Goal: Task Accomplishment & Management: Manage account settings

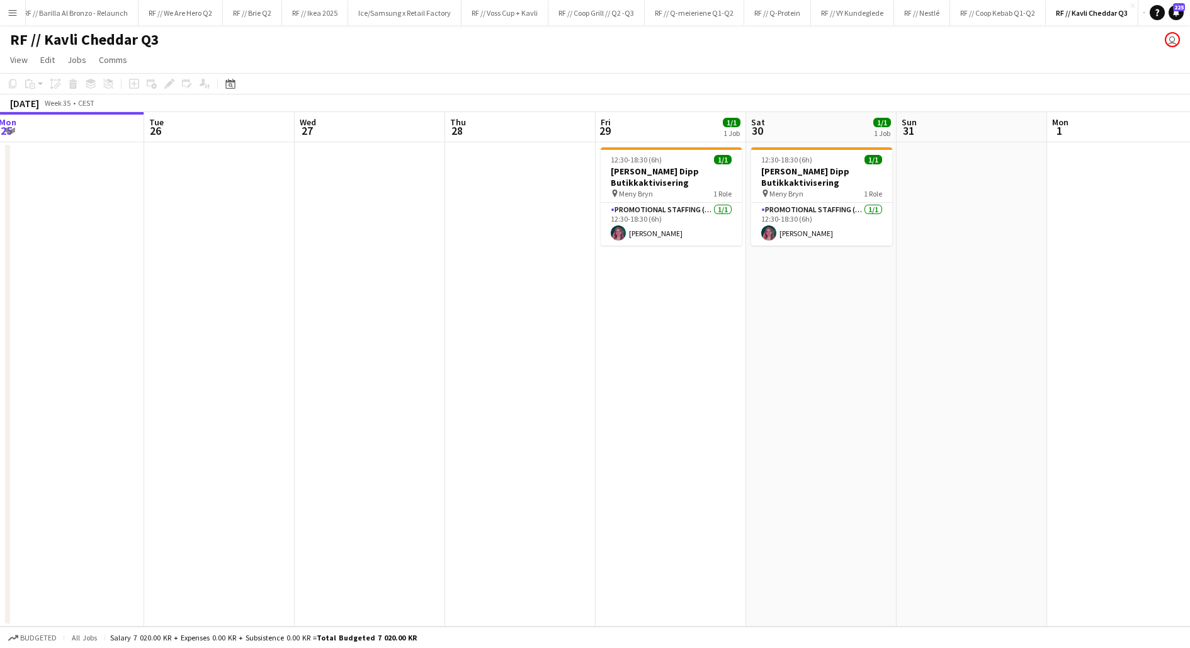
scroll to position [0, 504]
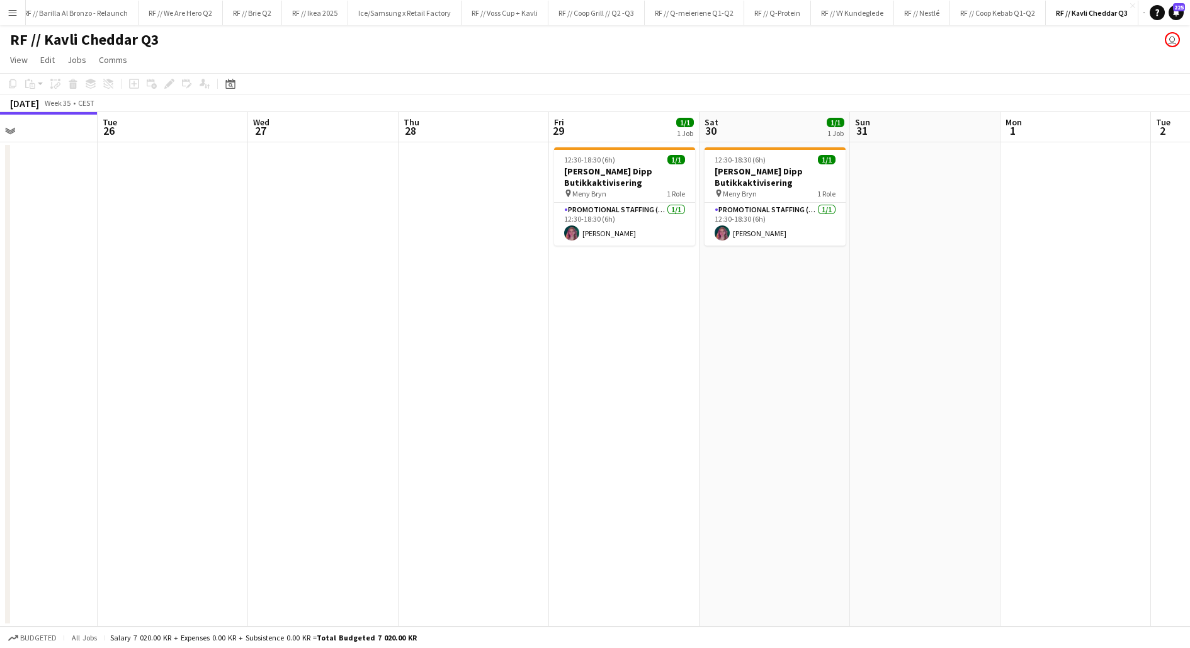
click at [629, 301] on app-date-cell "12:30-18:30 (6h) 1/1 Kavli Cheddar Dipp Butikkaktivisering pin [PERSON_NAME] 1 …" at bounding box center [624, 384] width 150 height 484
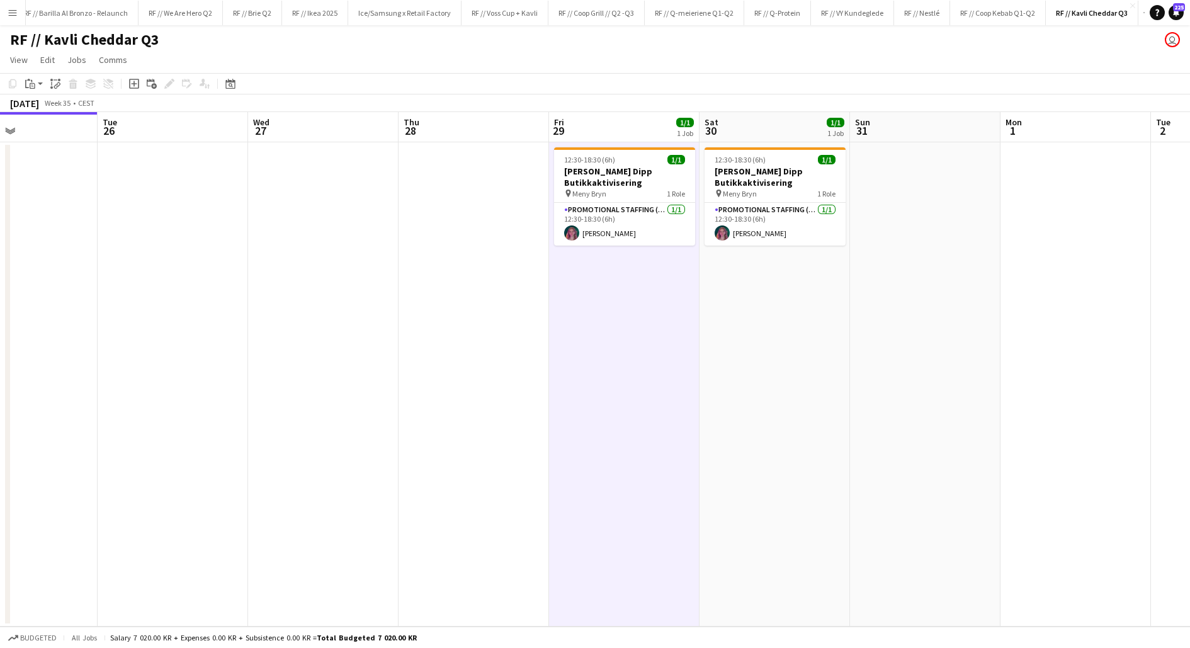
click at [629, 301] on app-date-cell "12:30-18:30 (6h) 1/1 Kavli Cheddar Dipp Butikkaktivisering pin [PERSON_NAME] 1 …" at bounding box center [624, 384] width 150 height 484
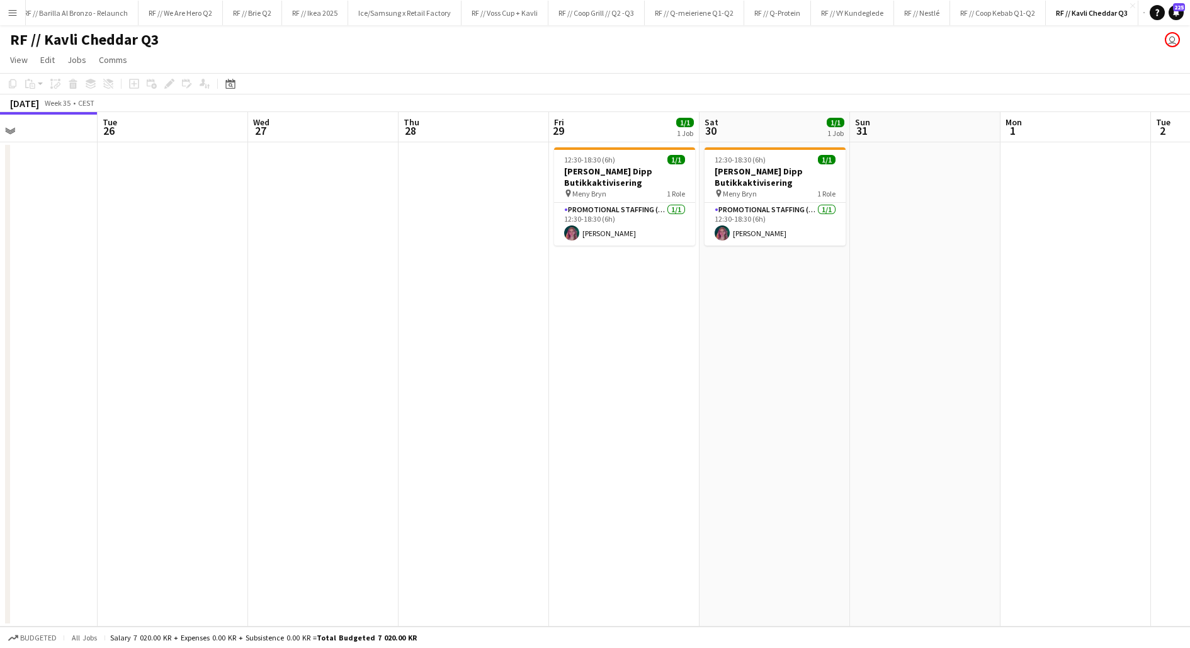
click at [540, 298] on app-date-cell at bounding box center [473, 384] width 150 height 484
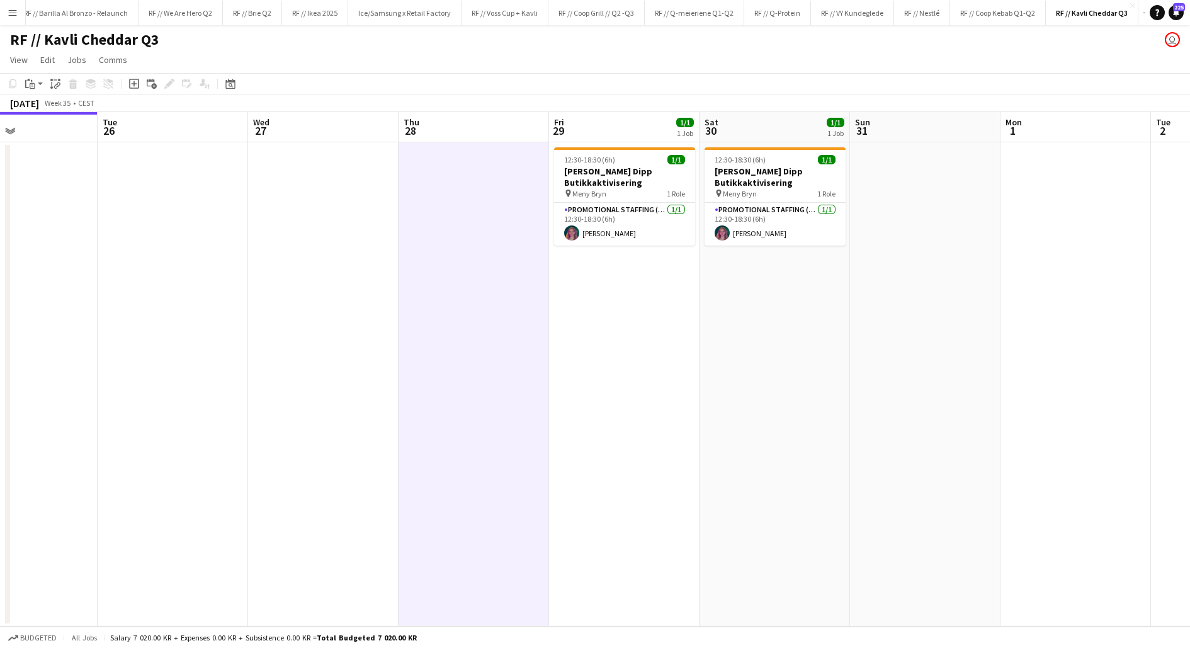
click at [584, 302] on app-date-cell "12:30-18:30 (6h) 1/1 Kavli Cheddar Dipp Butikkaktivisering pin [PERSON_NAME] 1 …" at bounding box center [624, 384] width 150 height 484
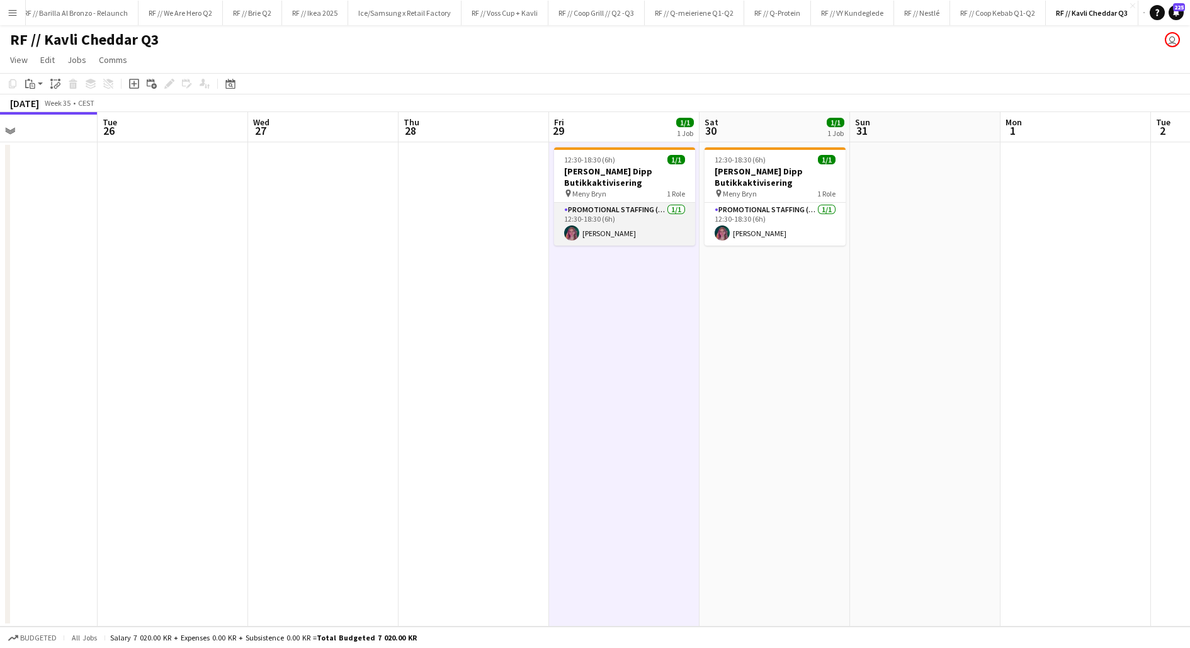
click at [585, 228] on app-card-role "Promotional Staffing (Promotional Staff) [DATE] 12:30-18:30 (6h) [PERSON_NAME]" at bounding box center [624, 224] width 141 height 43
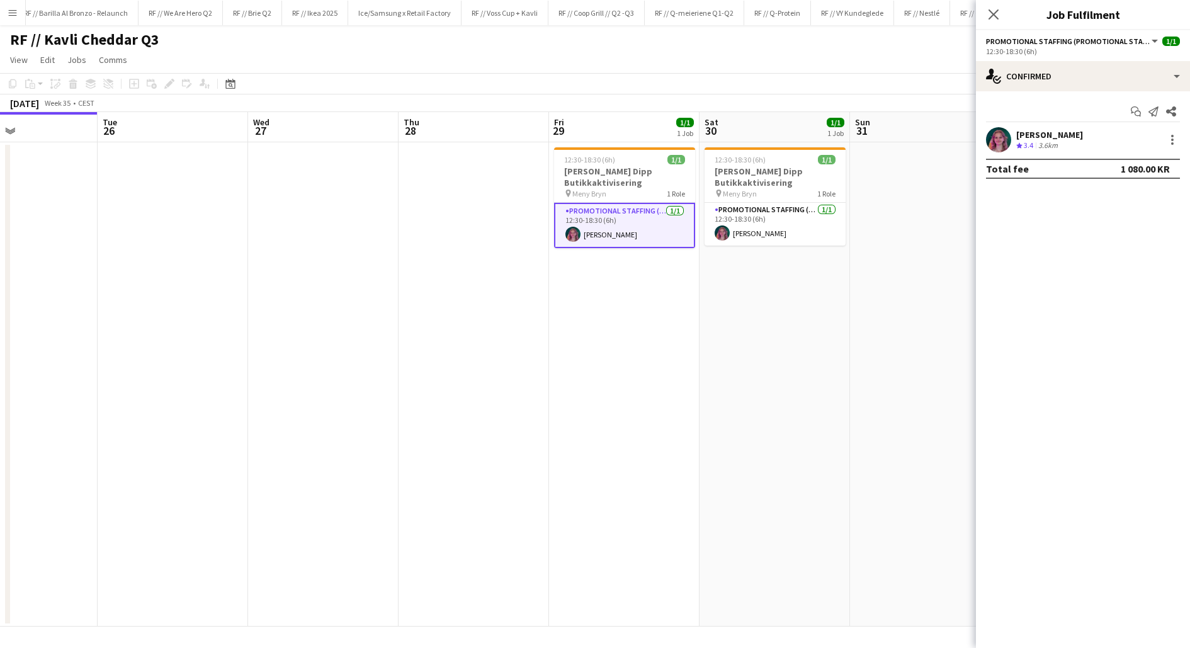
click at [494, 230] on app-date-cell at bounding box center [473, 384] width 150 height 484
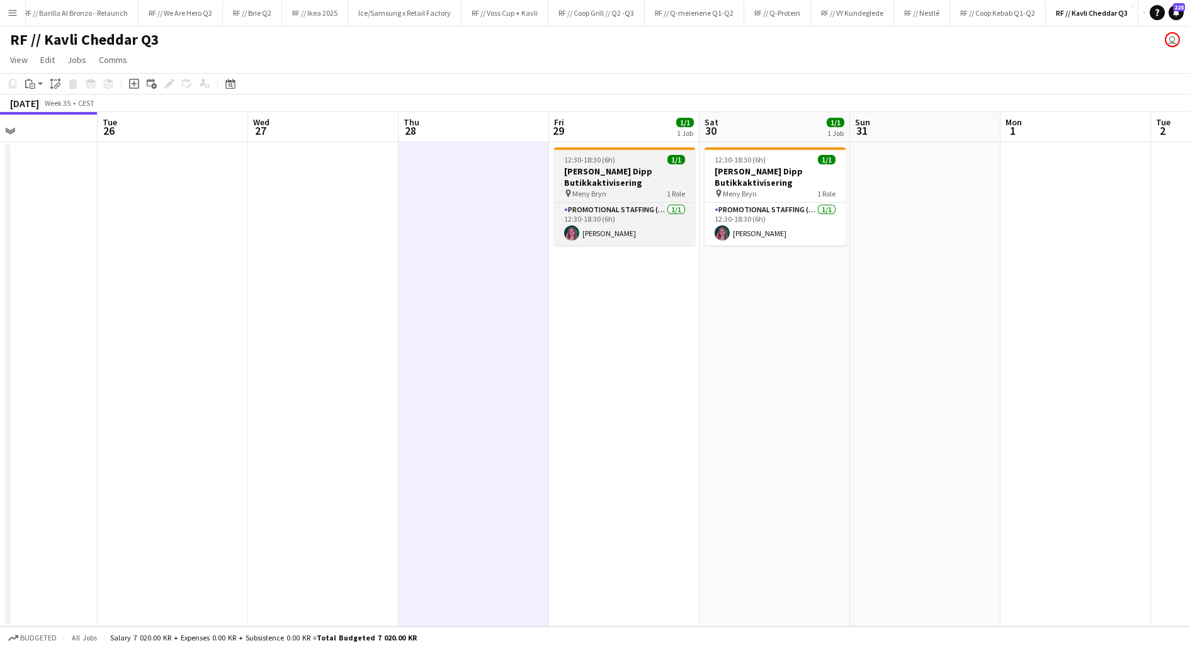
click at [602, 177] on h3 "[PERSON_NAME] Dipp Butikkaktivisering" at bounding box center [624, 177] width 141 height 23
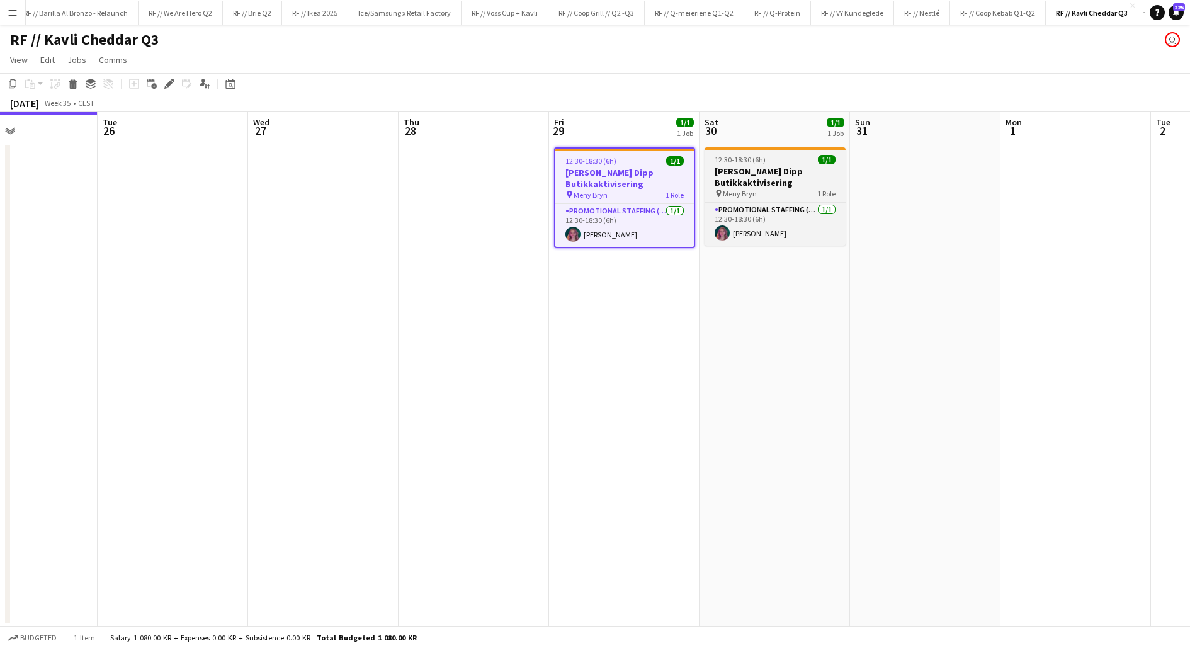
click at [742, 174] on h3 "[PERSON_NAME] Dipp Butikkaktivisering" at bounding box center [774, 177] width 141 height 23
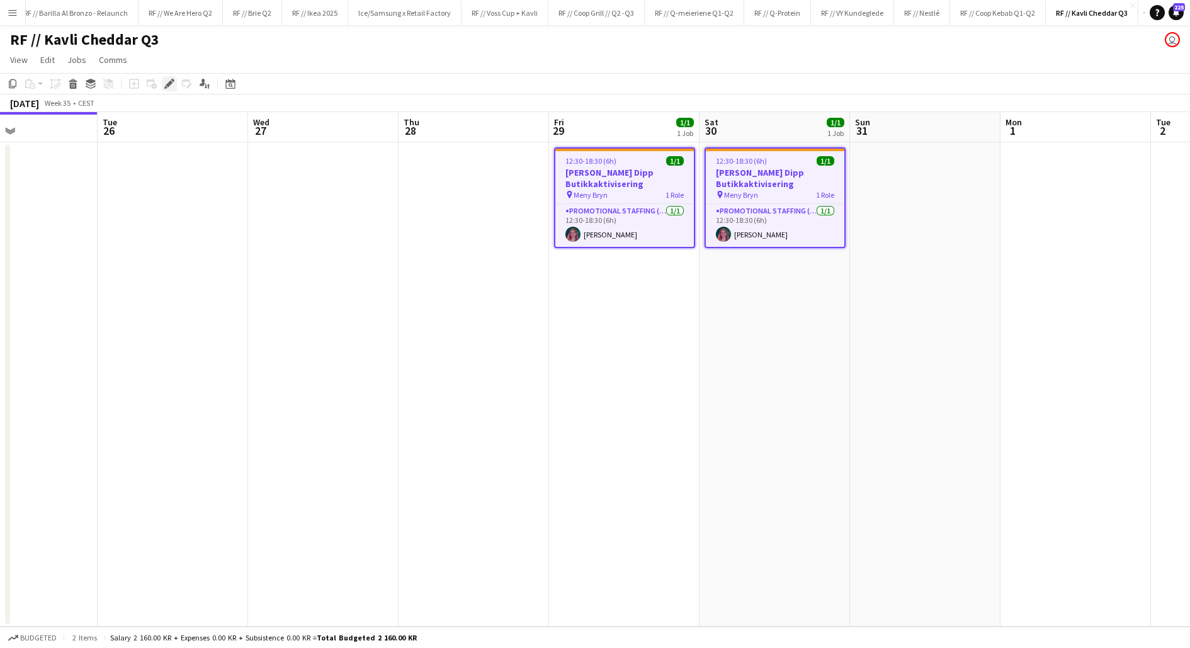
click at [174, 88] on div "Edit" at bounding box center [169, 83] width 15 height 15
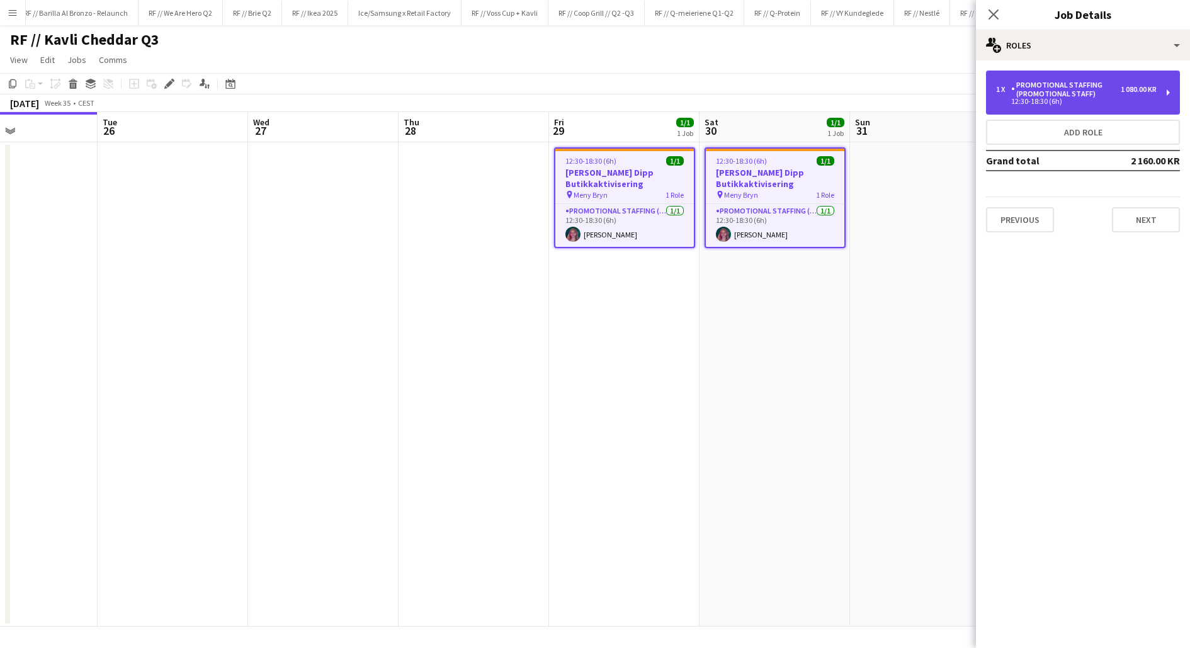
click at [1087, 103] on div "12:30-18:30 (6h)" at bounding box center [1076, 101] width 160 height 6
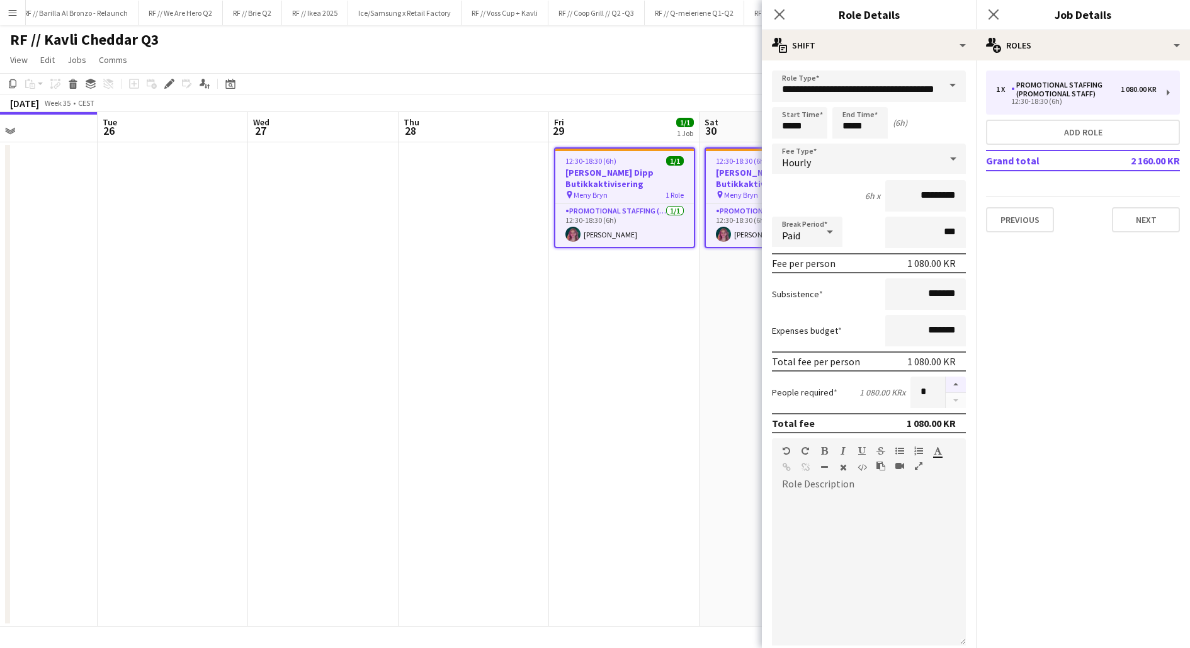
click at [951, 383] on button "button" at bounding box center [955, 384] width 20 height 16
type input "*"
click at [711, 356] on app-date-cell "12:30-18:30 (6h) 1/1 Kavli Cheddar Dipp Butikkaktivisering pin [PERSON_NAME] 1 …" at bounding box center [774, 384] width 150 height 484
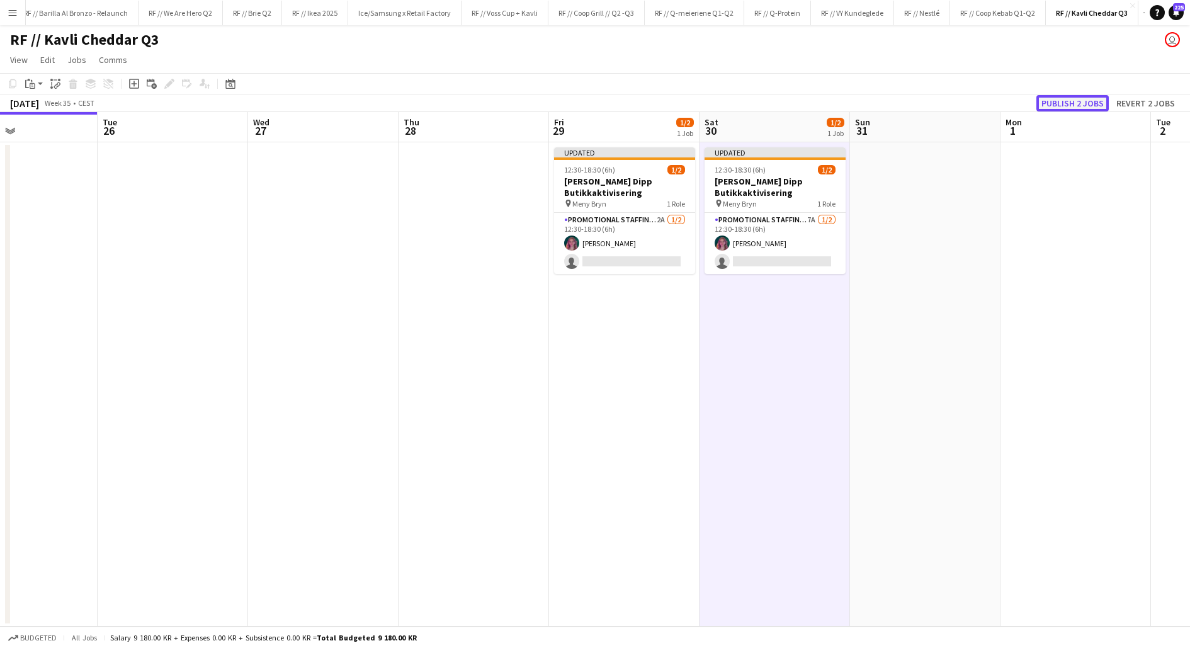
click at [1059, 104] on button "Publish 2 jobs" at bounding box center [1072, 103] width 72 height 16
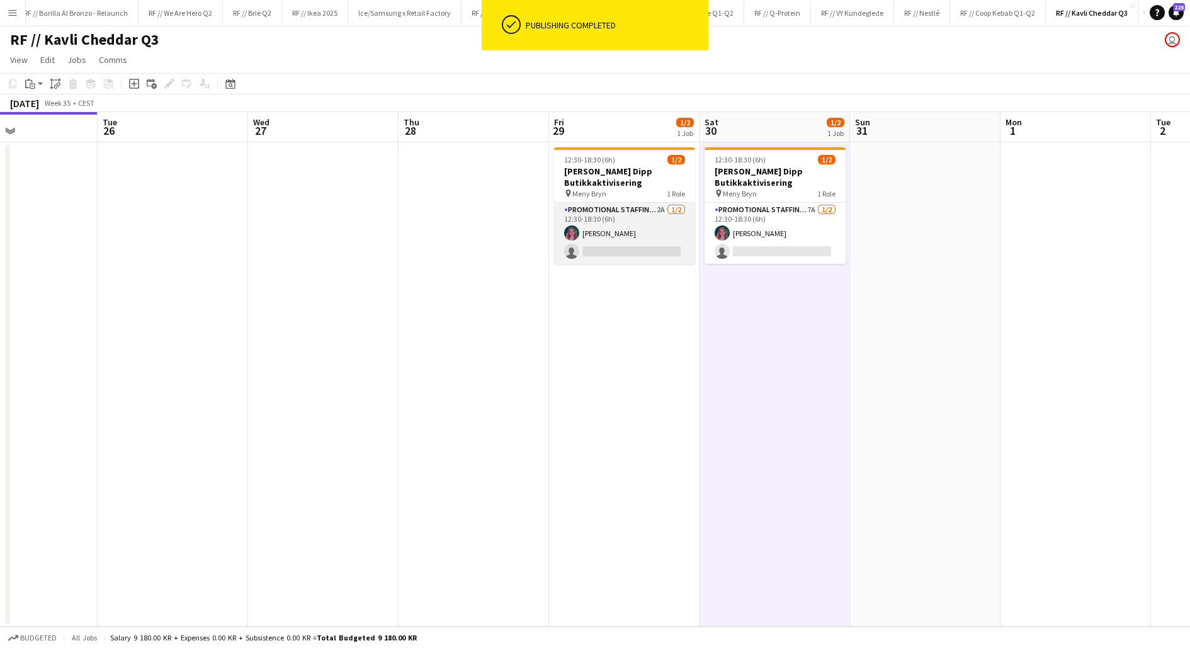
click at [673, 241] on app-card-role "Promotional Staffing (Promotional Staff) 2A [DATE] 12:30-18:30 (6h) [PERSON_NAM…" at bounding box center [624, 233] width 141 height 61
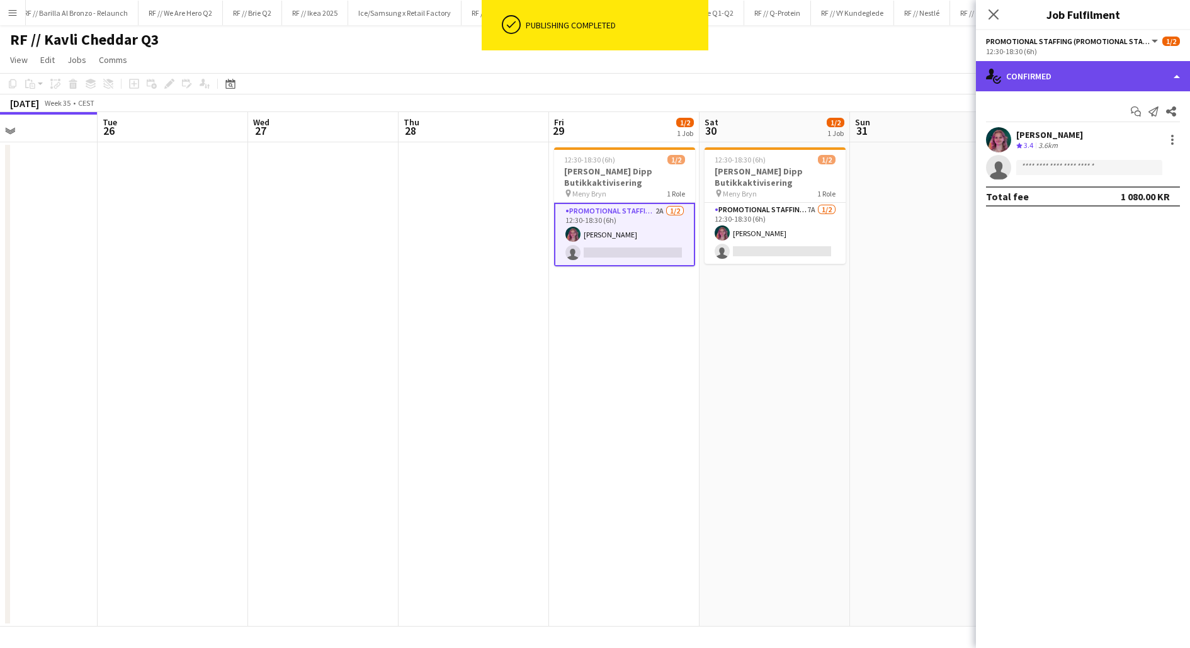
click at [1021, 83] on div "single-neutral-actions-check-2 Confirmed" at bounding box center [1083, 76] width 214 height 30
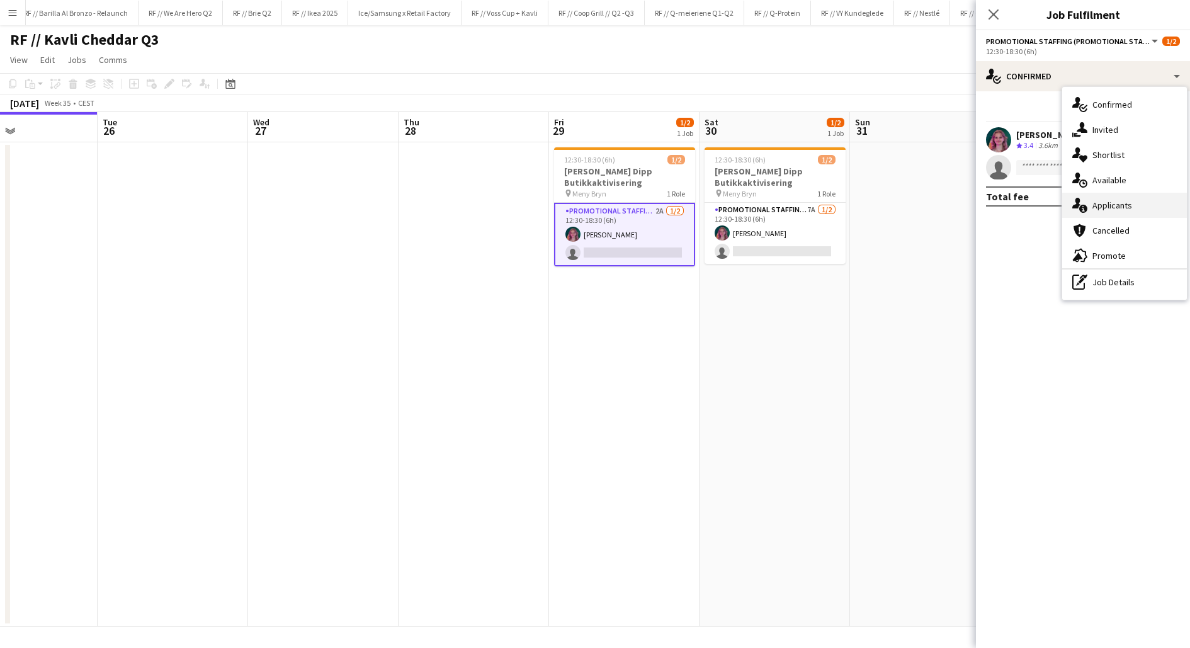
click at [1090, 201] on div "single-neutral-actions-information Applicants" at bounding box center [1124, 205] width 125 height 25
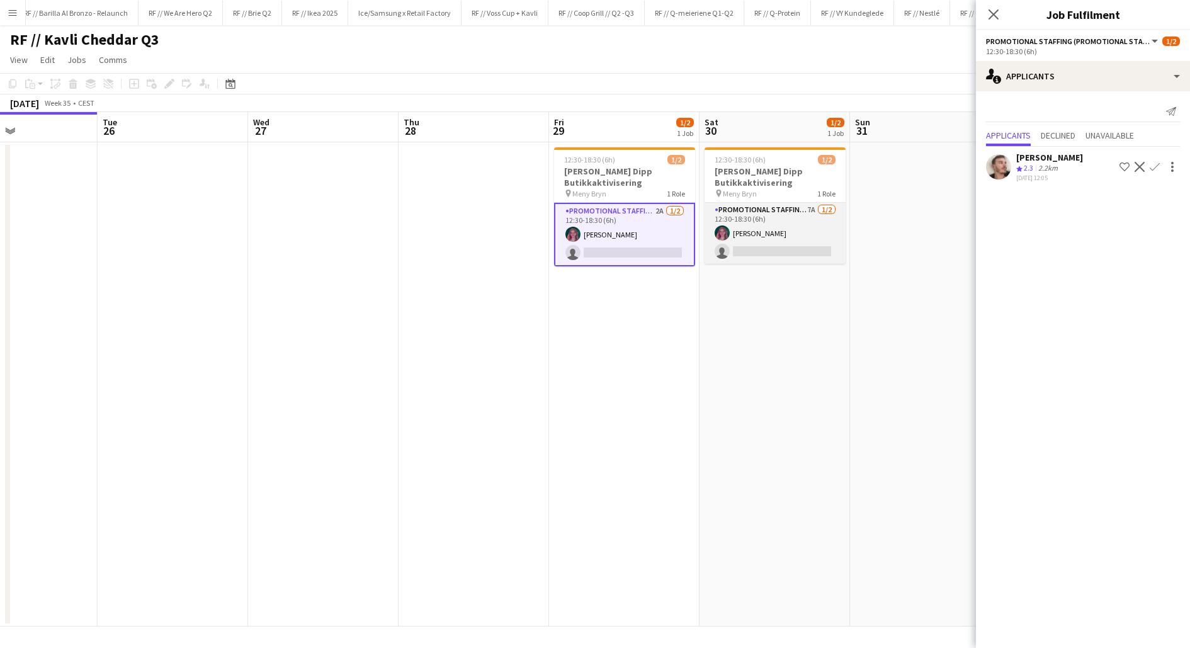
click at [824, 244] on app-card-role "Promotional Staffing (Promotional Staff) 7A [DATE] 12:30-18:30 (6h) [PERSON_NAM…" at bounding box center [774, 233] width 141 height 61
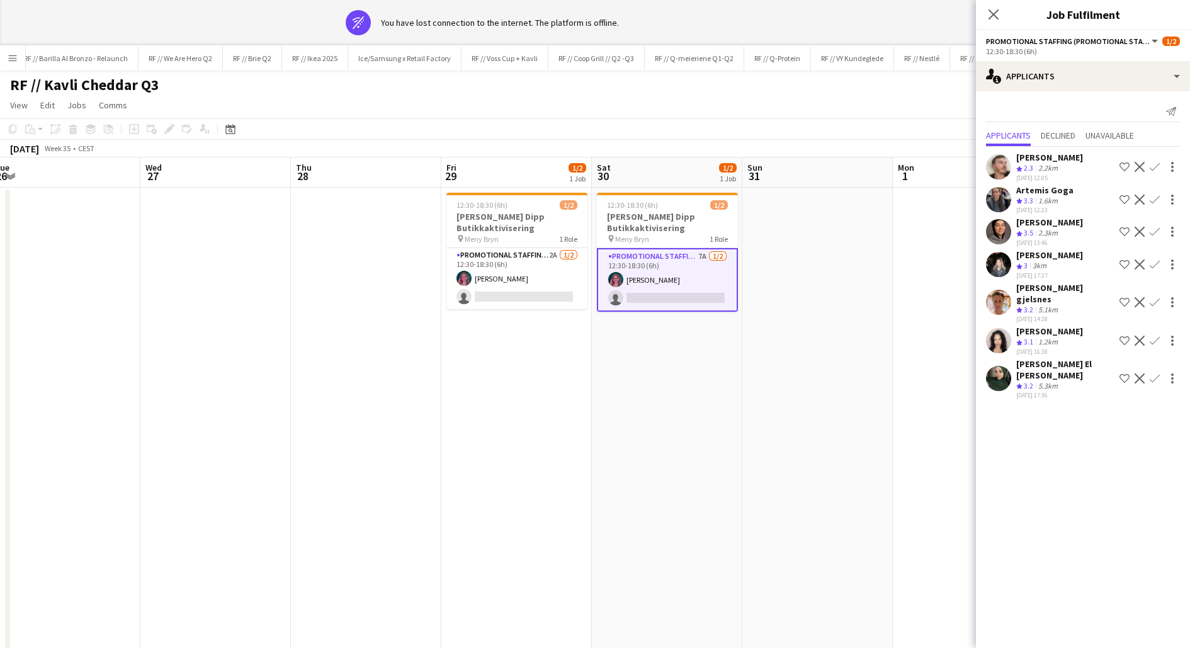
scroll to position [0, 463]
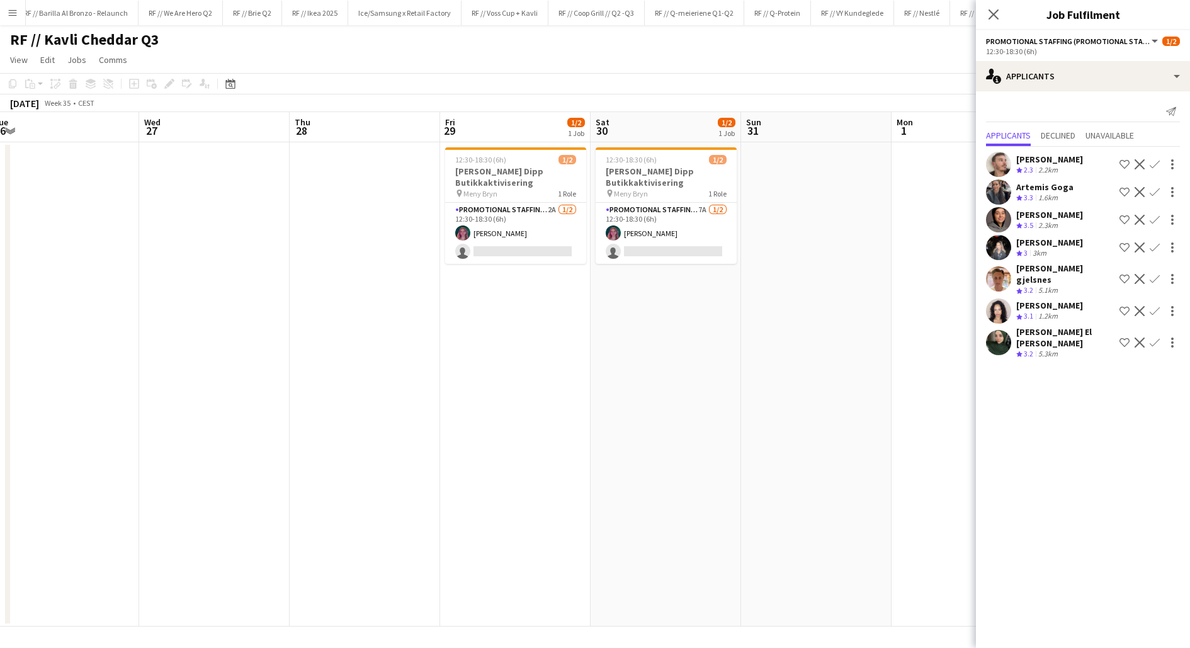
click at [667, 307] on app-date-cell "12:30-18:30 (6h) 1/2 Kavli Cheddar Dipp Butikkaktivisering pin [PERSON_NAME] 1 …" at bounding box center [665, 384] width 150 height 484
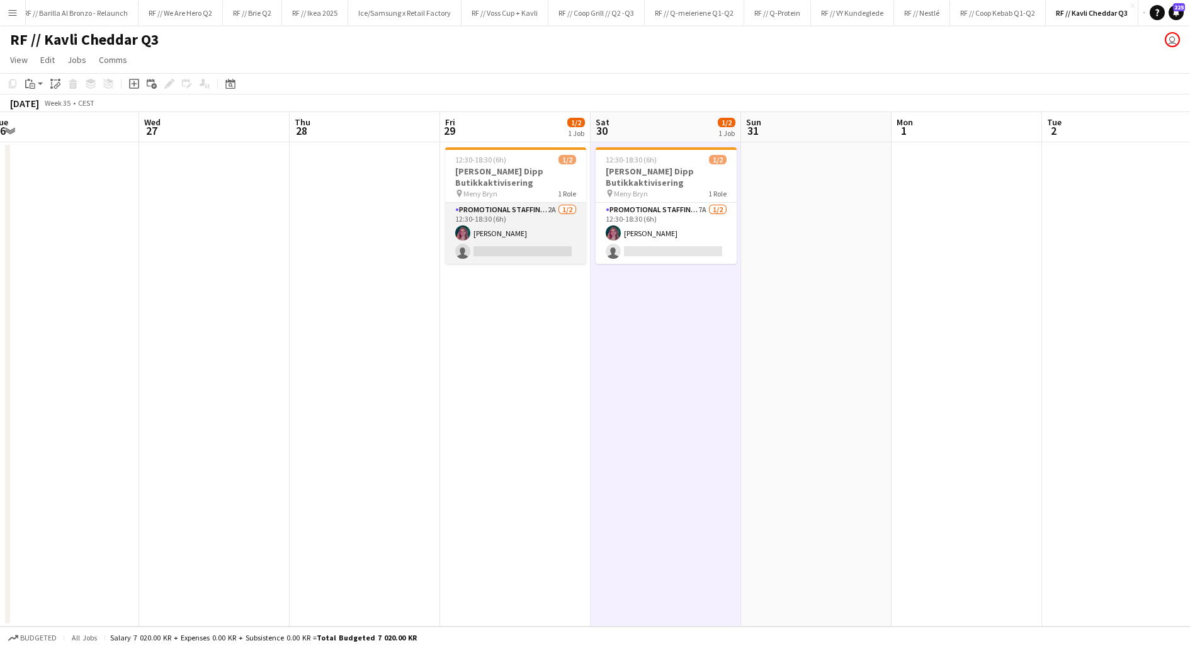
click at [517, 244] on app-card-role "Promotional Staffing (Promotional Staff) 2A [DATE] 12:30-18:30 (6h) [PERSON_NAM…" at bounding box center [515, 233] width 141 height 61
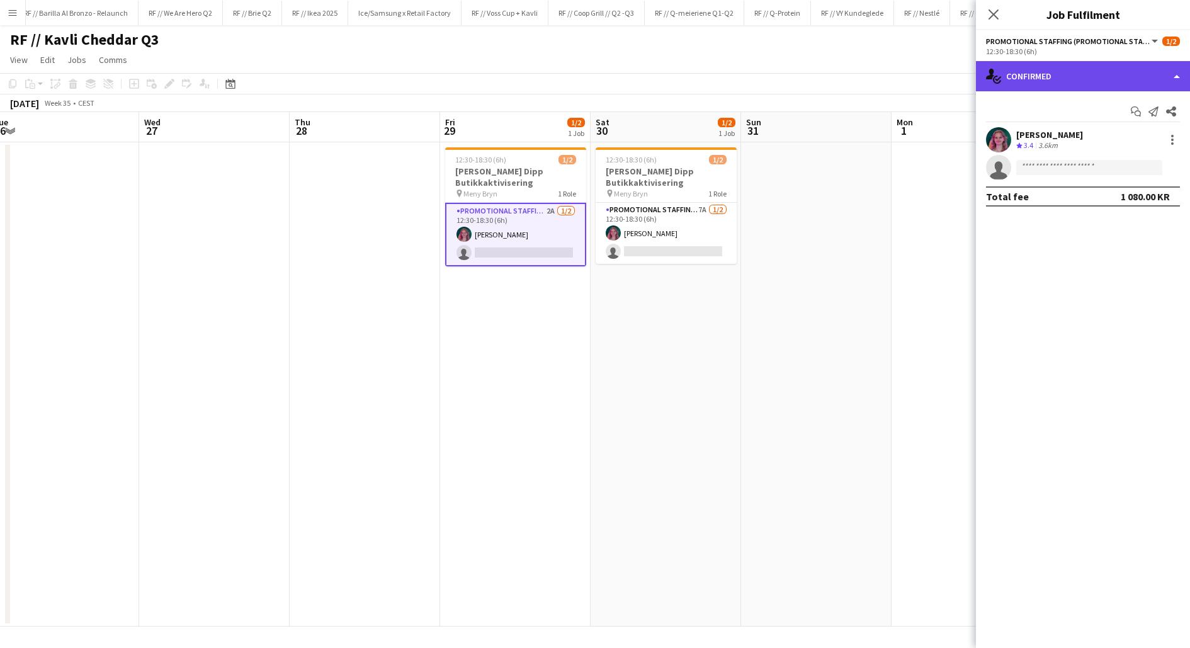
click at [1083, 76] on div "single-neutral-actions-check-2 Confirmed" at bounding box center [1083, 76] width 214 height 30
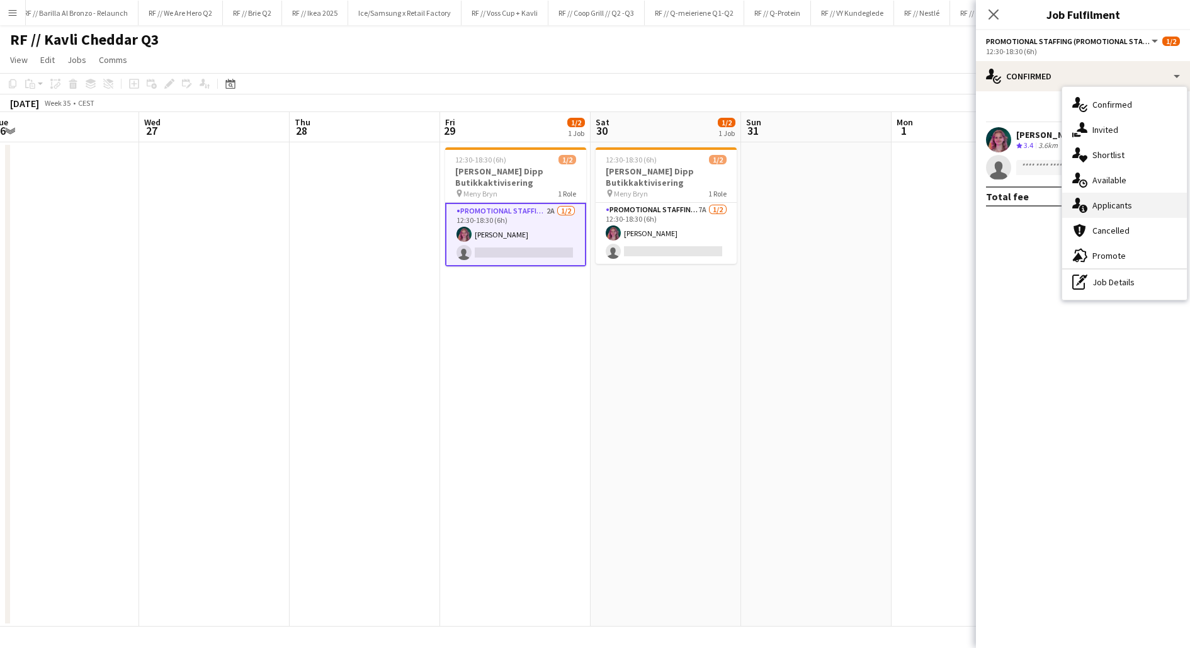
click at [1113, 201] on div "single-neutral-actions-information Applicants" at bounding box center [1124, 205] width 125 height 25
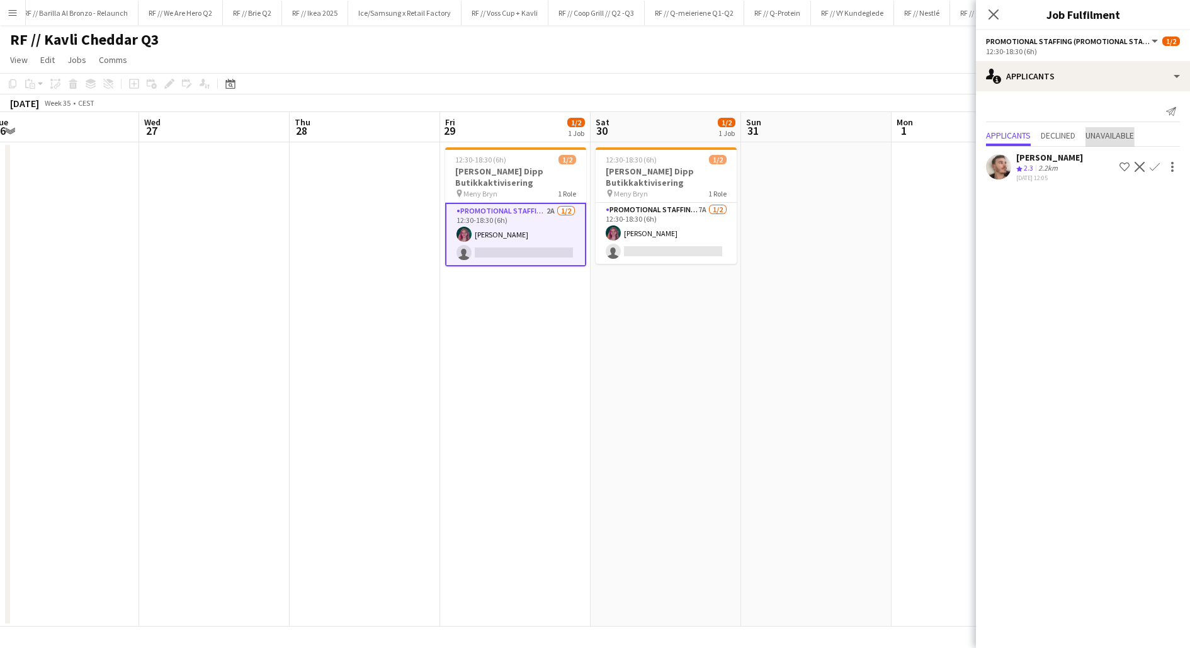
click at [1103, 135] on span "Unavailable" at bounding box center [1109, 135] width 48 height 9
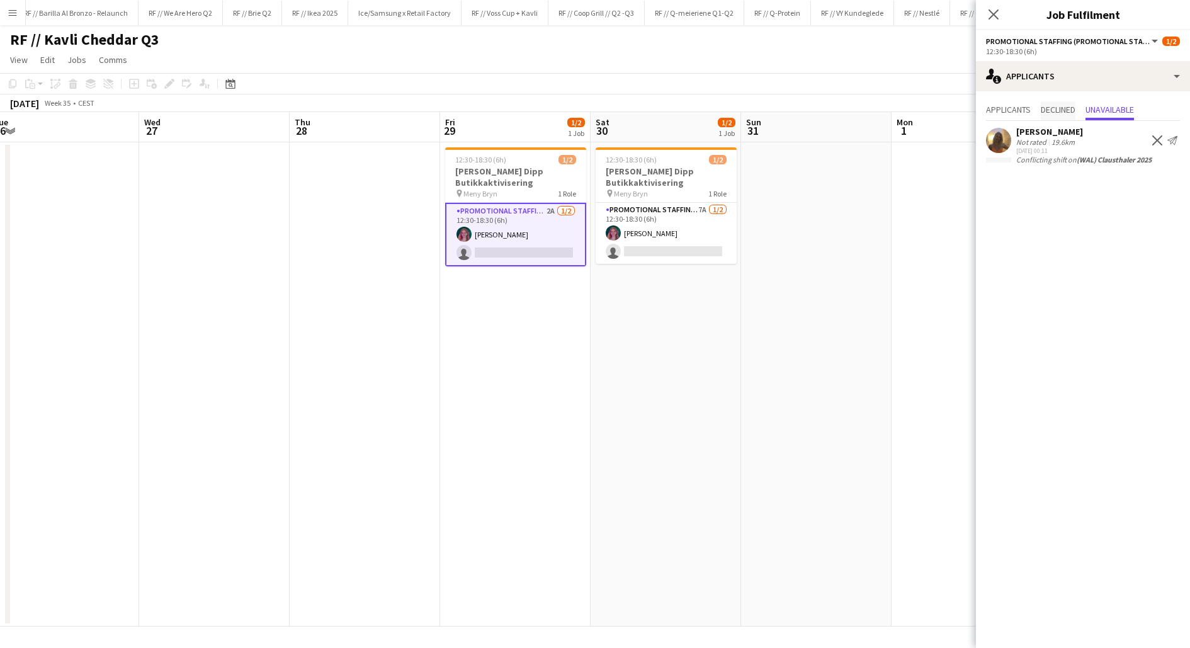
click at [1064, 108] on span "Declined" at bounding box center [1057, 109] width 35 height 9
click at [1103, 108] on span "Unavailable" at bounding box center [1109, 109] width 48 height 9
click at [1010, 106] on span "Applicants" at bounding box center [1008, 109] width 45 height 9
click at [1159, 167] on app-icon "Confirm" at bounding box center [1154, 167] width 10 height 10
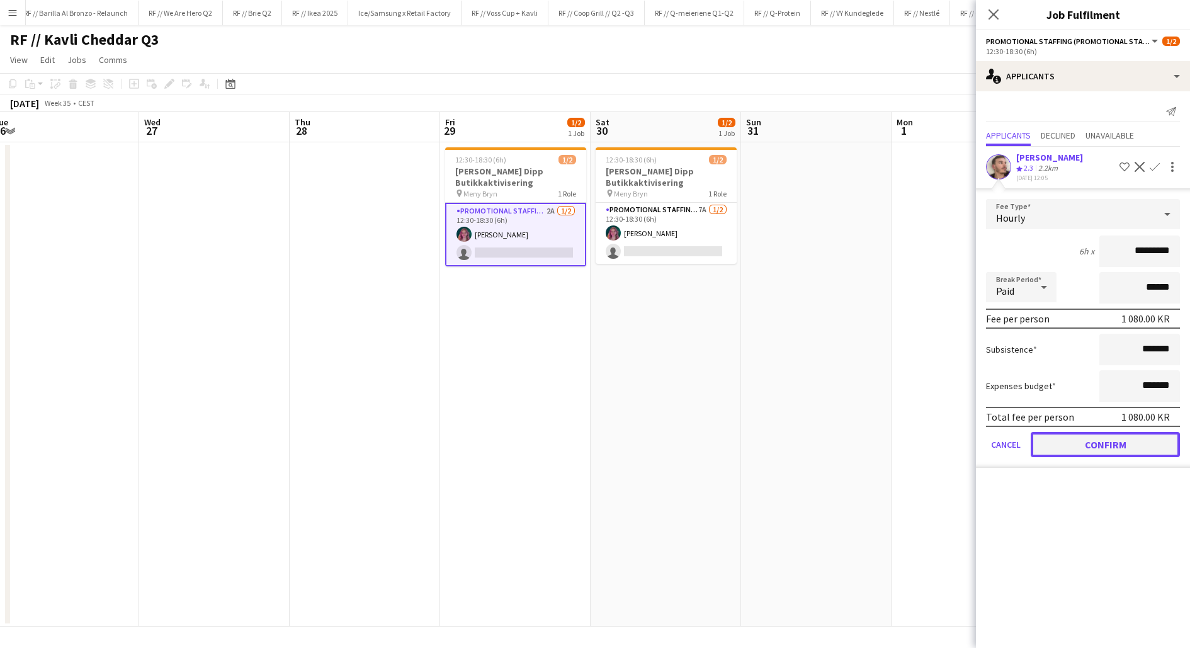
click at [1115, 446] on button "Confirm" at bounding box center [1104, 444] width 149 height 25
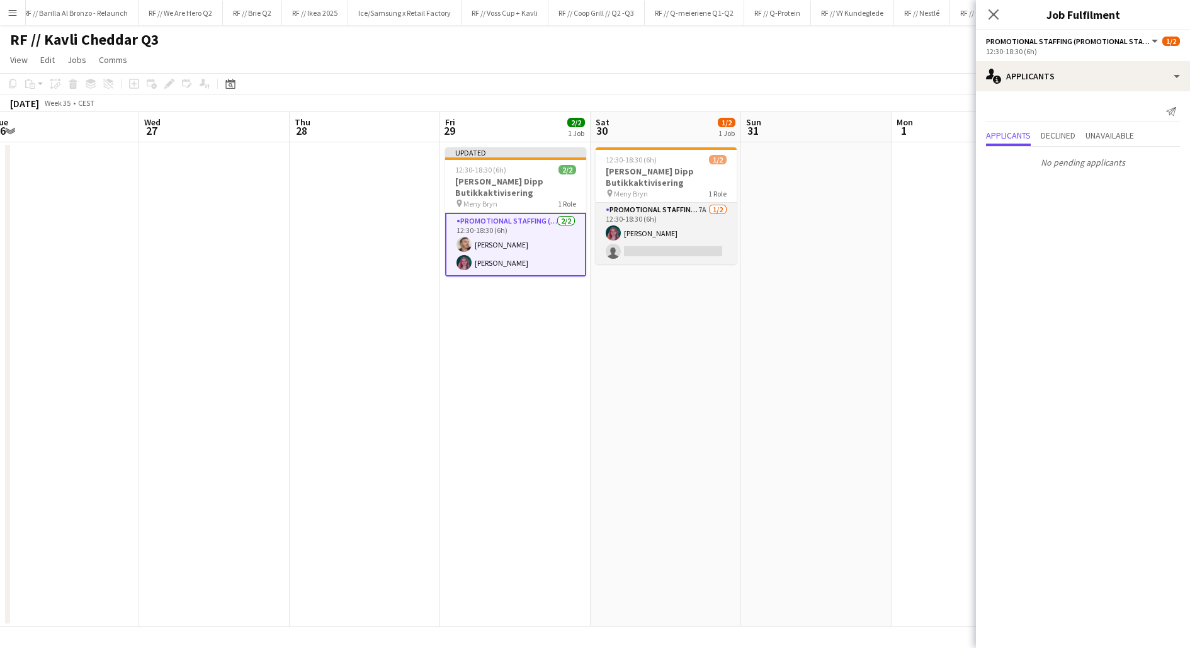
click at [645, 251] on app-card-role "Promotional Staffing (Promotional Staff) 7A [DATE] 12:30-18:30 (6h) [PERSON_NAM…" at bounding box center [665, 233] width 141 height 61
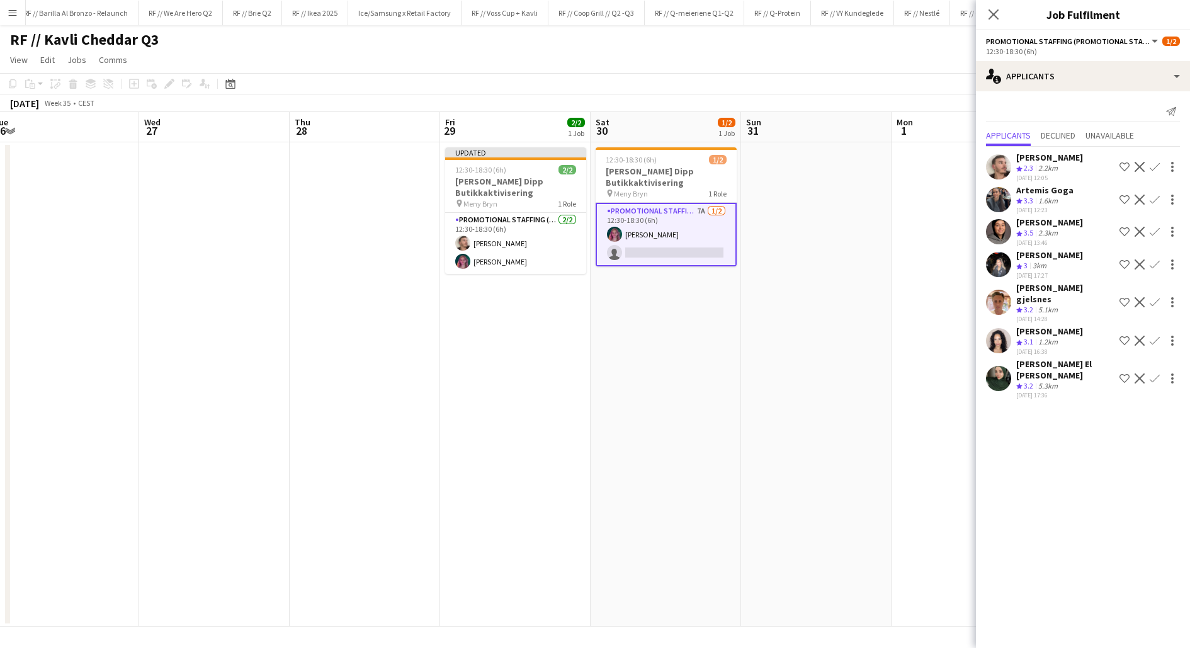
click at [1154, 168] on app-icon "Confirm" at bounding box center [1154, 167] width 10 height 10
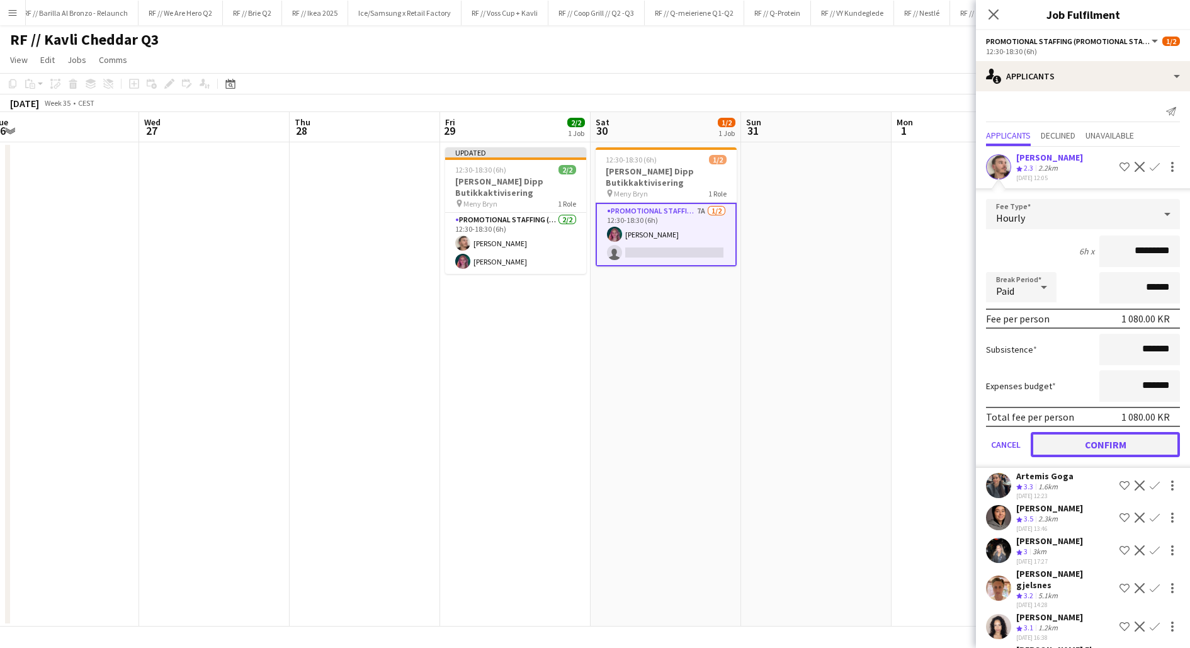
click at [1103, 440] on button "Confirm" at bounding box center [1104, 444] width 149 height 25
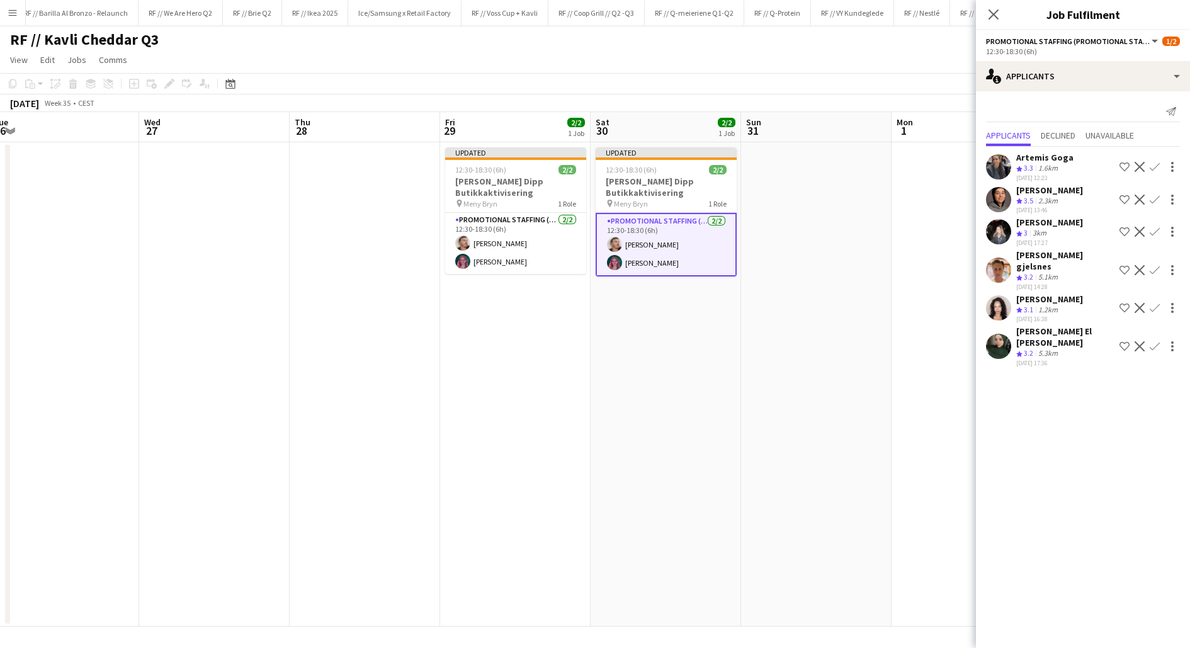
click at [823, 380] on app-date-cell at bounding box center [816, 384] width 150 height 484
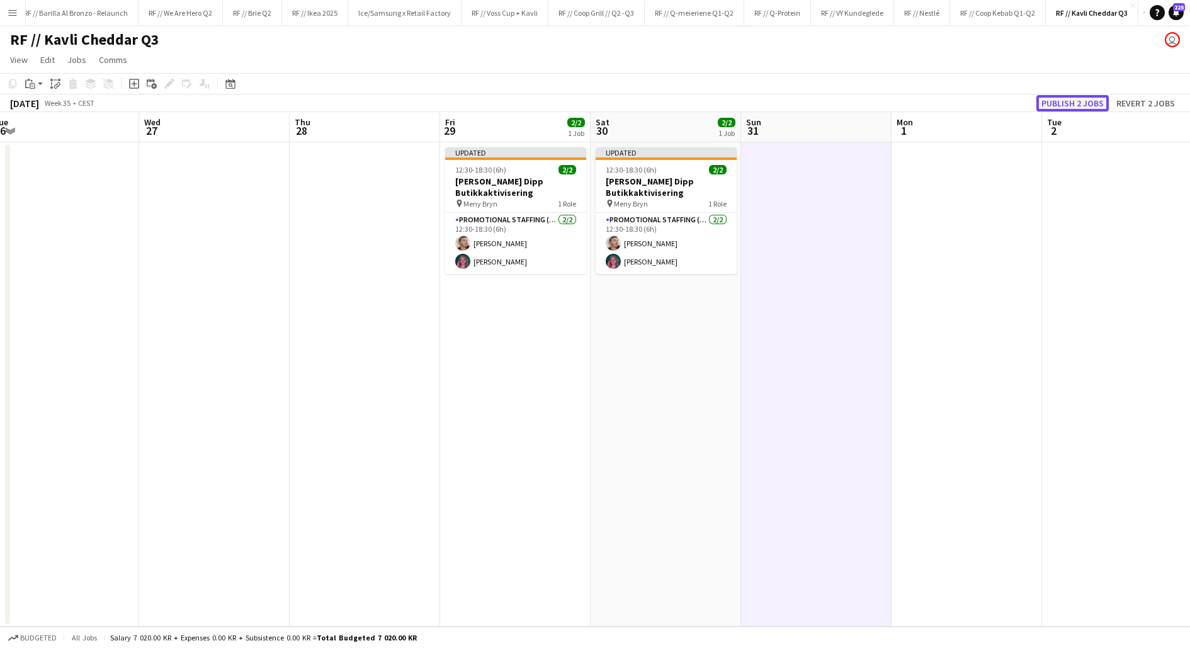
click at [1076, 106] on button "Publish 2 jobs" at bounding box center [1072, 103] width 72 height 16
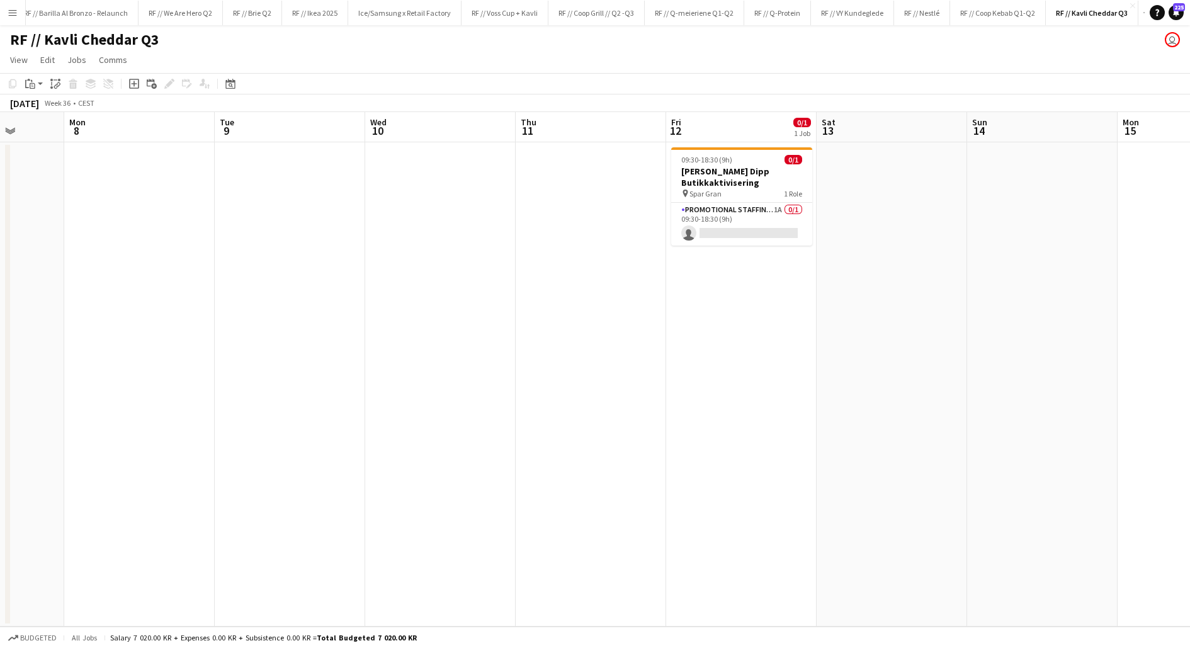
scroll to position [0, 388]
click at [738, 231] on app-card-role "Promotional Staffing (Promotional Staff) 1A 0/1 09:30-18:30 (9h) single-neutral…" at bounding box center [740, 224] width 141 height 43
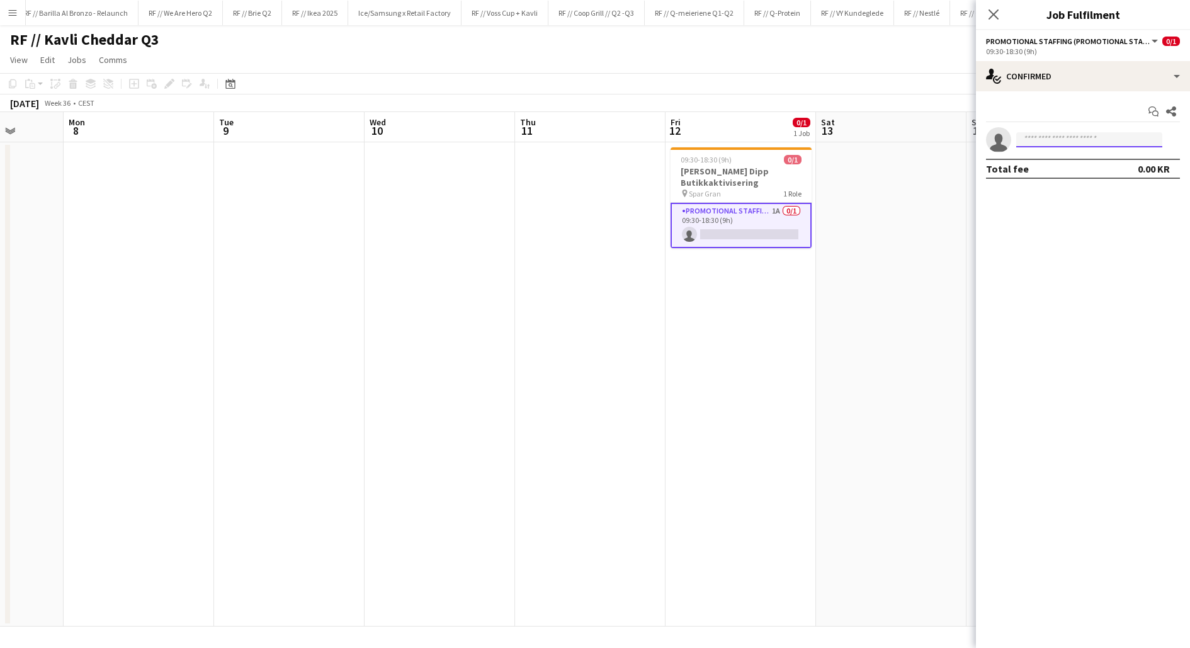
click at [1051, 133] on input at bounding box center [1089, 139] width 146 height 15
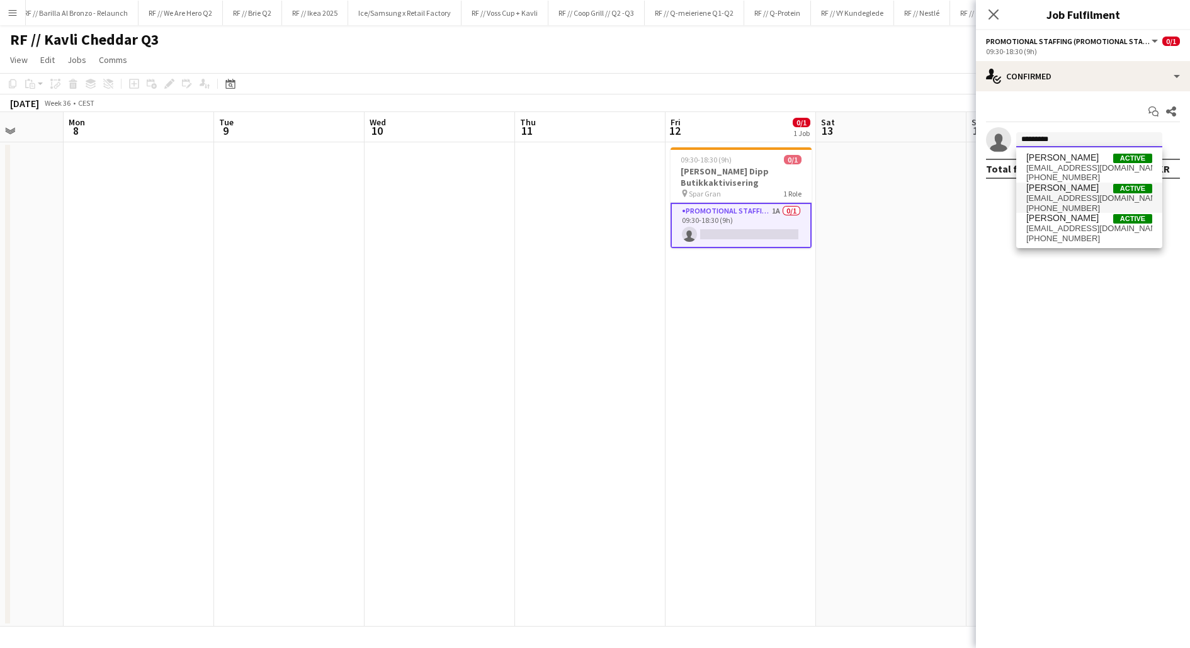
type input "*********"
click at [1057, 198] on span "[EMAIL_ADDRESS][DOMAIN_NAME]" at bounding box center [1089, 198] width 126 height 10
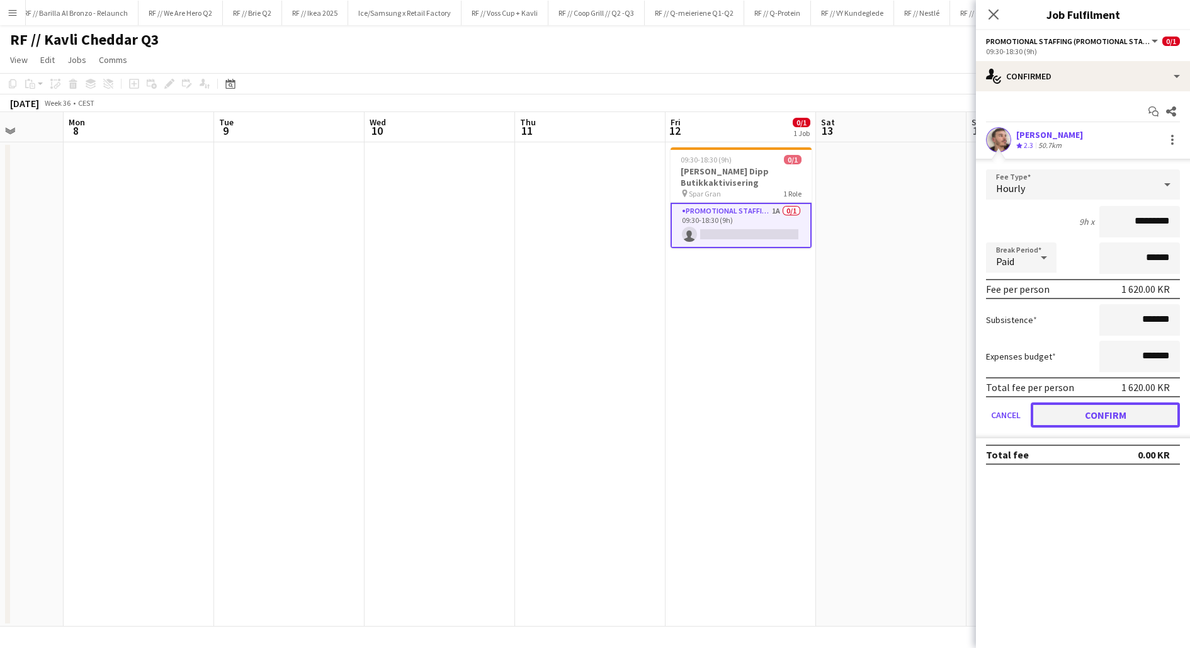
click at [1103, 414] on button "Confirm" at bounding box center [1104, 414] width 149 height 25
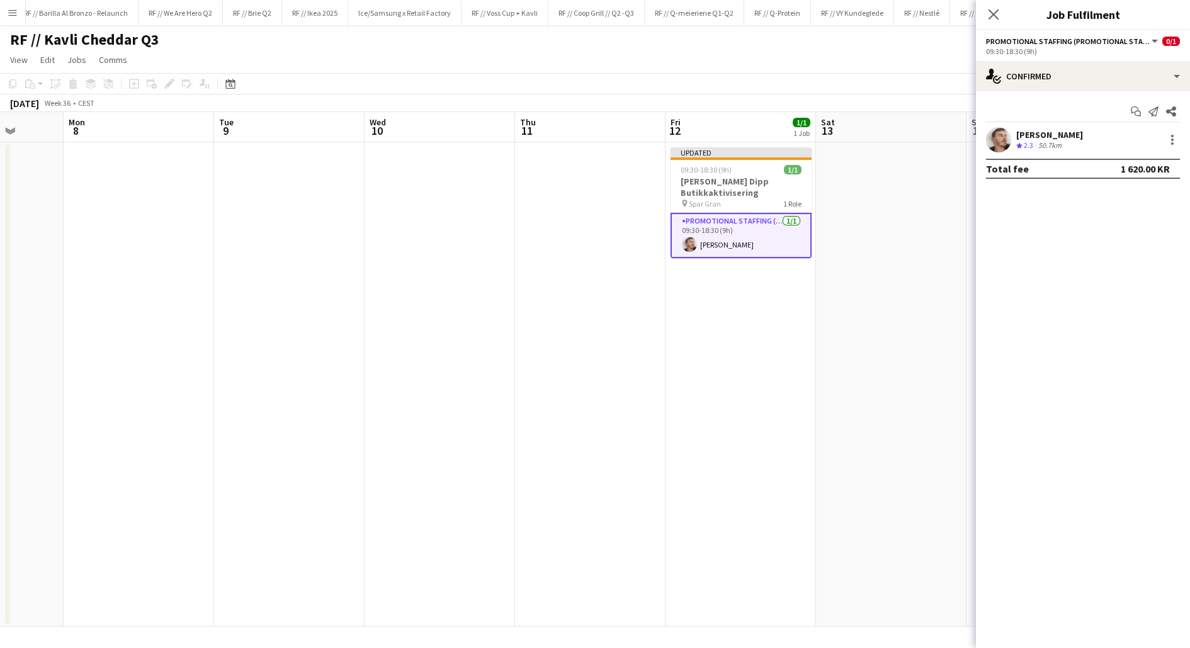
click at [735, 346] on app-date-cell "Updated 09:30-18:30 (9h) 1/1 Kavli Cheddar Dipp Butikkaktivisering pin Spar Gra…" at bounding box center [740, 384] width 150 height 484
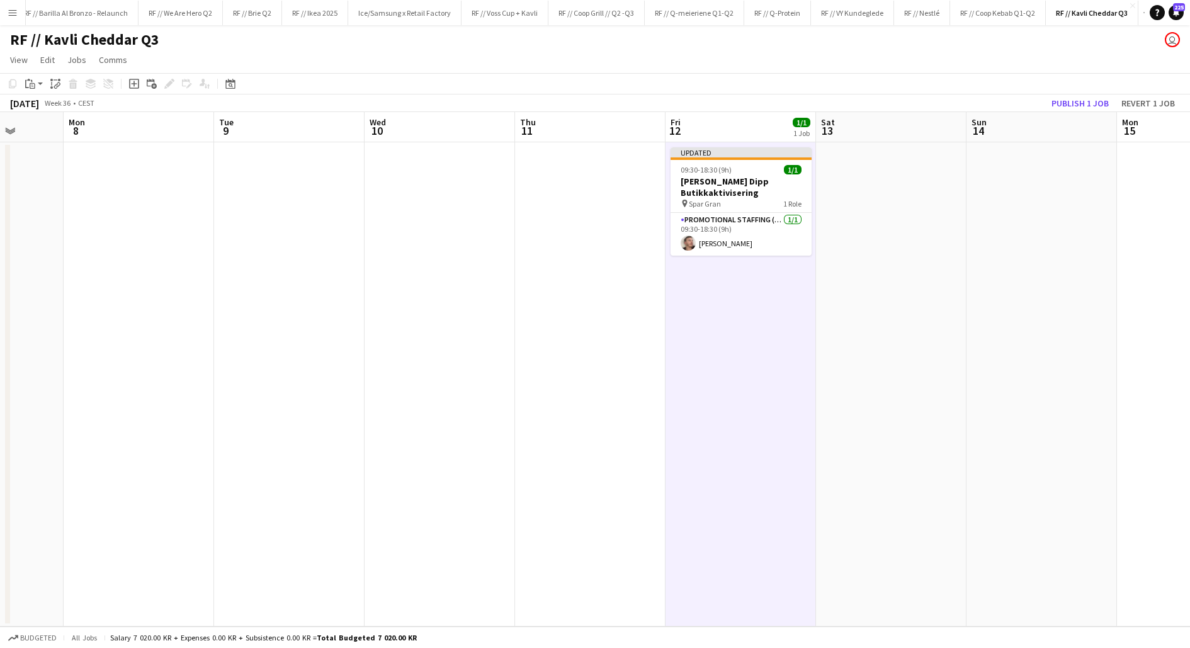
click at [629, 200] on app-date-cell at bounding box center [590, 384] width 150 height 484
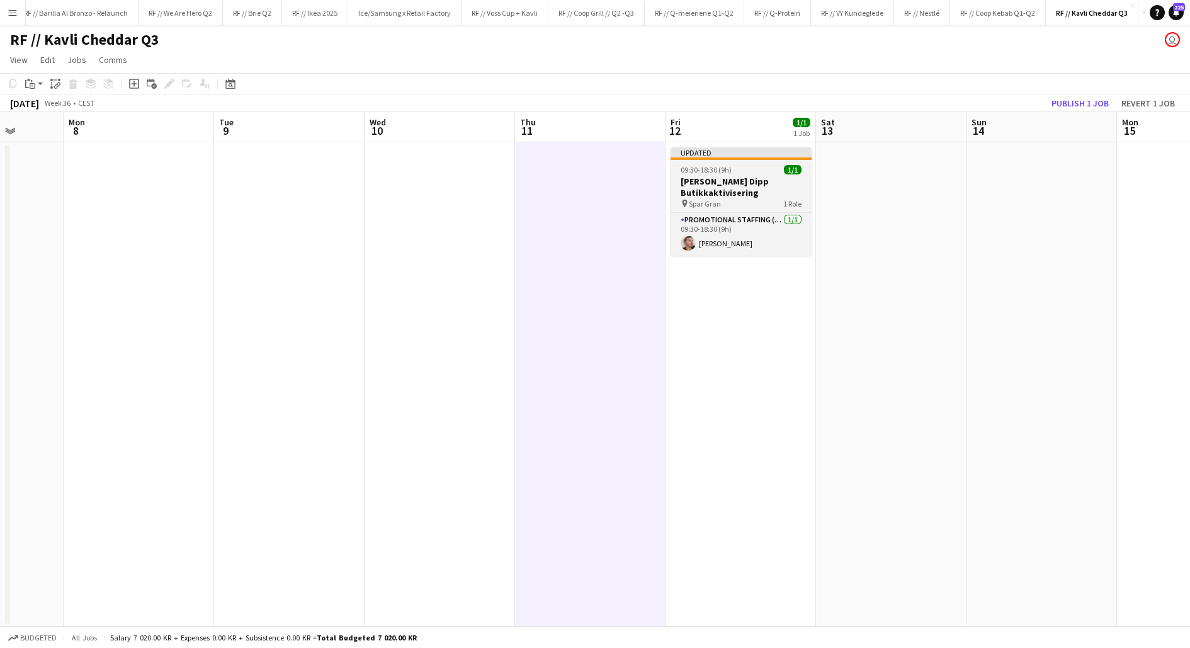
click at [721, 201] on div "pin Spar Gran 1 Role" at bounding box center [740, 203] width 141 height 10
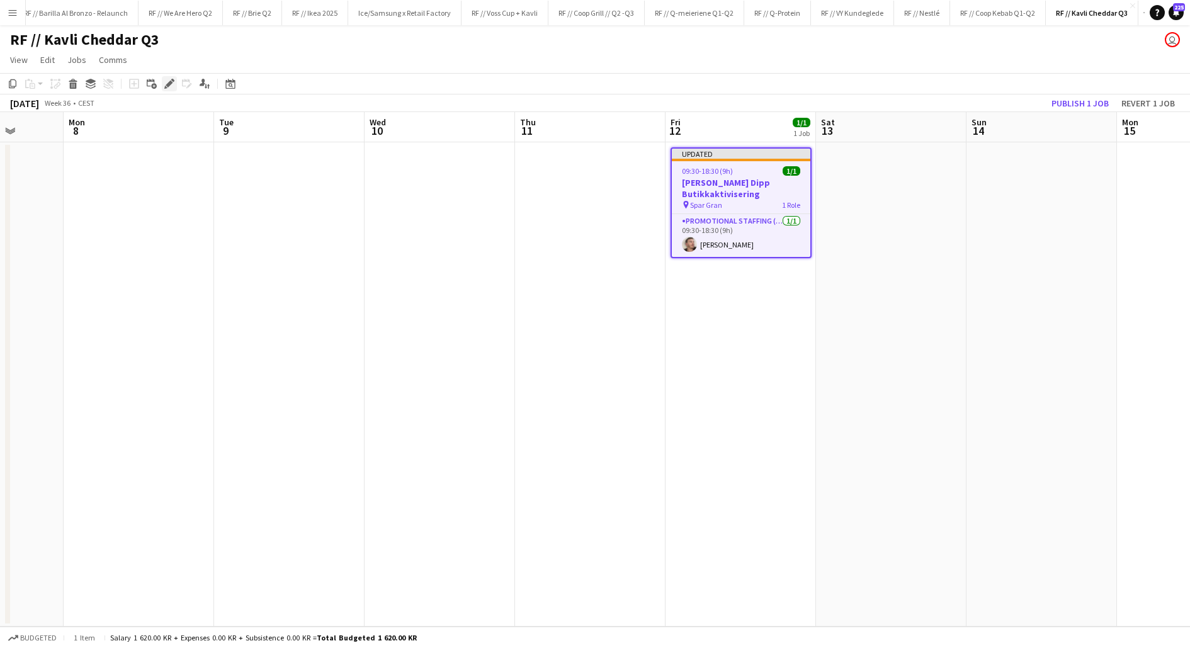
click at [171, 83] on icon at bounding box center [169, 84] width 7 height 7
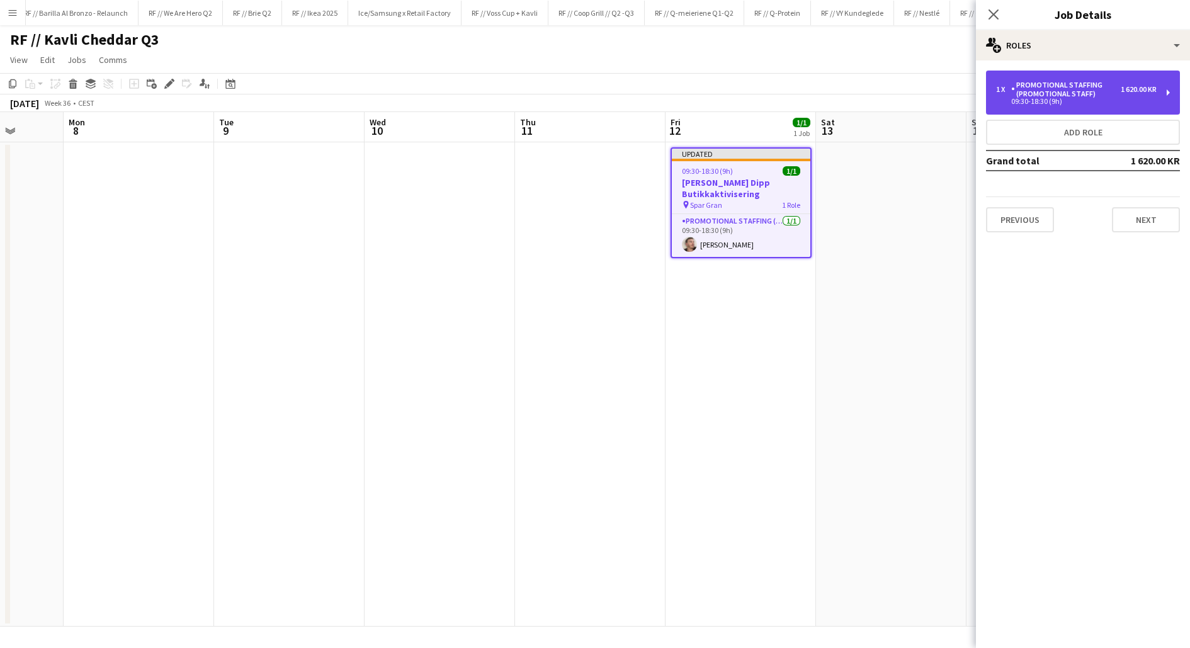
click at [1068, 86] on div "Promotional Staffing (Promotional Staff)" at bounding box center [1066, 90] width 110 height 18
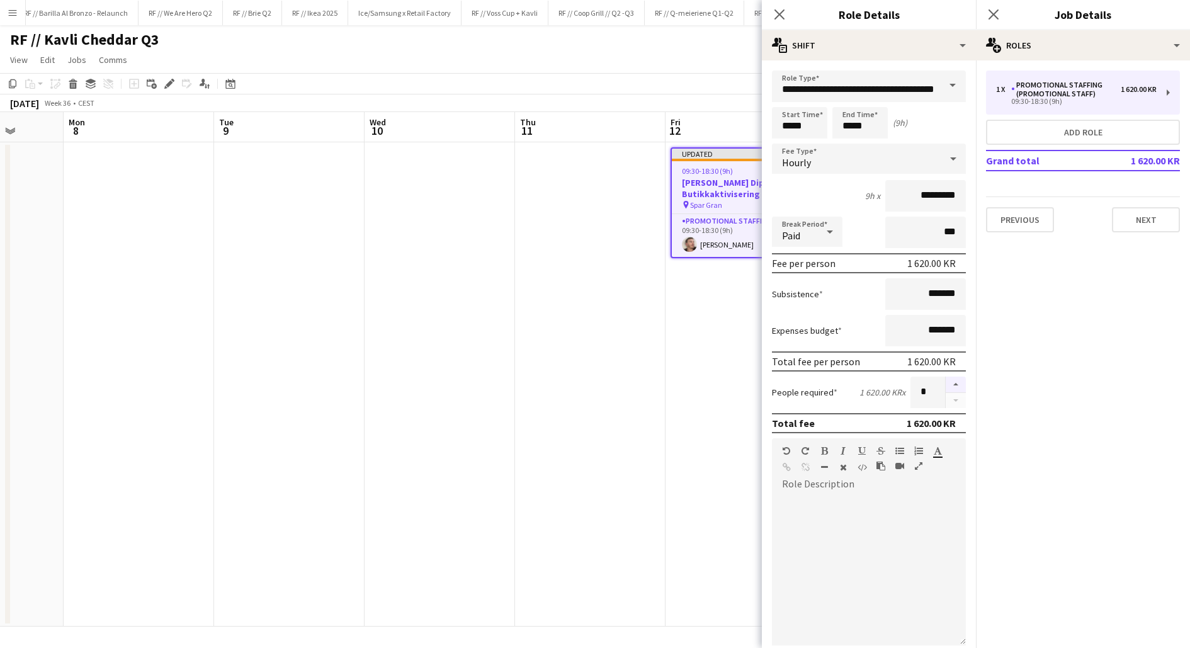
click at [954, 383] on button "button" at bounding box center [955, 384] width 20 height 16
type input "*"
click at [714, 337] on app-date-cell "Updated 09:30-18:30 (9h) 1/1 Kavli Cheddar Dipp Butikkaktivisering pin Spar Gra…" at bounding box center [740, 384] width 150 height 484
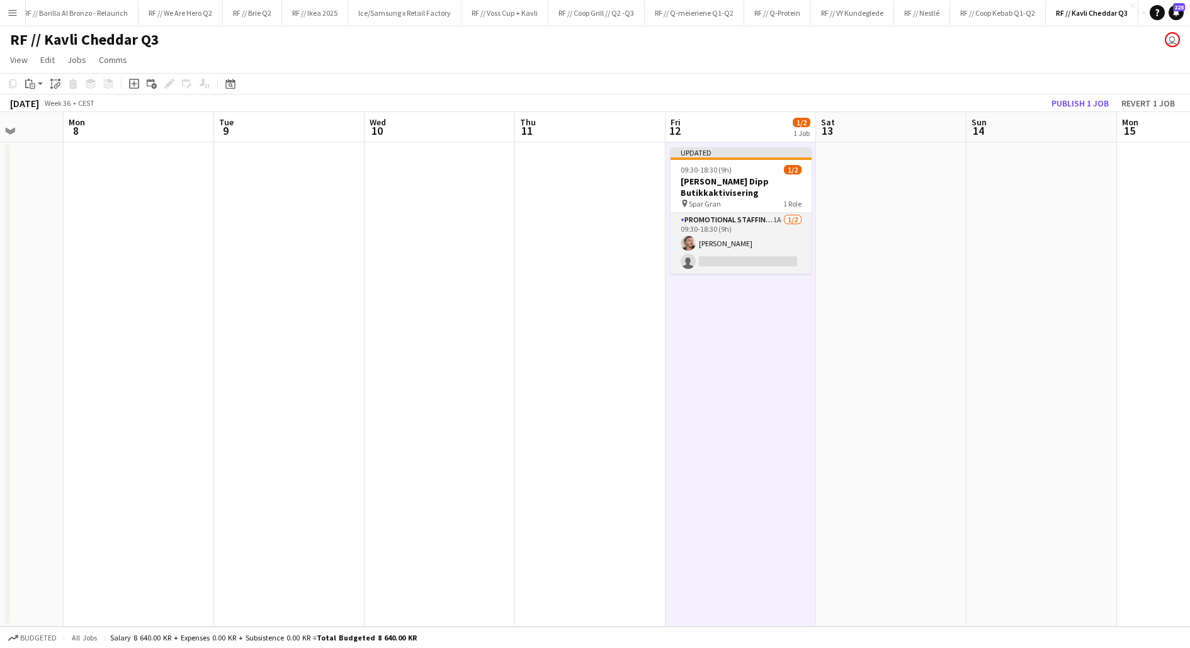
click at [756, 261] on app-card-role "Promotional Staffing (Promotional Staff) 1A [DATE] 09:30-18:30 (9h) [PERSON_NAM…" at bounding box center [740, 243] width 141 height 61
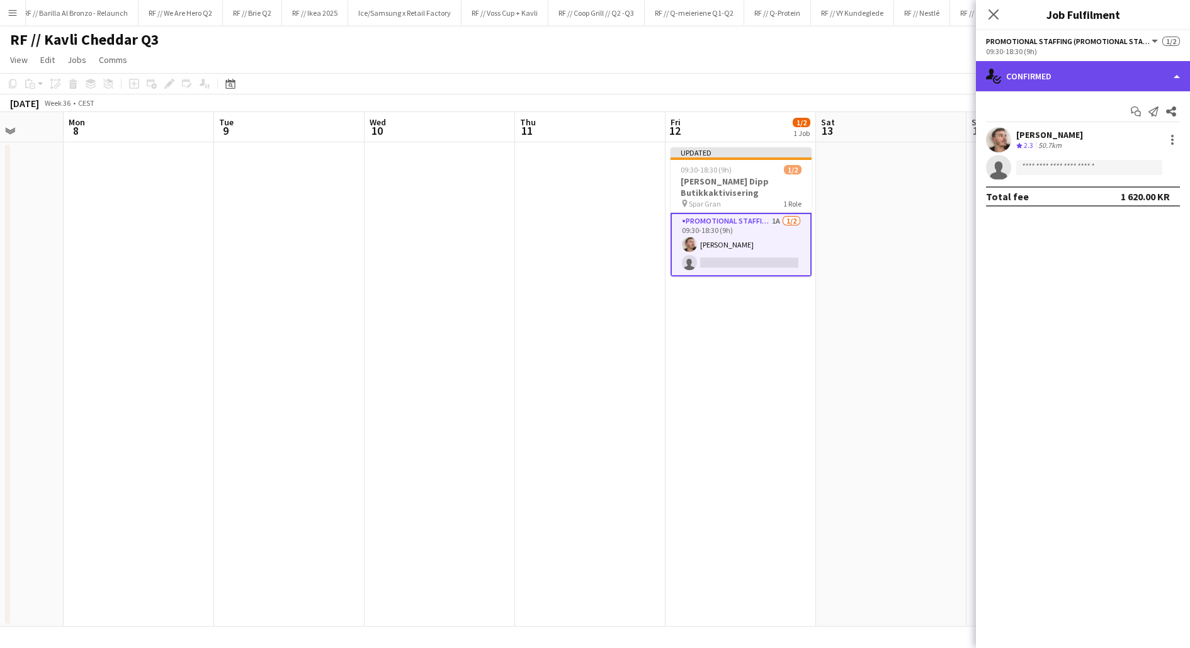
click at [1042, 77] on div "single-neutral-actions-check-2 Confirmed" at bounding box center [1083, 76] width 214 height 30
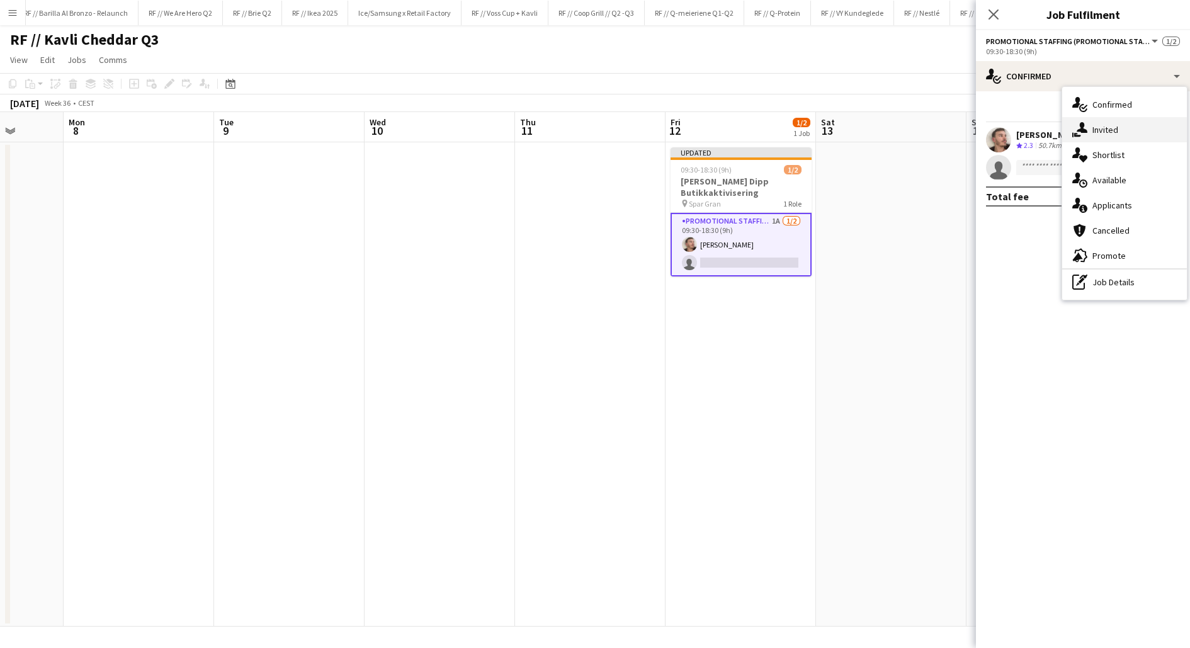
click at [1081, 124] on icon at bounding box center [1081, 127] width 11 height 11
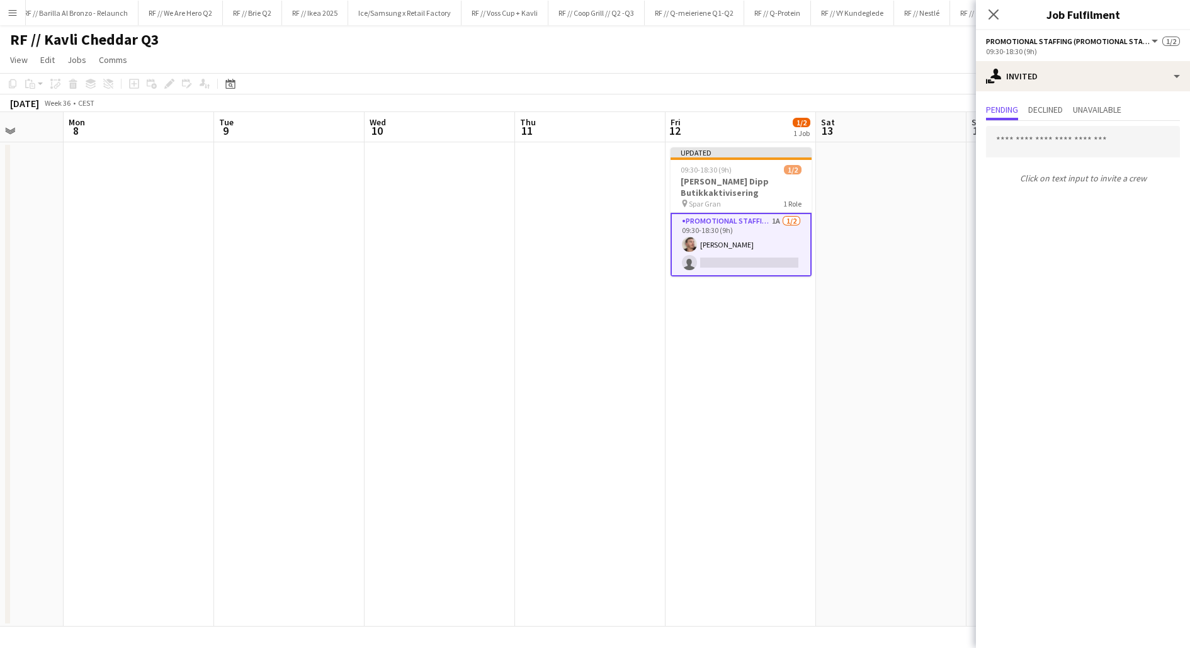
click at [765, 245] on app-card-role "Promotional Staffing (Promotional Staff) 1A [DATE] 09:30-18:30 (9h) [PERSON_NAM…" at bounding box center [740, 245] width 141 height 64
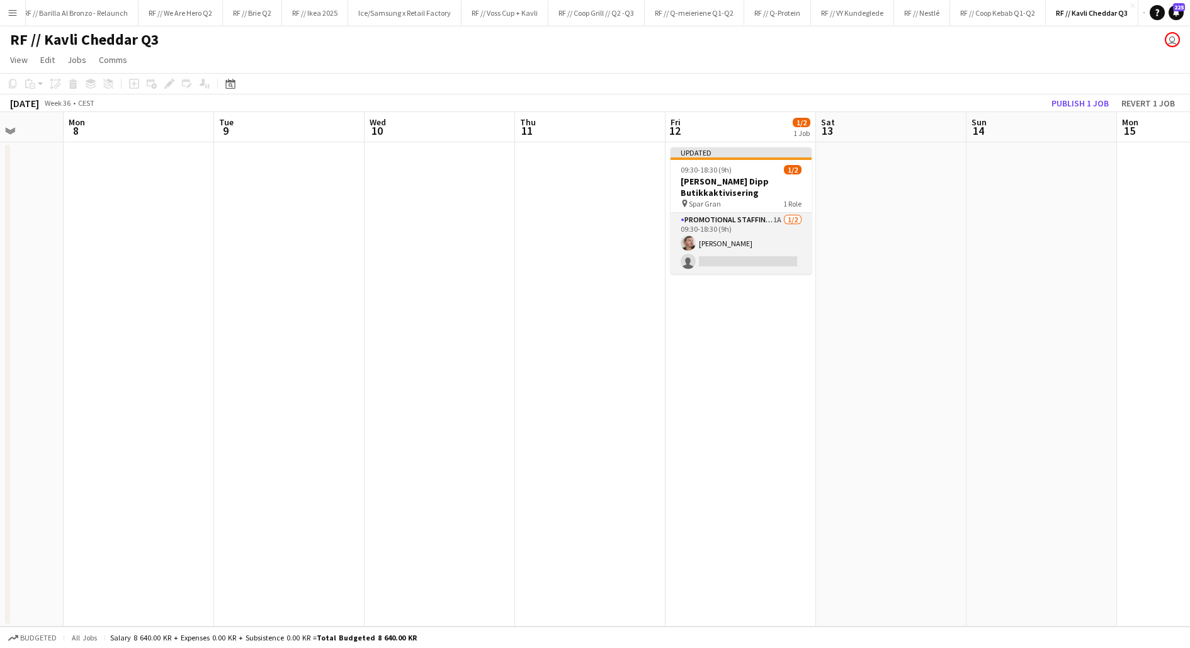
click at [754, 237] on app-card-role "Promotional Staffing (Promotional Staff) 1A [DATE] 09:30-18:30 (9h) [PERSON_NAM…" at bounding box center [740, 243] width 141 height 61
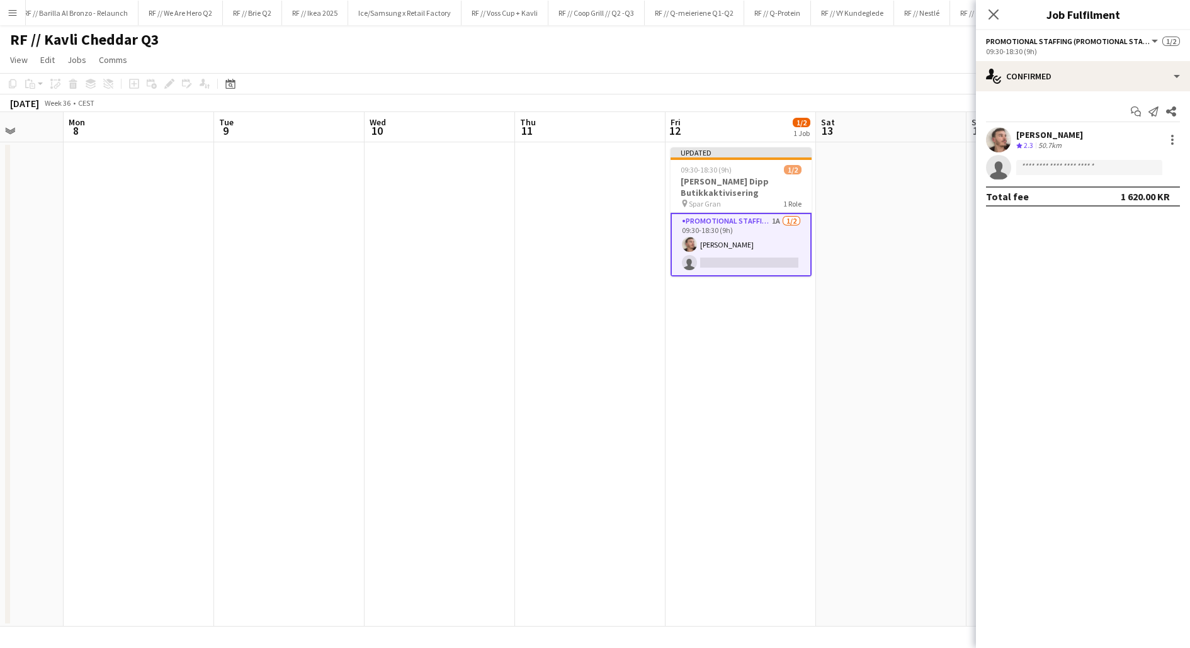
click at [1005, 142] on app-user-avatar at bounding box center [998, 139] width 25 height 25
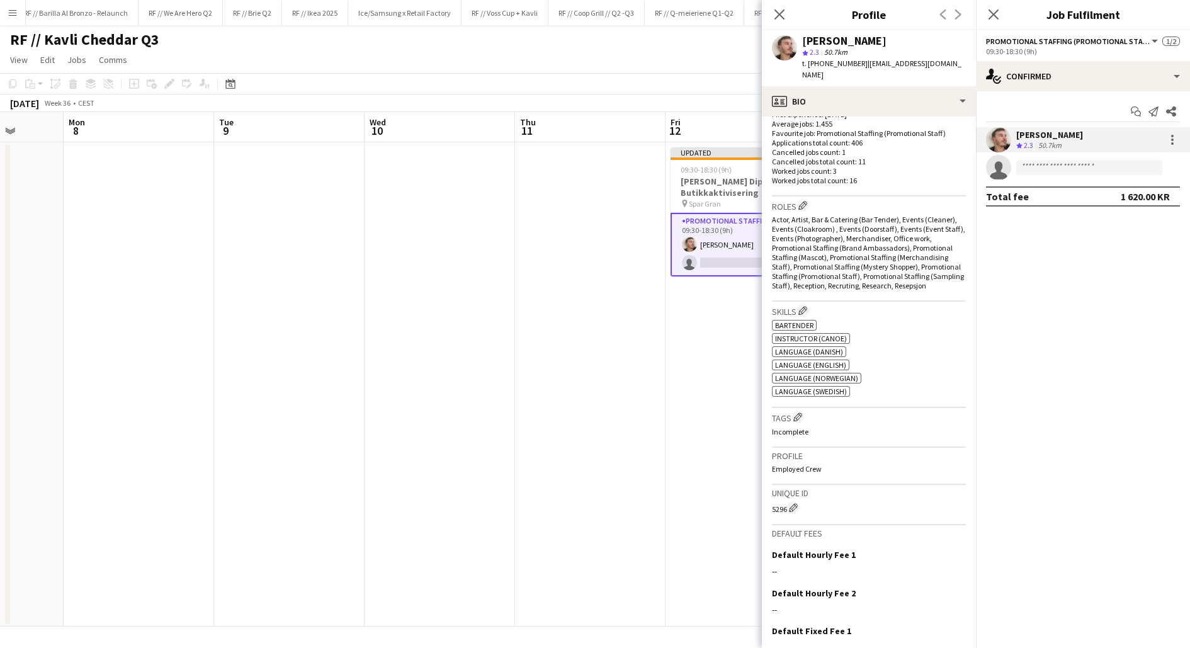
scroll to position [0, 0]
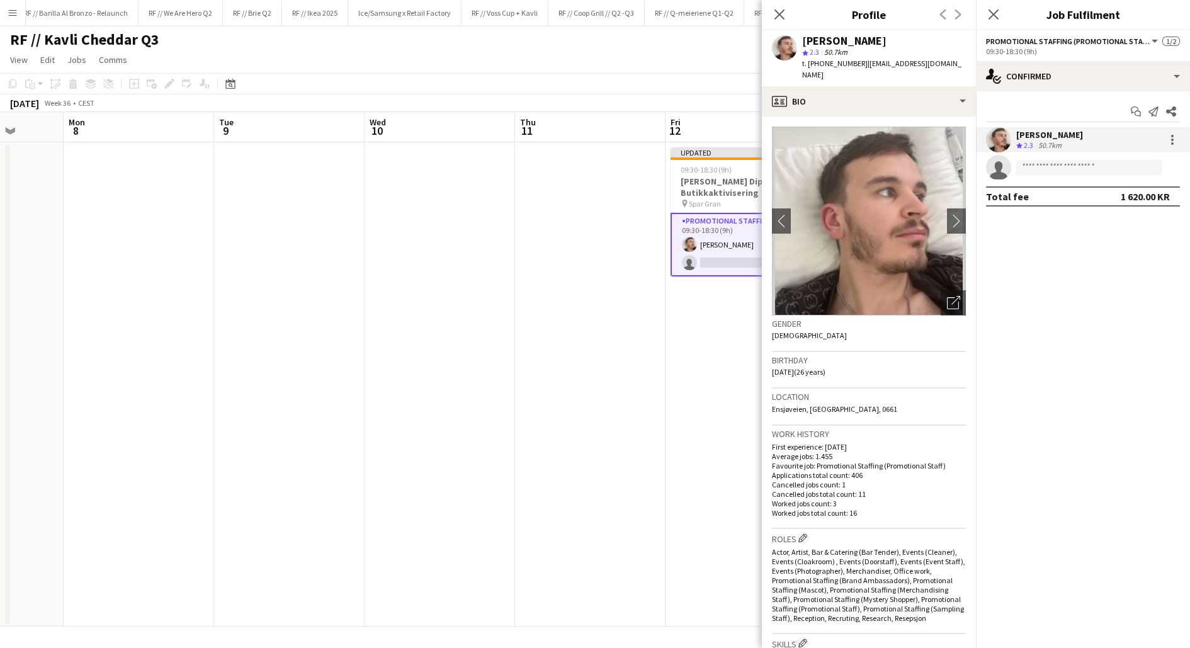
click at [707, 366] on app-date-cell "Updated 09:30-18:30 (9h) 1/2 Kavli Cheddar Dipp Butikkaktivisering pin Spar Gra…" at bounding box center [740, 384] width 150 height 484
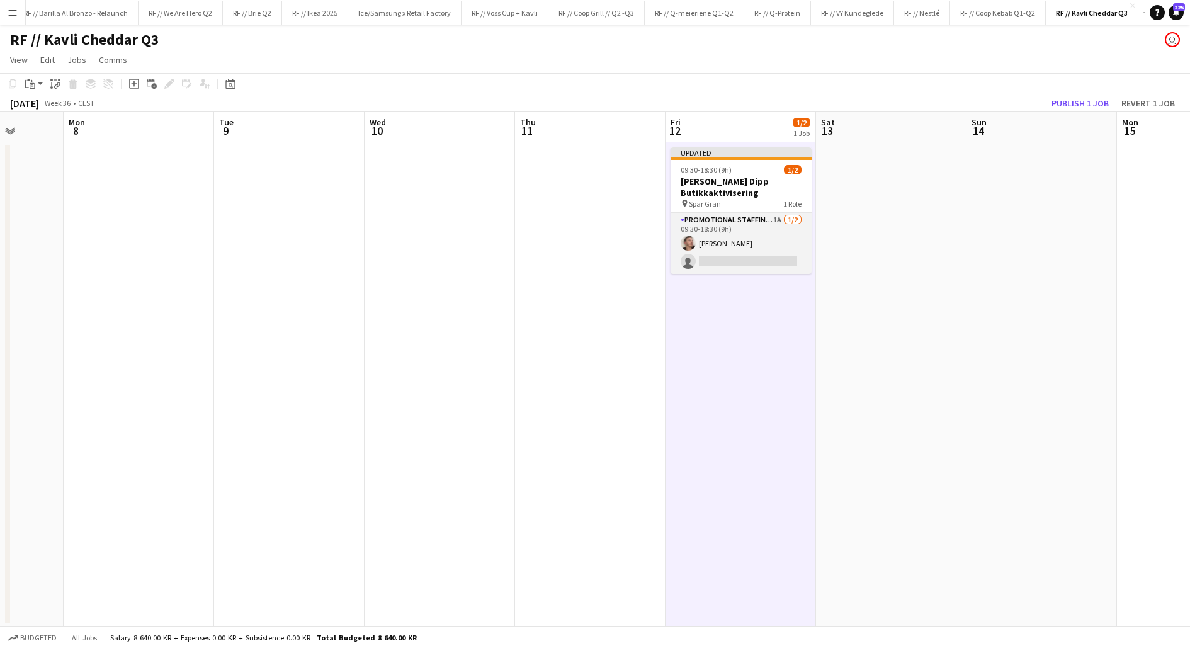
click at [769, 258] on app-card-role "Promotional Staffing (Promotional Staff) 1A [DATE] 09:30-18:30 (9h) [PERSON_NAM…" at bounding box center [740, 243] width 141 height 61
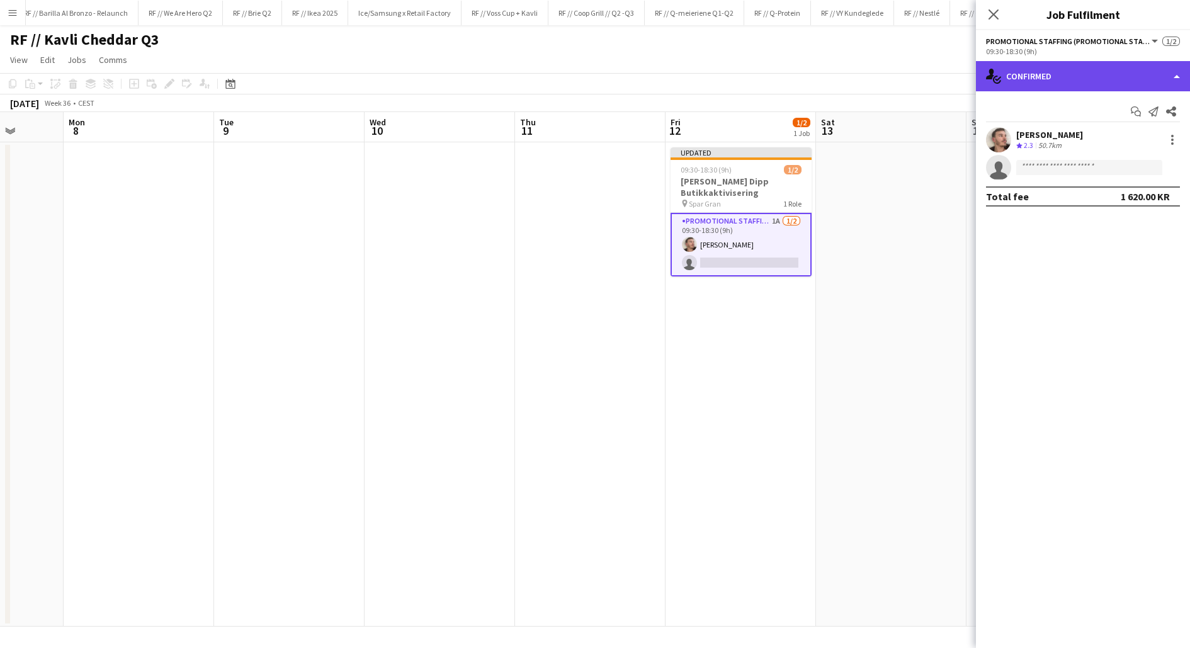
click at [1041, 72] on div "single-neutral-actions-check-2 Confirmed" at bounding box center [1083, 76] width 214 height 30
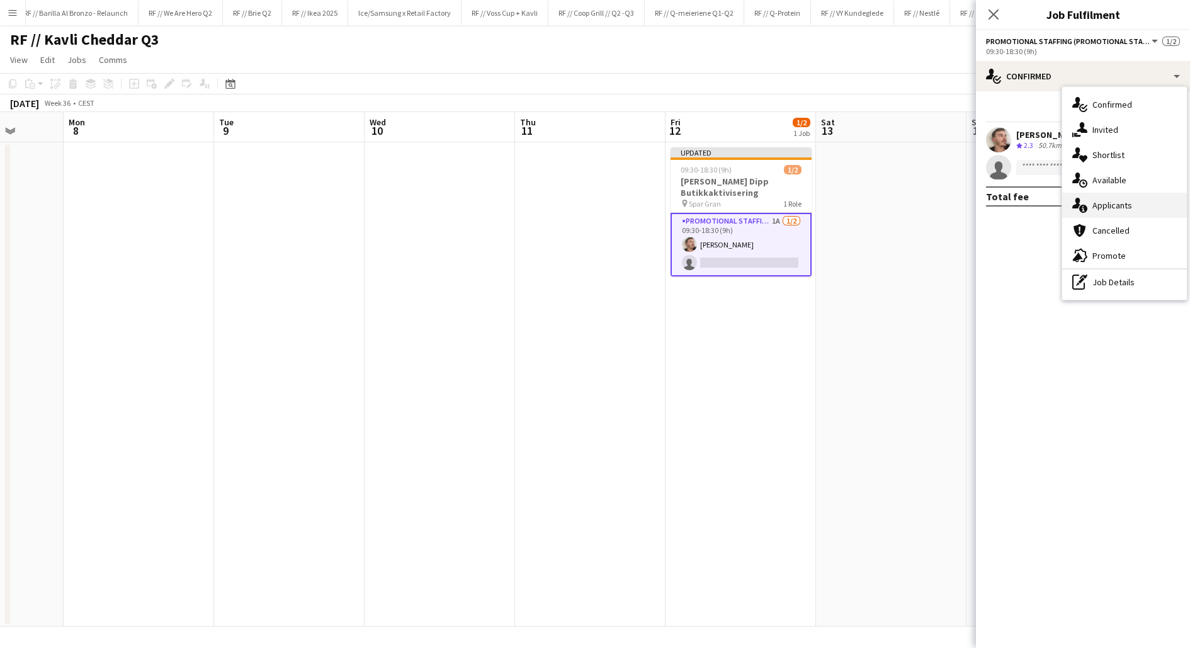
click at [1109, 205] on div "single-neutral-actions-information Applicants" at bounding box center [1124, 205] width 125 height 25
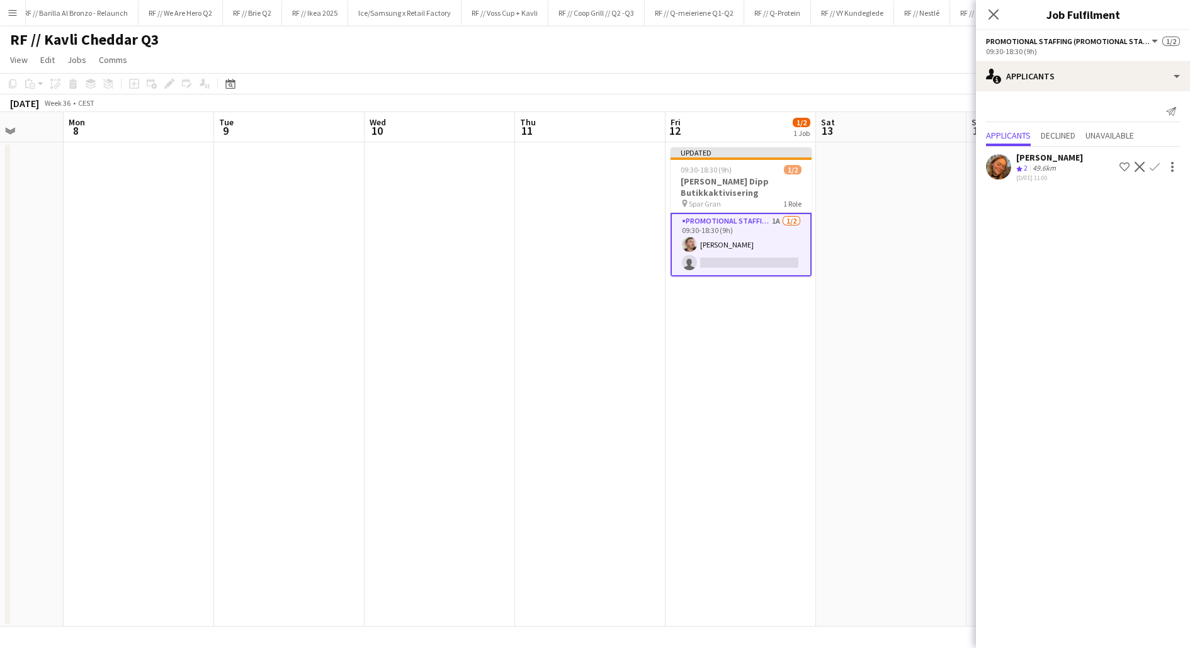
click at [1005, 166] on app-user-avatar at bounding box center [998, 166] width 25 height 25
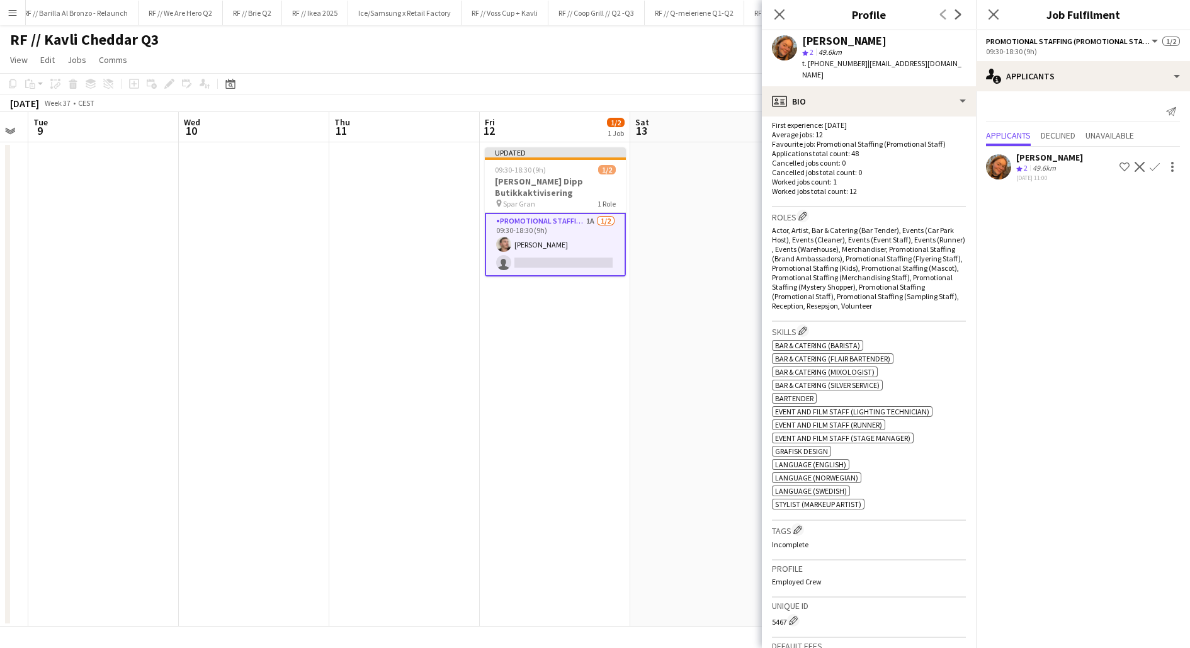
scroll to position [327, 0]
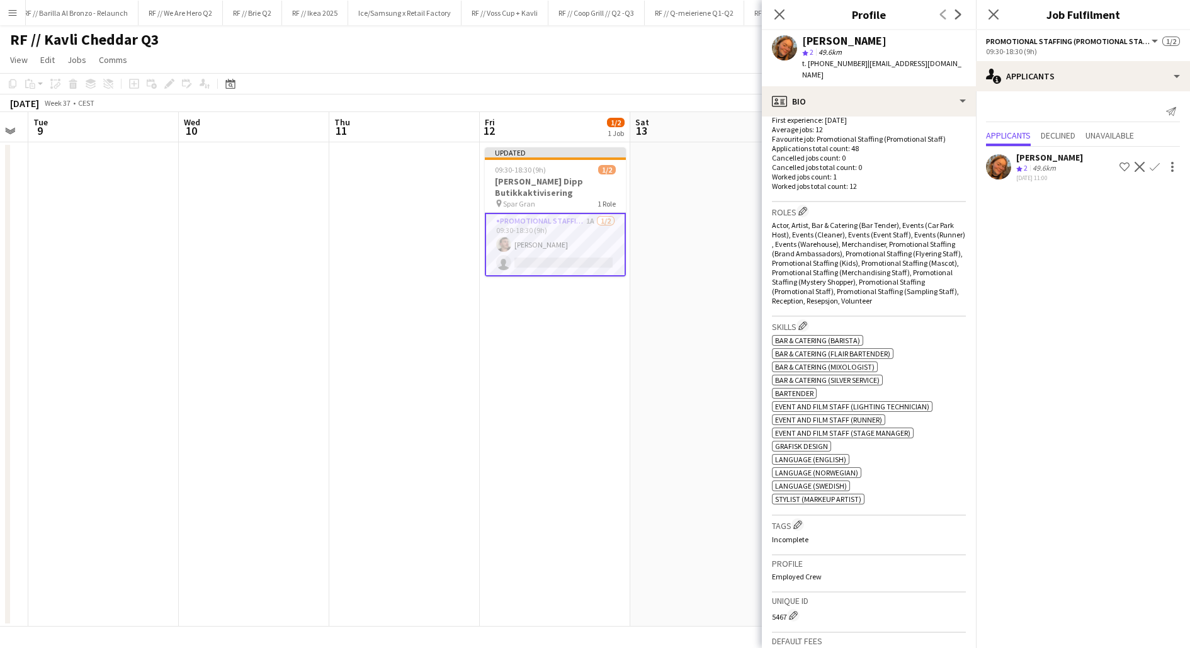
click at [3, 20] on button "Menu" at bounding box center [12, 12] width 25 height 25
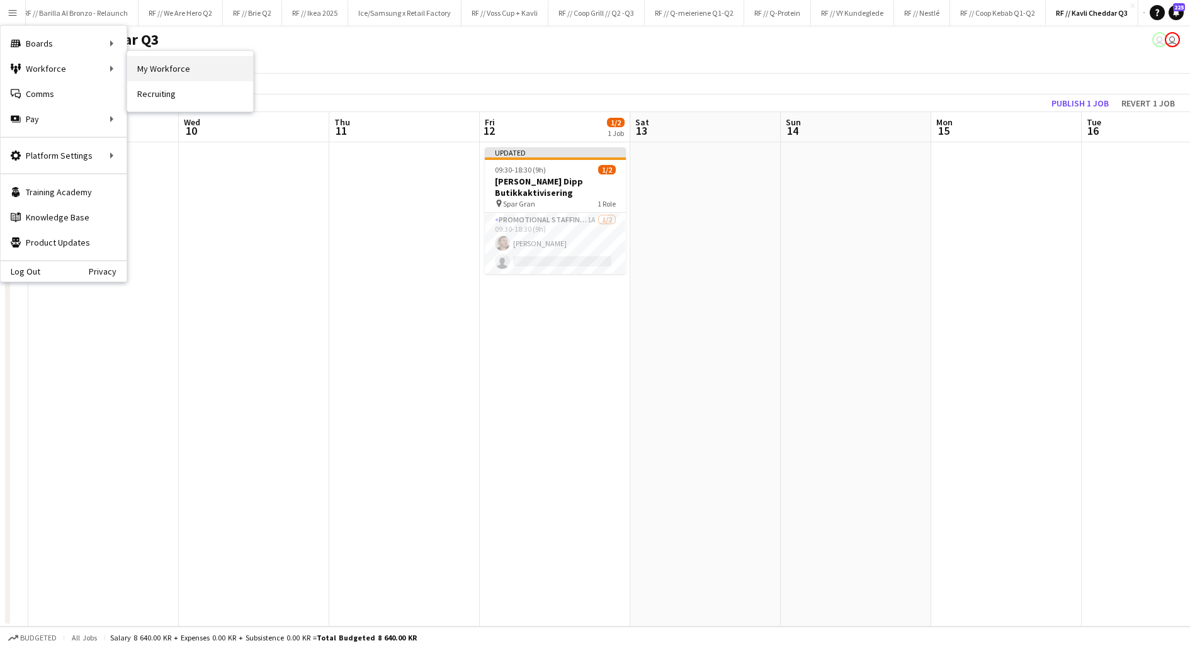
click at [159, 68] on link "My Workforce" at bounding box center [190, 68] width 126 height 25
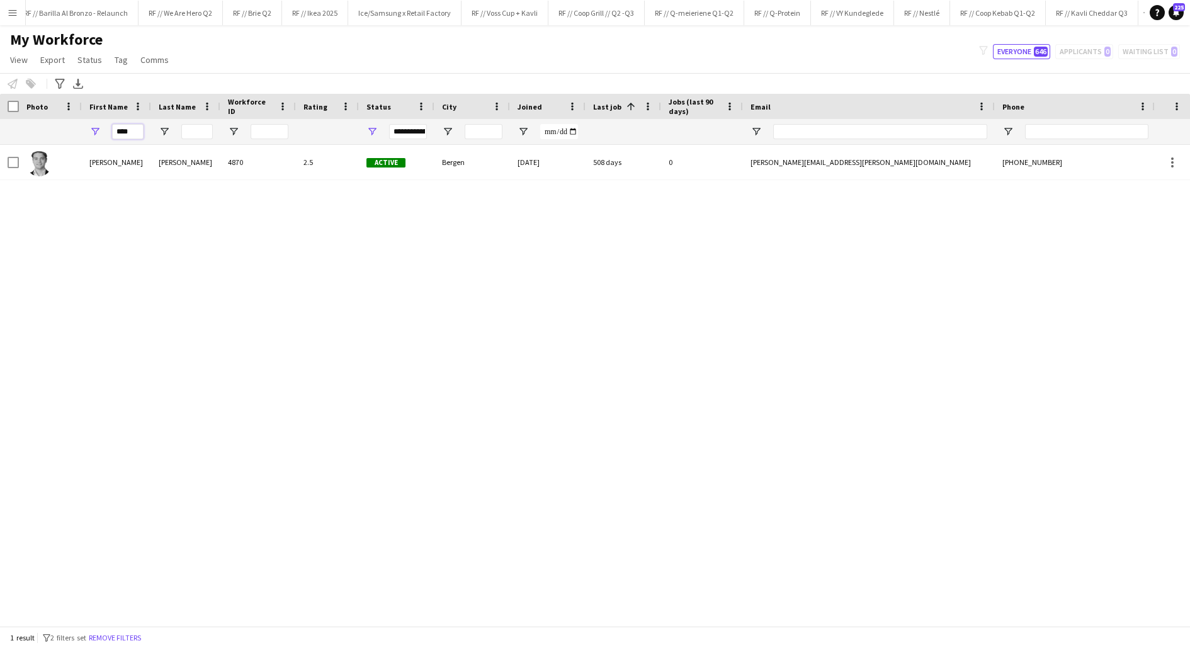
click at [134, 131] on input "****" at bounding box center [127, 131] width 31 height 15
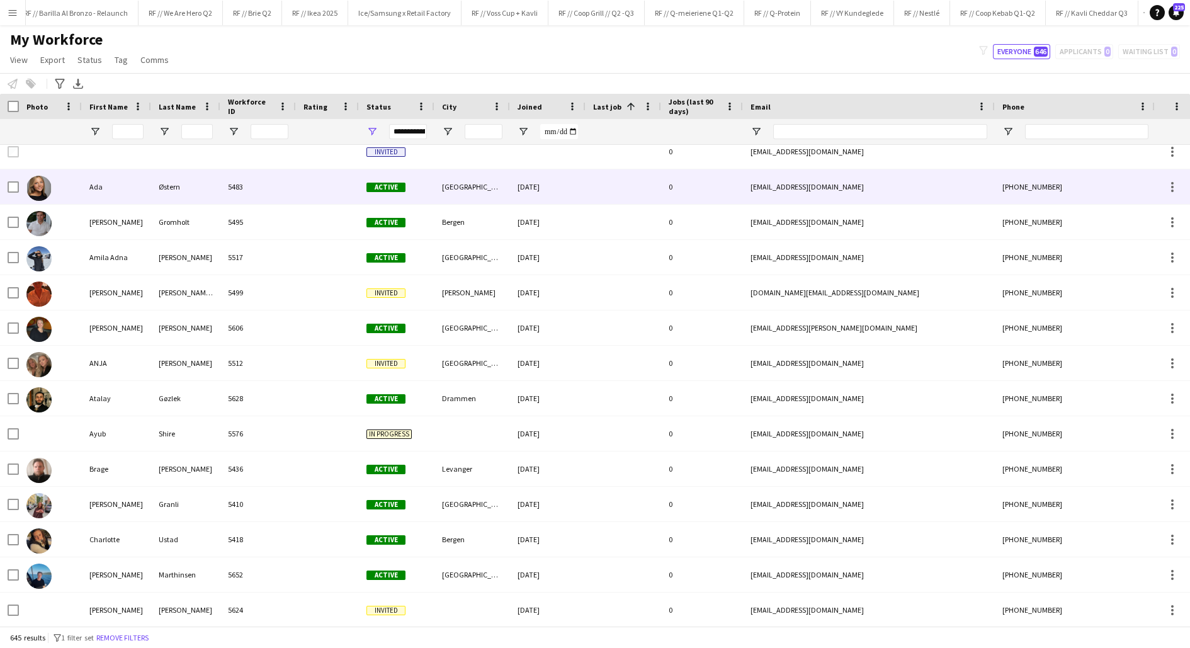
click at [171, 197] on div "Østern" at bounding box center [185, 186] width 69 height 35
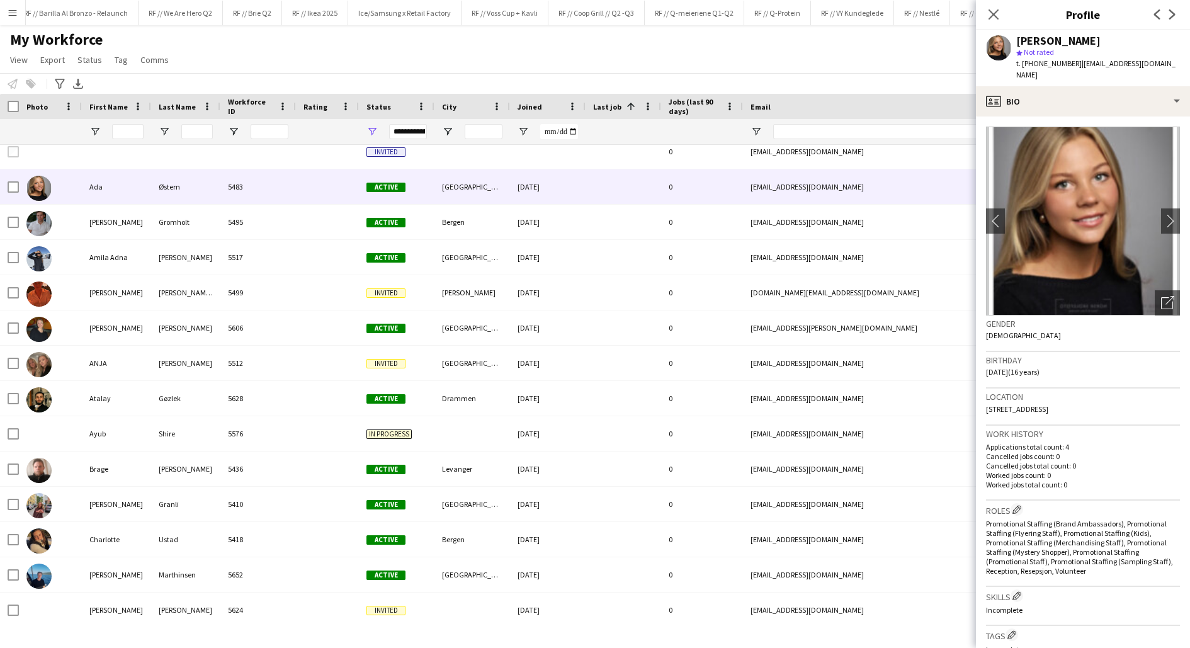
click at [408, 135] on div "**********" at bounding box center [408, 131] width 38 height 15
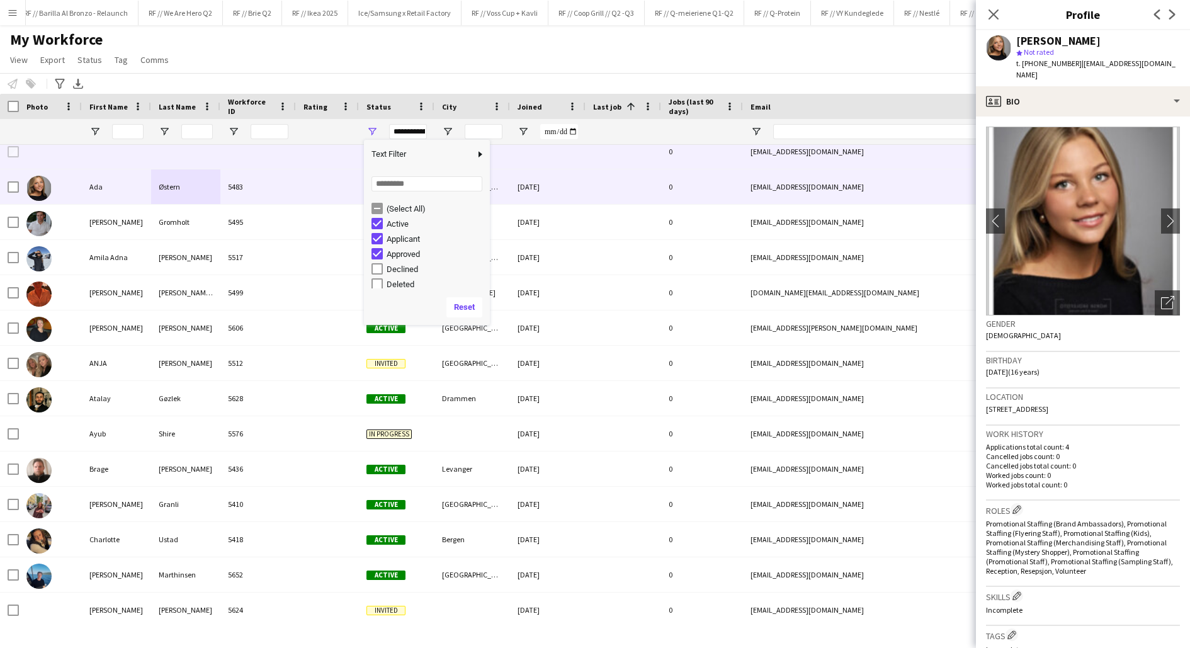
click at [513, 160] on div at bounding box center [548, 151] width 76 height 35
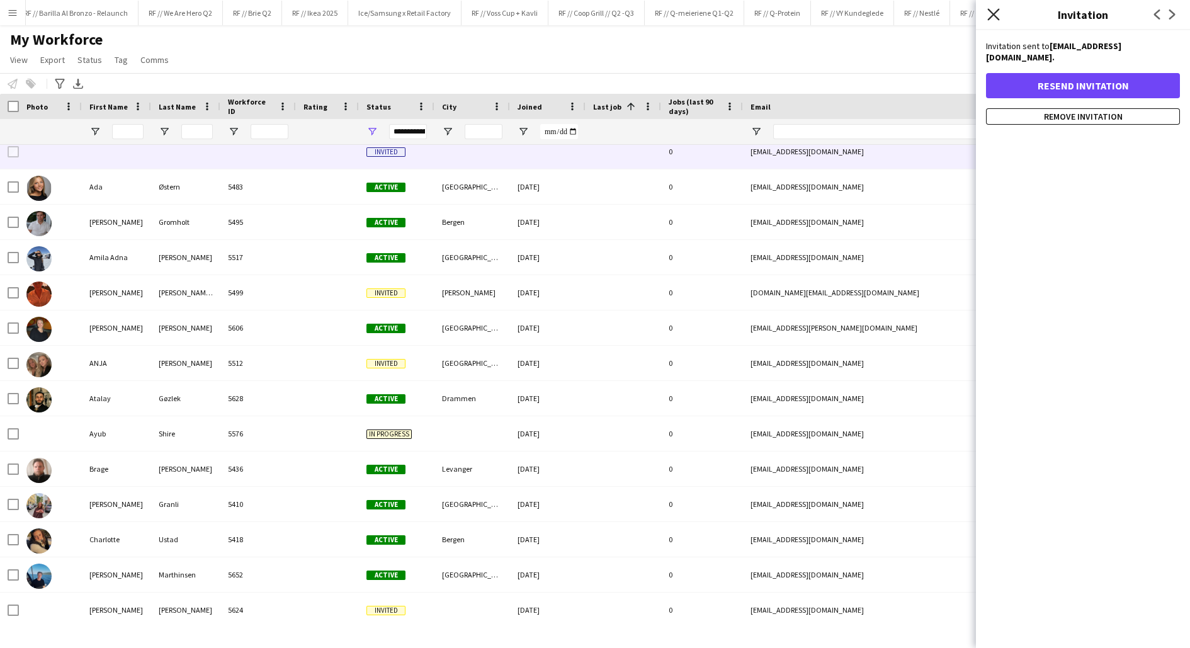
click at [993, 13] on icon "Close pop-in" at bounding box center [993, 14] width 12 height 12
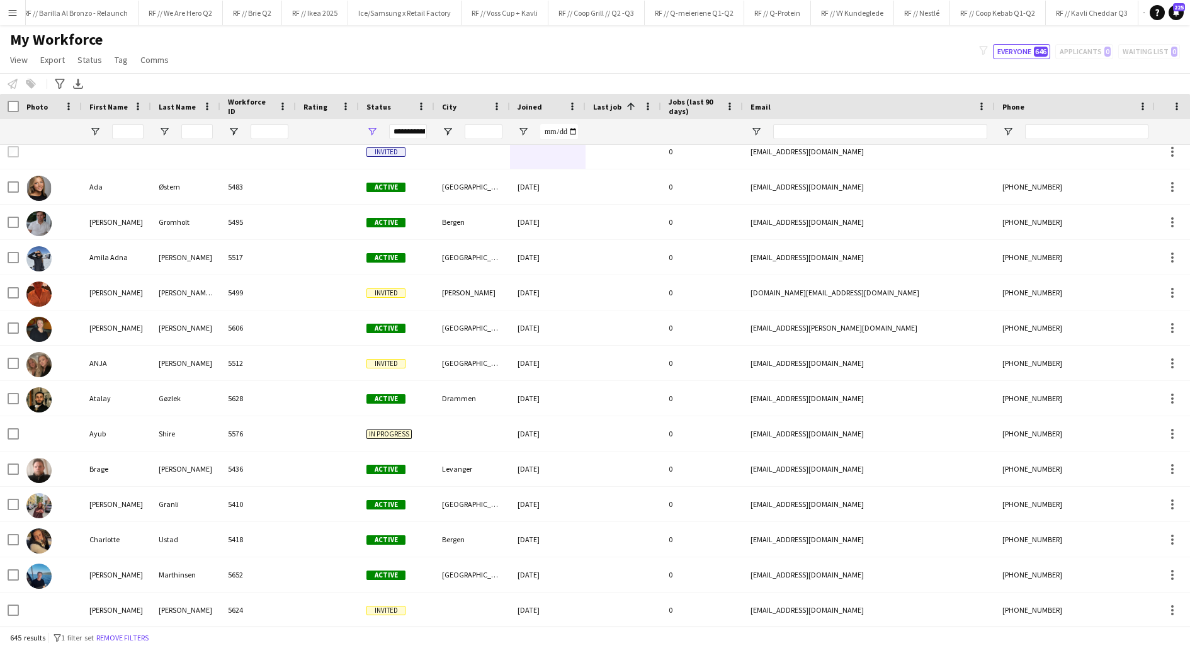
click at [614, 106] on span "Last job" at bounding box center [607, 106] width 28 height 9
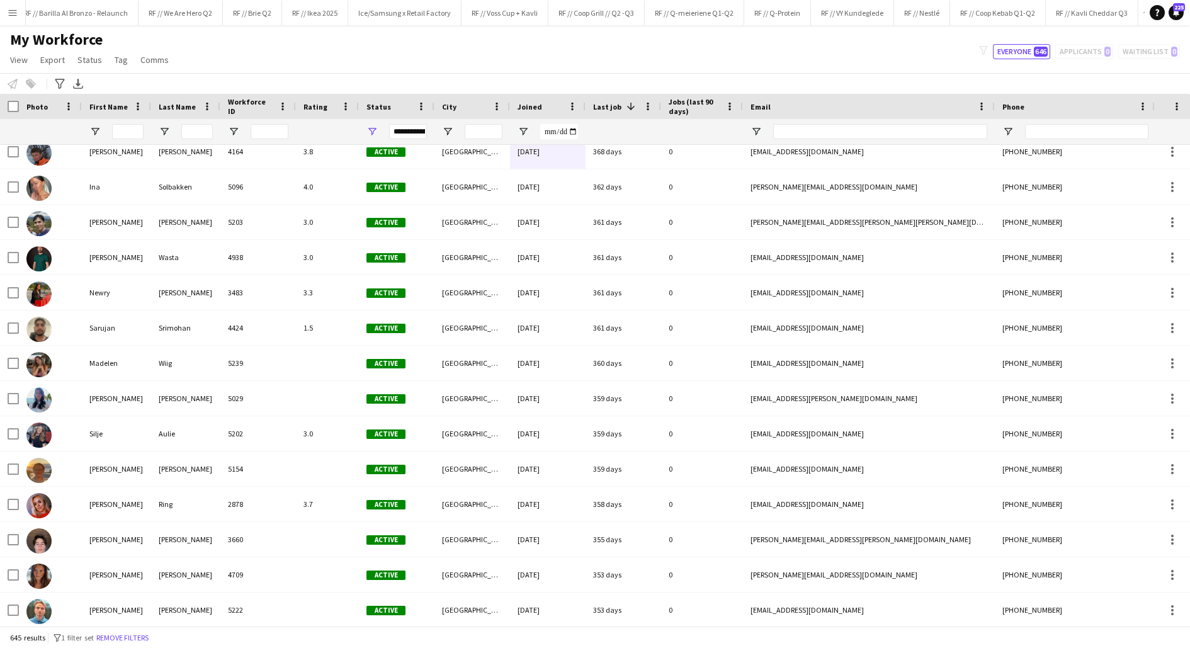
click at [614, 106] on span "Last job" at bounding box center [607, 106] width 28 height 9
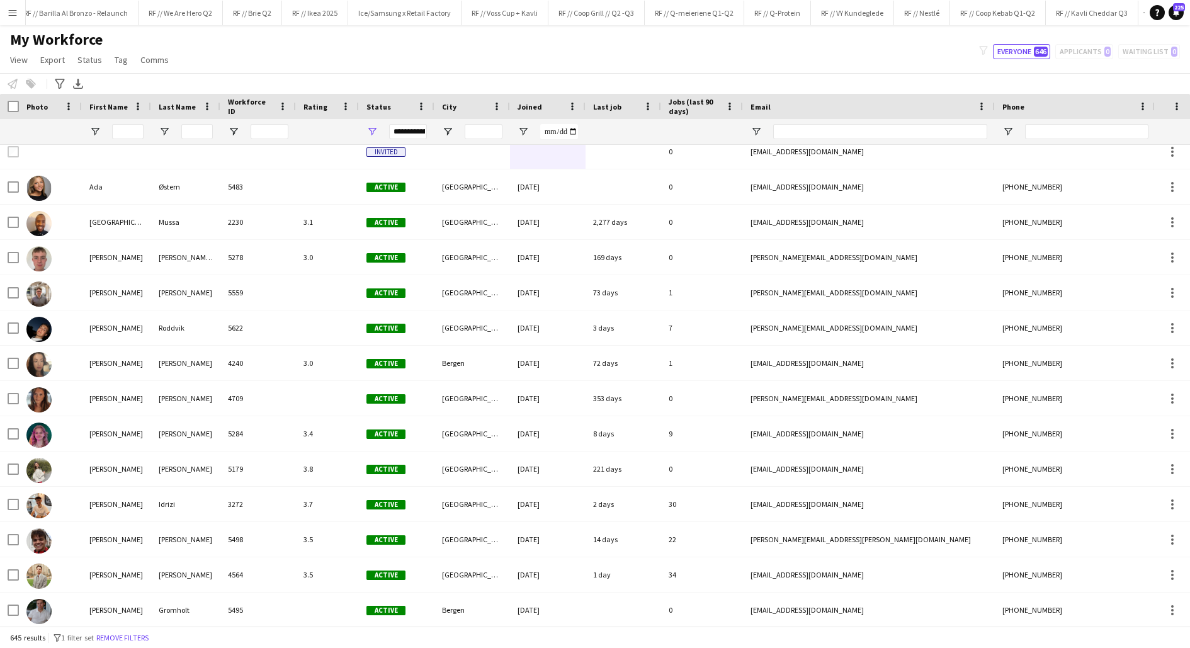
click at [614, 106] on span "Last job" at bounding box center [607, 106] width 28 height 9
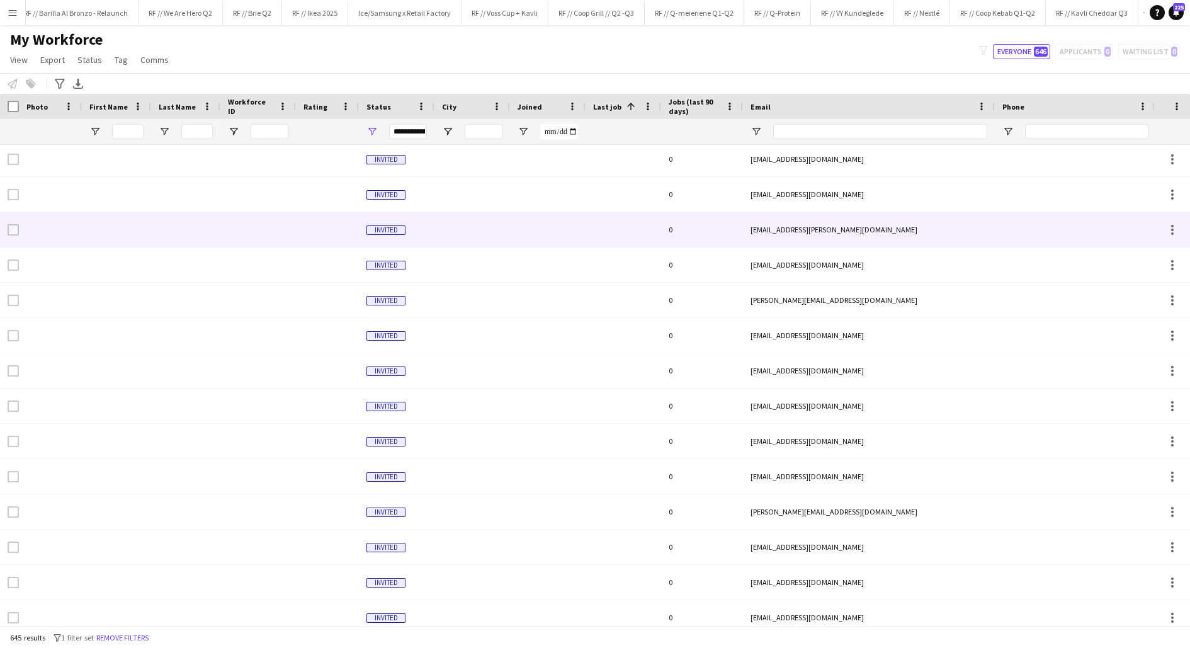
scroll to position [76, 0]
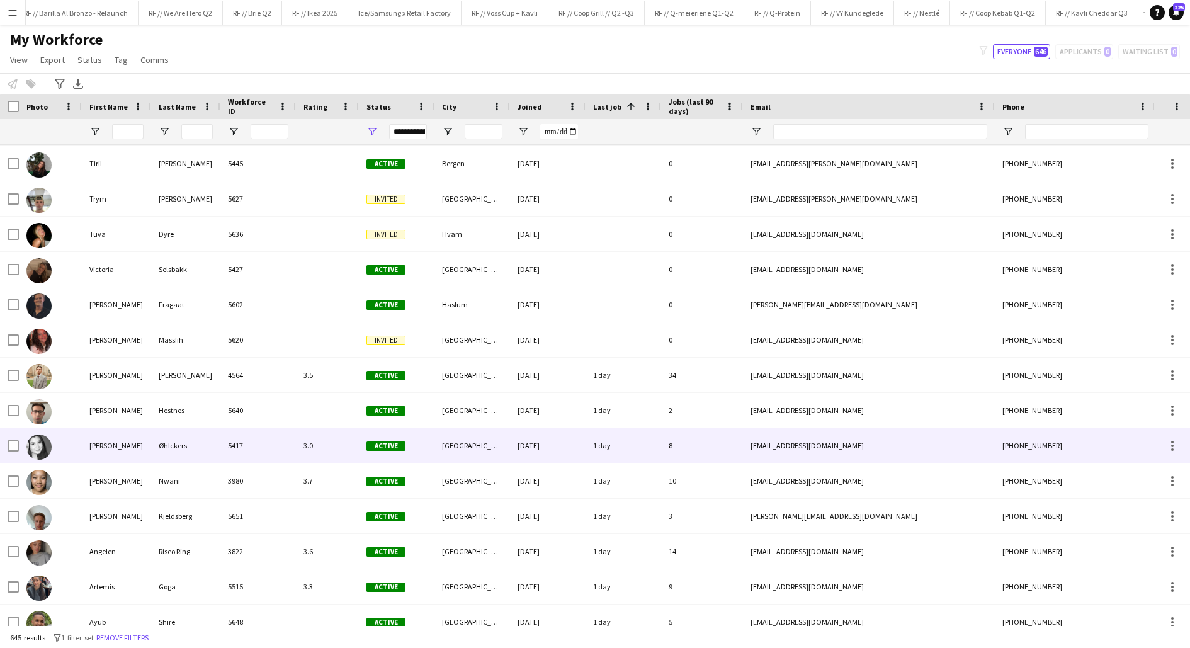
click at [144, 451] on div "[PERSON_NAME]" at bounding box center [116, 445] width 69 height 35
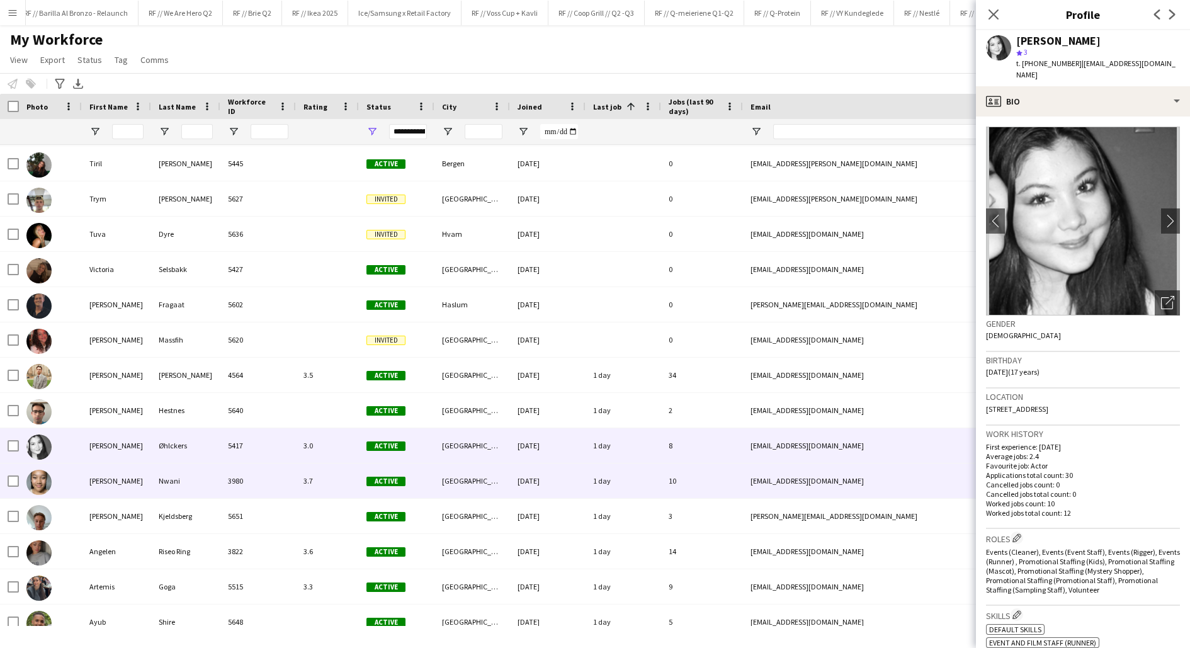
click at [138, 476] on div "[PERSON_NAME]" at bounding box center [116, 480] width 69 height 35
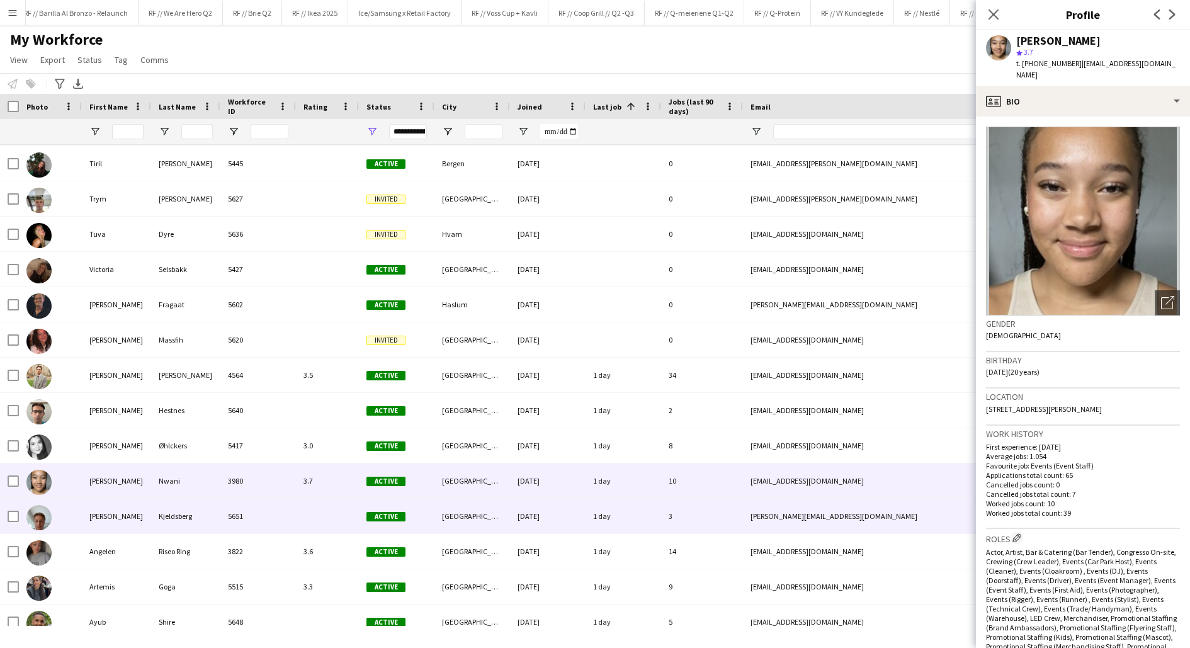
click at [120, 510] on div "[PERSON_NAME]" at bounding box center [116, 515] width 69 height 35
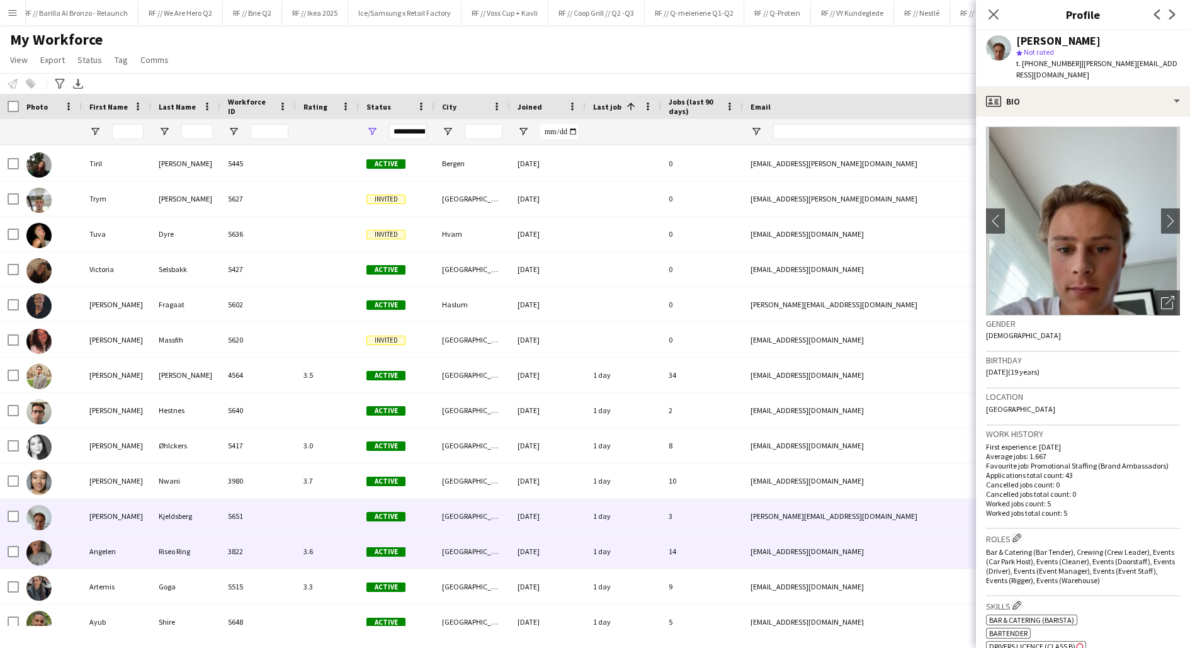
click at [121, 553] on div "Angelen" at bounding box center [116, 551] width 69 height 35
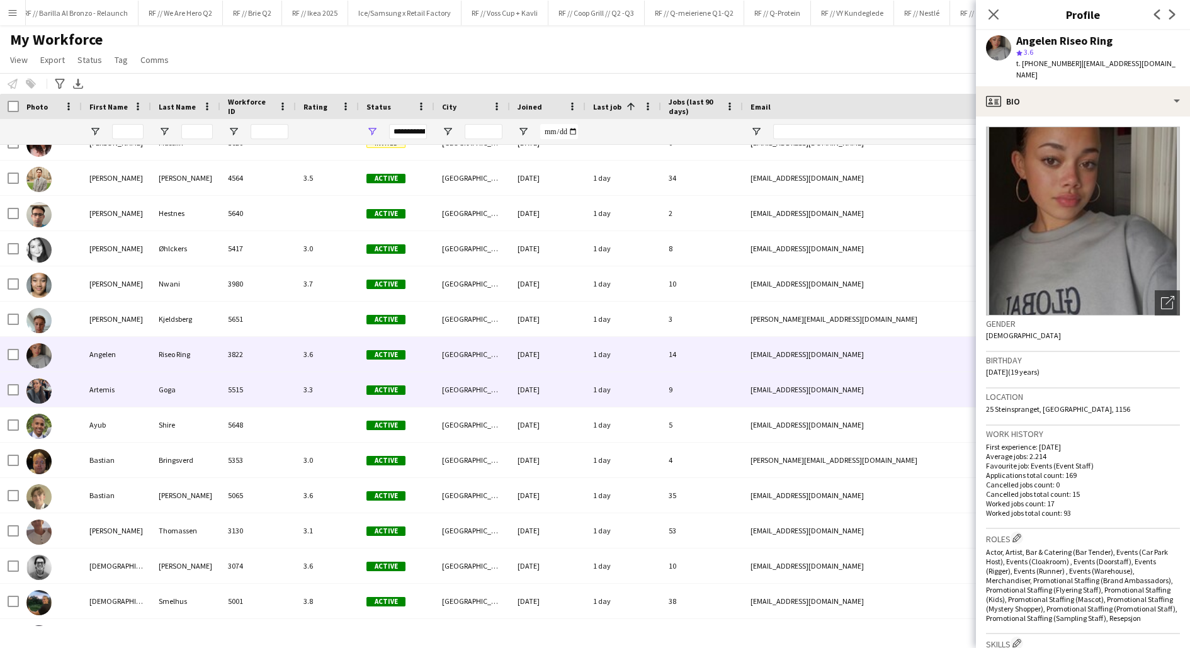
click at [103, 391] on div "Artemis" at bounding box center [116, 389] width 69 height 35
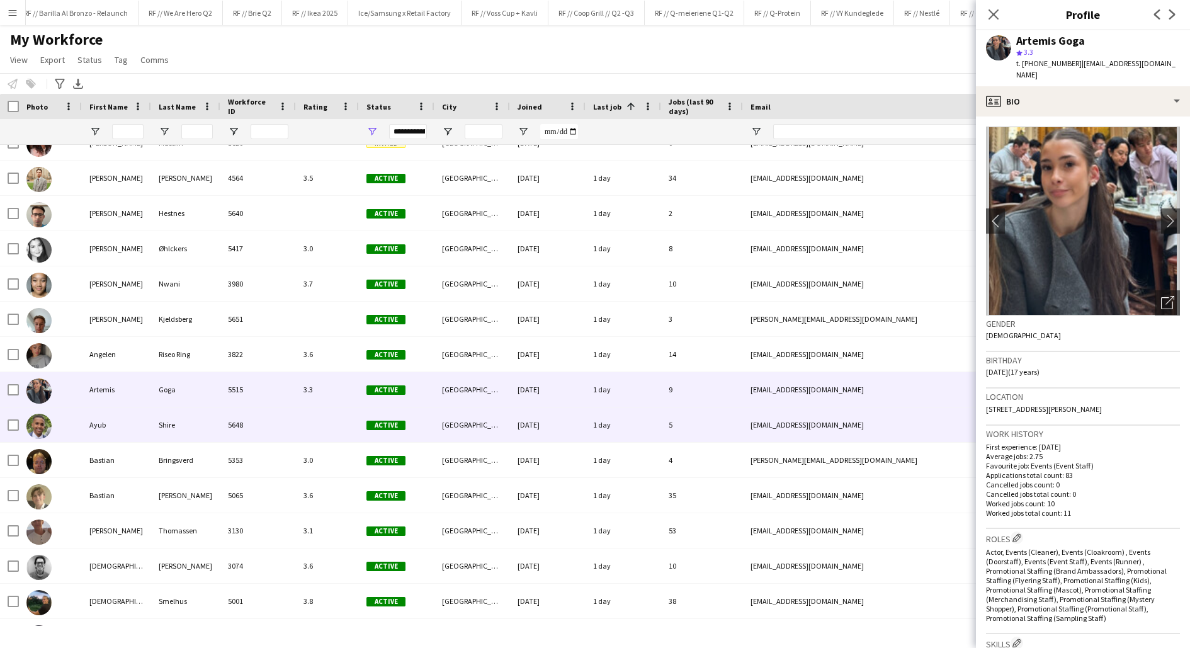
click at [126, 431] on div "Ayub" at bounding box center [116, 424] width 69 height 35
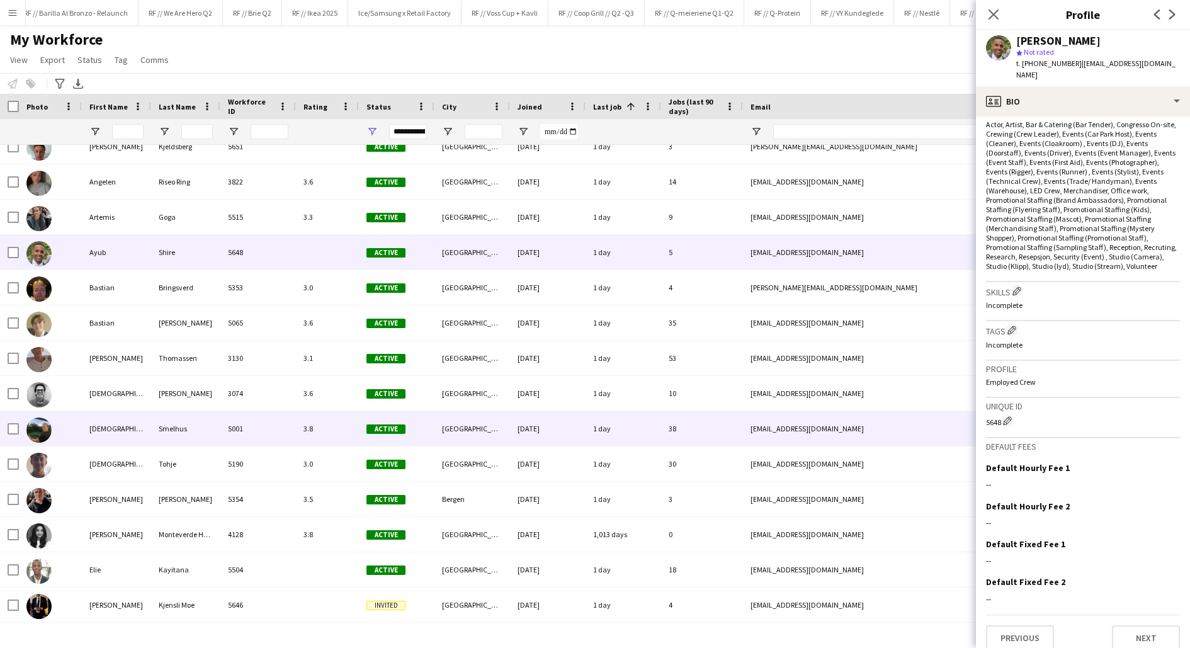
click at [101, 433] on div "[DEMOGRAPHIC_DATA]" at bounding box center [116, 428] width 69 height 35
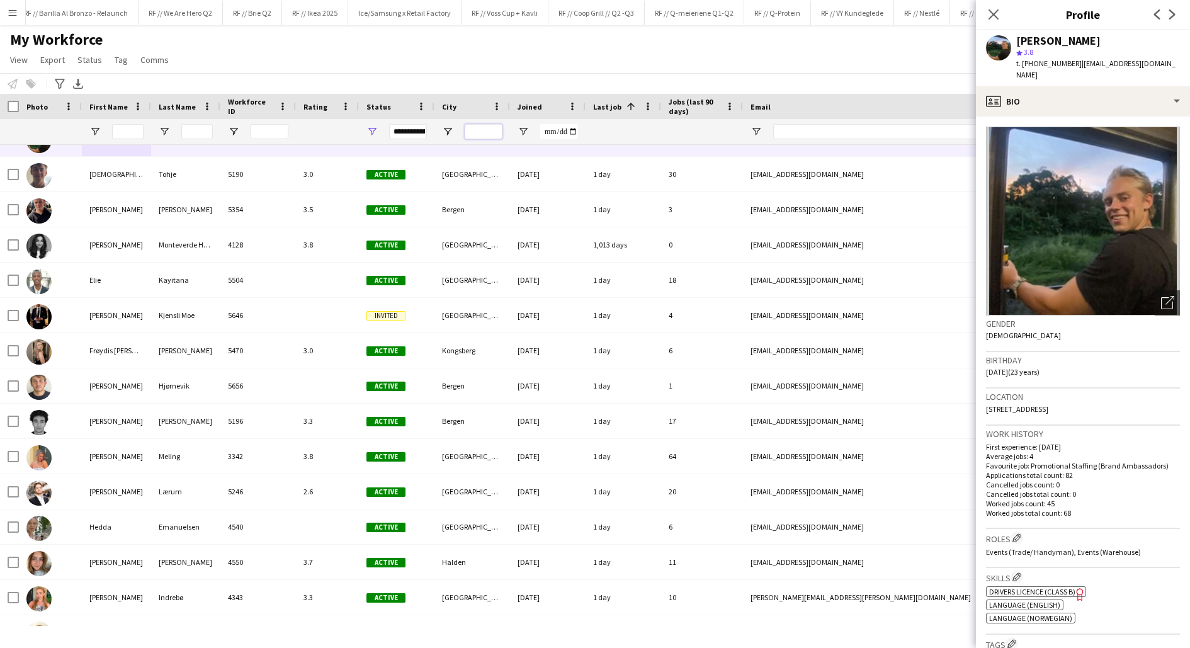
click at [476, 132] on input "City Filter Input" at bounding box center [484, 131] width 38 height 15
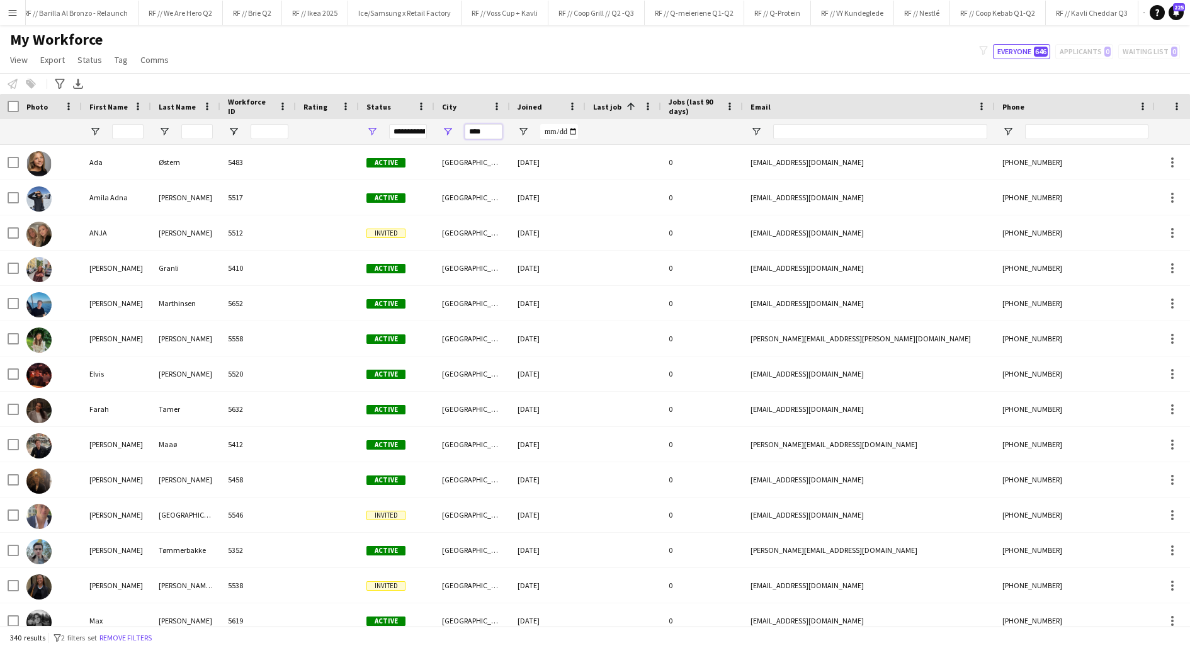
type input "****"
click at [291, 57] on div "My Workforce View Views Default view New view Update view Delete view Edit name…" at bounding box center [595, 51] width 1190 height 43
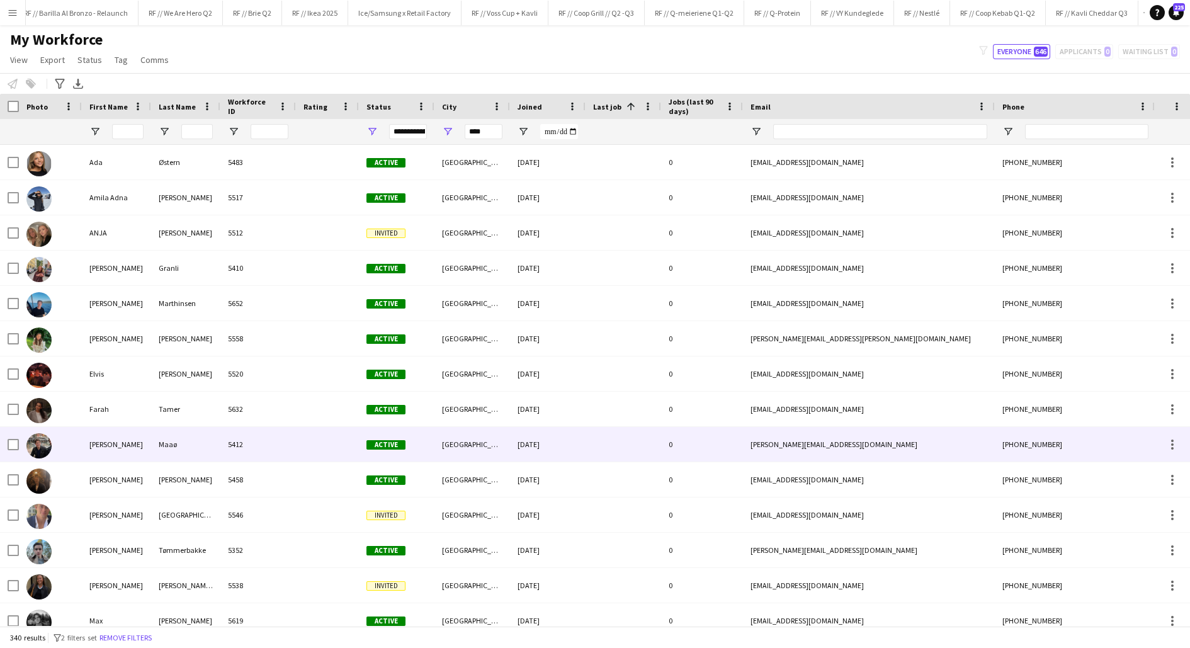
click at [179, 446] on div "Maaø" at bounding box center [185, 444] width 69 height 35
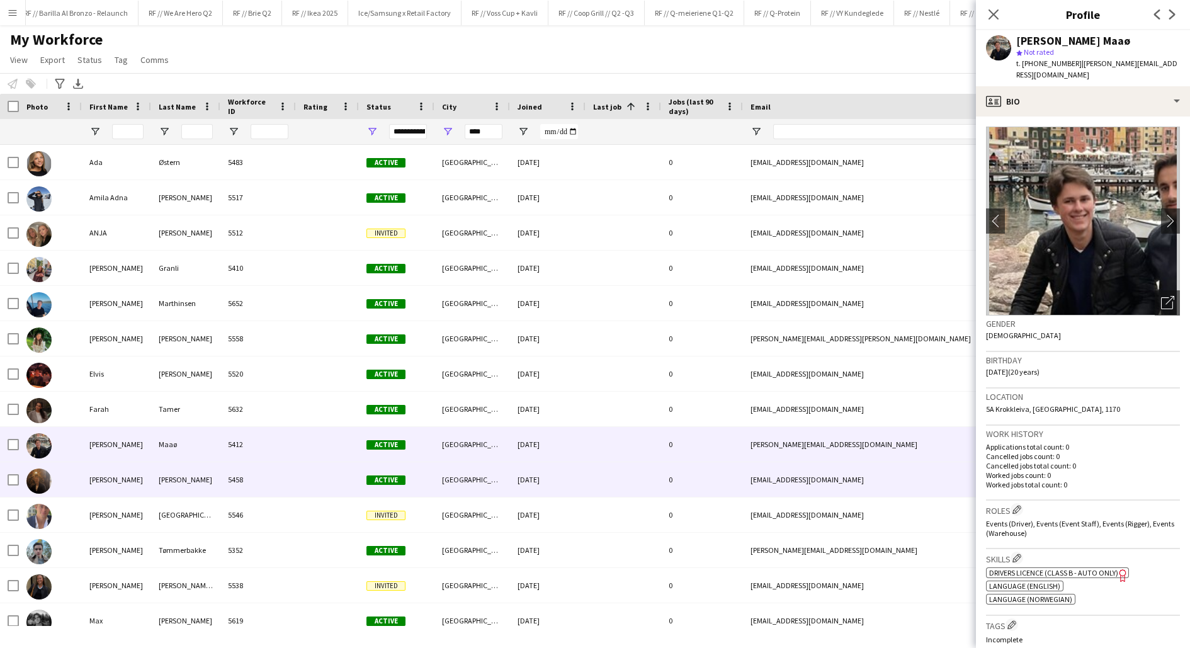
click at [172, 471] on div "[PERSON_NAME]" at bounding box center [185, 479] width 69 height 35
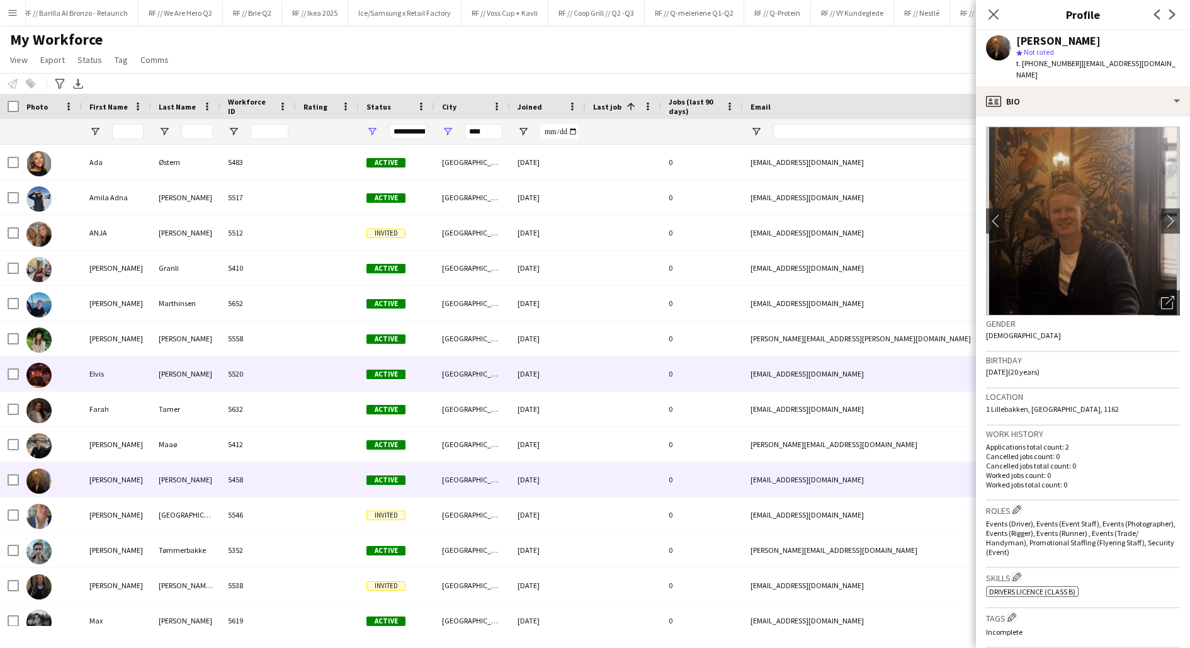
click at [156, 379] on div "[PERSON_NAME]" at bounding box center [185, 373] width 69 height 35
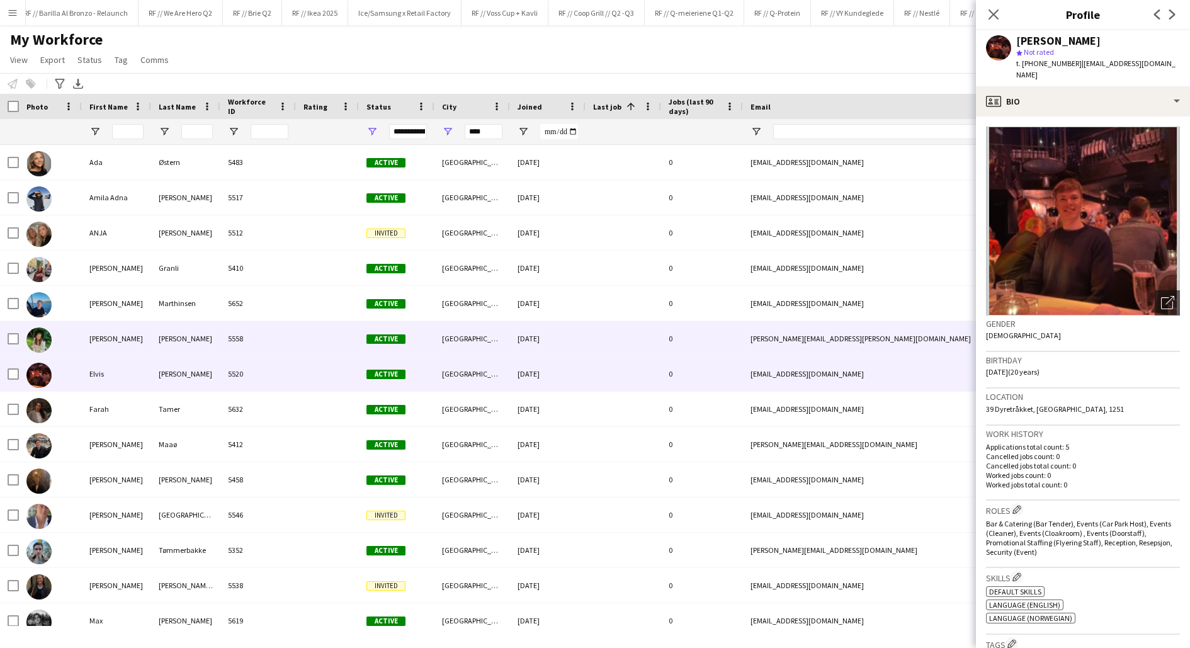
click at [134, 339] on div "[PERSON_NAME]" at bounding box center [116, 338] width 69 height 35
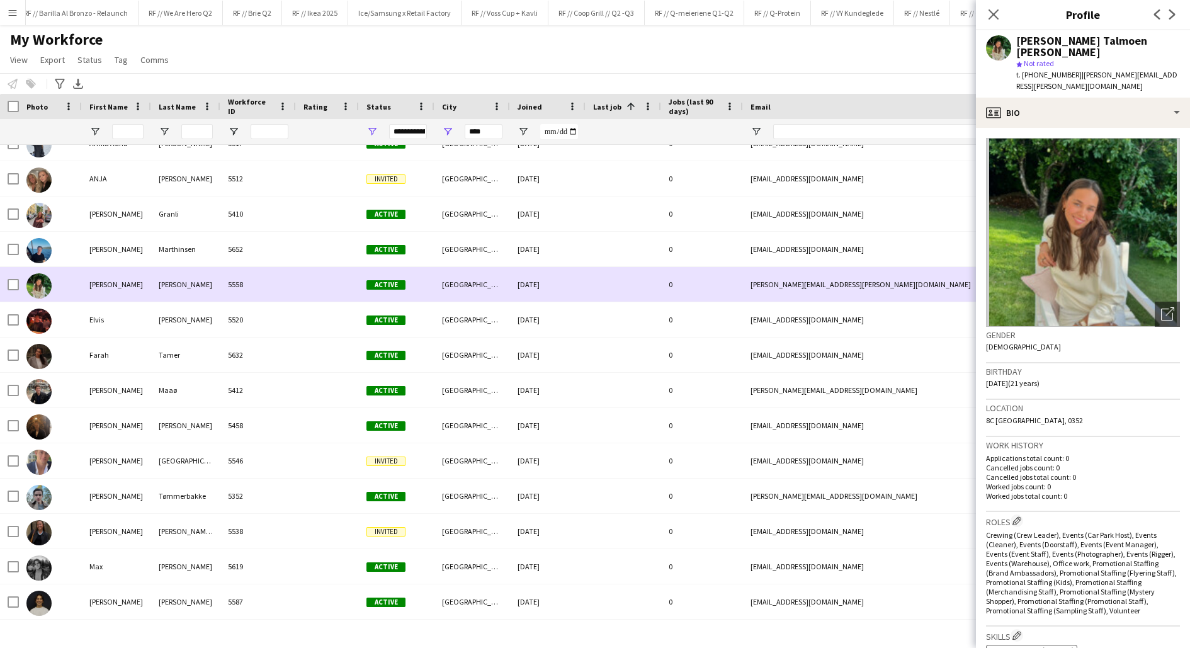
scroll to position [54, 0]
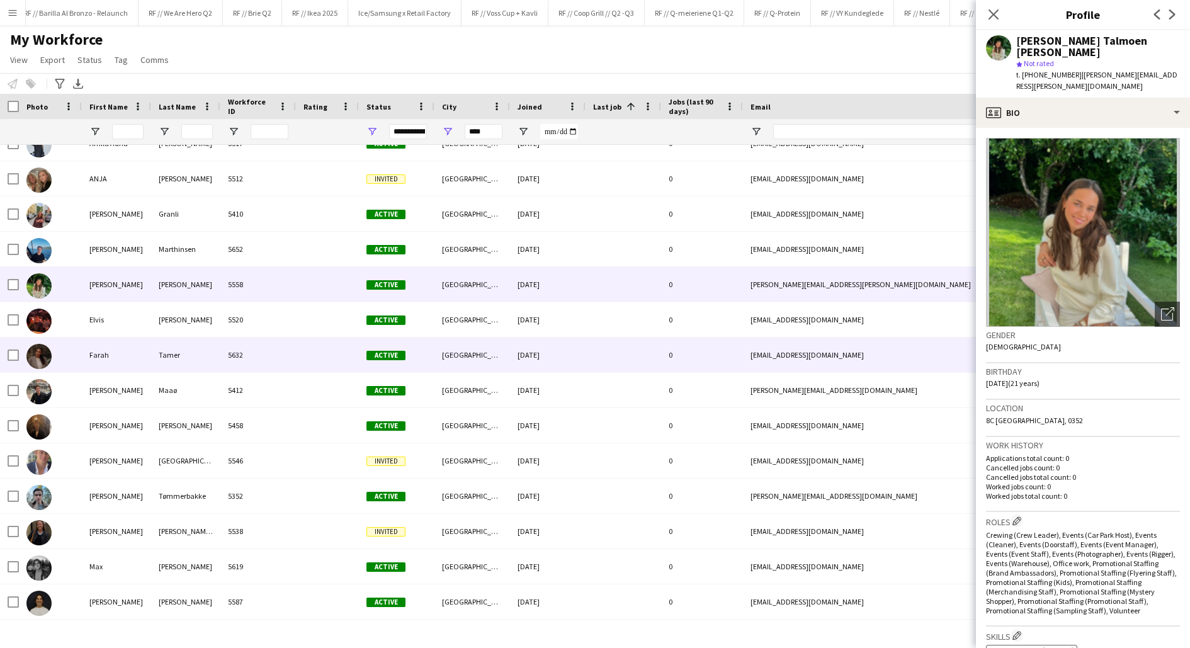
click at [132, 357] on div "Farah" at bounding box center [116, 354] width 69 height 35
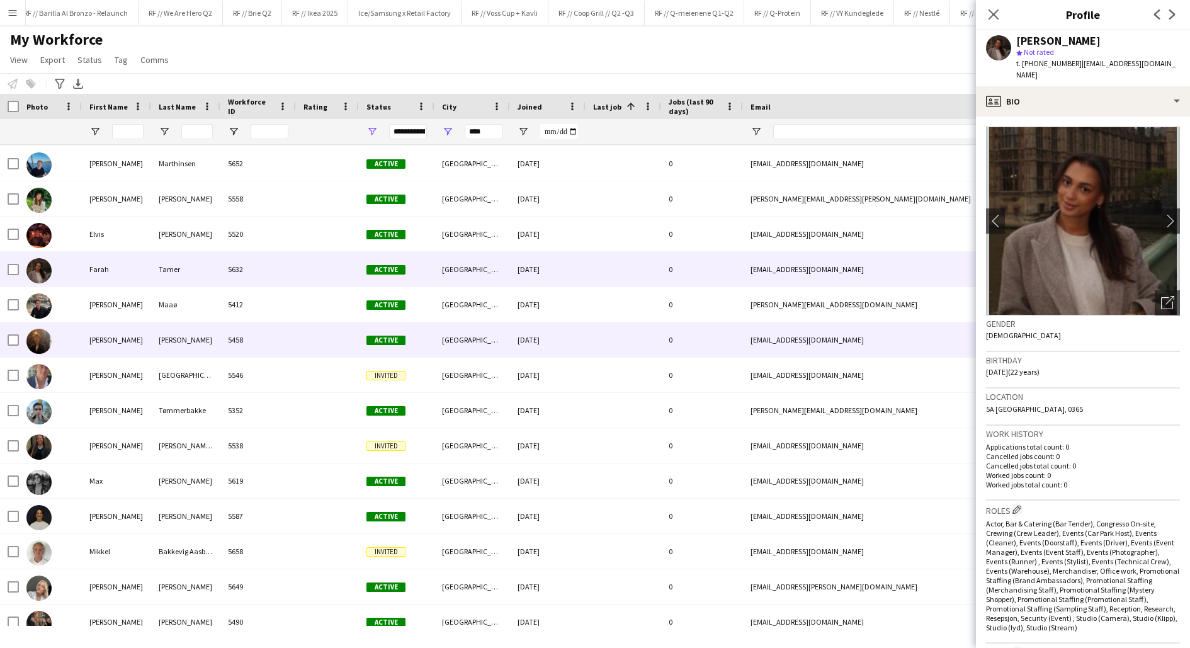
scroll to position [145, 0]
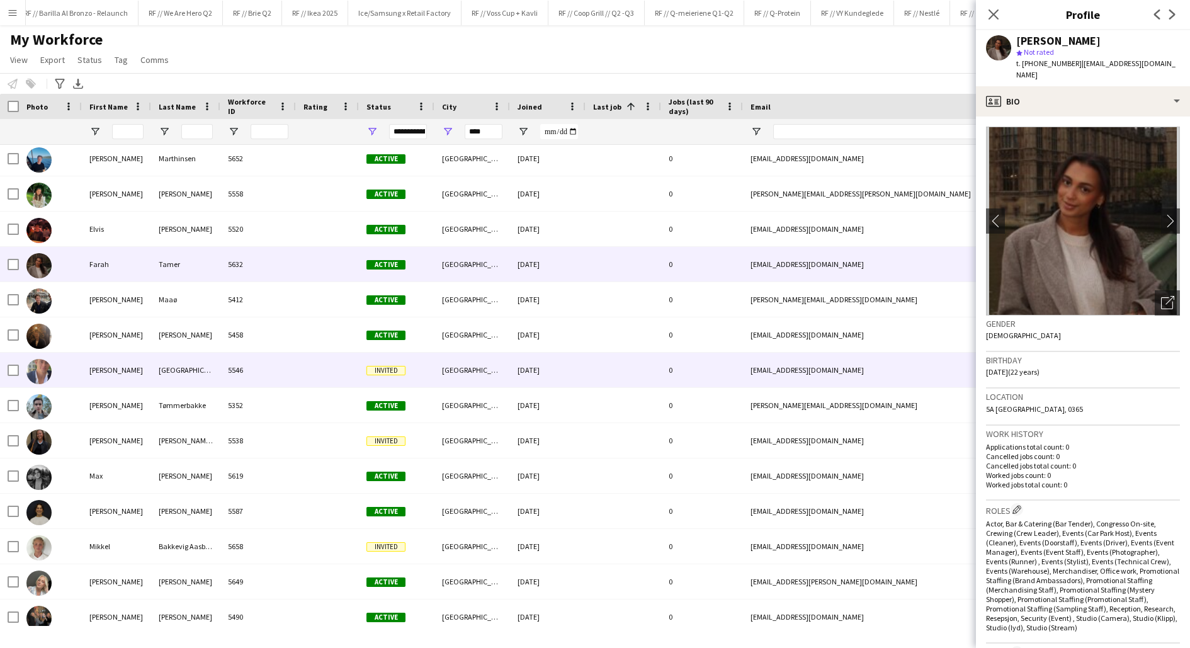
click at [138, 368] on div "[PERSON_NAME]" at bounding box center [116, 369] width 69 height 35
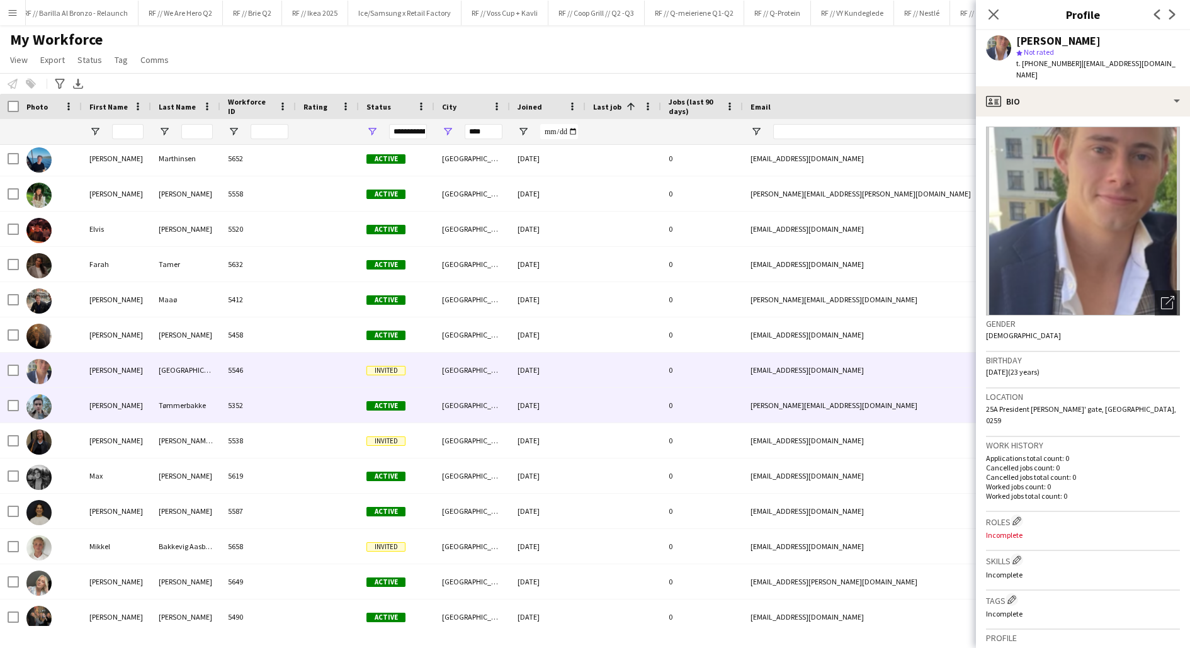
click at [133, 416] on div "[PERSON_NAME]" at bounding box center [116, 405] width 69 height 35
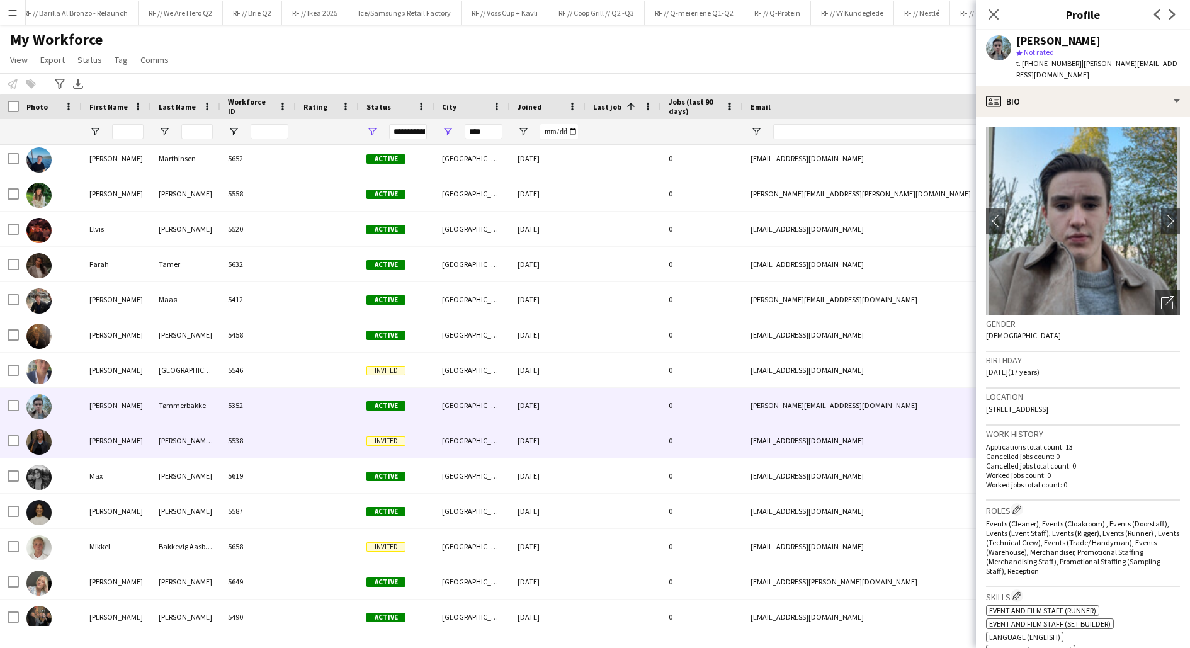
click at [145, 438] on div "[PERSON_NAME]" at bounding box center [116, 440] width 69 height 35
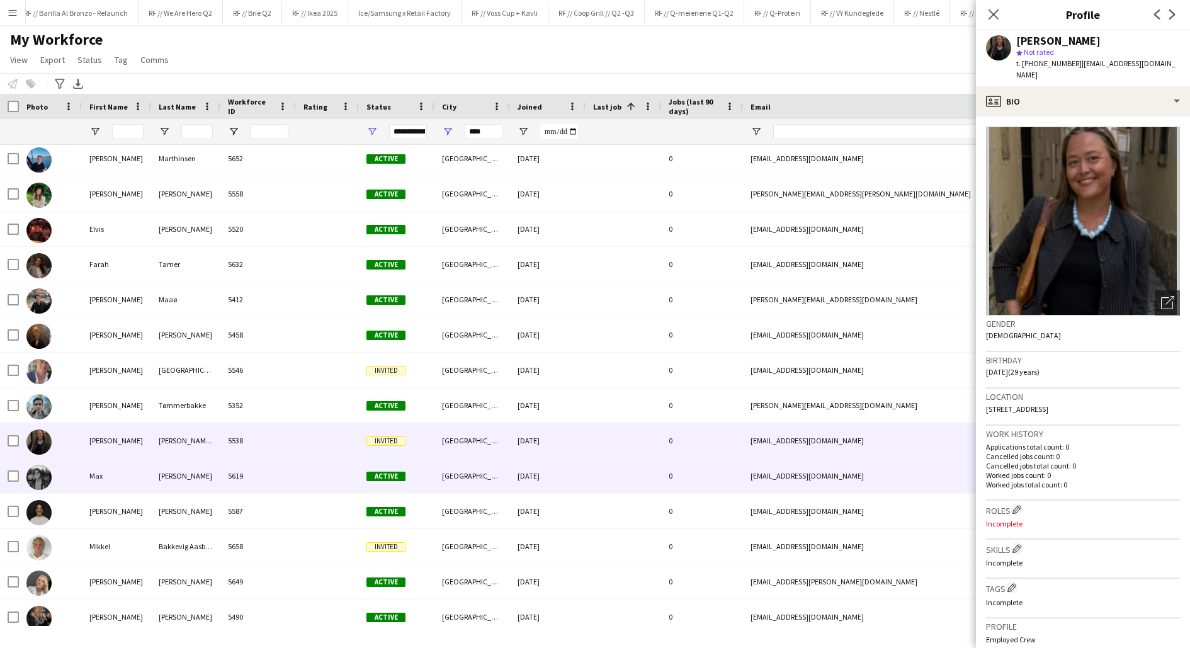
click at [145, 478] on div "Max" at bounding box center [116, 475] width 69 height 35
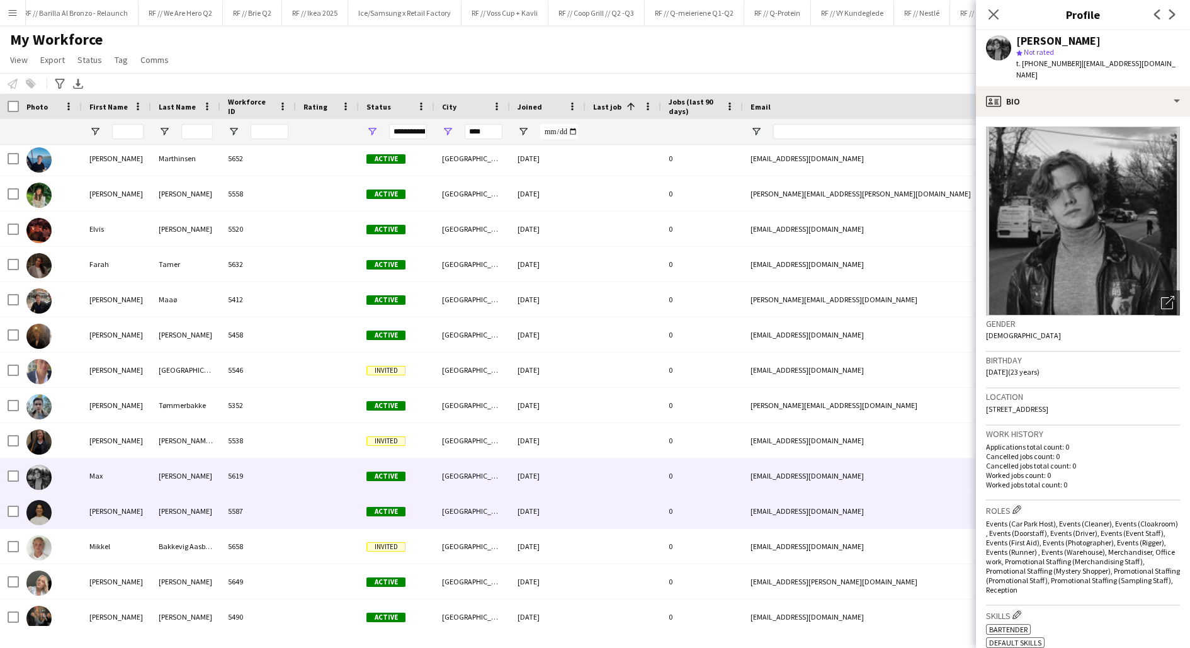
click at [140, 522] on div "[PERSON_NAME]" at bounding box center [116, 510] width 69 height 35
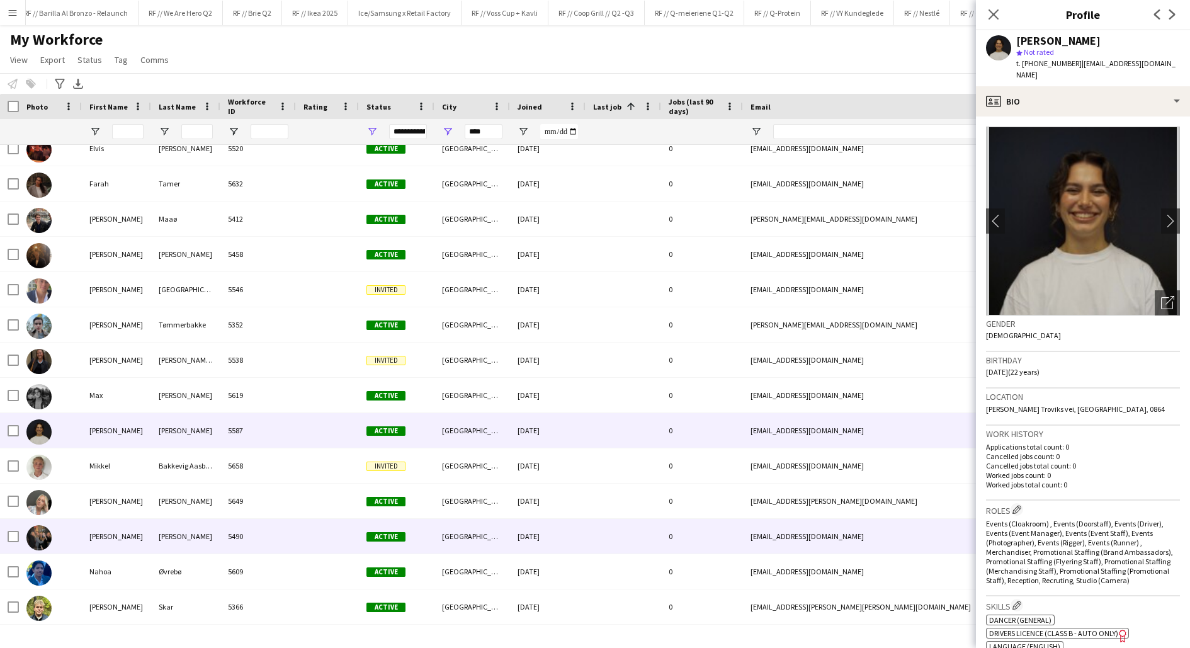
scroll to position [233, 0]
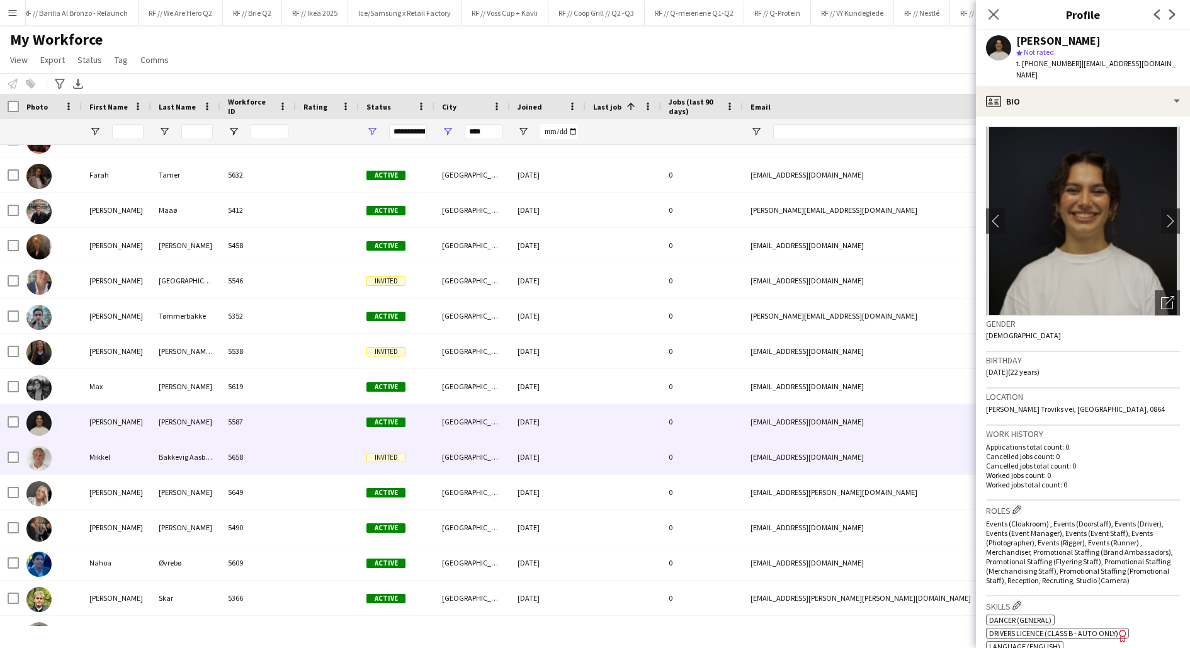
click at [135, 463] on div "Mikkel" at bounding box center [116, 456] width 69 height 35
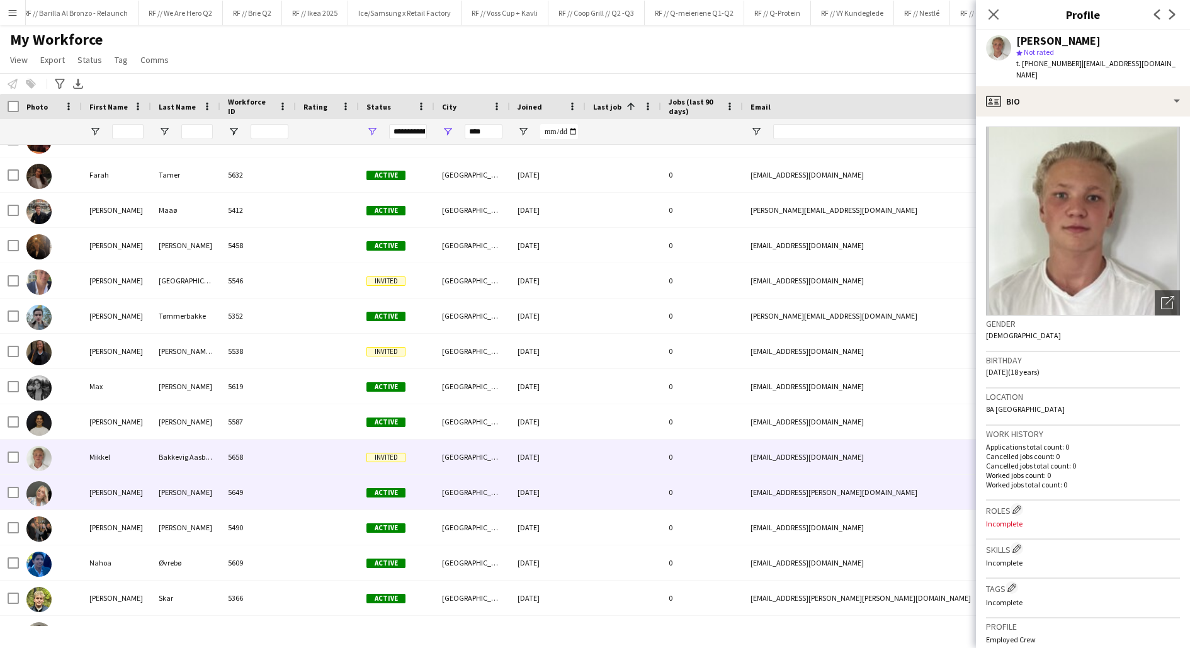
click at [138, 490] on div "[PERSON_NAME]" at bounding box center [116, 492] width 69 height 35
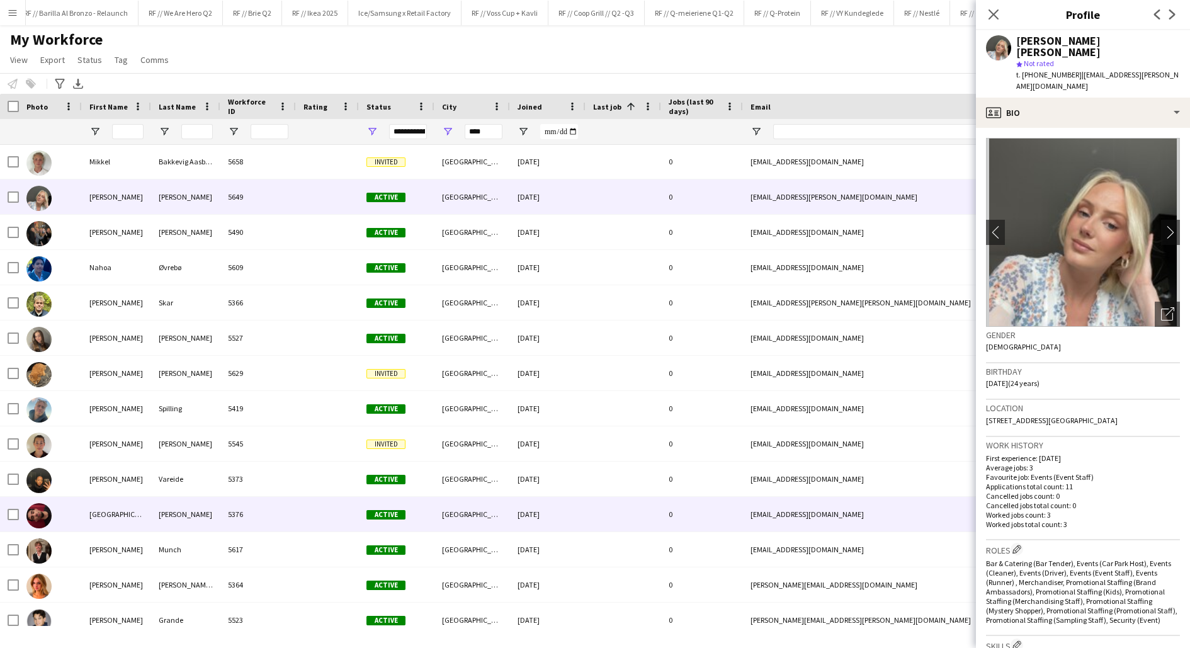
scroll to position [531, 0]
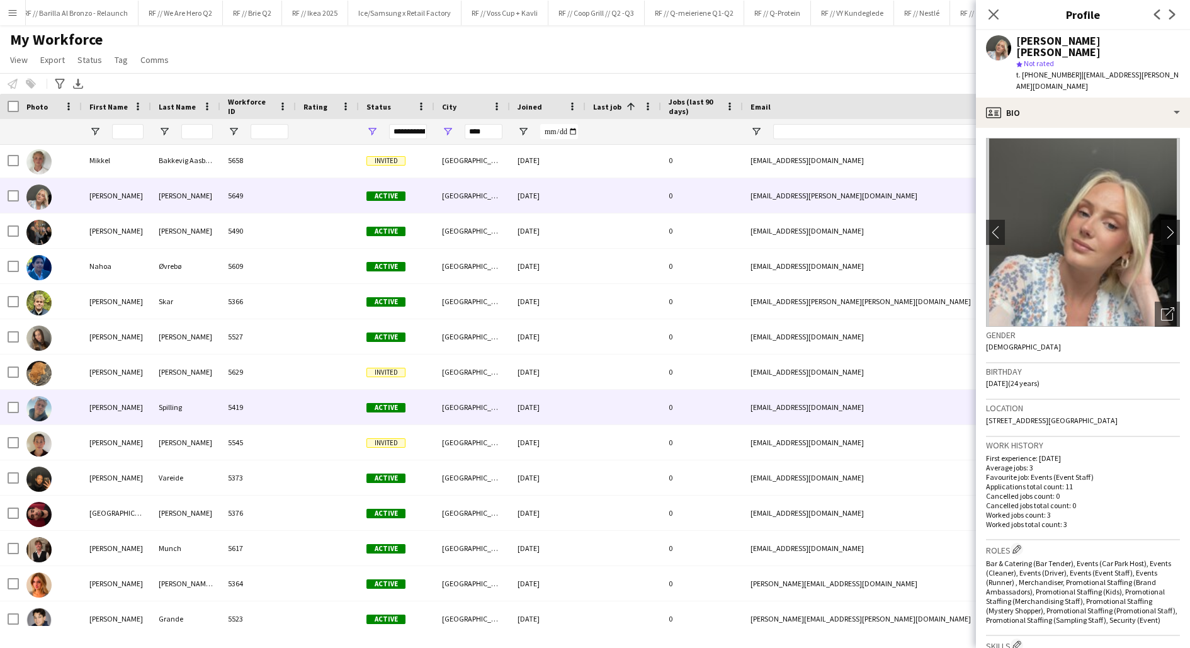
click at [137, 408] on div "[PERSON_NAME]" at bounding box center [116, 407] width 69 height 35
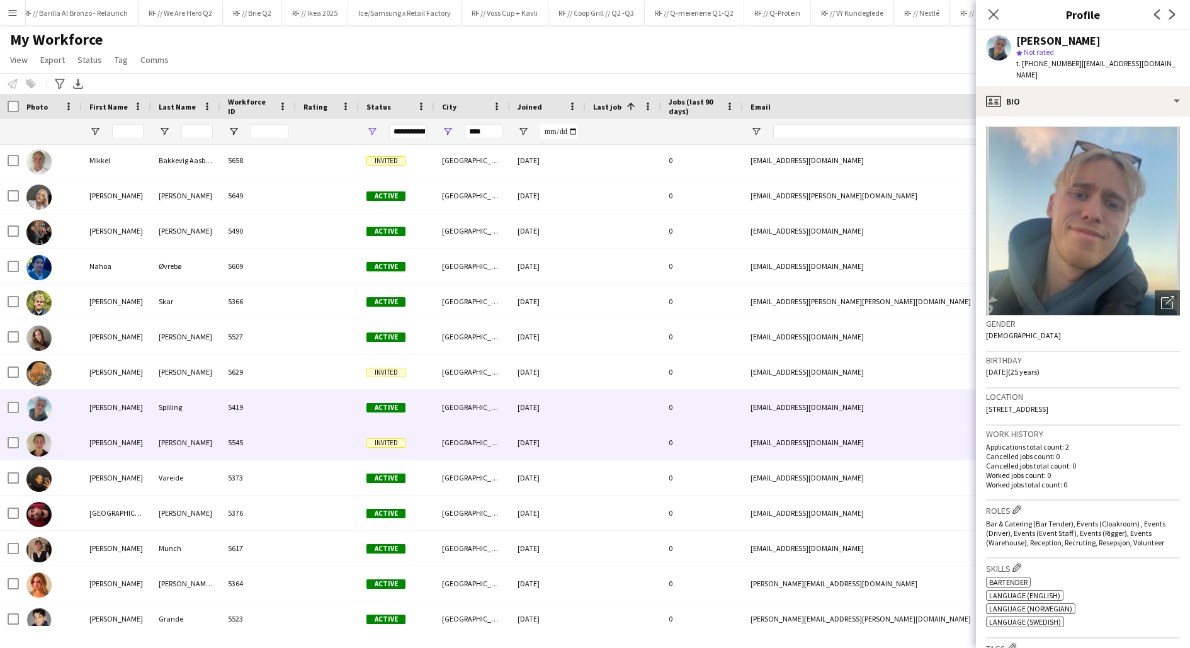
click at [121, 449] on div "[PERSON_NAME]" at bounding box center [116, 442] width 69 height 35
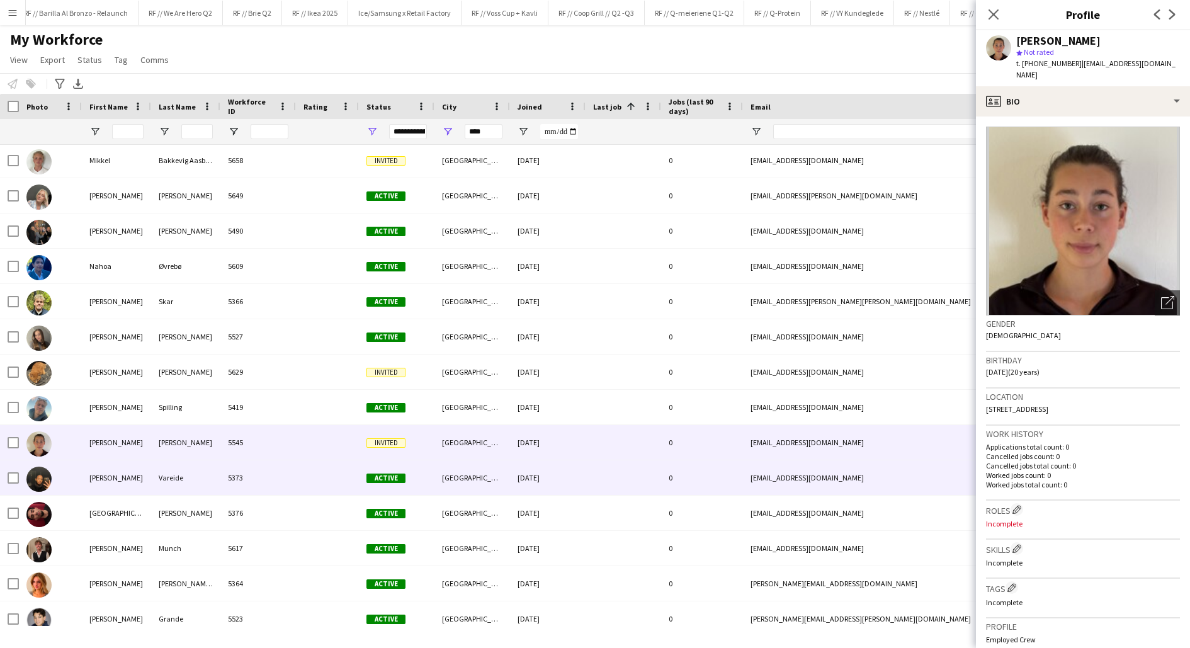
click at [123, 468] on div "[PERSON_NAME]" at bounding box center [116, 477] width 69 height 35
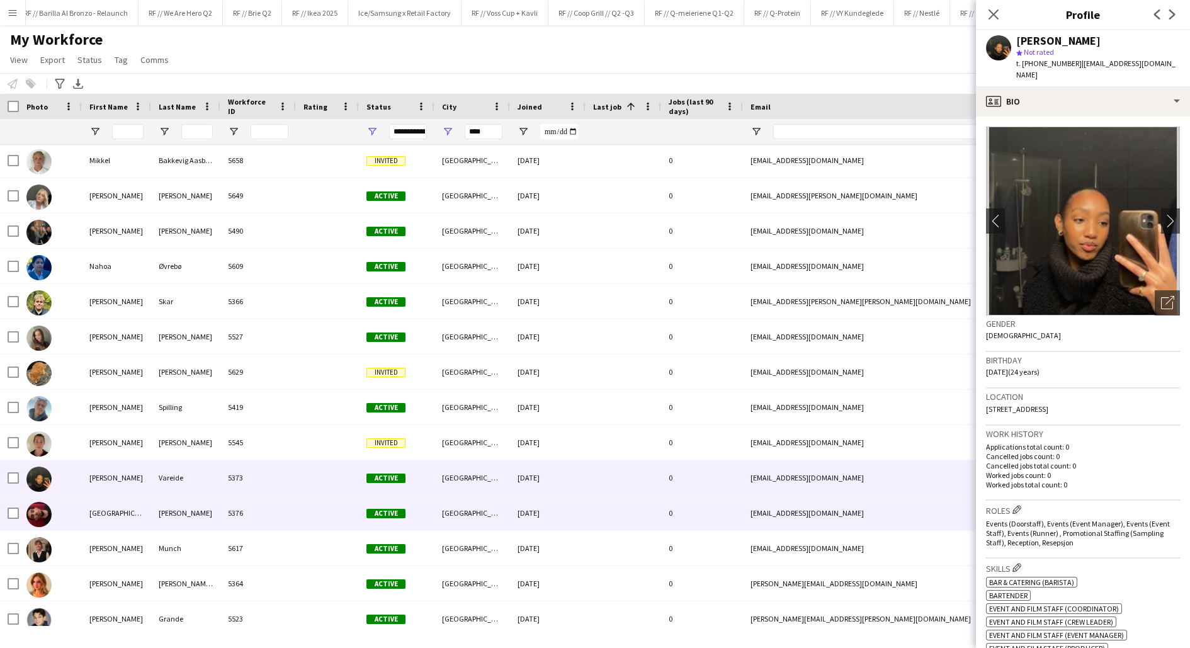
click at [124, 502] on div "[GEOGRAPHIC_DATA]" at bounding box center [116, 512] width 69 height 35
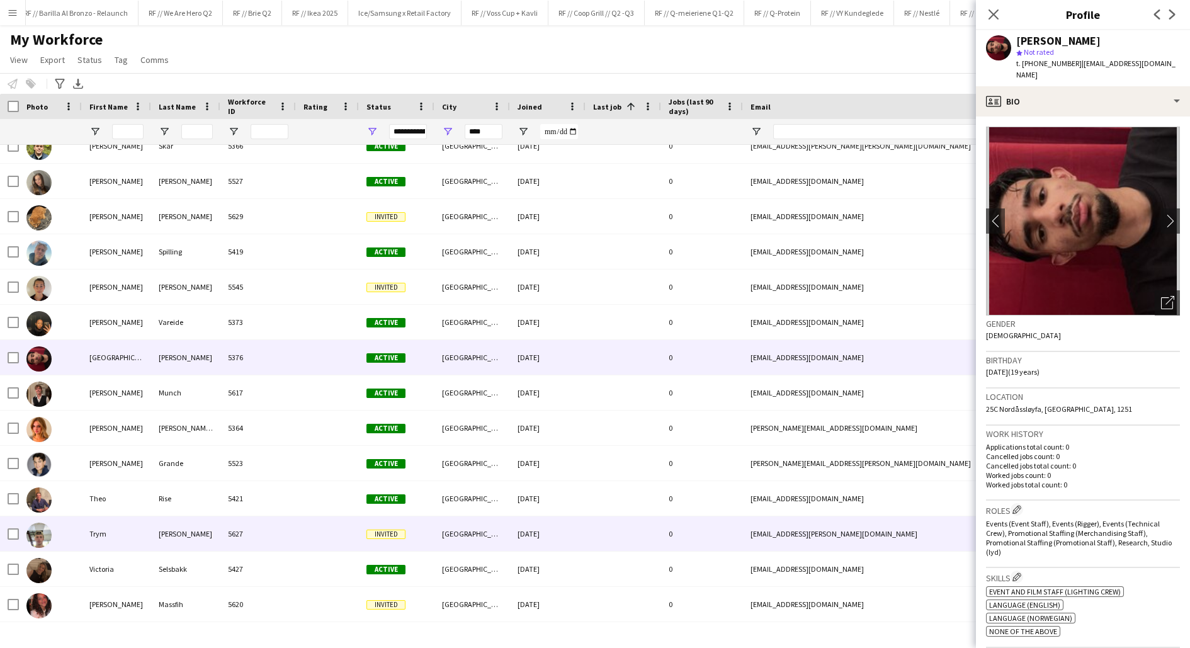
scroll to position [688, 0]
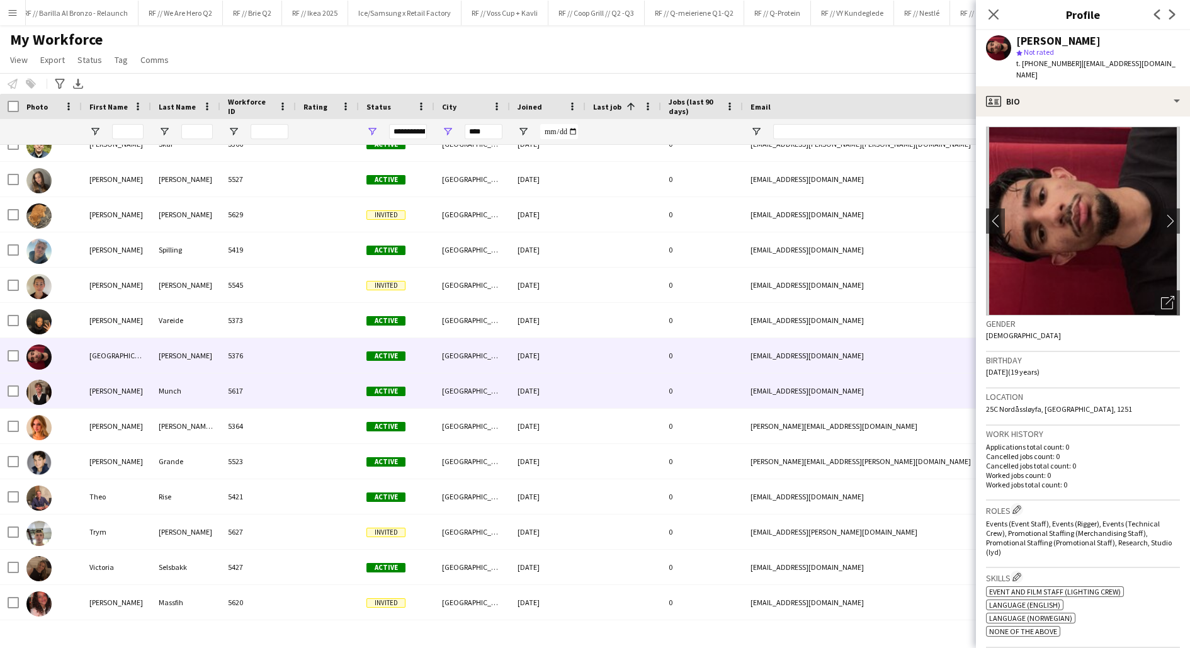
click at [154, 402] on div "Munch" at bounding box center [185, 390] width 69 height 35
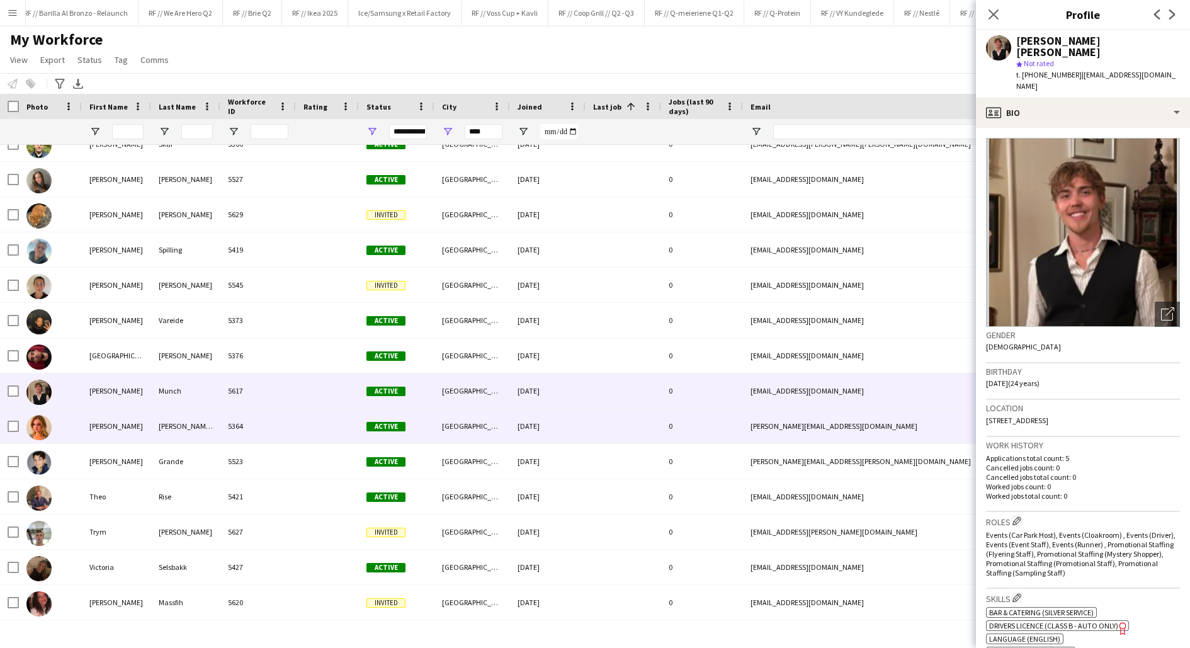
click at [154, 424] on div "[PERSON_NAME] [PERSON_NAME]" at bounding box center [185, 425] width 69 height 35
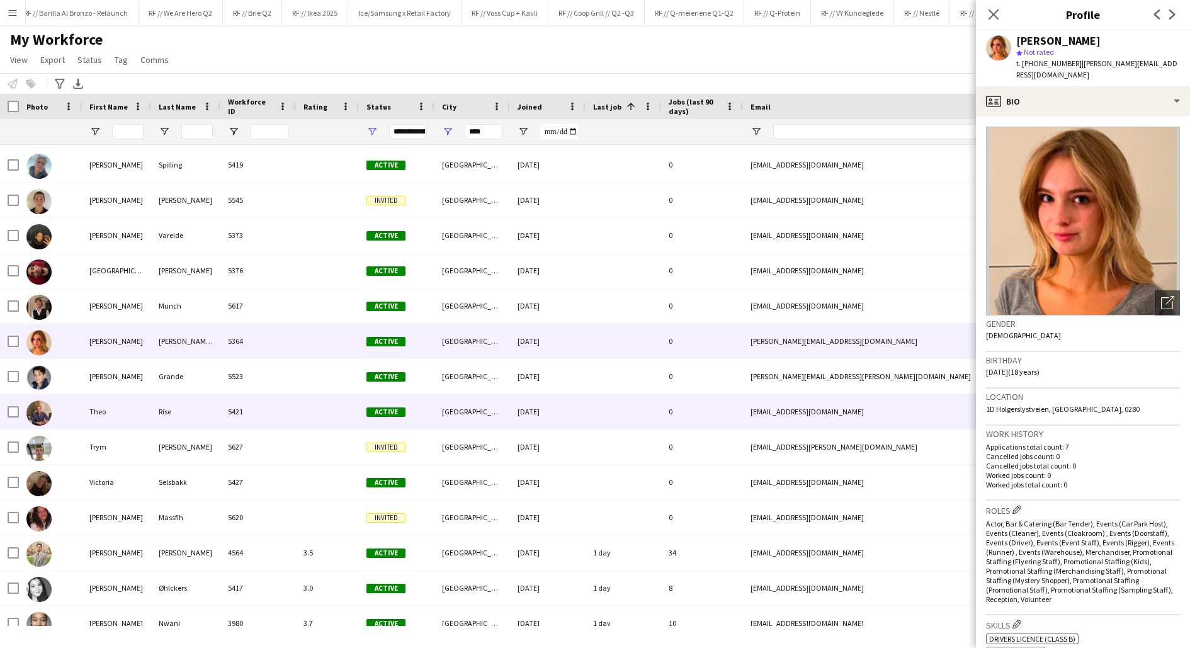
scroll to position [791, 0]
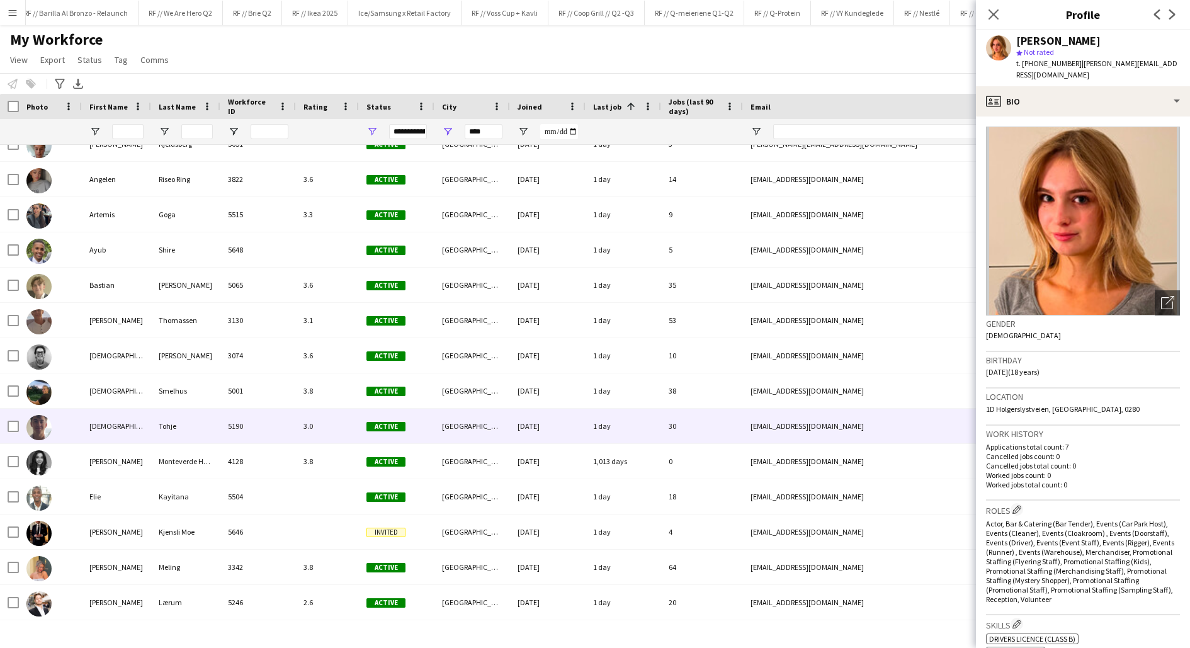
click at [127, 431] on div "[DEMOGRAPHIC_DATA]" at bounding box center [116, 425] width 69 height 35
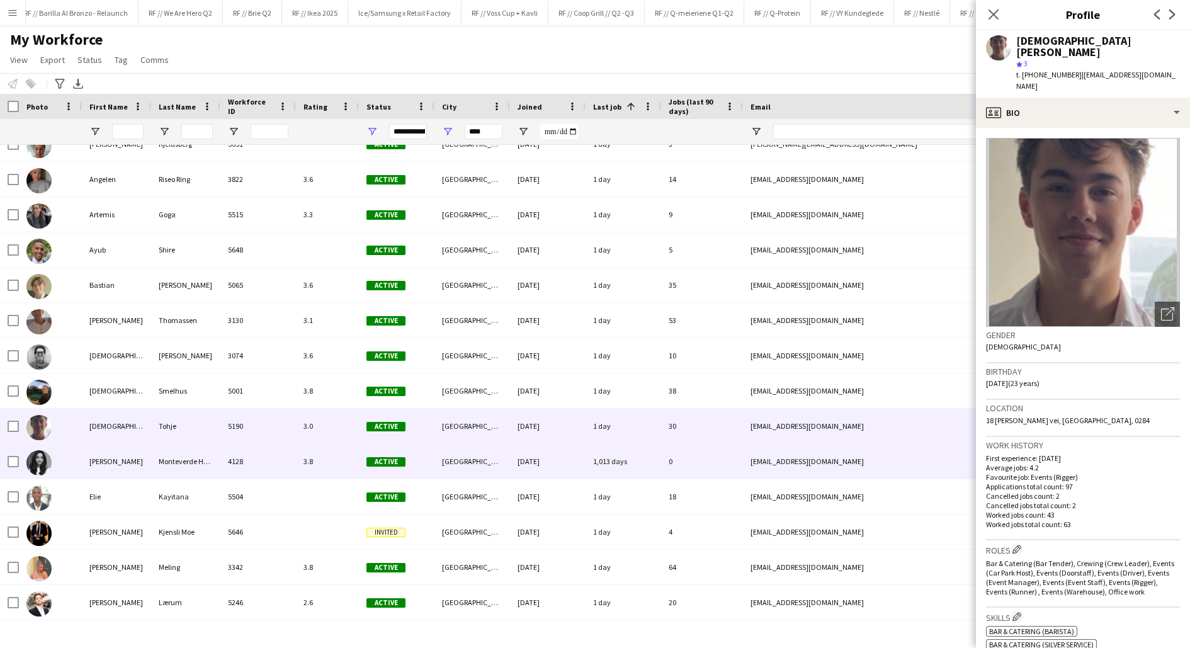
click at [140, 471] on div "[PERSON_NAME]" at bounding box center [116, 461] width 69 height 35
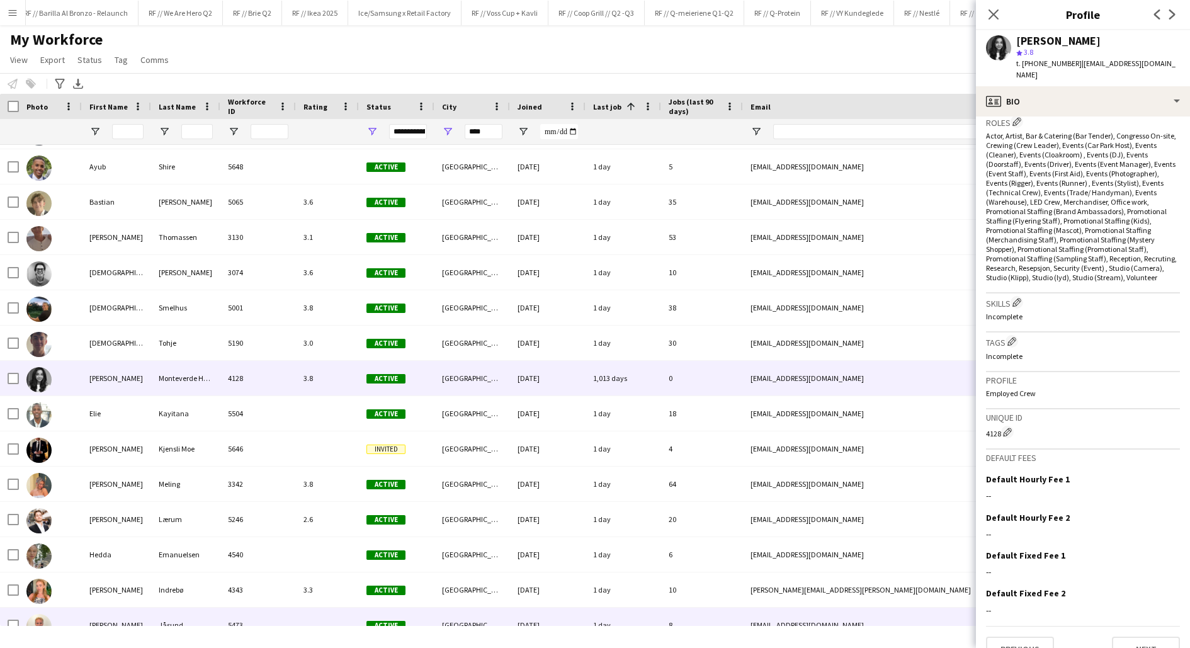
scroll to position [1421, 0]
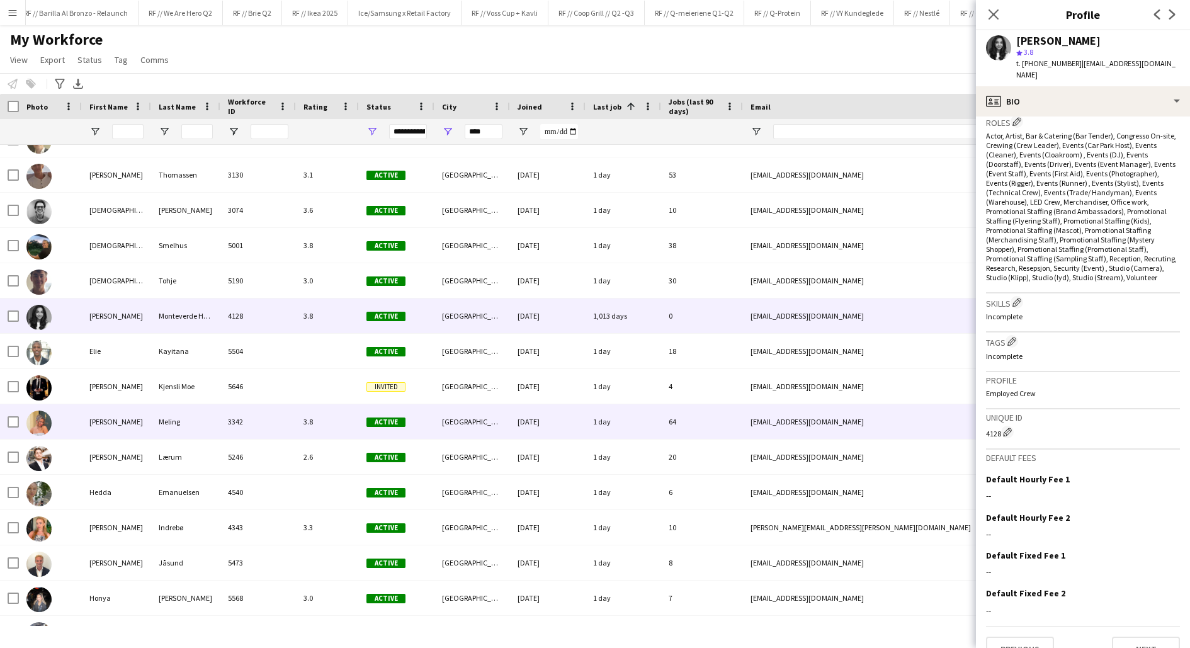
click at [55, 426] on div at bounding box center [50, 421] width 63 height 35
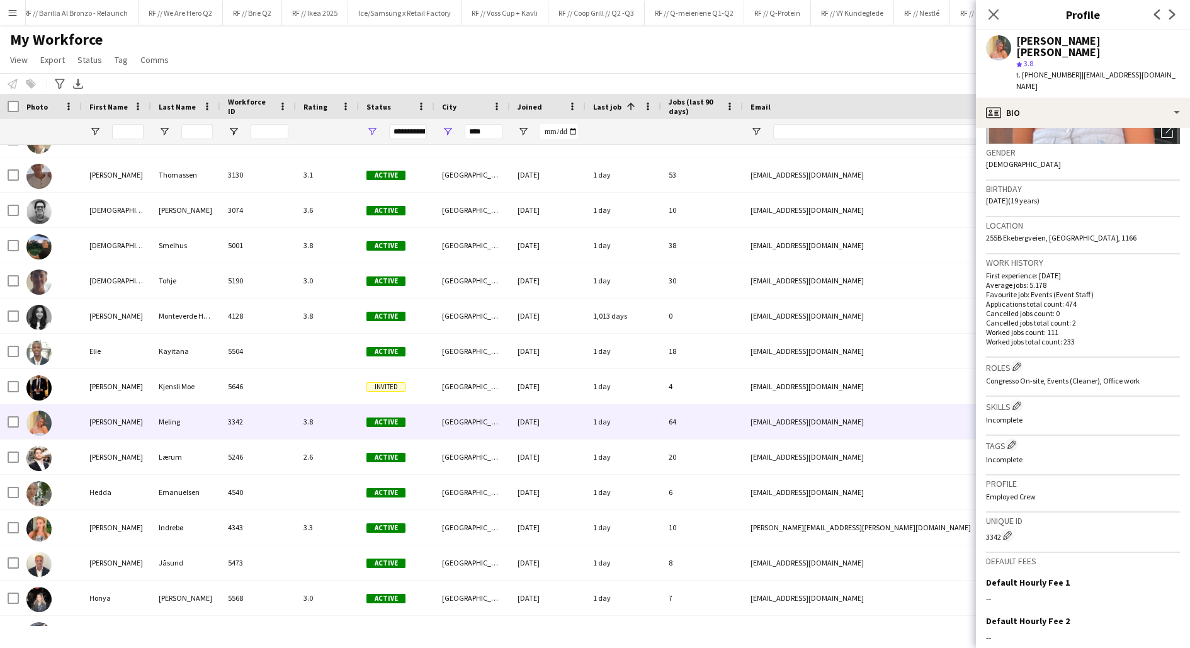
scroll to position [186, 0]
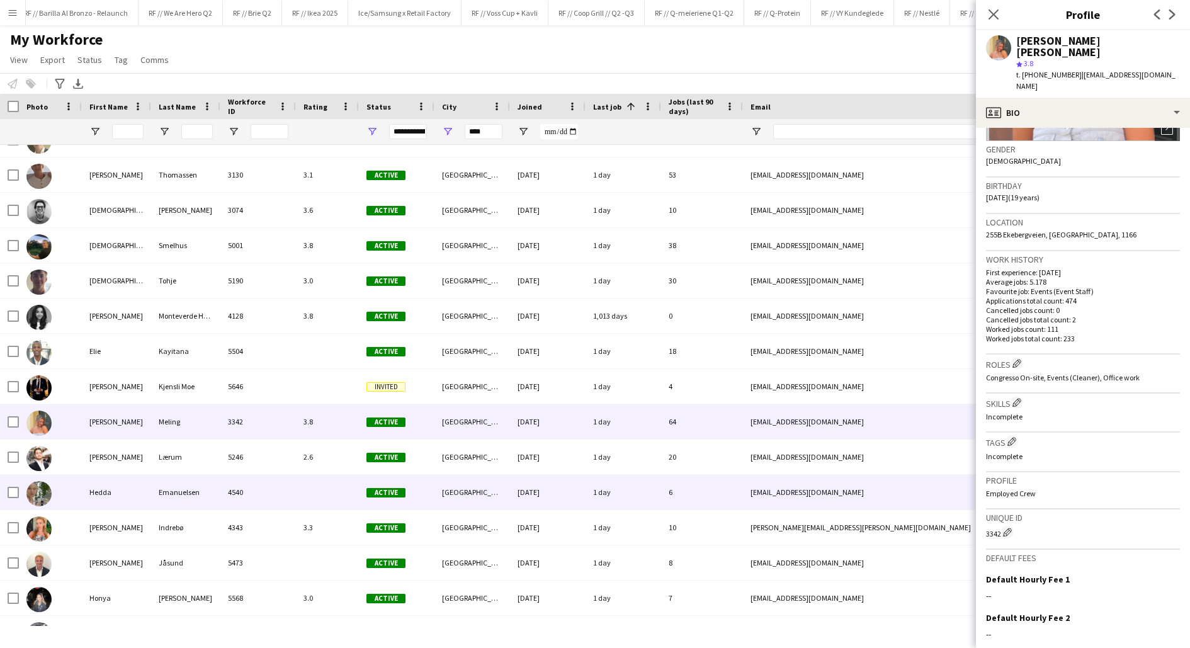
click at [140, 495] on div "Hedda" at bounding box center [116, 492] width 69 height 35
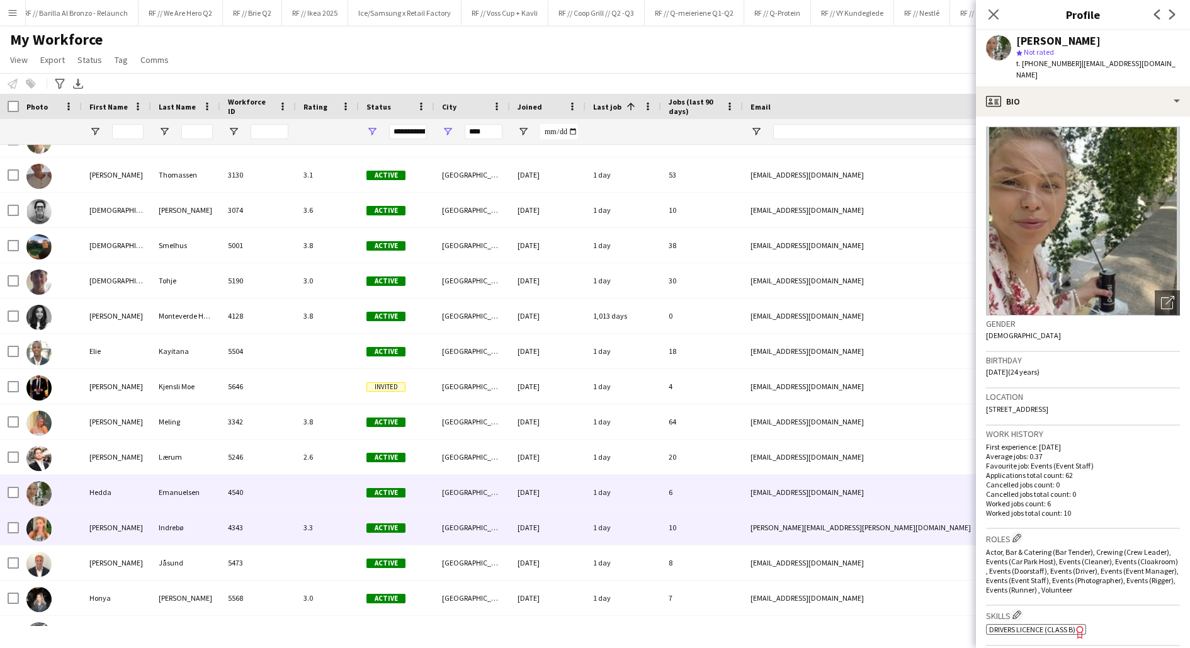
click at [98, 534] on div "[PERSON_NAME]" at bounding box center [116, 527] width 69 height 35
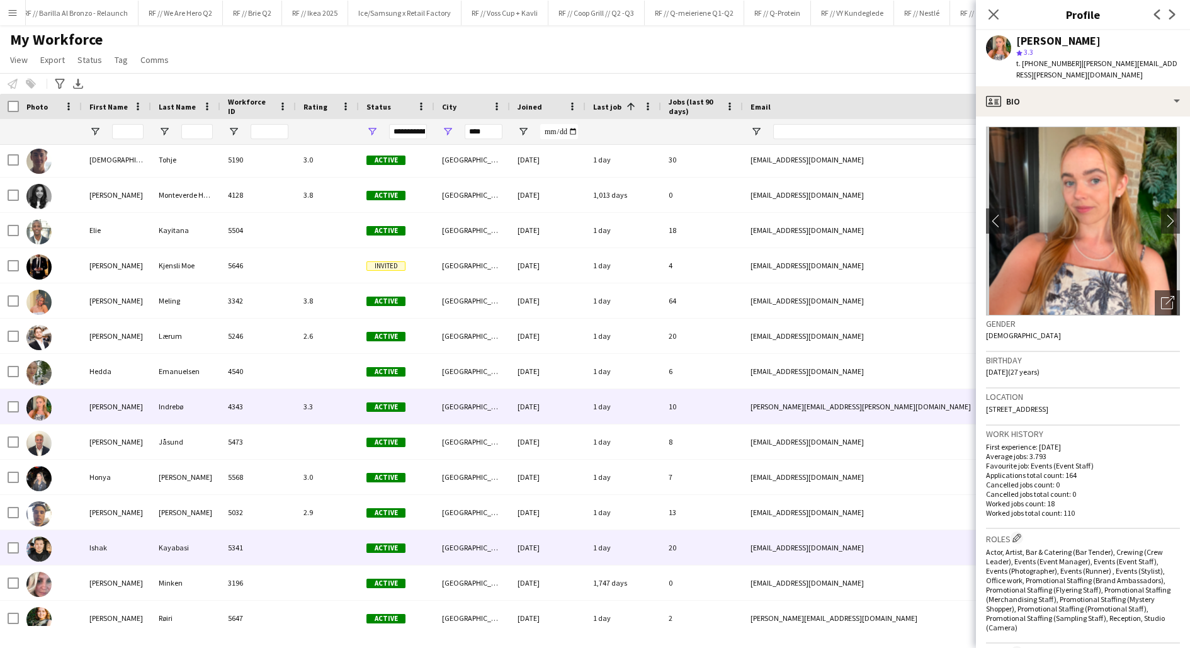
scroll to position [1559, 0]
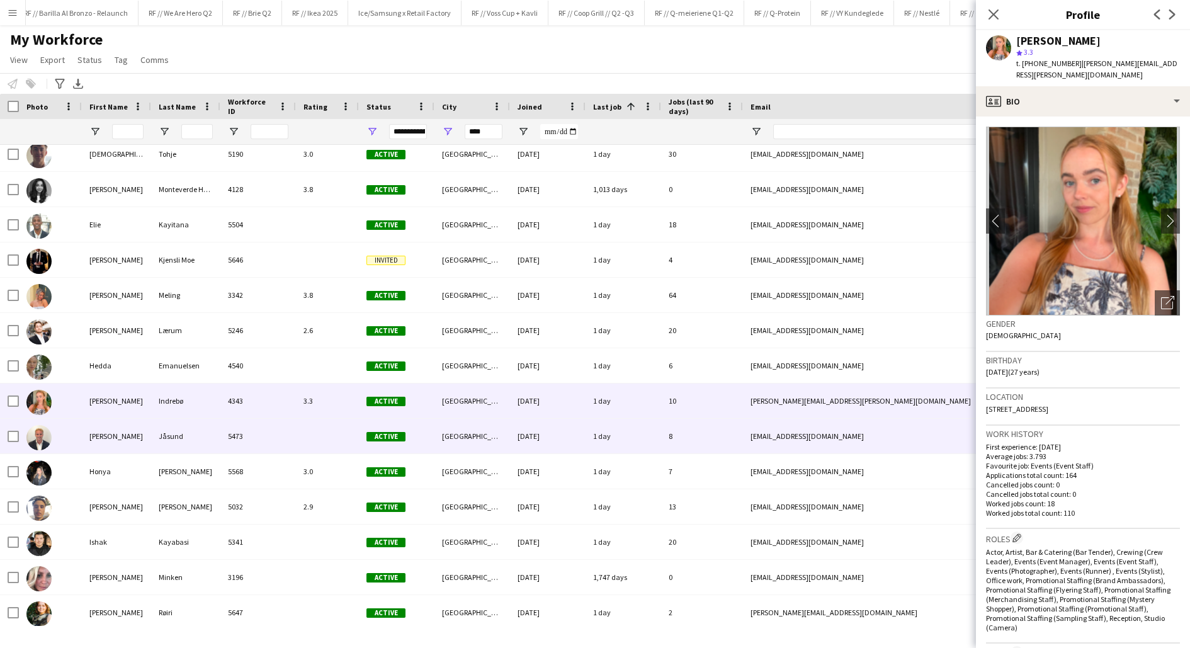
click at [113, 441] on div "[PERSON_NAME]" at bounding box center [116, 436] width 69 height 35
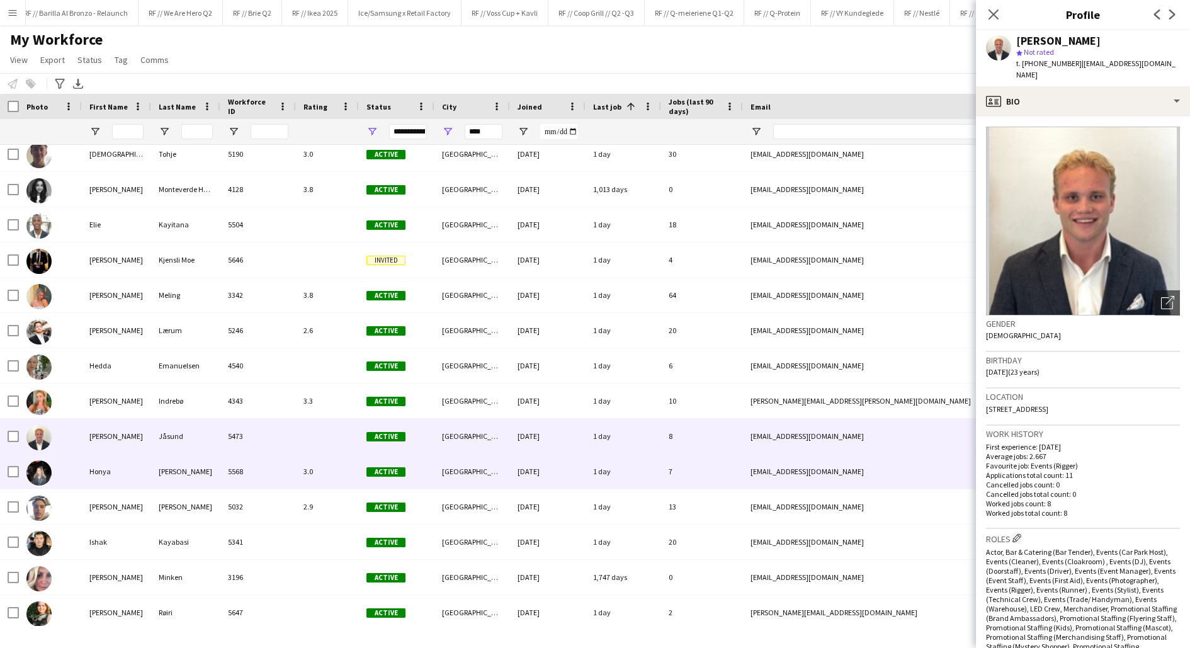
click at [115, 474] on div "Honya" at bounding box center [116, 471] width 69 height 35
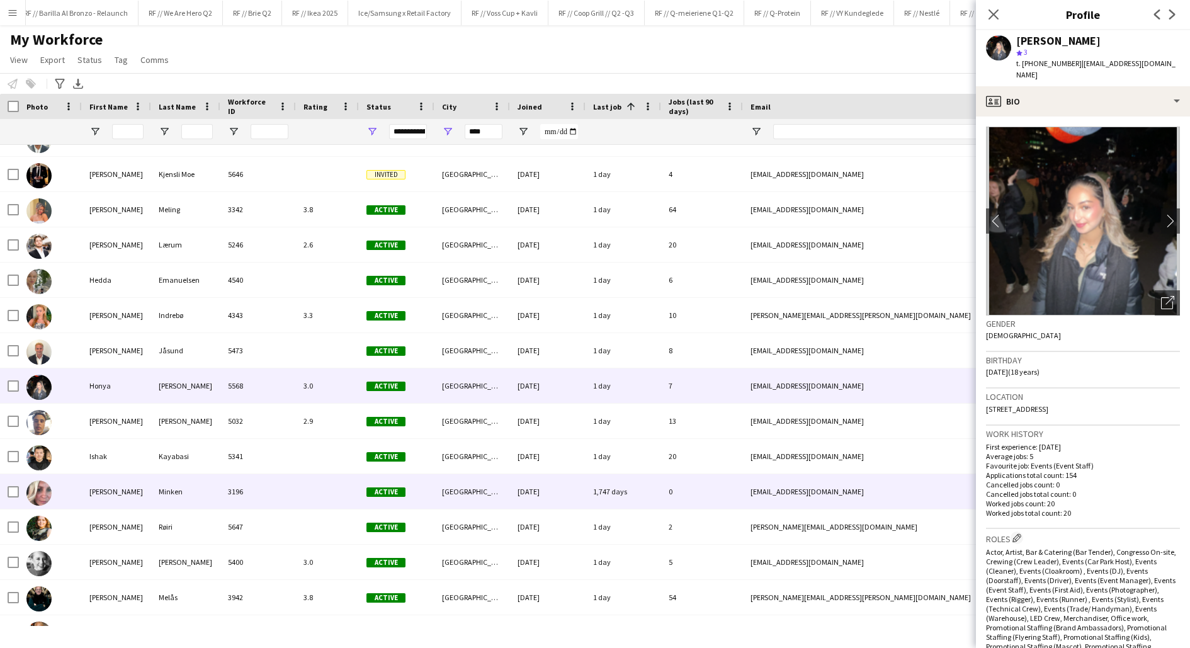
scroll to position [1663, 0]
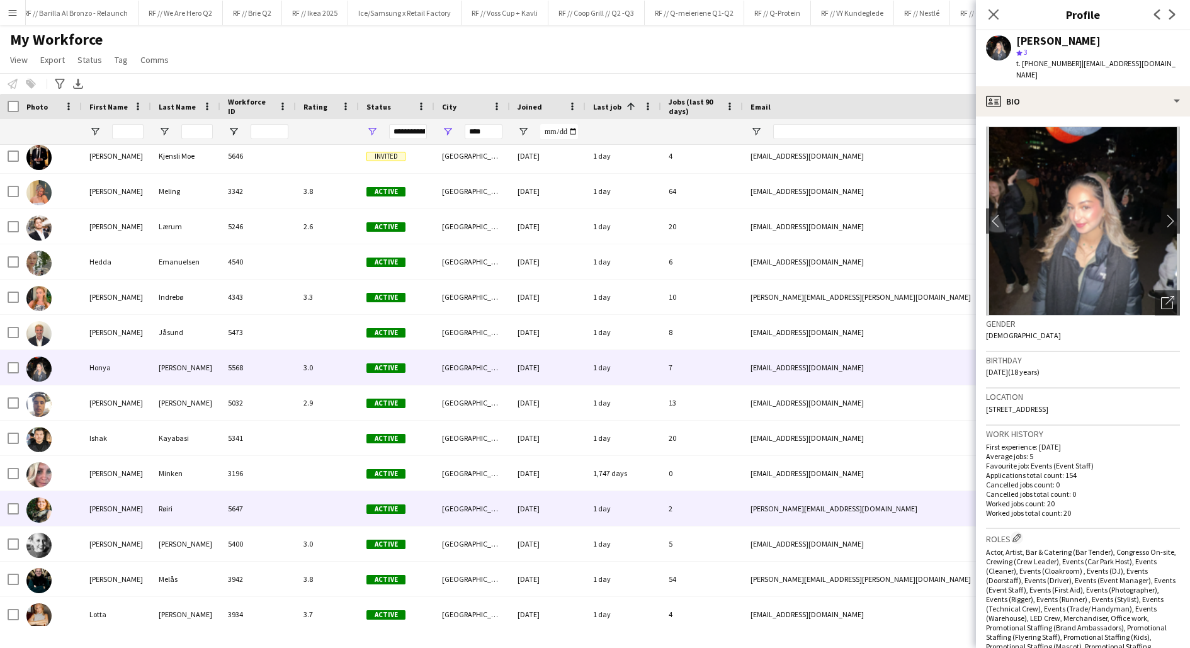
click at [118, 515] on div "[PERSON_NAME]" at bounding box center [116, 508] width 69 height 35
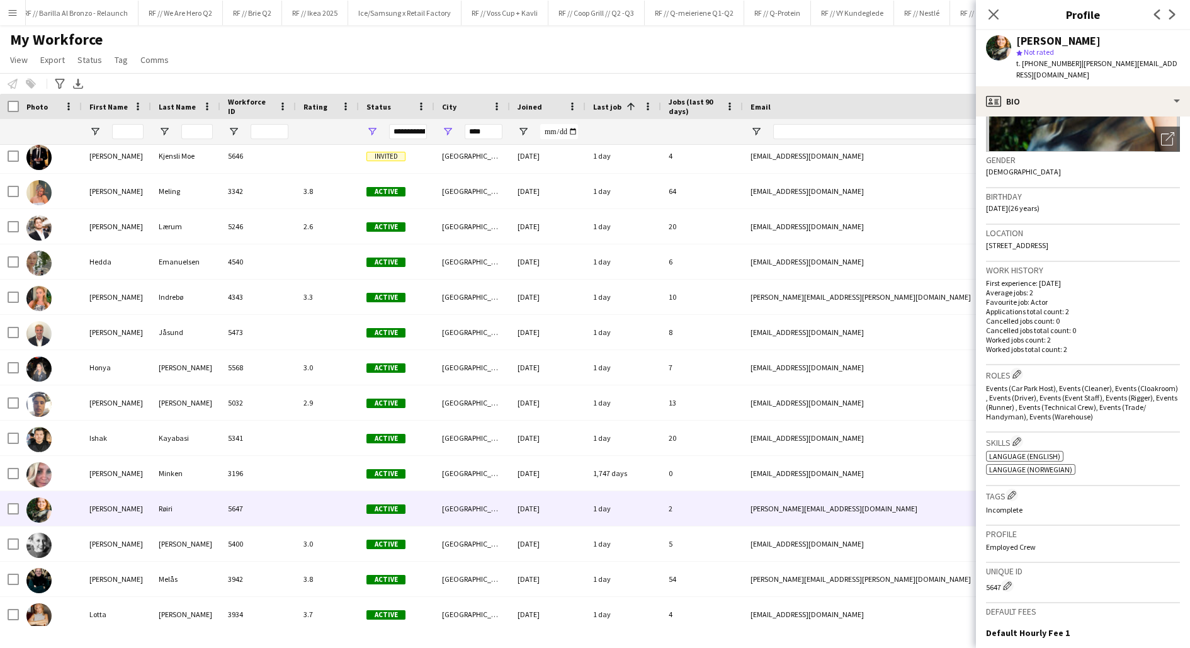
scroll to position [191, 0]
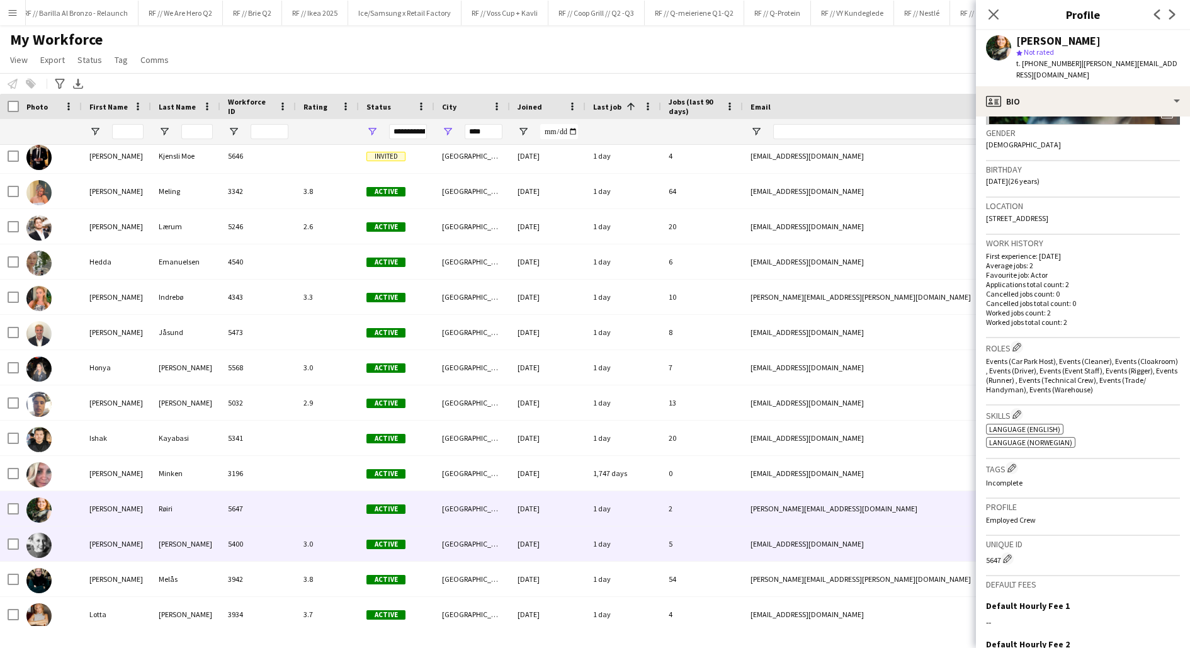
click at [222, 546] on div "5400" at bounding box center [258, 543] width 76 height 35
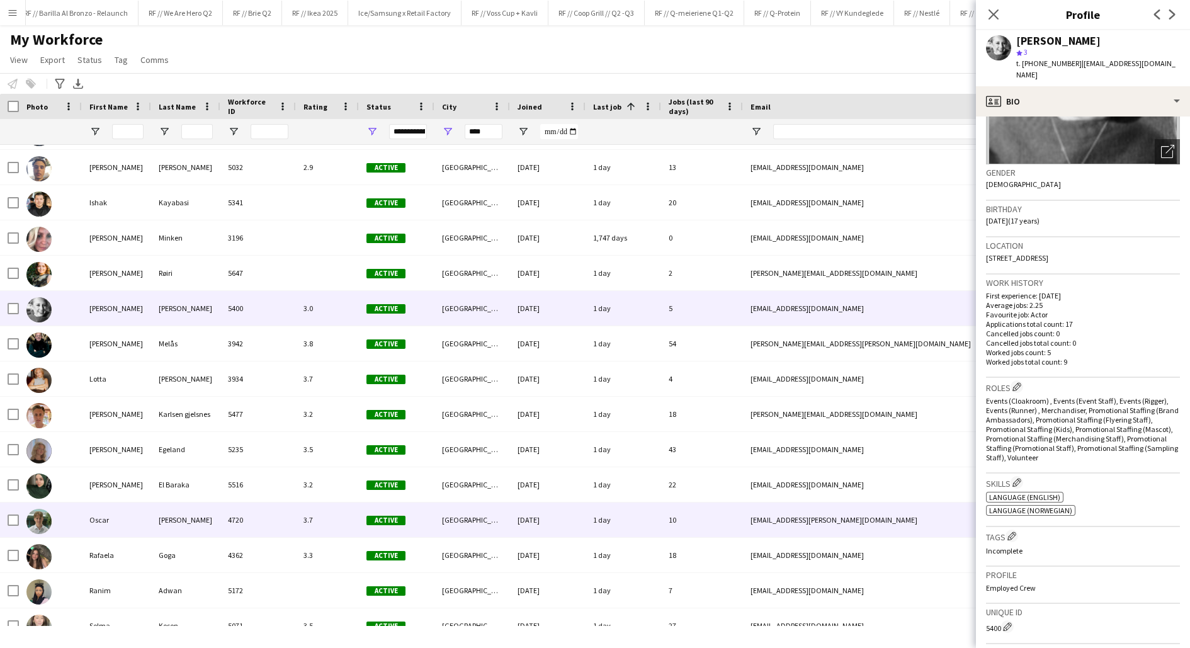
scroll to position [1972, 0]
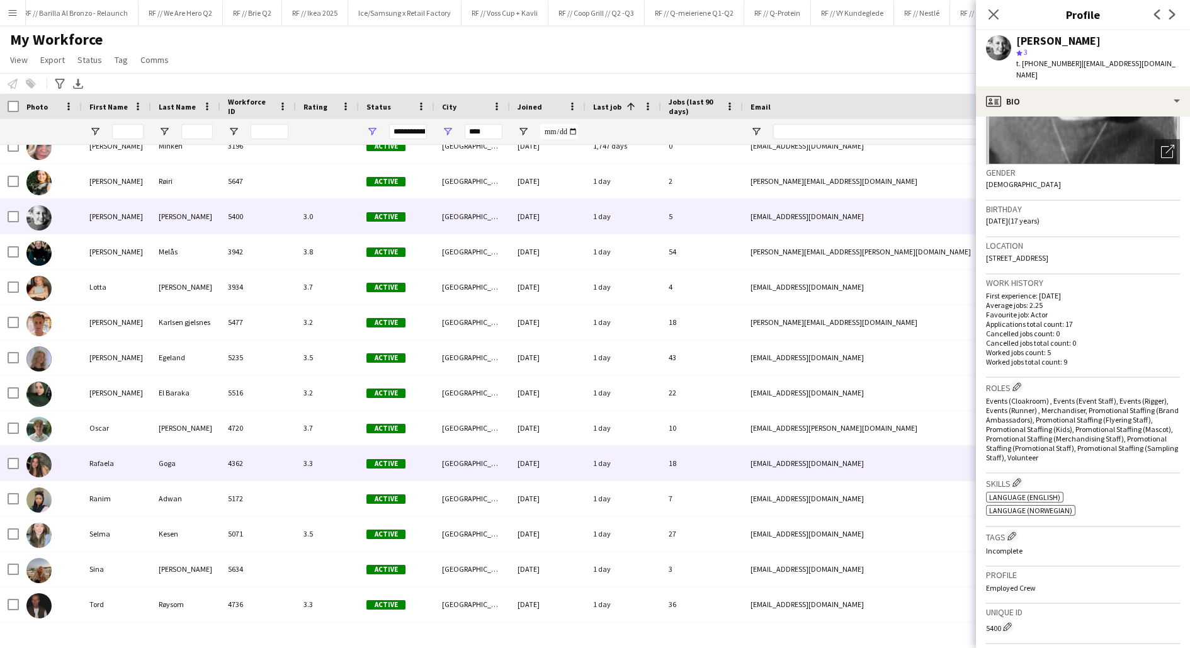
click at [120, 457] on div "Rafaela" at bounding box center [116, 463] width 69 height 35
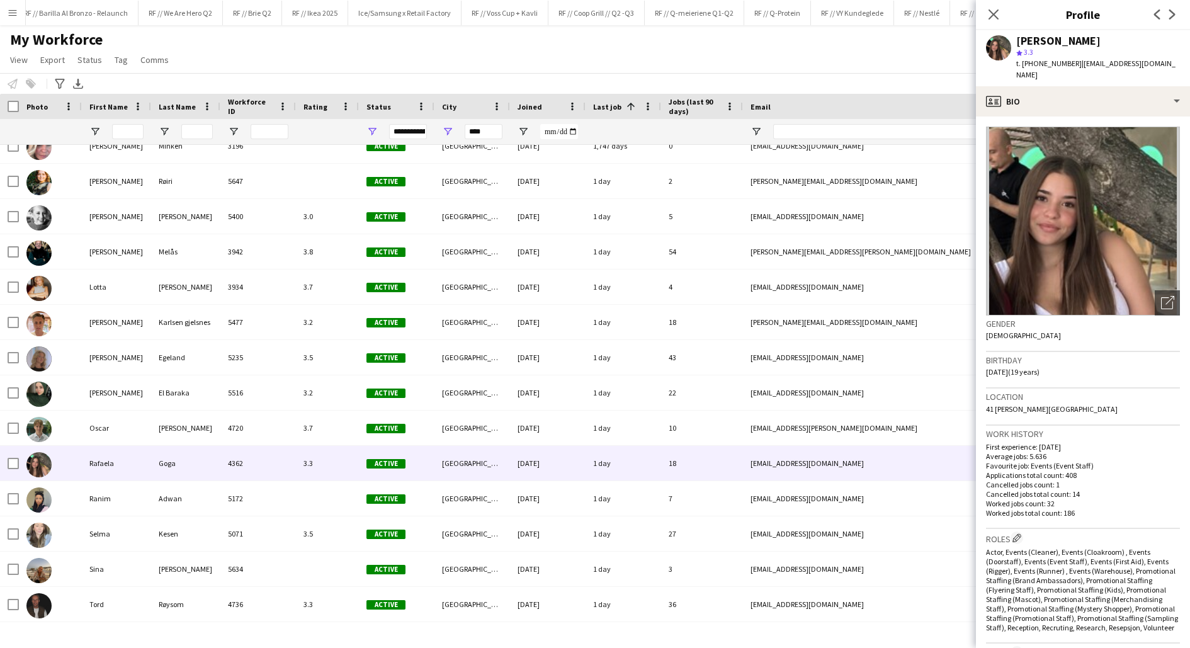
scroll to position [1, 0]
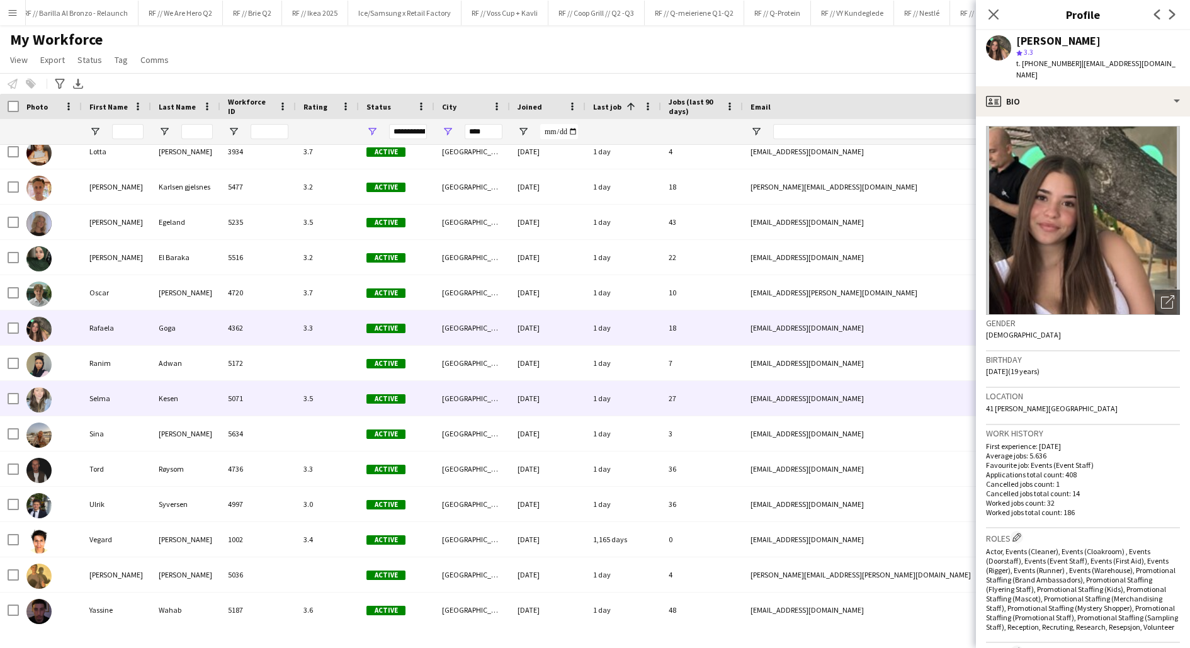
click at [151, 400] on div "Kesen" at bounding box center [185, 398] width 69 height 35
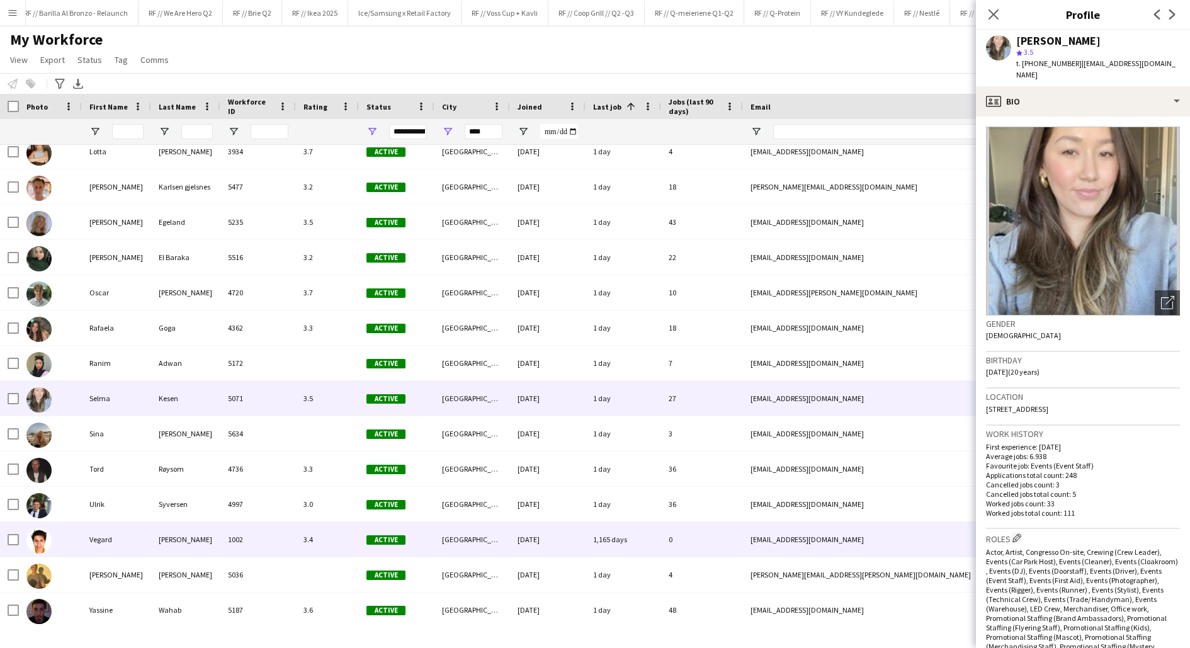
click at [128, 552] on div "Vegard" at bounding box center [116, 539] width 69 height 35
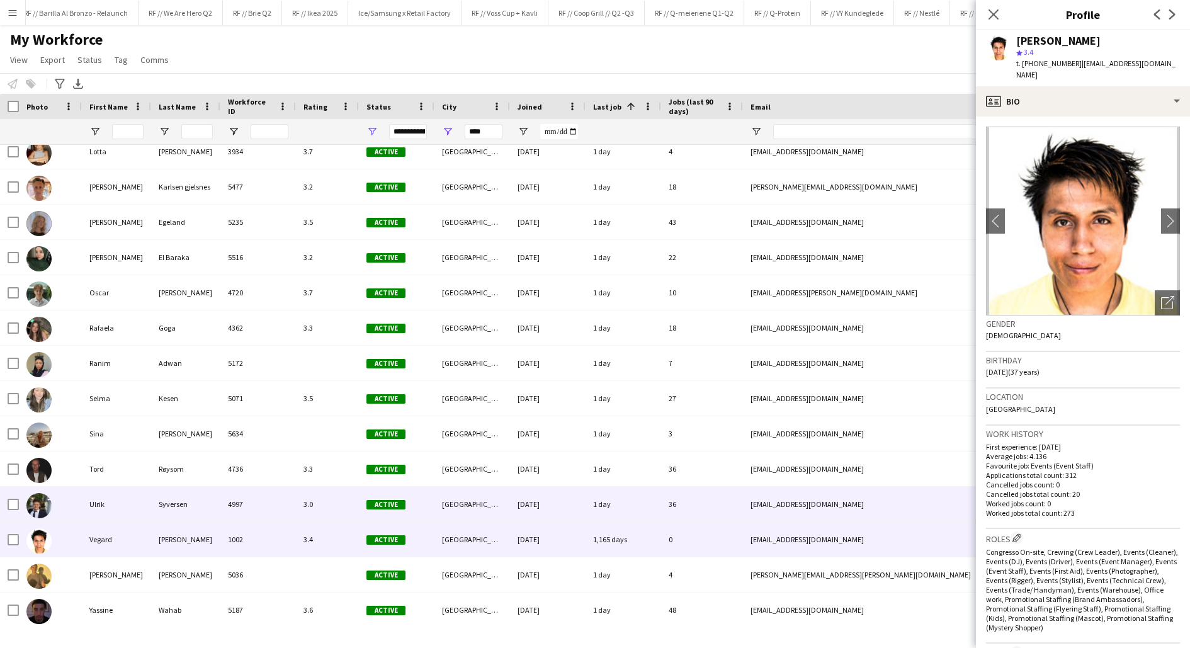
click at [115, 502] on div "Ulrik" at bounding box center [116, 504] width 69 height 35
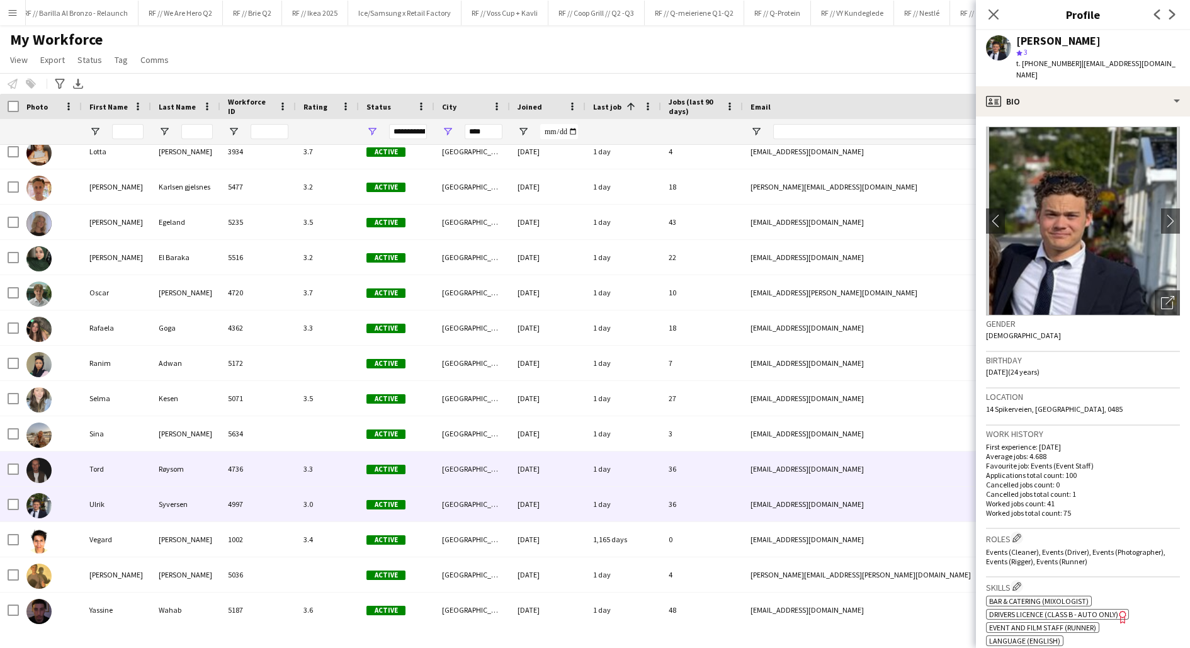
click at [107, 458] on div "Tord" at bounding box center [116, 468] width 69 height 35
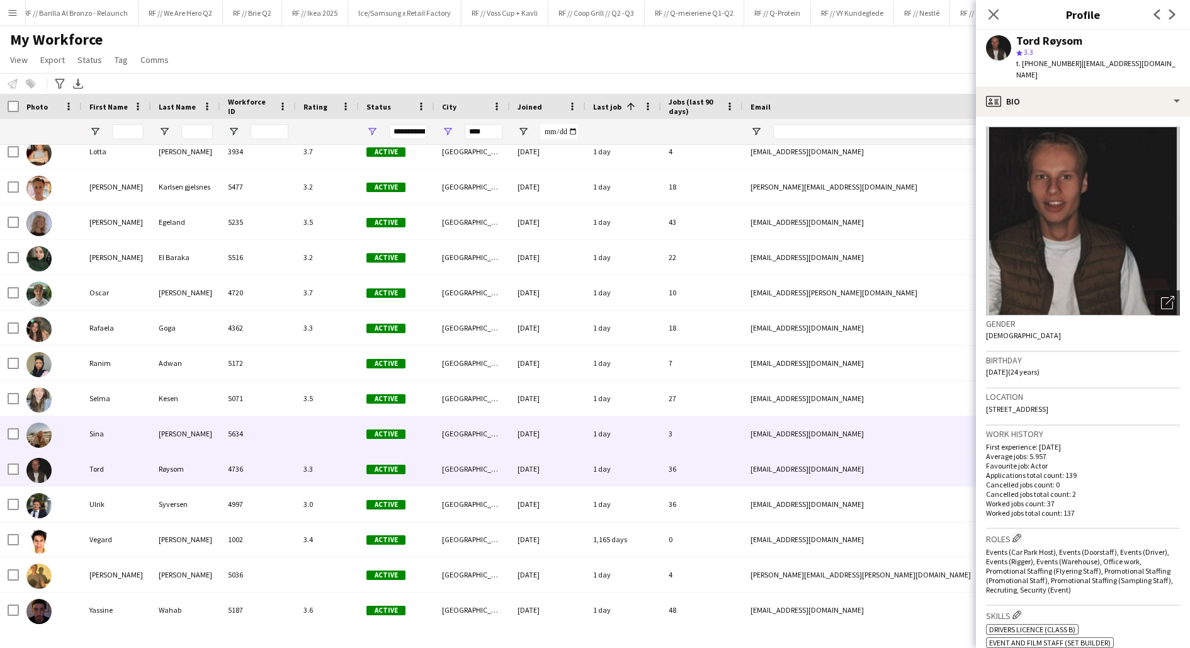
click at [98, 430] on div "Sina" at bounding box center [116, 433] width 69 height 35
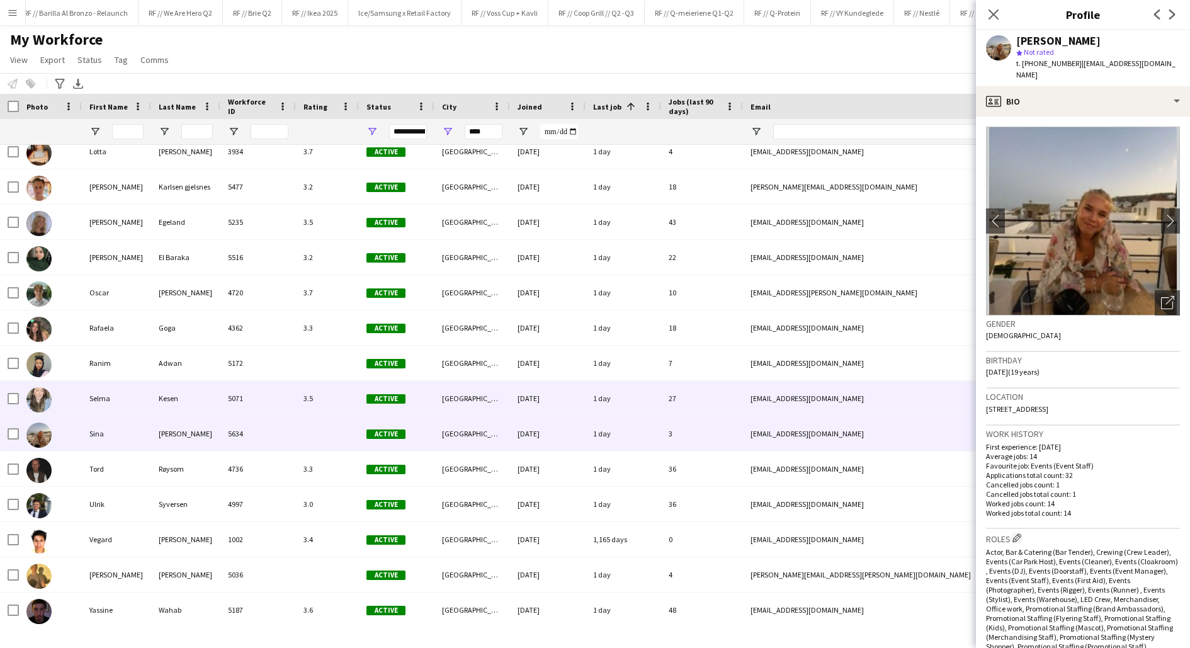
click at [97, 391] on div "Selma" at bounding box center [116, 398] width 69 height 35
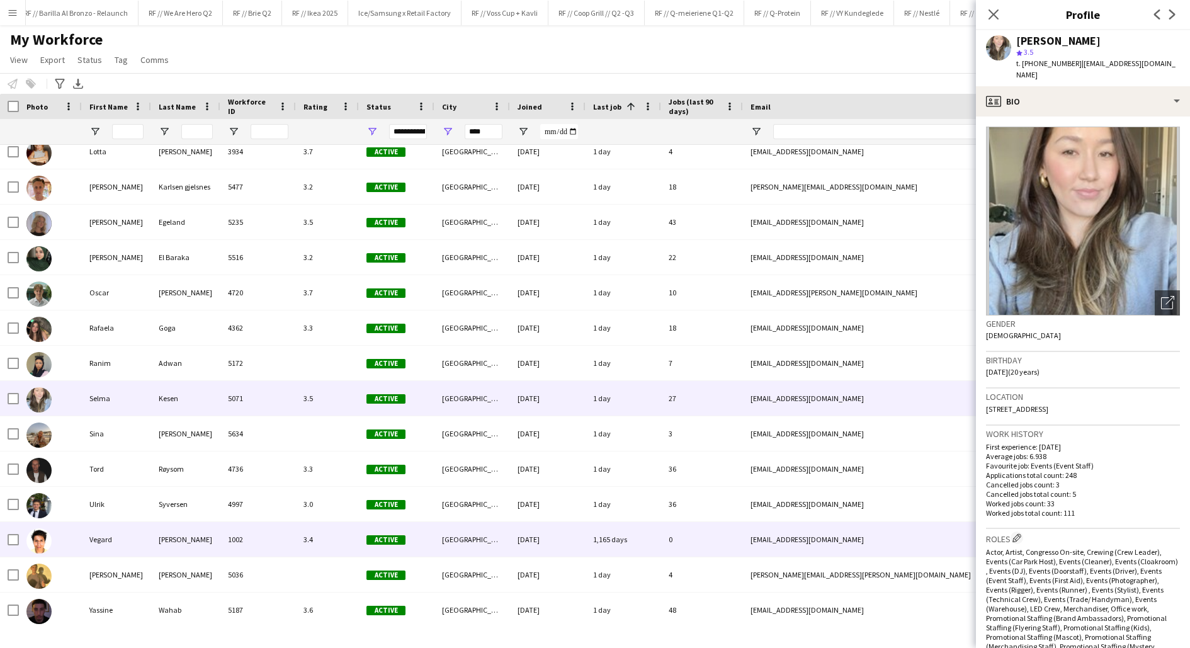
scroll to position [2173, 0]
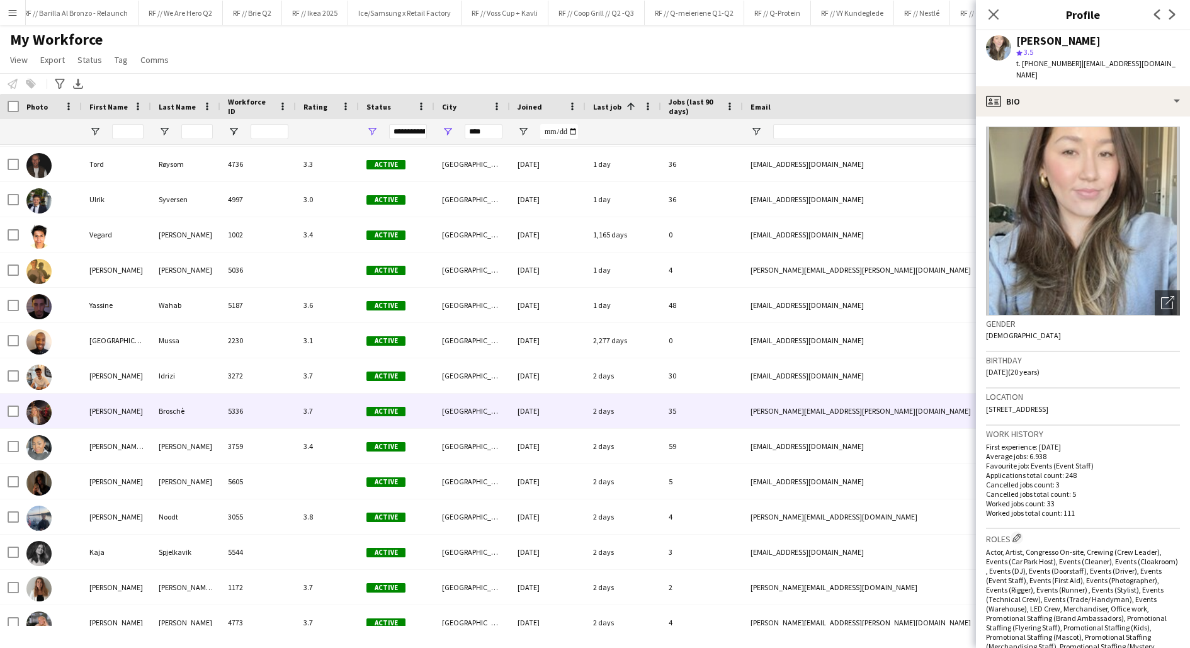
click at [115, 416] on div "[PERSON_NAME]" at bounding box center [116, 410] width 69 height 35
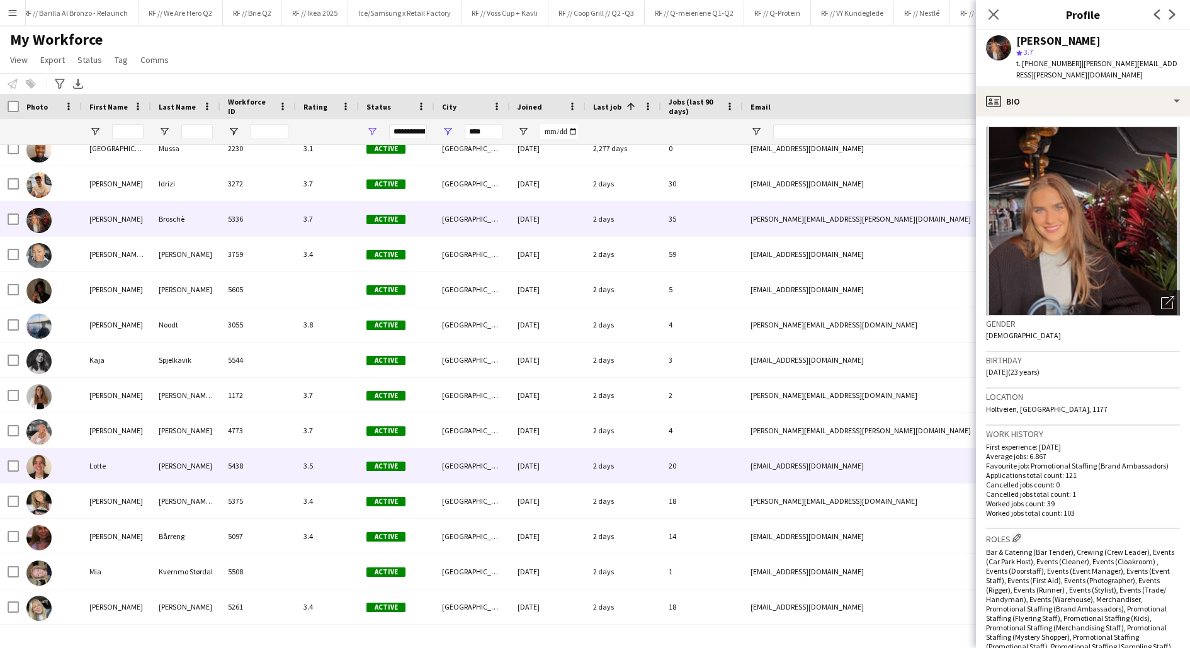
click at [126, 466] on div "Lotte" at bounding box center [116, 465] width 69 height 35
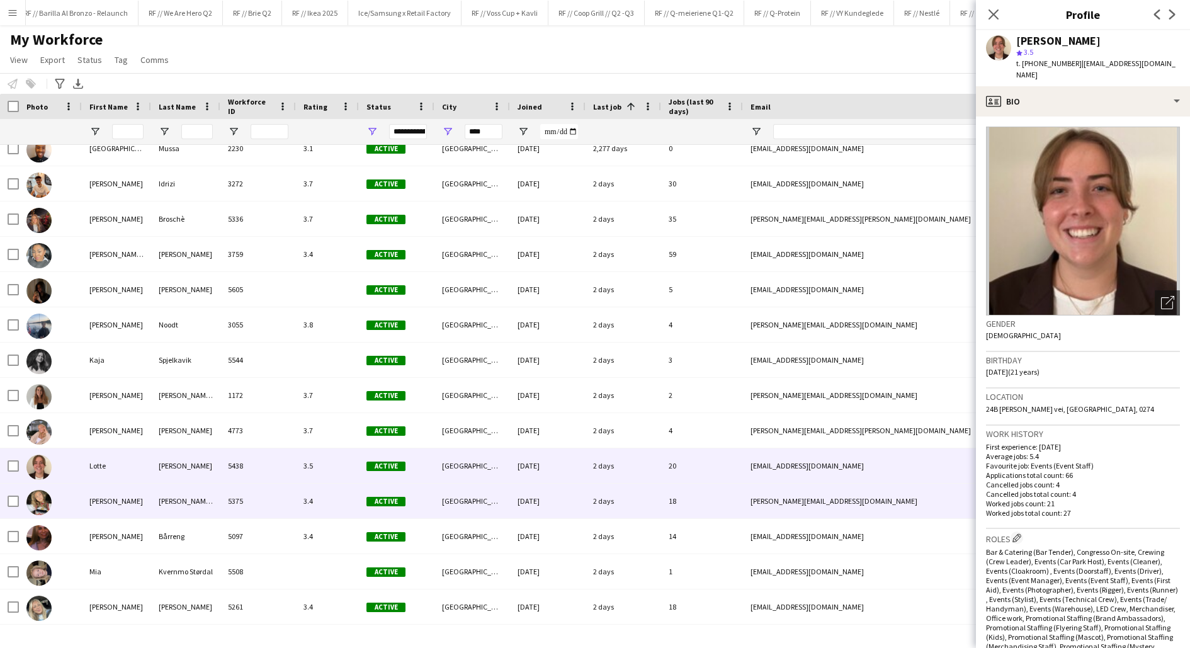
click at [125, 502] on div "[PERSON_NAME]" at bounding box center [116, 500] width 69 height 35
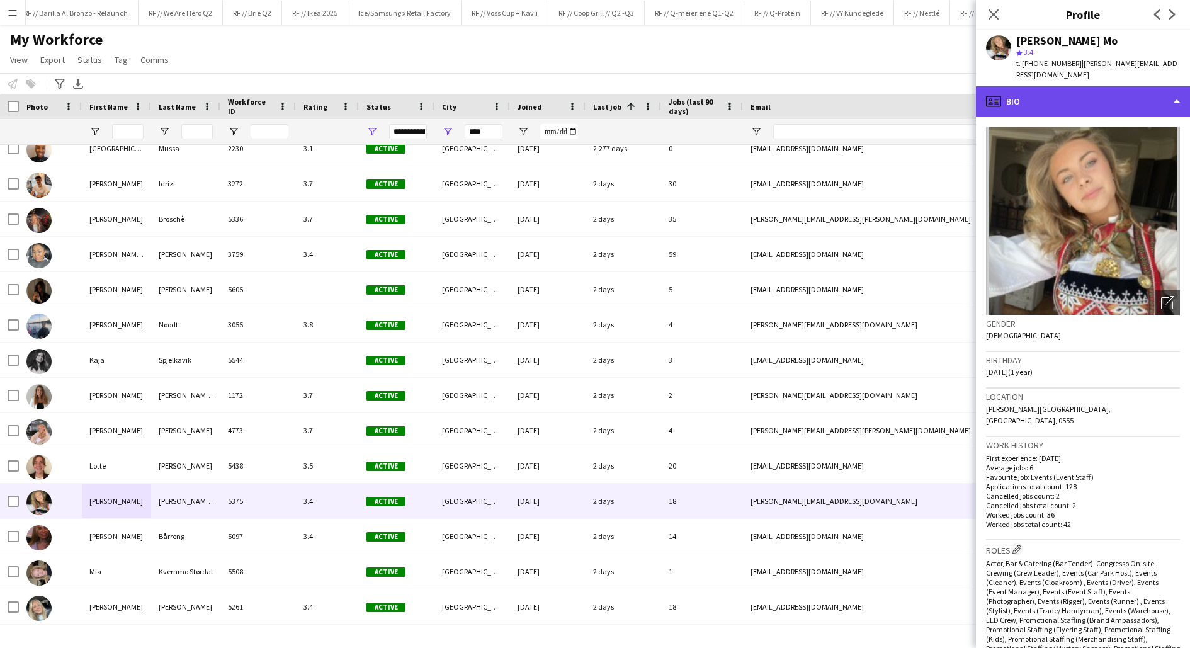
click at [1084, 98] on div "profile Bio" at bounding box center [1083, 101] width 214 height 30
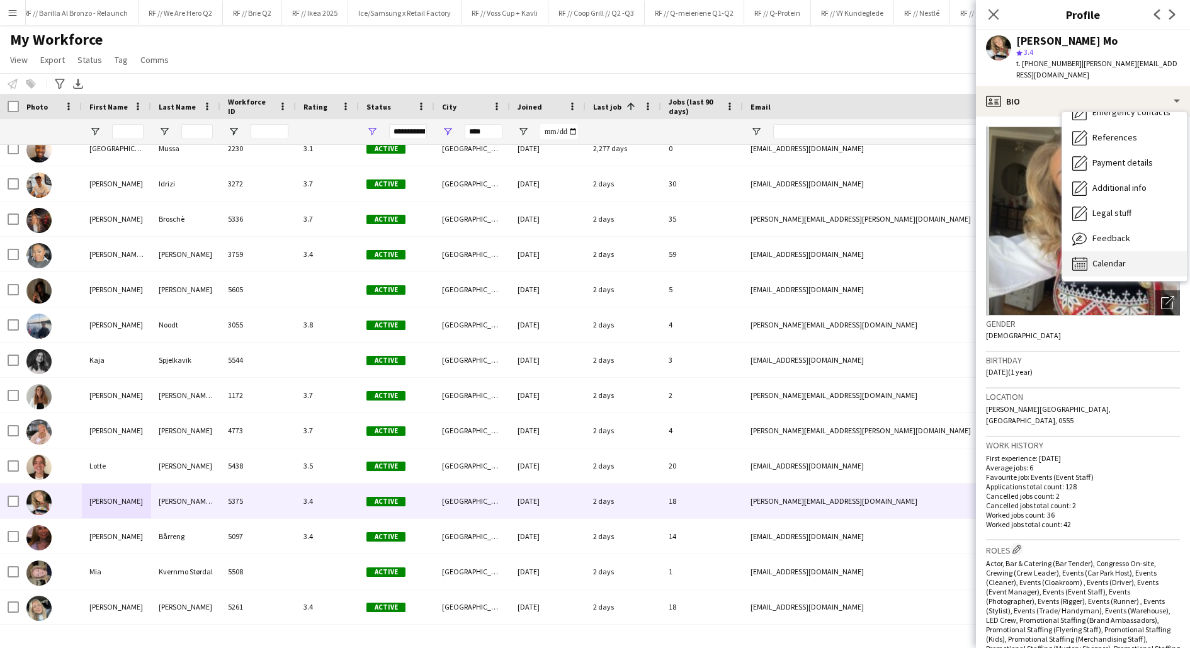
click at [1100, 257] on span "Calendar" at bounding box center [1108, 262] width 33 height 11
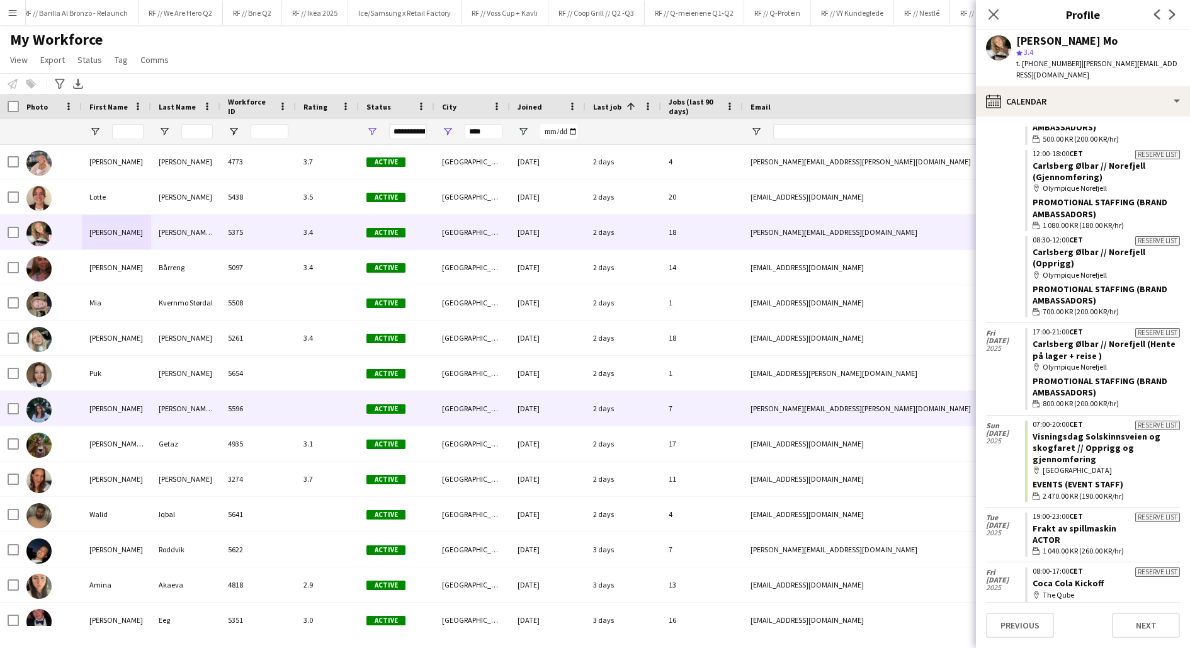
click at [102, 412] on div "[PERSON_NAME]" at bounding box center [116, 408] width 69 height 35
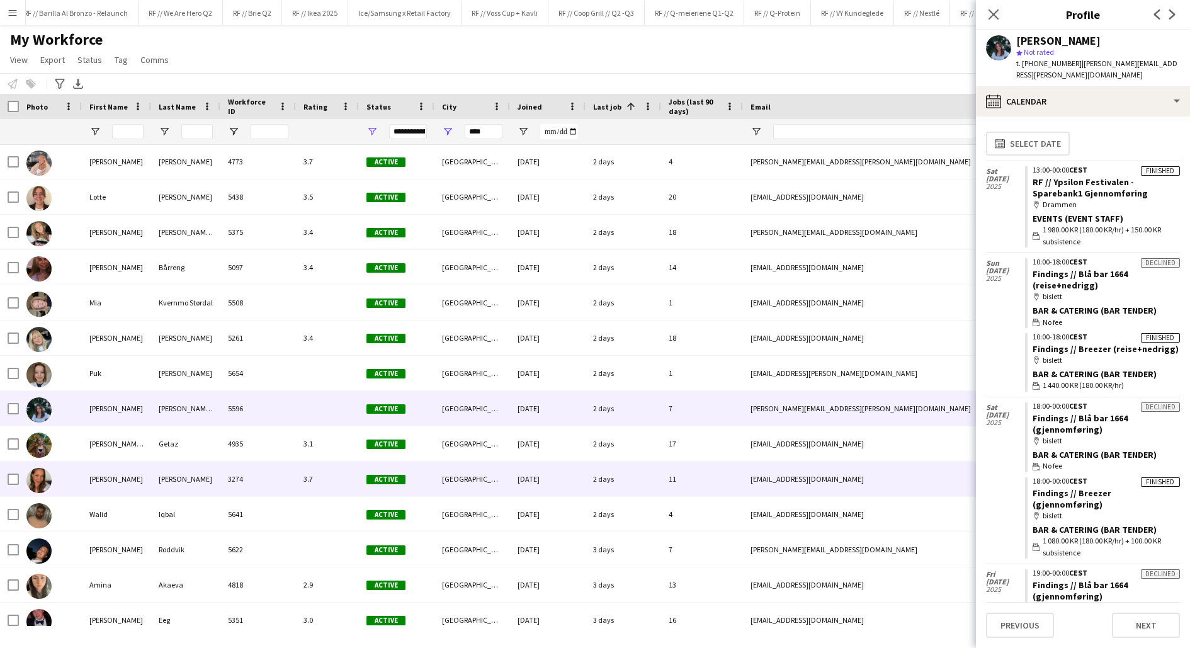
click at [104, 476] on div "[PERSON_NAME]" at bounding box center [116, 478] width 69 height 35
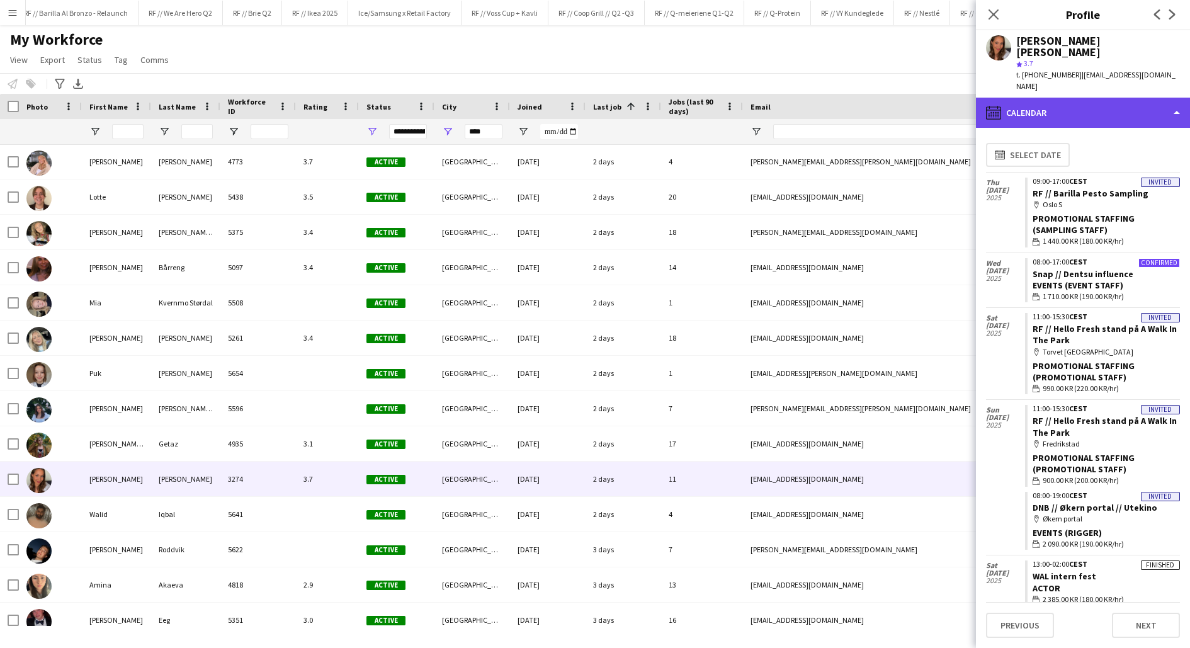
click at [1083, 98] on div "calendar-full Calendar" at bounding box center [1083, 113] width 214 height 30
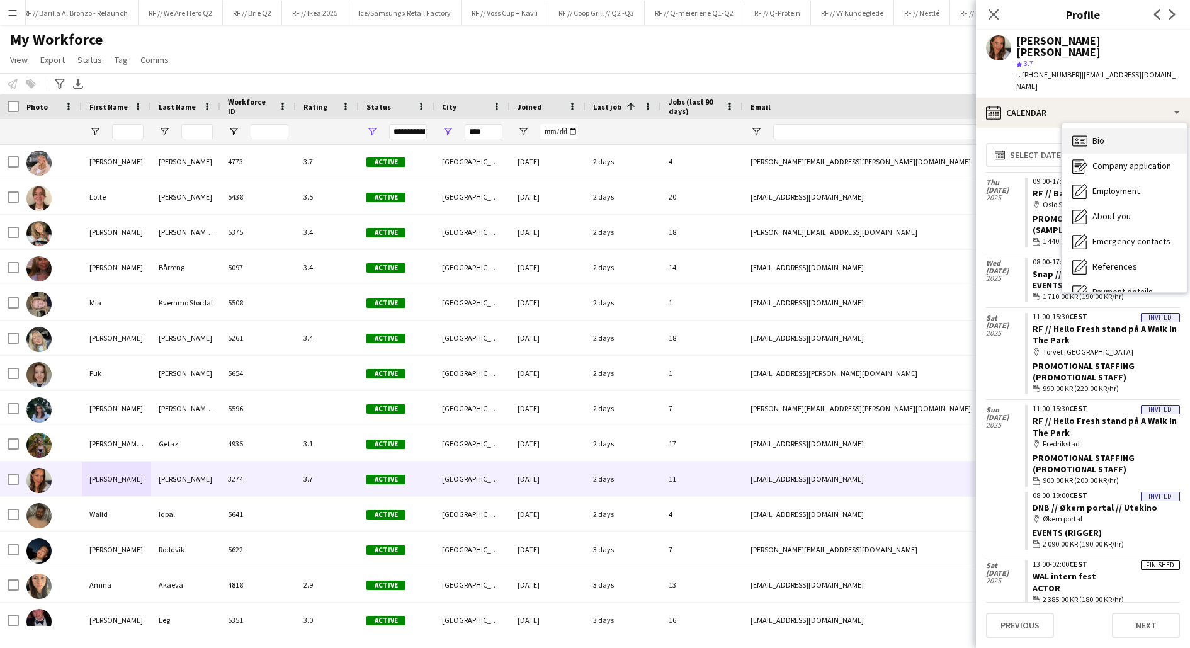
click at [1108, 128] on div "Bio Bio" at bounding box center [1124, 140] width 125 height 25
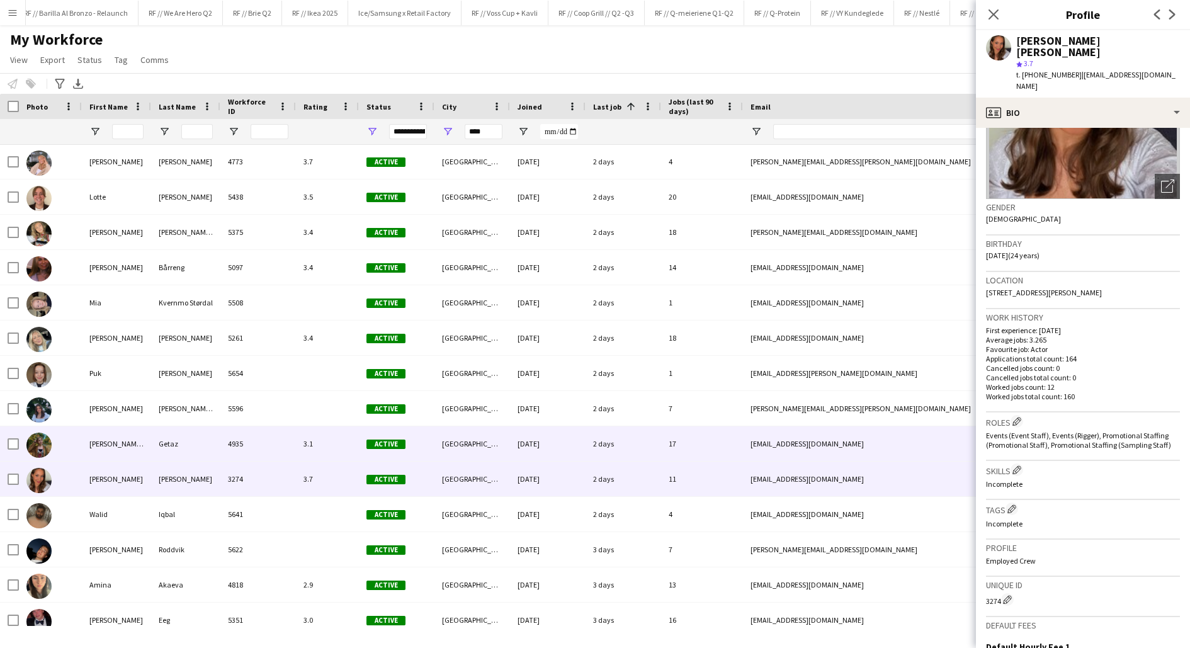
click at [132, 448] on div "[PERSON_NAME] [PERSON_NAME]" at bounding box center [116, 443] width 69 height 35
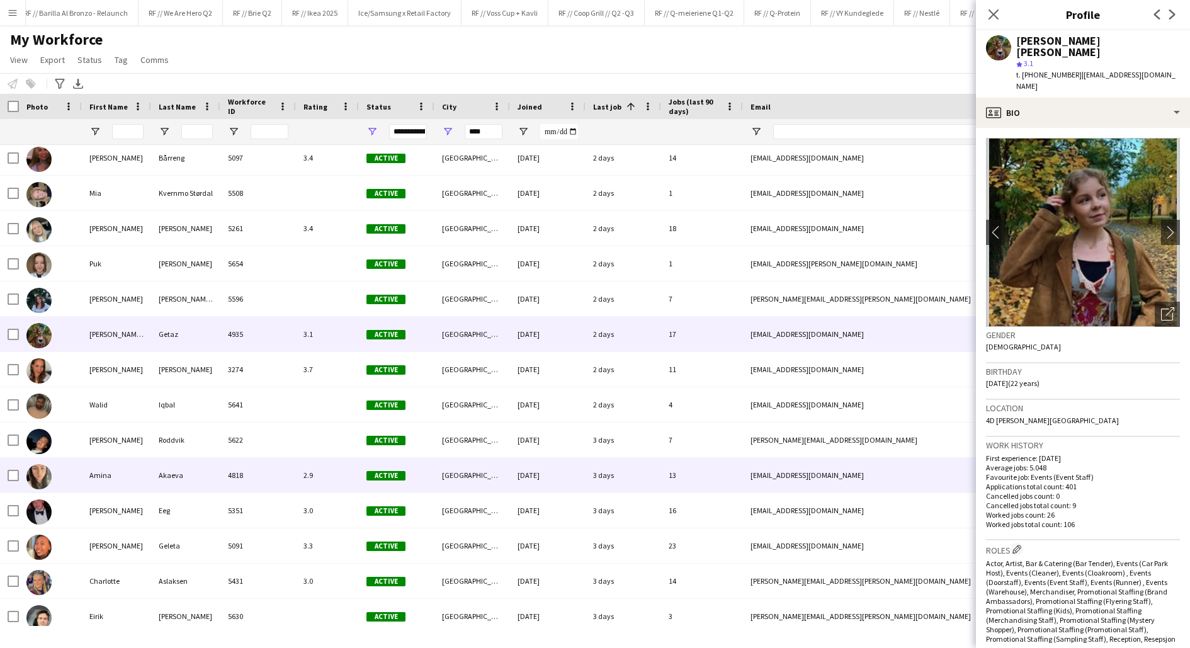
scroll to position [3092, 0]
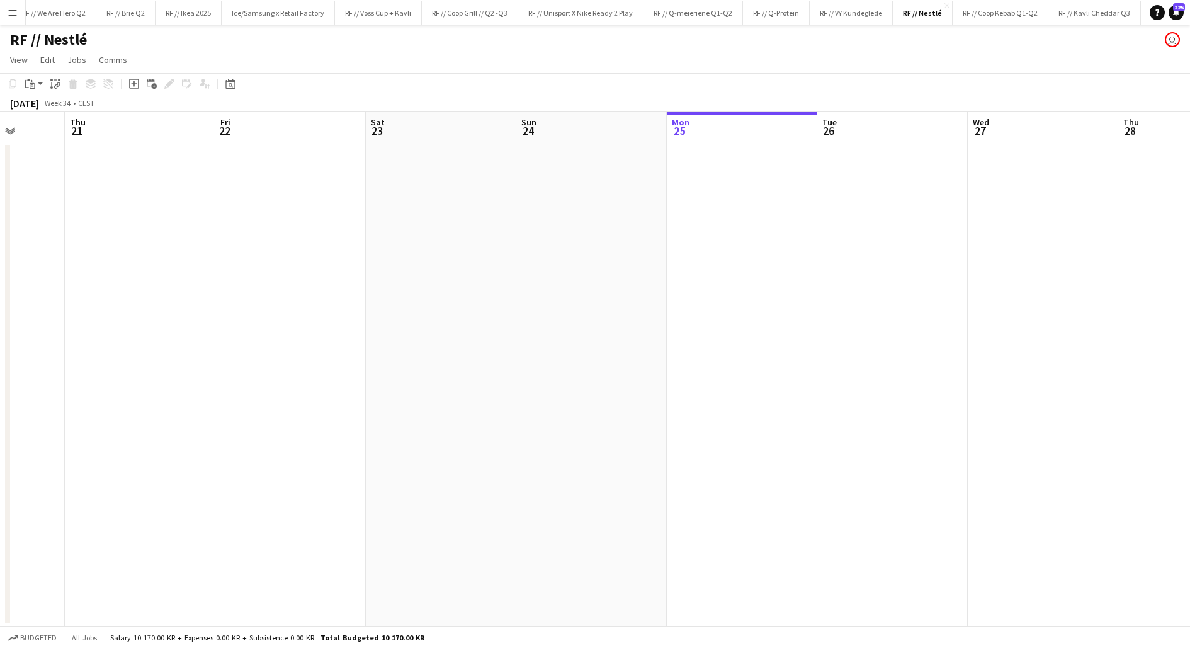
scroll to position [0, 402]
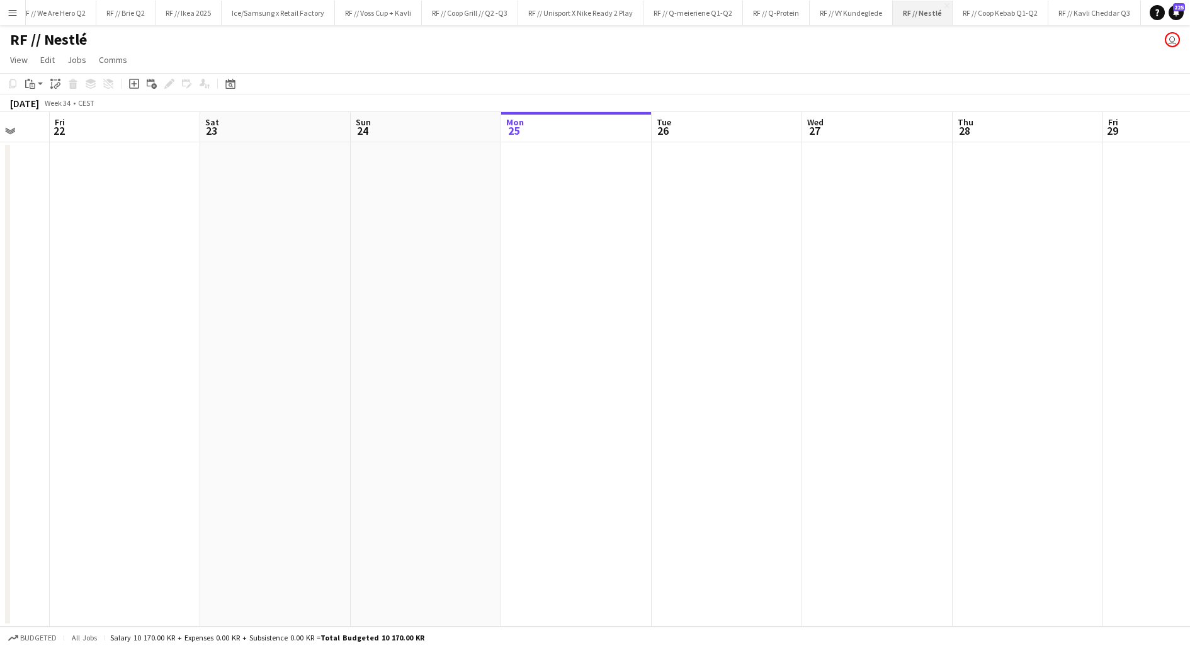
click at [913, 15] on button "RF // Nestlé Close" at bounding box center [922, 13] width 60 height 25
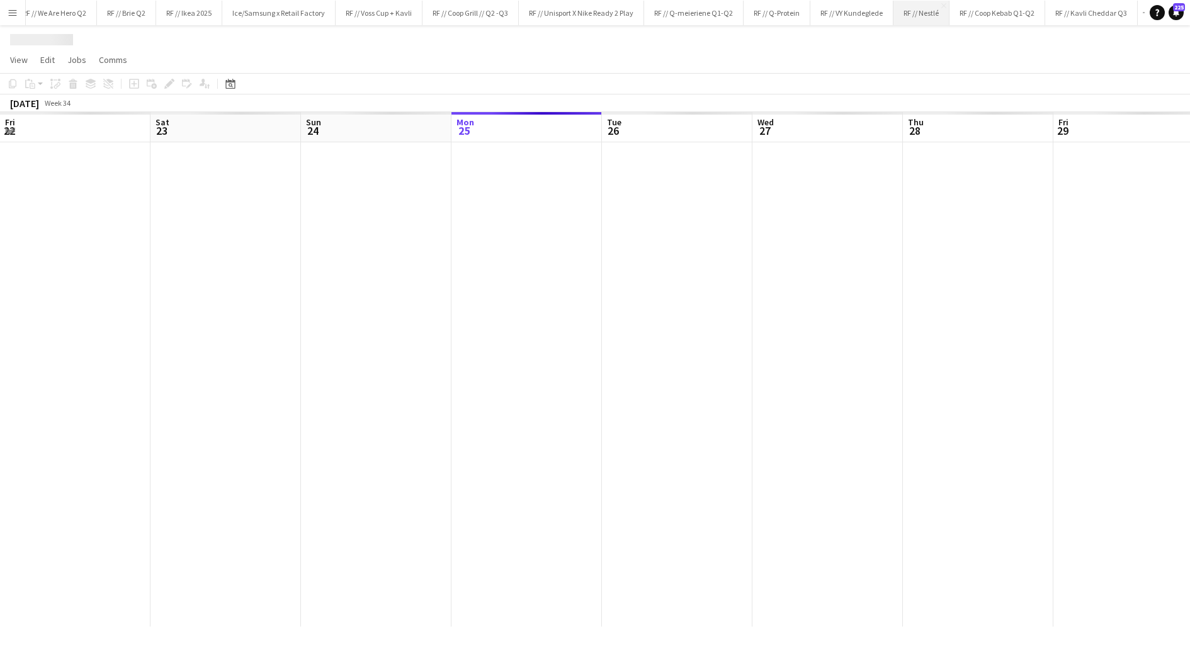
scroll to position [0, 301]
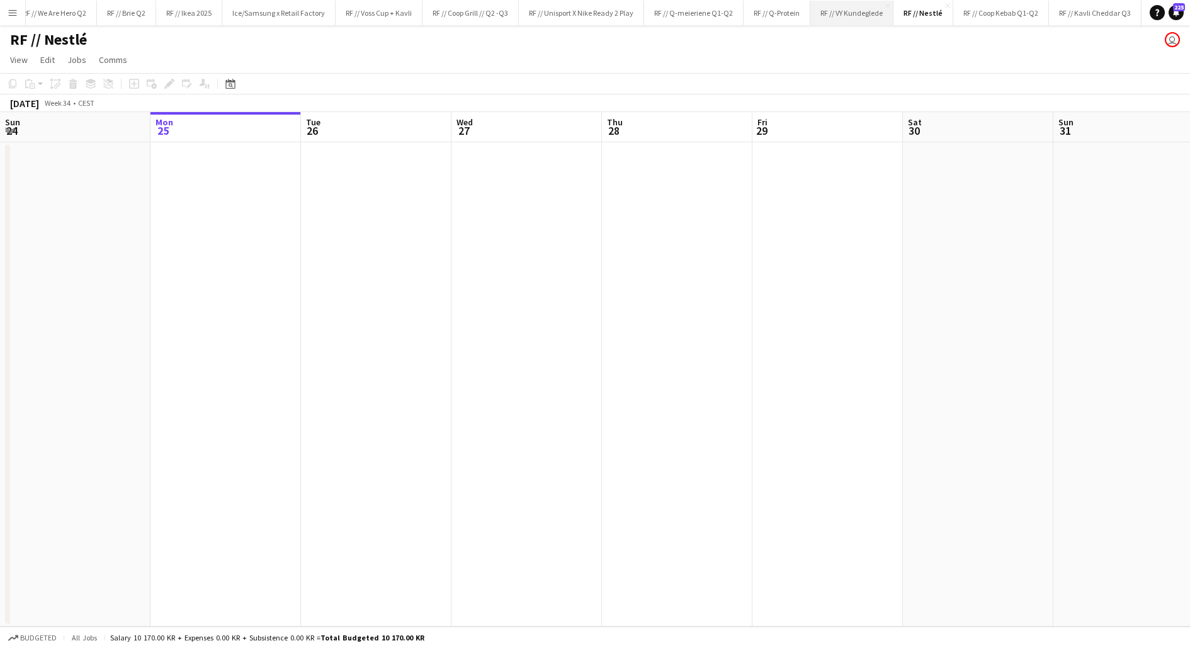
click at [828, 13] on button "RF // VY Kundeglede Close" at bounding box center [851, 13] width 83 height 25
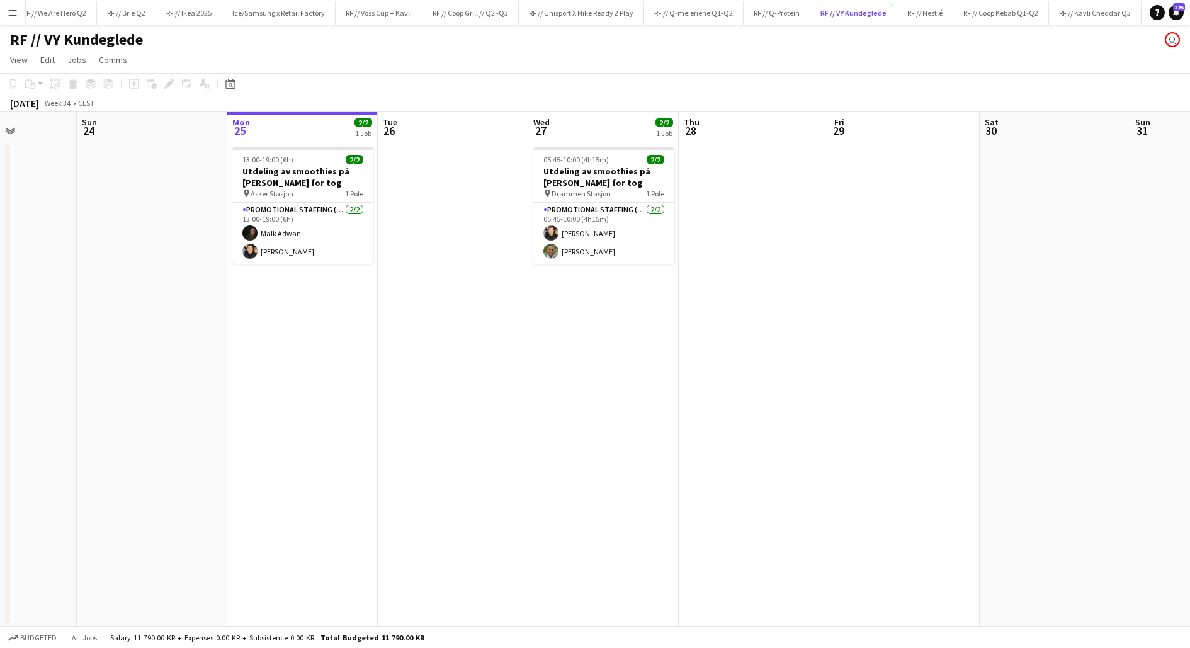
scroll to position [0, 371]
click at [590, 314] on app-date-cell "05:45-10:00 (4h15m) 2/2 Utdeling av smoothies på buss for tog pin Drammen Stasj…" at bounding box center [607, 384] width 150 height 484
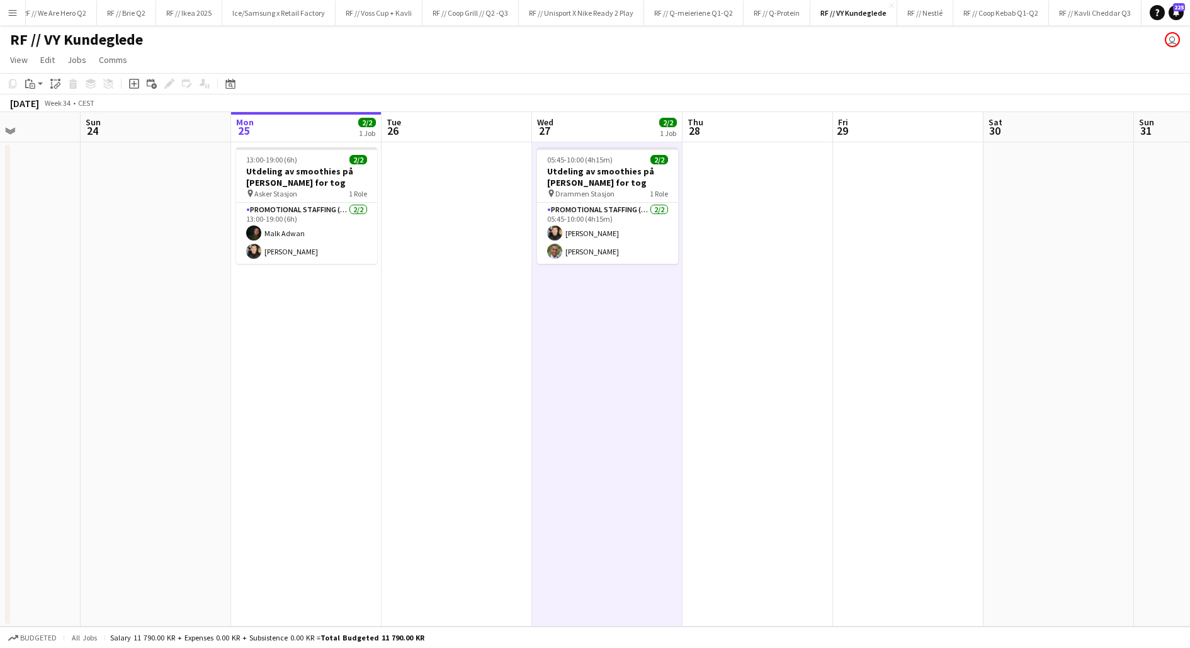
click at [590, 314] on app-date-cell "05:45-10:00 (4h15m) 2/2 Utdeling av smoothies på buss for tog pin Drammen Stasj…" at bounding box center [607, 384] width 150 height 484
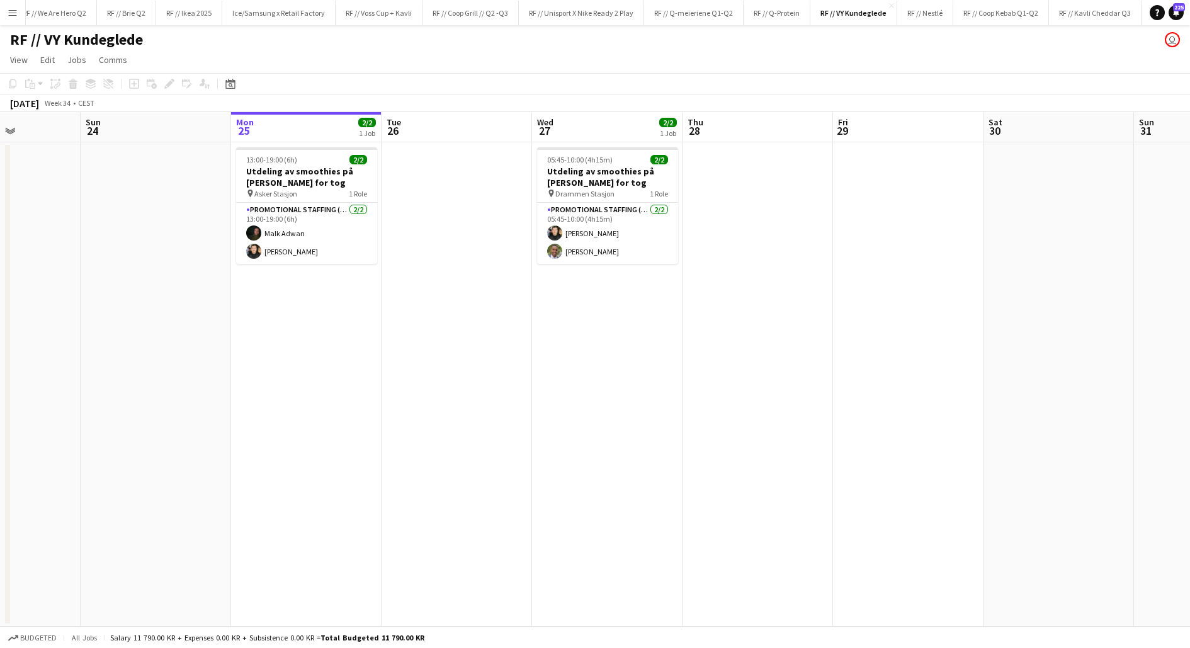
click at [443, 277] on app-date-cell at bounding box center [456, 384] width 150 height 484
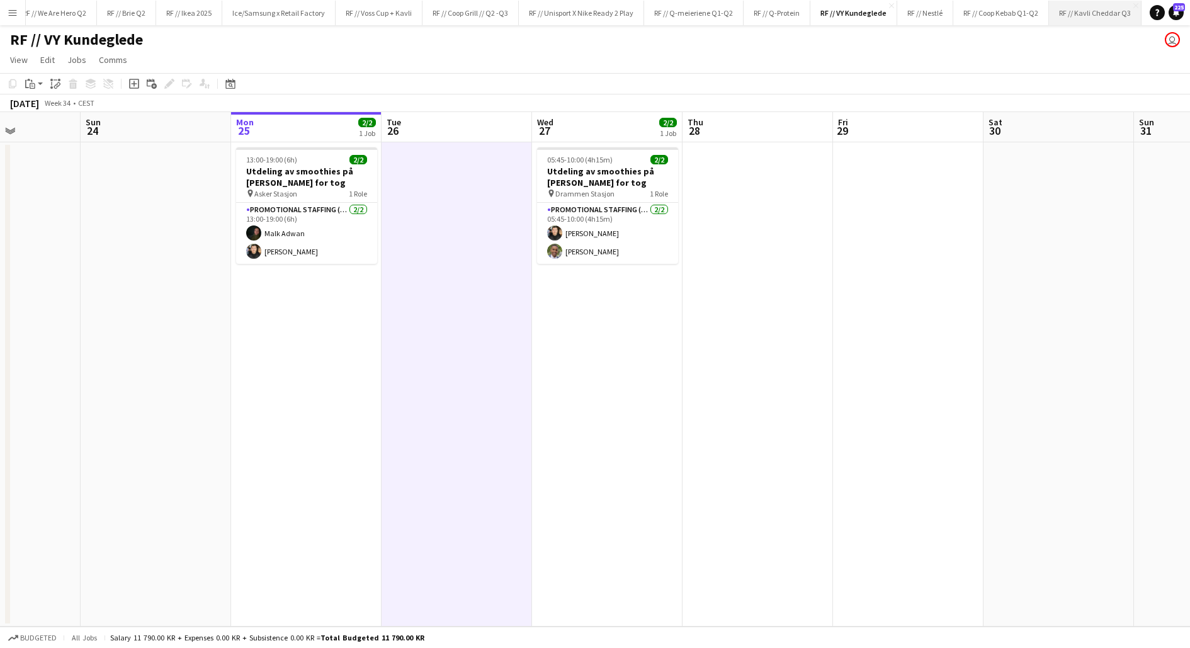
click at [1072, 11] on button "RF // Kavli Cheddar Q3 Close" at bounding box center [1095, 13] width 93 height 25
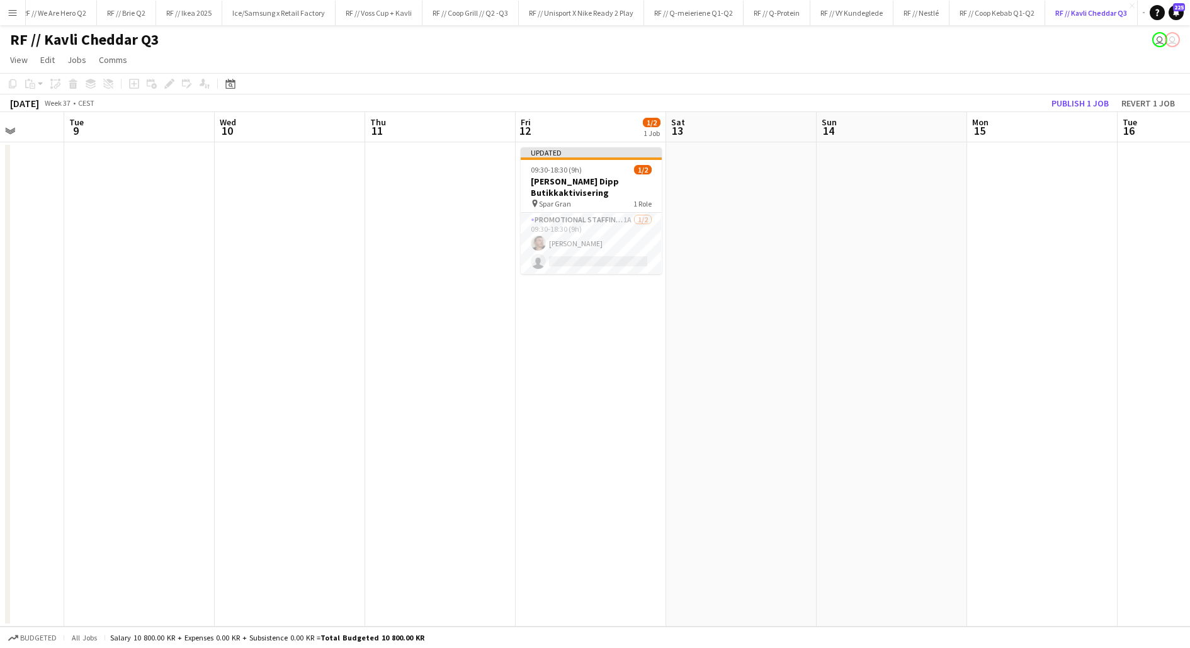
scroll to position [0, 496]
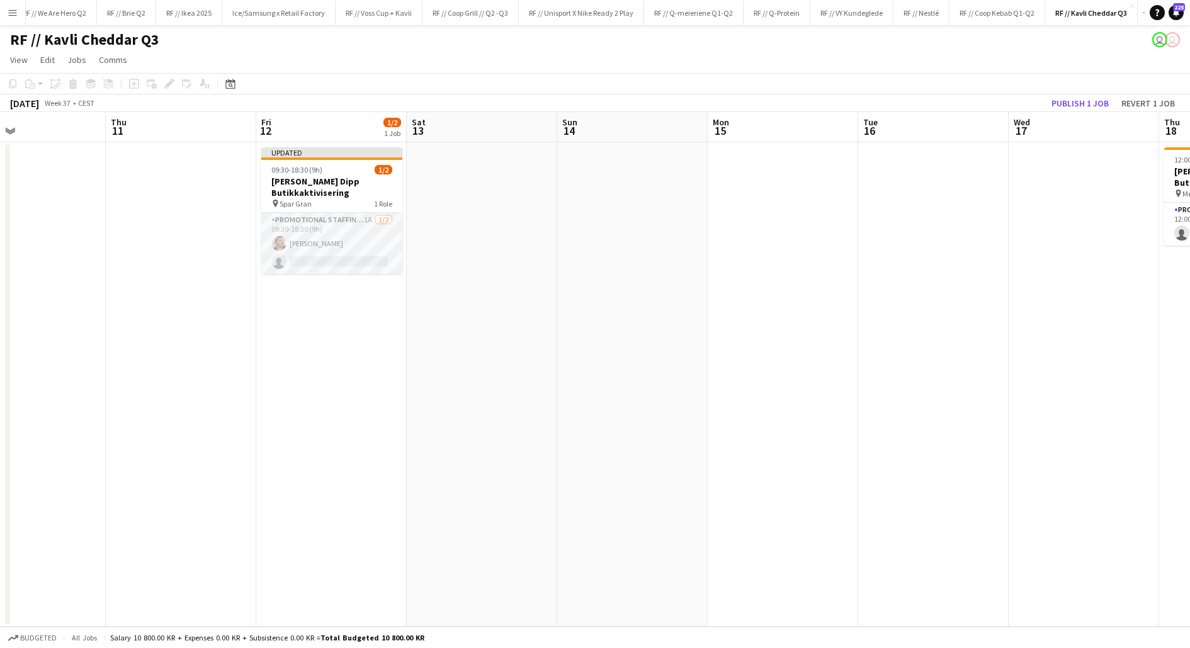
click at [341, 256] on app-card-role "Promotional Staffing (Promotional Staff) 1A [DATE] 09:30-18:30 (9h) [PERSON_NAM…" at bounding box center [331, 243] width 141 height 61
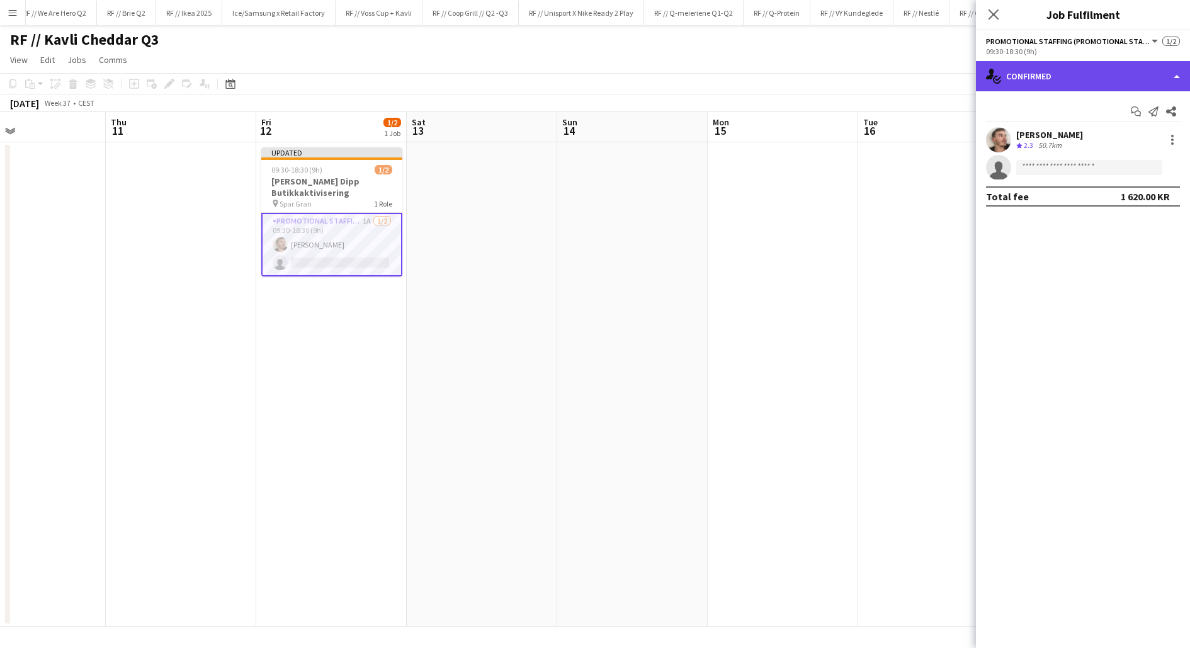
click at [1040, 88] on div "single-neutral-actions-check-2 Confirmed" at bounding box center [1083, 76] width 214 height 30
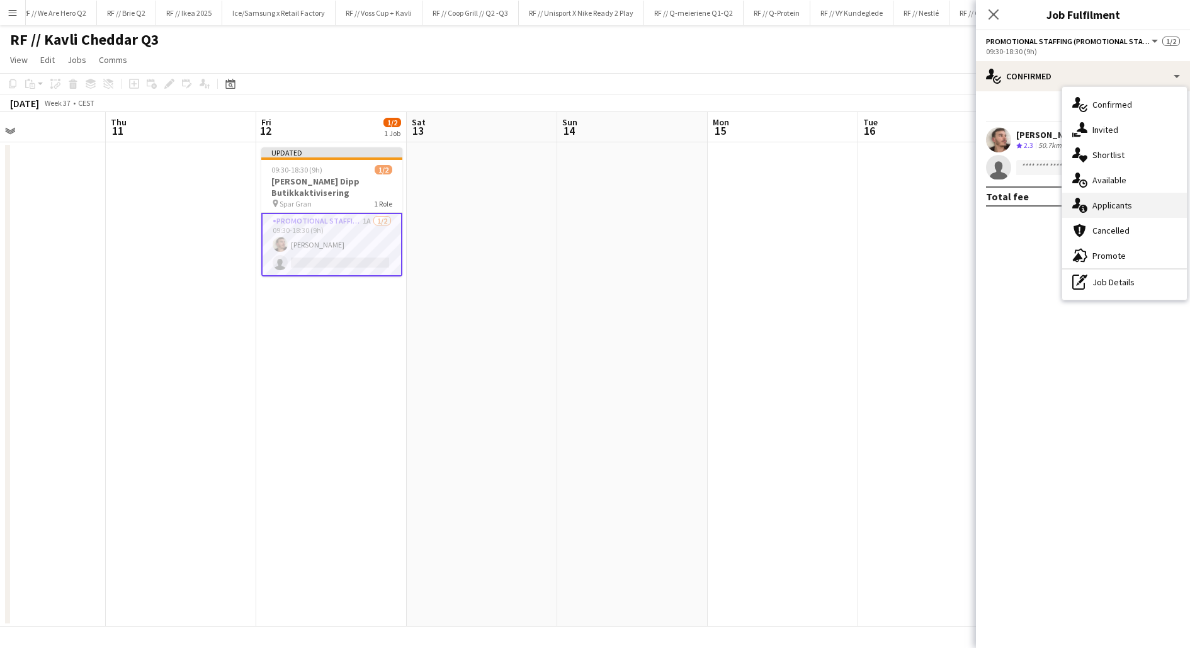
click at [1112, 202] on div "single-neutral-actions-information Applicants" at bounding box center [1124, 205] width 125 height 25
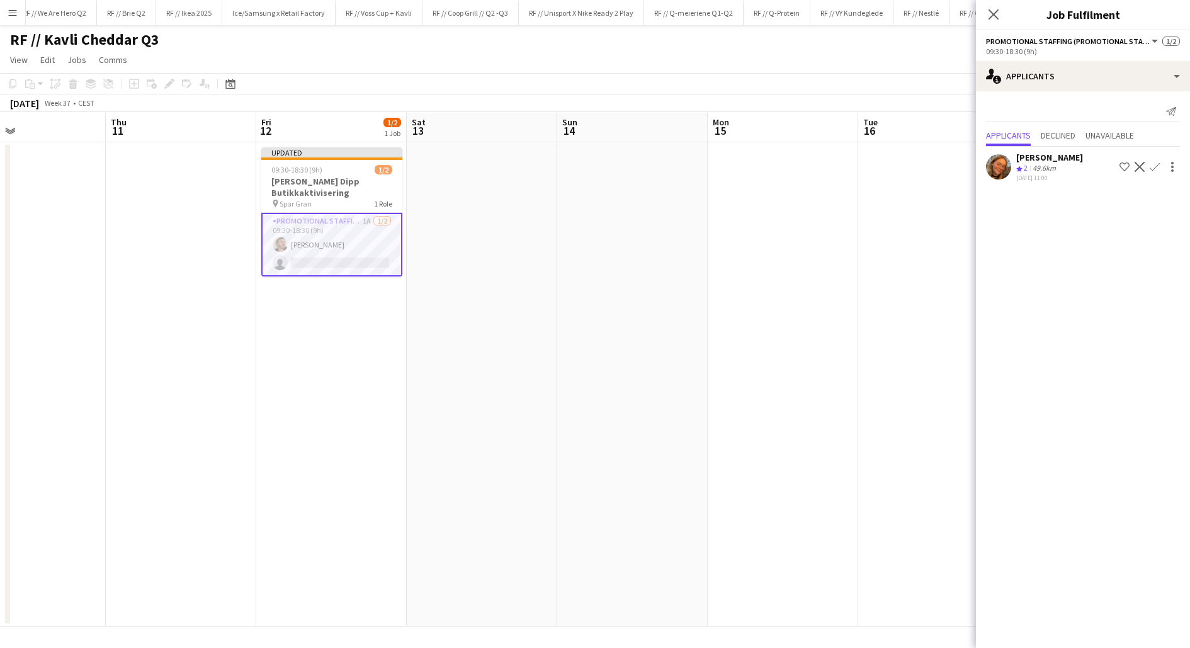
click at [1002, 164] on app-user-avatar at bounding box center [998, 166] width 25 height 25
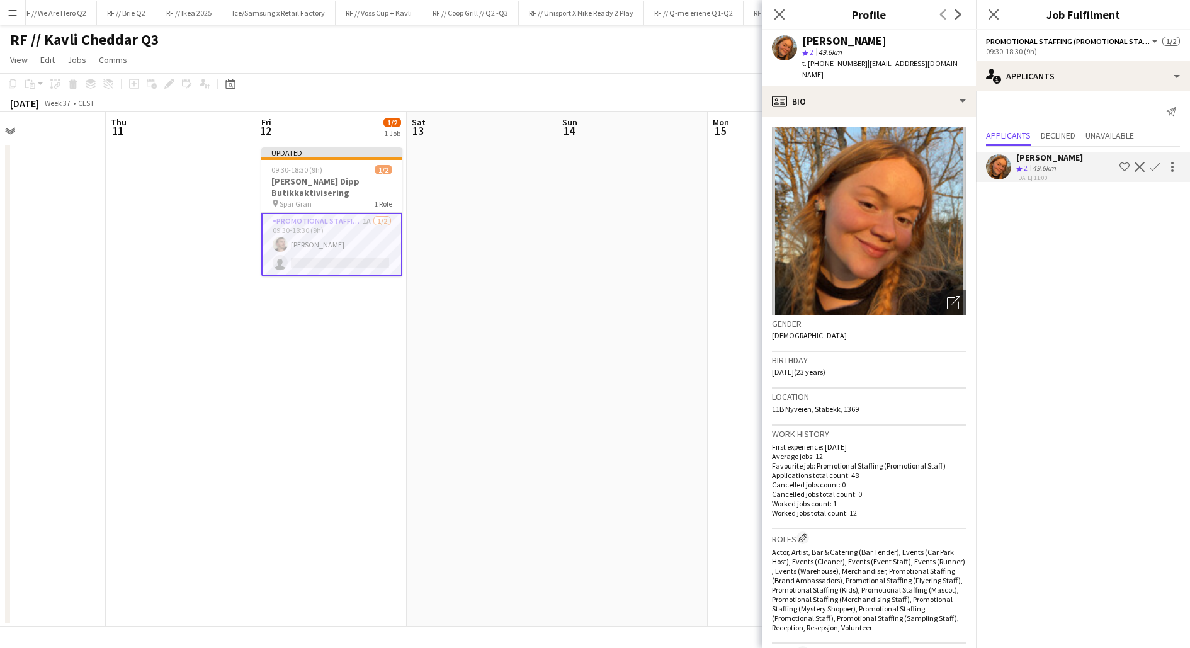
click at [1002, 164] on app-user-avatar at bounding box center [998, 166] width 25 height 25
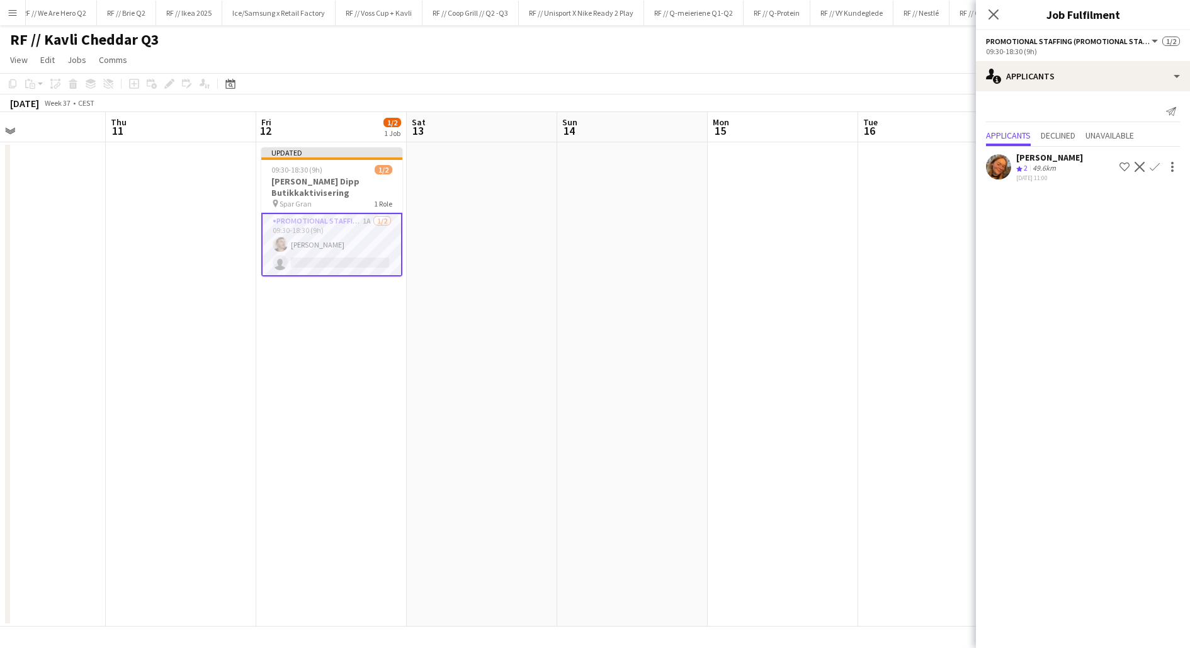
click at [1002, 164] on app-user-avatar at bounding box center [998, 166] width 25 height 25
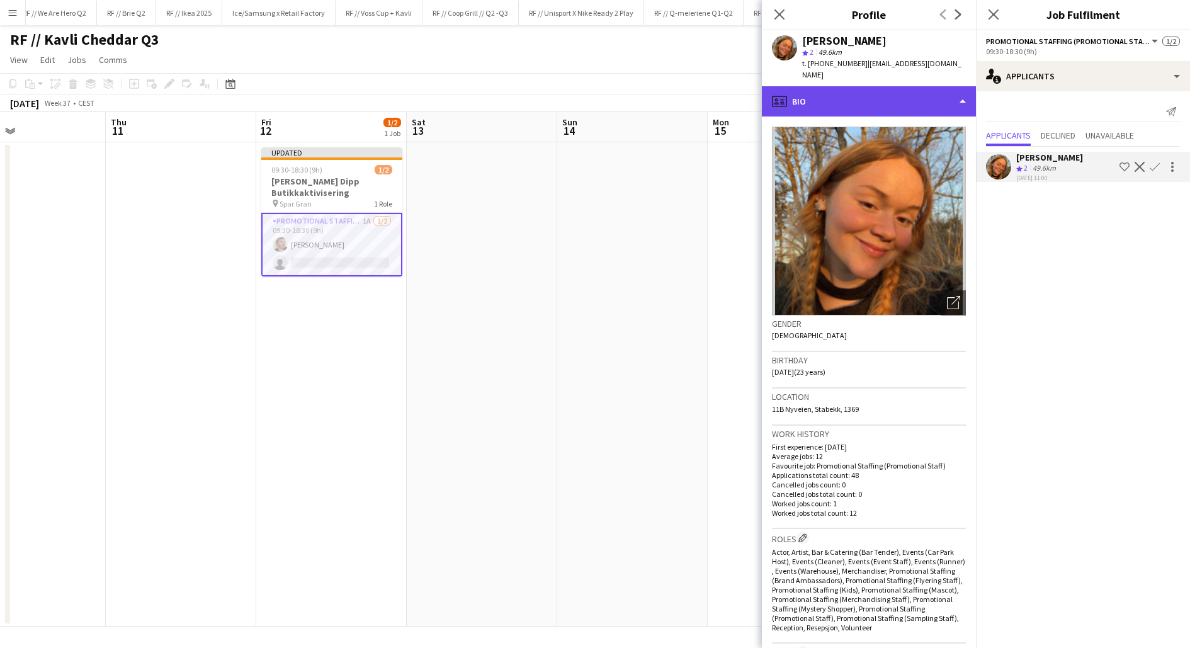
click at [882, 96] on div "profile Bio" at bounding box center [869, 101] width 214 height 30
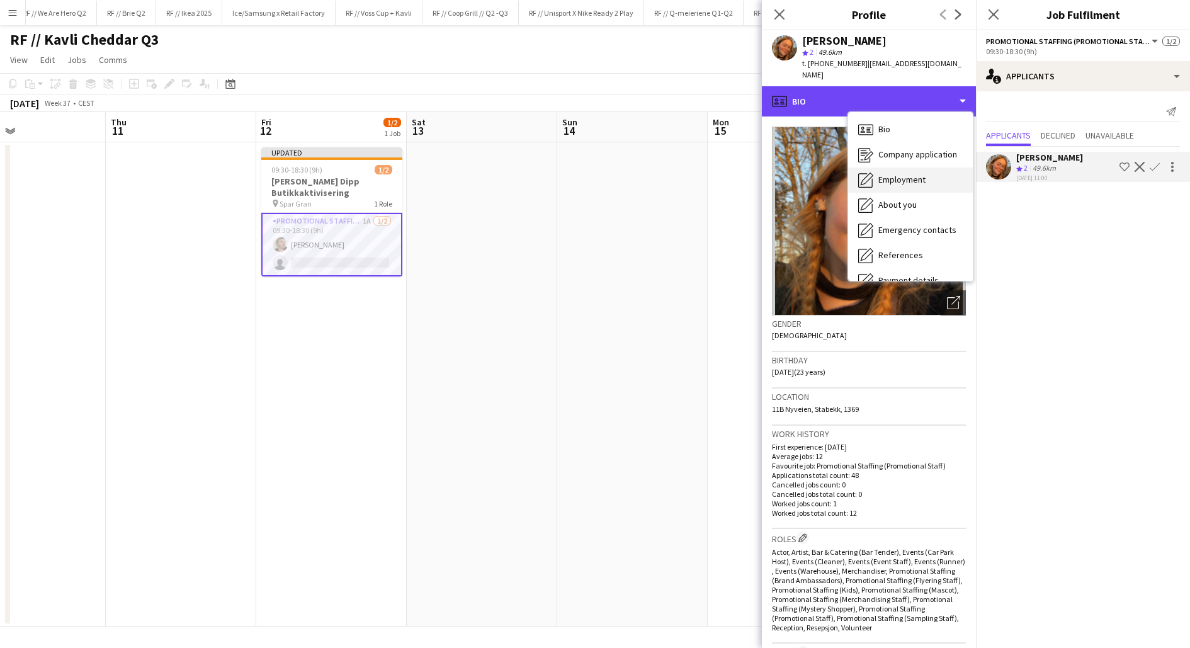
scroll to position [118, 0]
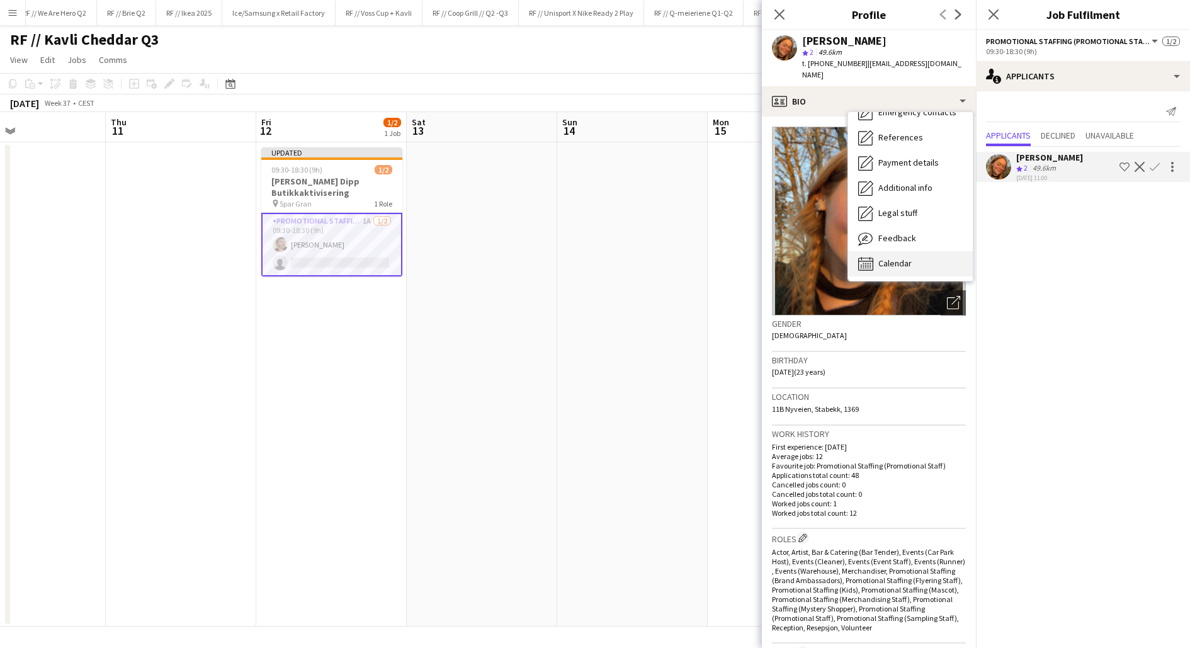
click at [909, 257] on span "Calendar" at bounding box center [894, 262] width 33 height 11
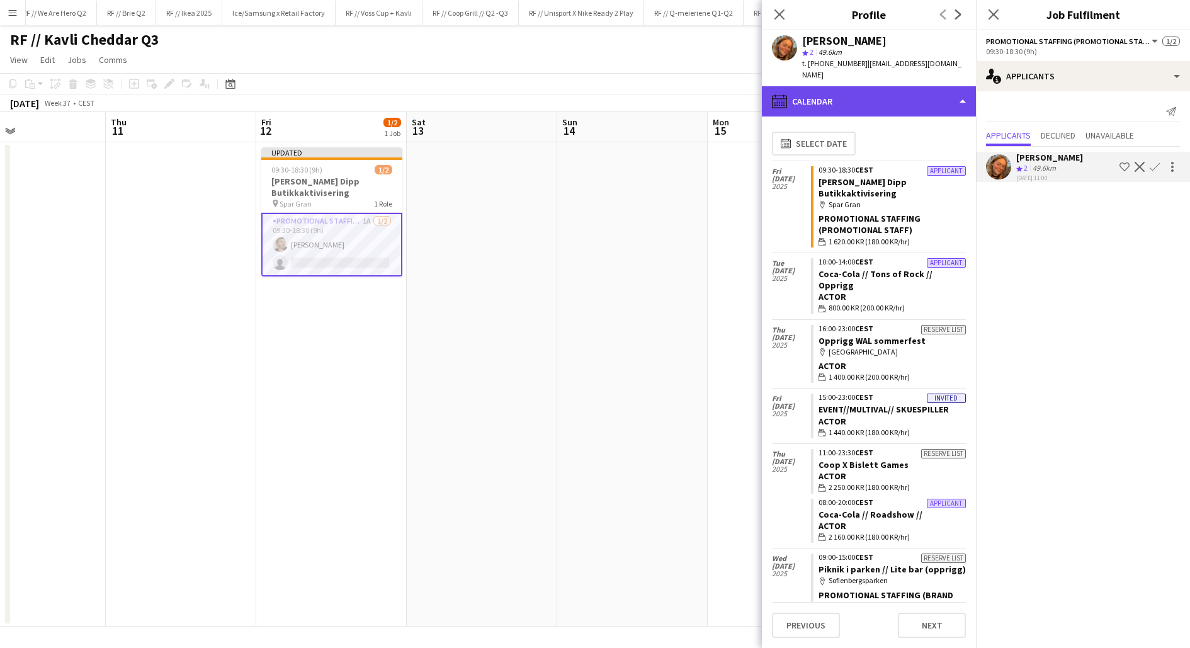
click at [848, 92] on div "calendar-full Calendar" at bounding box center [869, 101] width 214 height 30
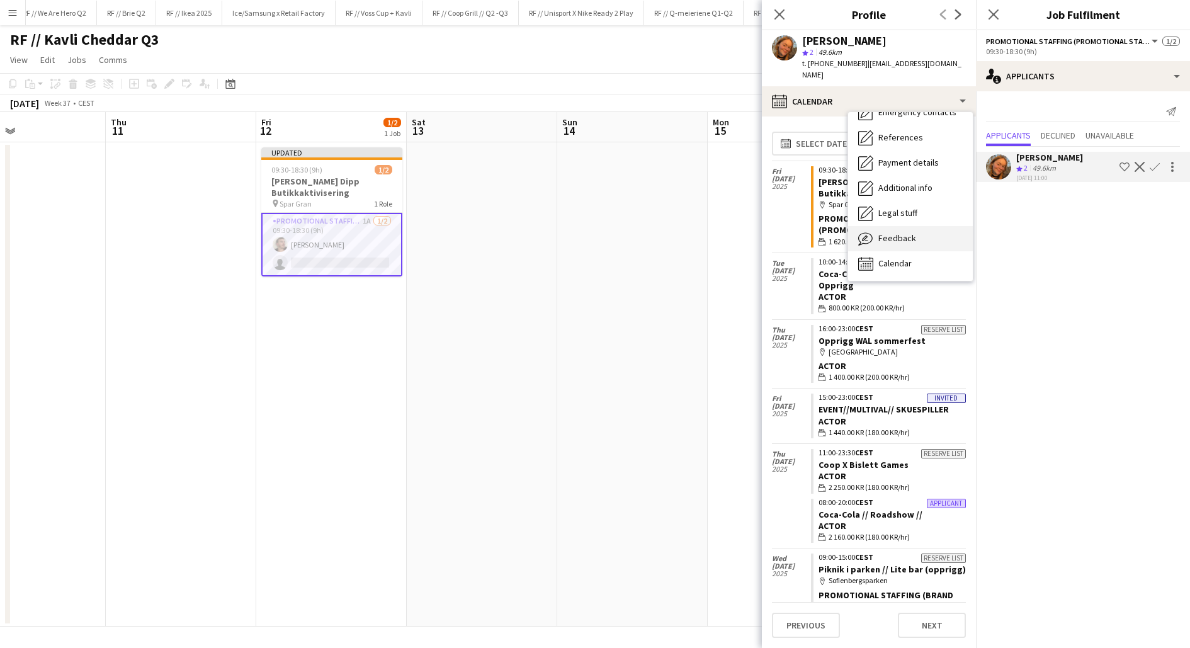
click at [898, 232] on span "Feedback" at bounding box center [897, 237] width 38 height 11
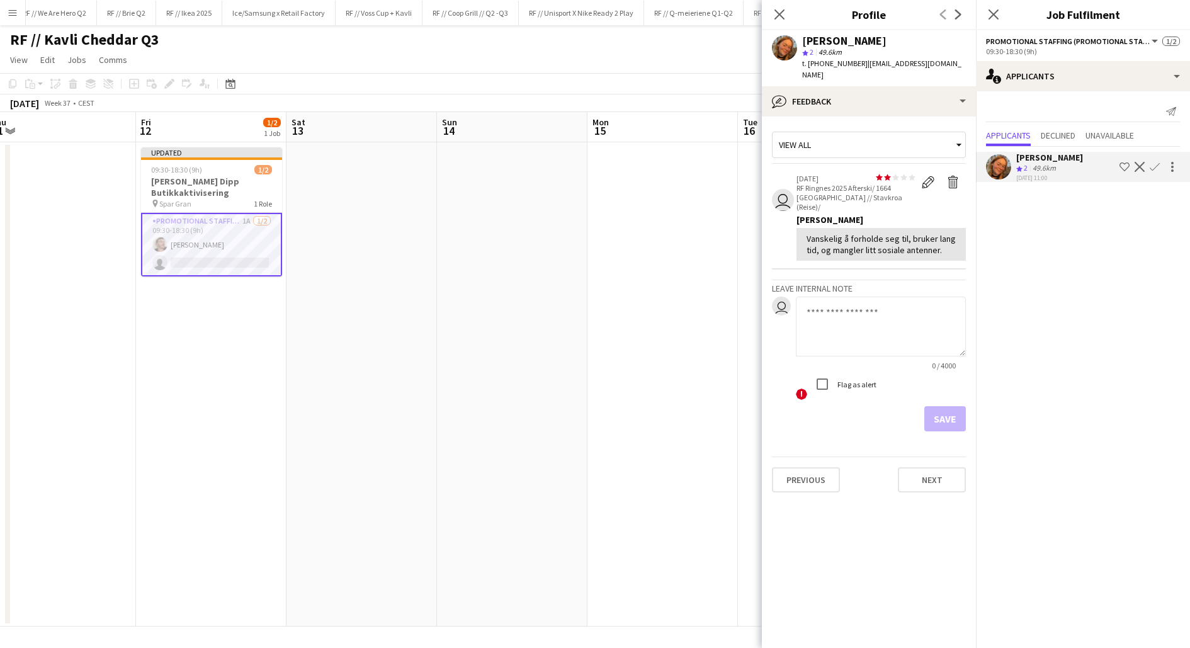
scroll to position [0, 466]
click at [218, 255] on app-card-role "Promotional Staffing (Promotional Staff) 1A [DATE] 09:30-18:30 (9h) [PERSON_NAM…" at bounding box center [210, 245] width 141 height 64
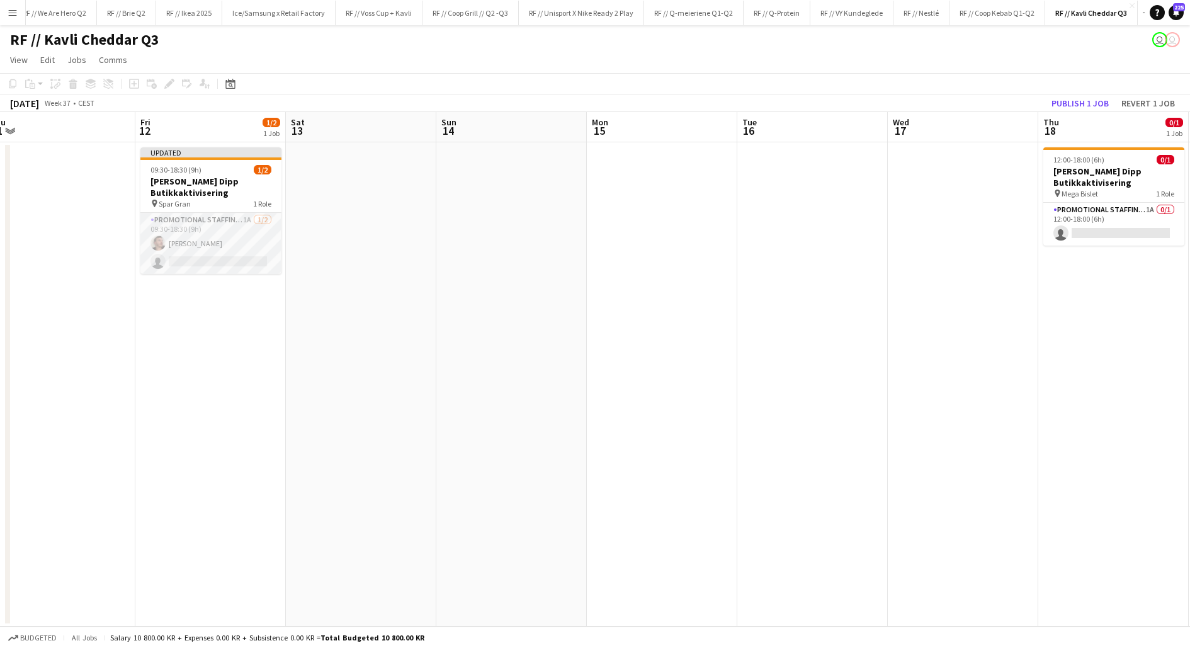
click at [218, 255] on app-card-role "Promotional Staffing (Promotional Staff) 1A [DATE] 09:30-18:30 (9h) [PERSON_NAM…" at bounding box center [210, 243] width 141 height 61
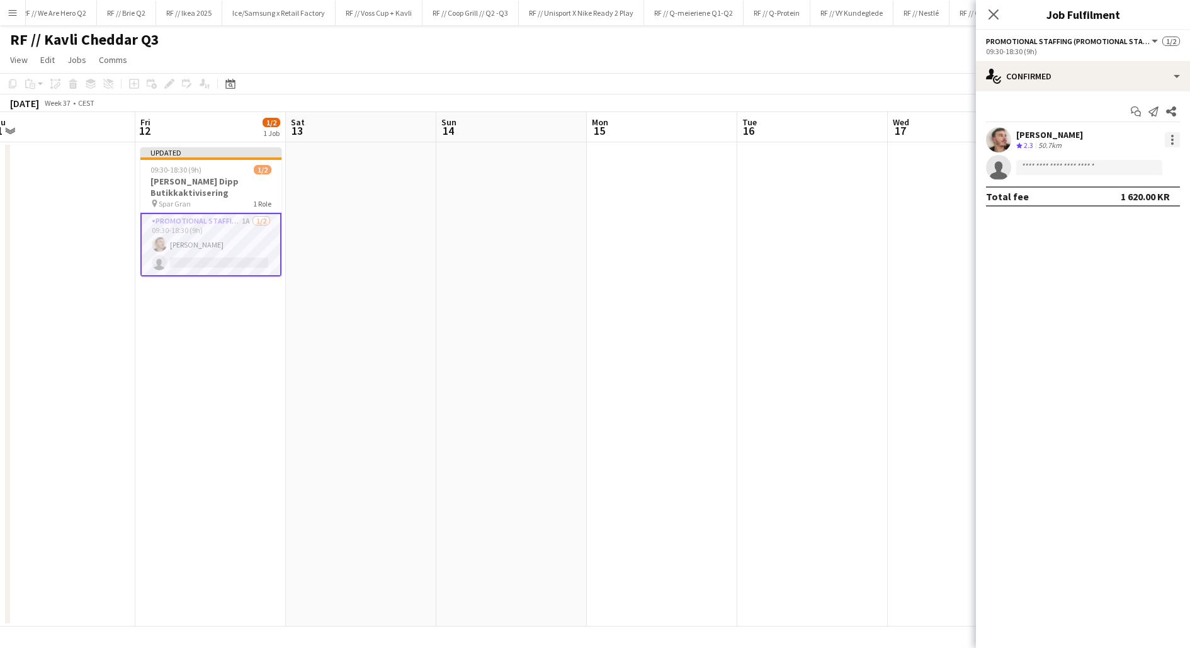
click at [1171, 138] on div at bounding box center [1172, 139] width 3 height 3
click at [1044, 173] on div at bounding box center [595, 324] width 1190 height 648
click at [992, 12] on icon "Close pop-in" at bounding box center [993, 14] width 12 height 12
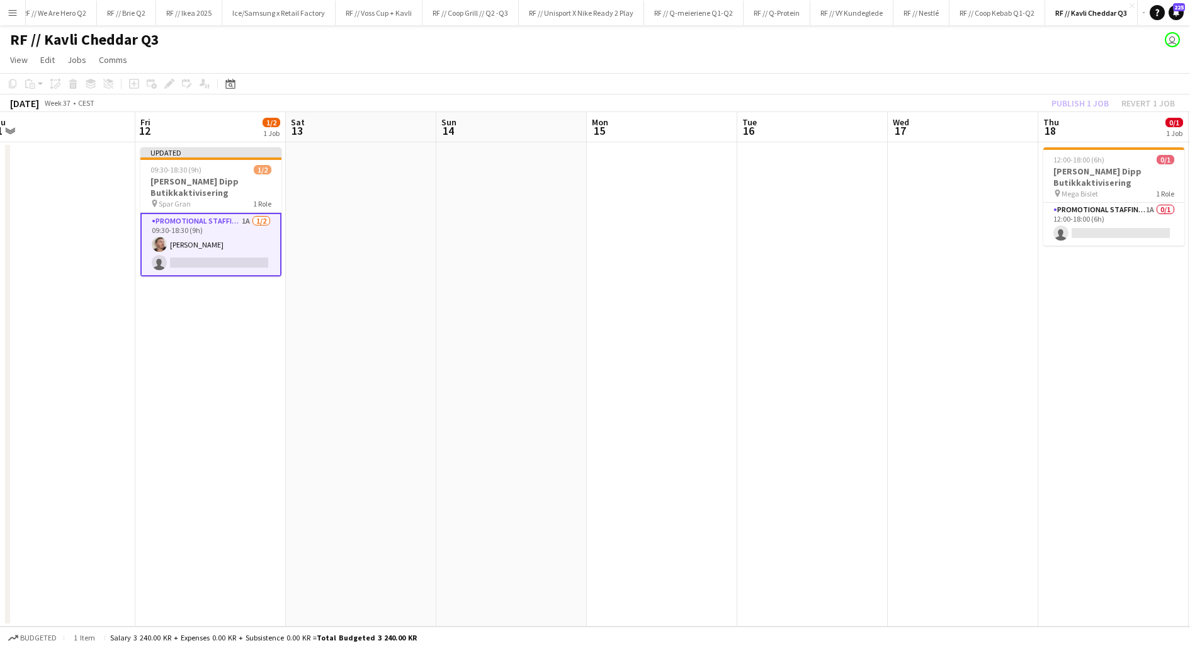
click at [214, 269] on app-card-role "Promotional Staffing (Promotional Staff) 1A [DATE] 09:30-18:30 (9h) [PERSON_NAM…" at bounding box center [210, 245] width 141 height 64
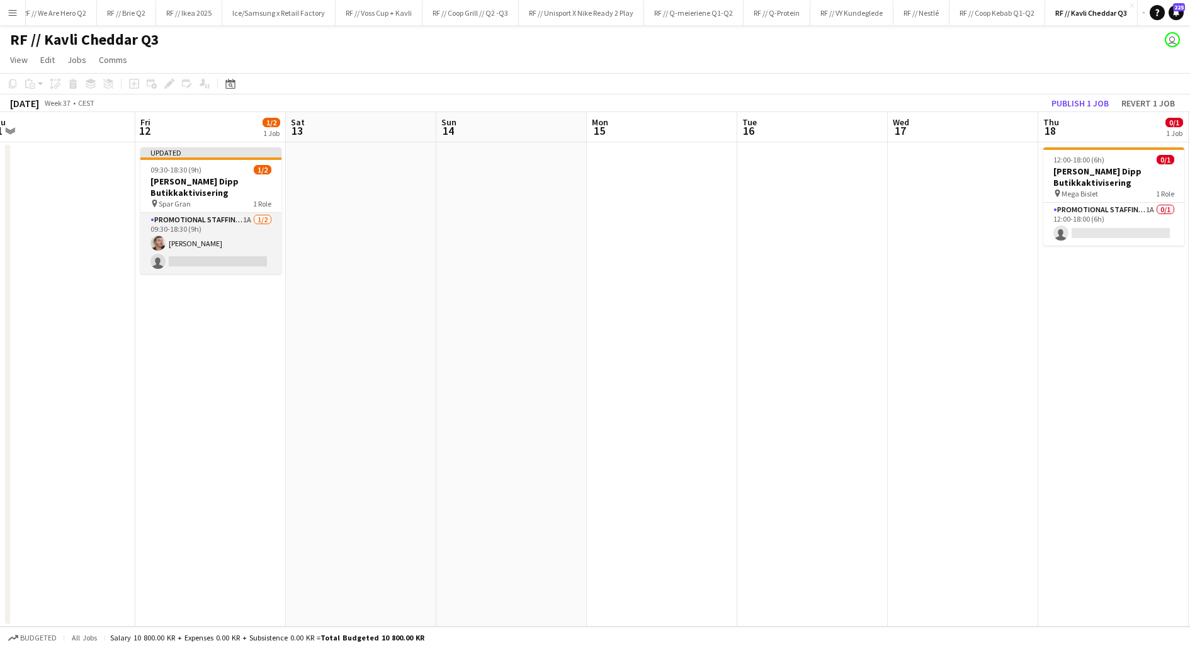
click at [213, 253] on app-card-role "Promotional Staffing (Promotional Staff) 1A [DATE] 09:30-18:30 (9h) [PERSON_NAM…" at bounding box center [210, 243] width 141 height 61
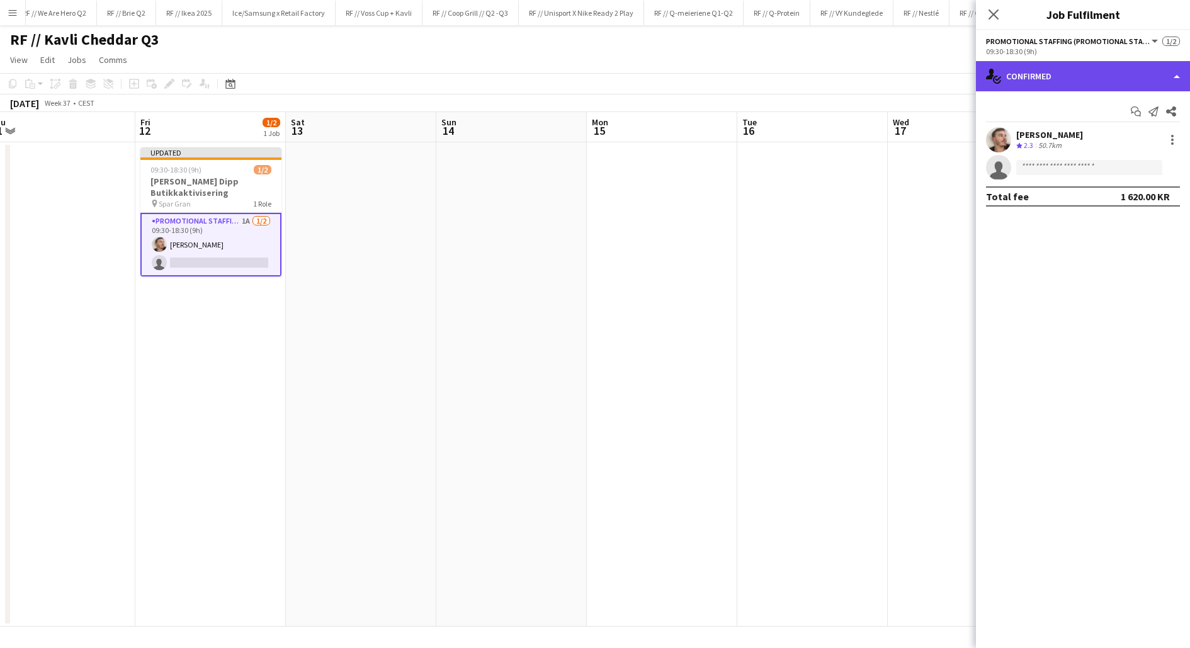
click at [1062, 82] on div "single-neutral-actions-check-2 Confirmed" at bounding box center [1083, 76] width 214 height 30
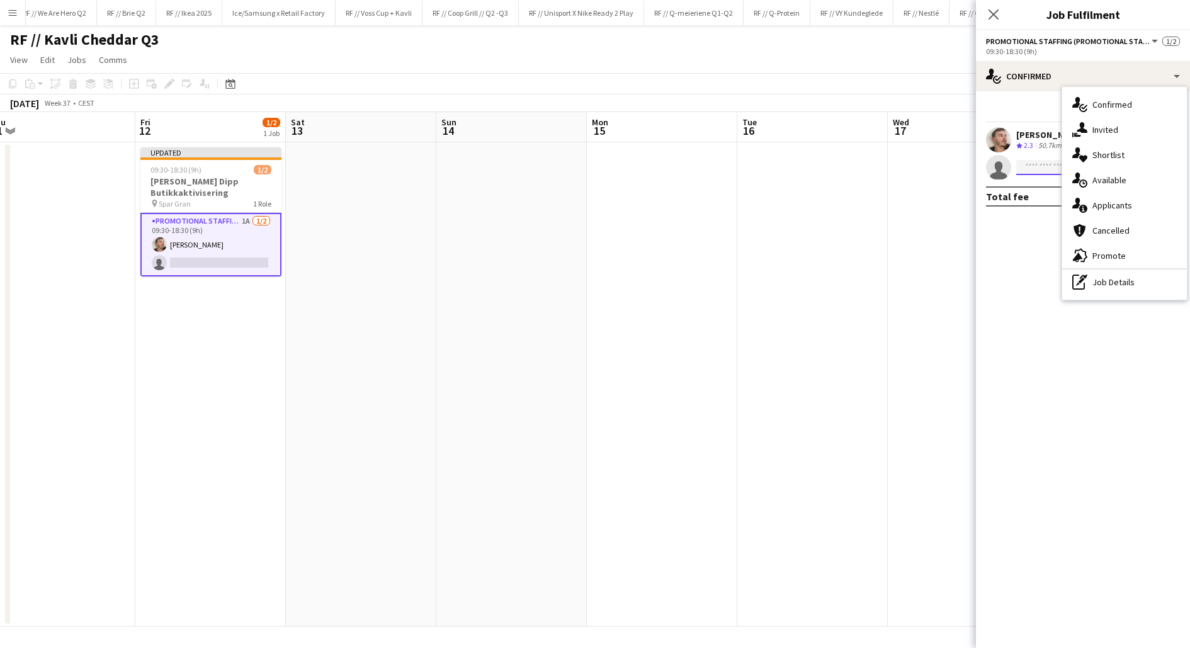
click at [1027, 164] on input at bounding box center [1089, 167] width 146 height 15
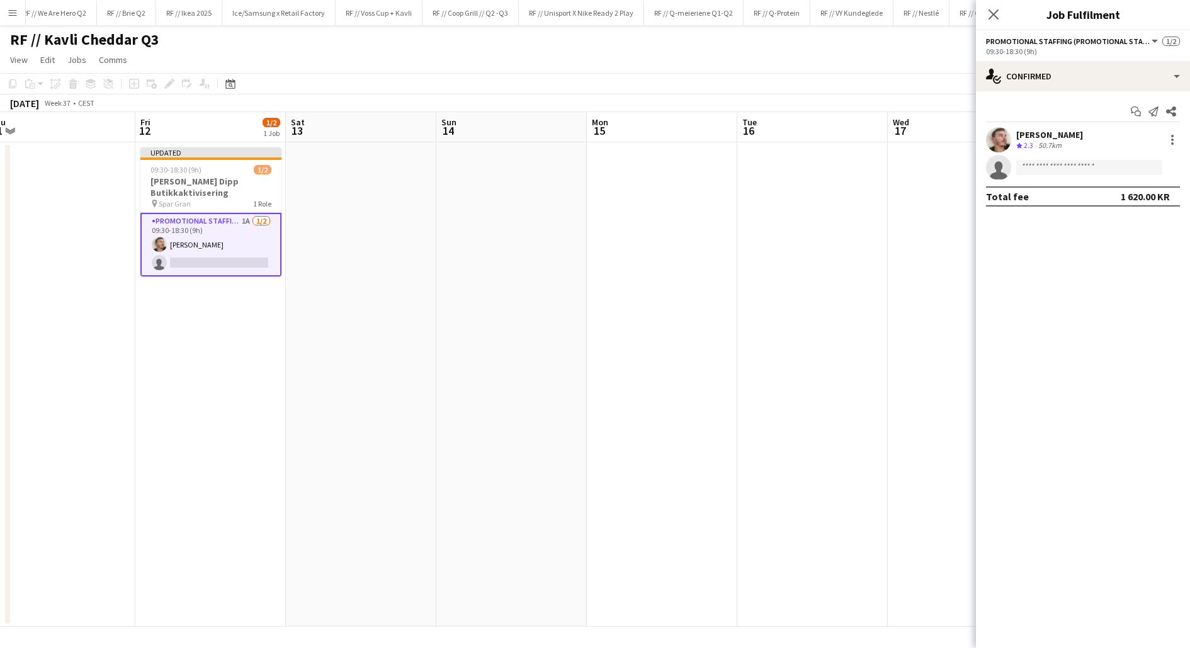
click at [1036, 93] on div "Start chat Send notification Share Sebasstian Christensen Crew rating 2.3 50.7k…" at bounding box center [1083, 153] width 214 height 125
click at [1033, 82] on div "single-neutral-actions-check-2 Confirmed" at bounding box center [1083, 76] width 214 height 30
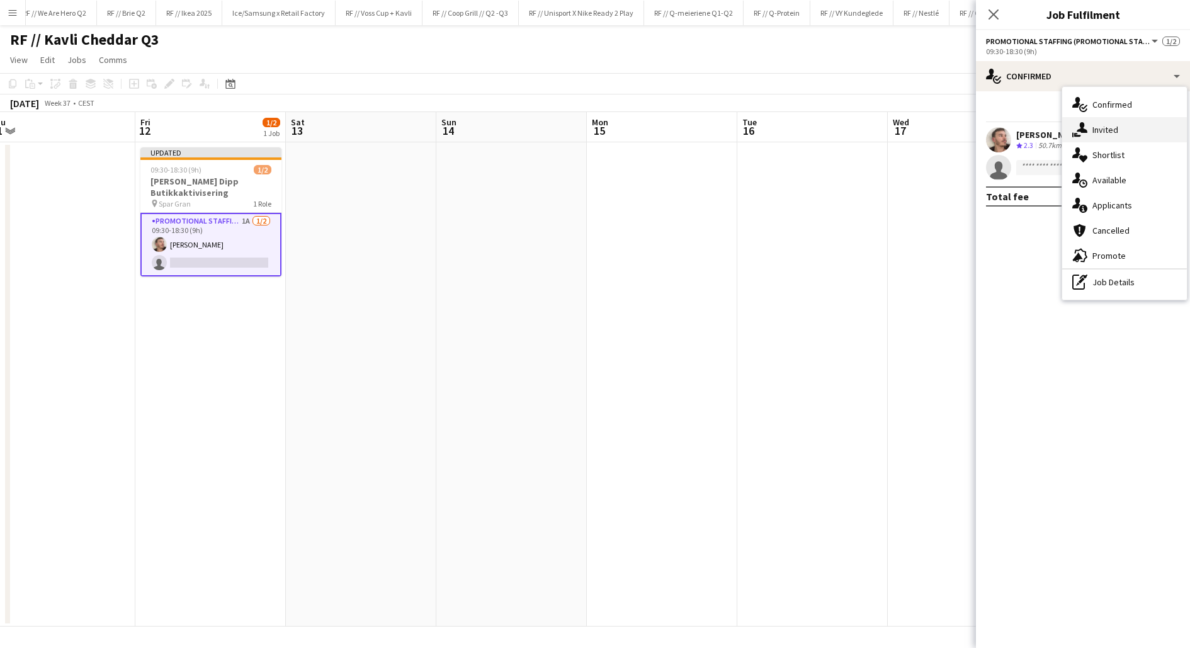
click at [1077, 128] on icon "single-neutral-actions-share-1" at bounding box center [1079, 129] width 15 height 15
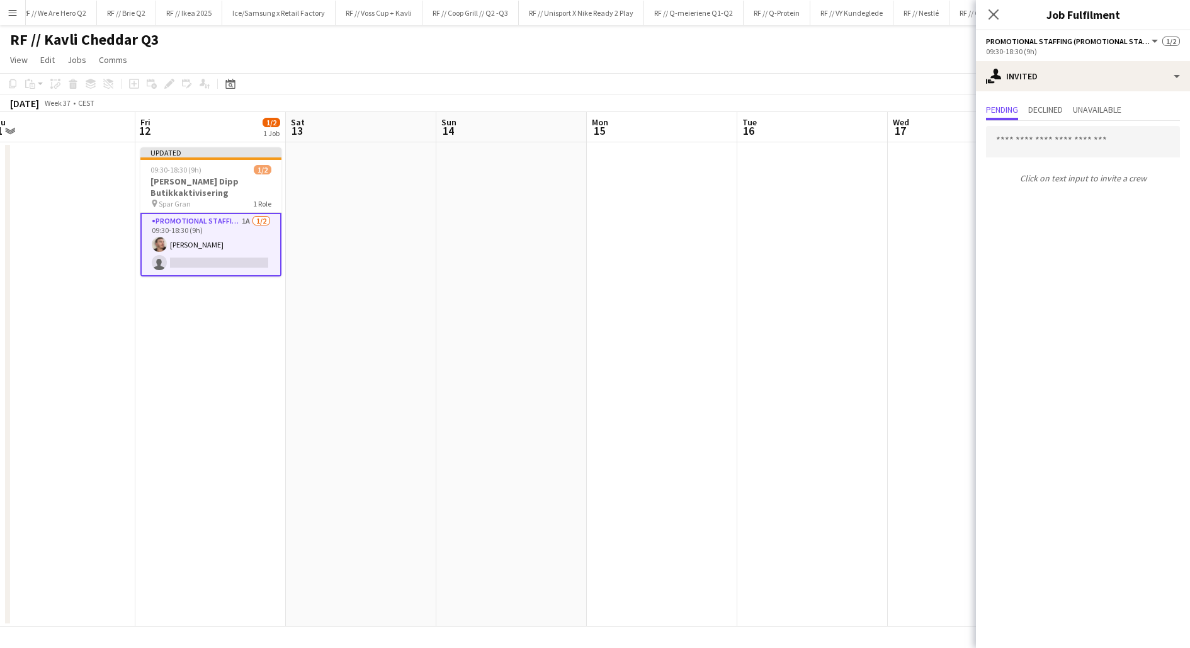
click at [420, 281] on app-date-cell at bounding box center [361, 384] width 150 height 484
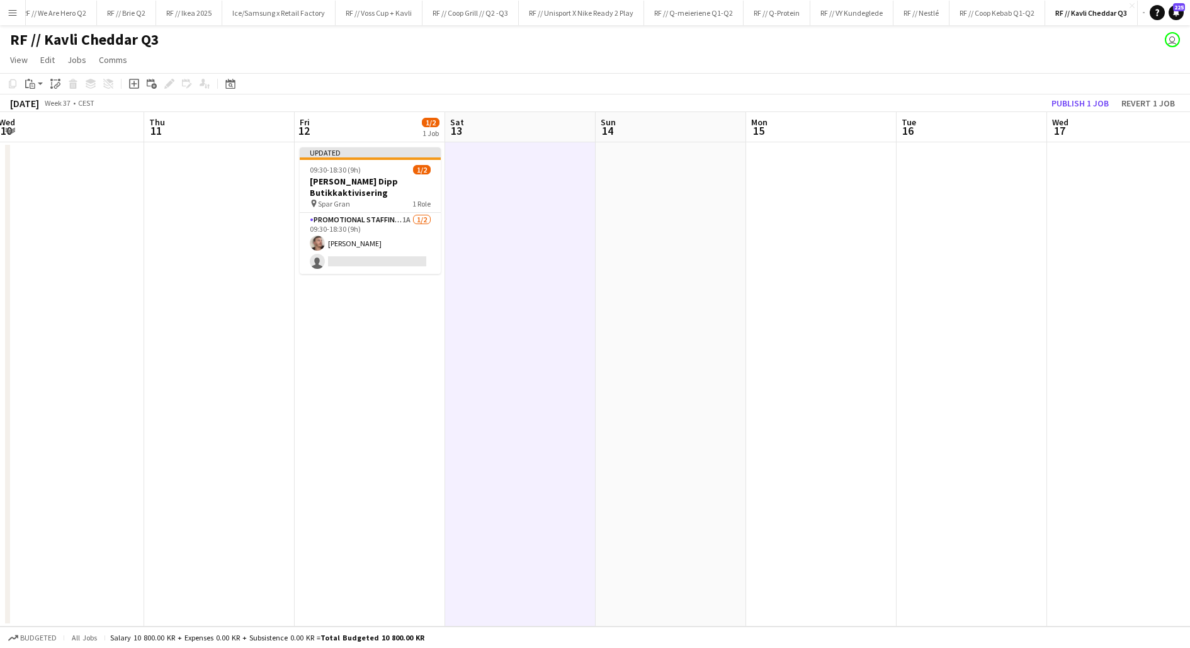
scroll to position [0, 305]
click at [368, 240] on app-card-role "Promotional Staffing (Promotional Staff) 1A [DATE] 09:30-18:30 (9h) [PERSON_NAM…" at bounding box center [372, 243] width 141 height 61
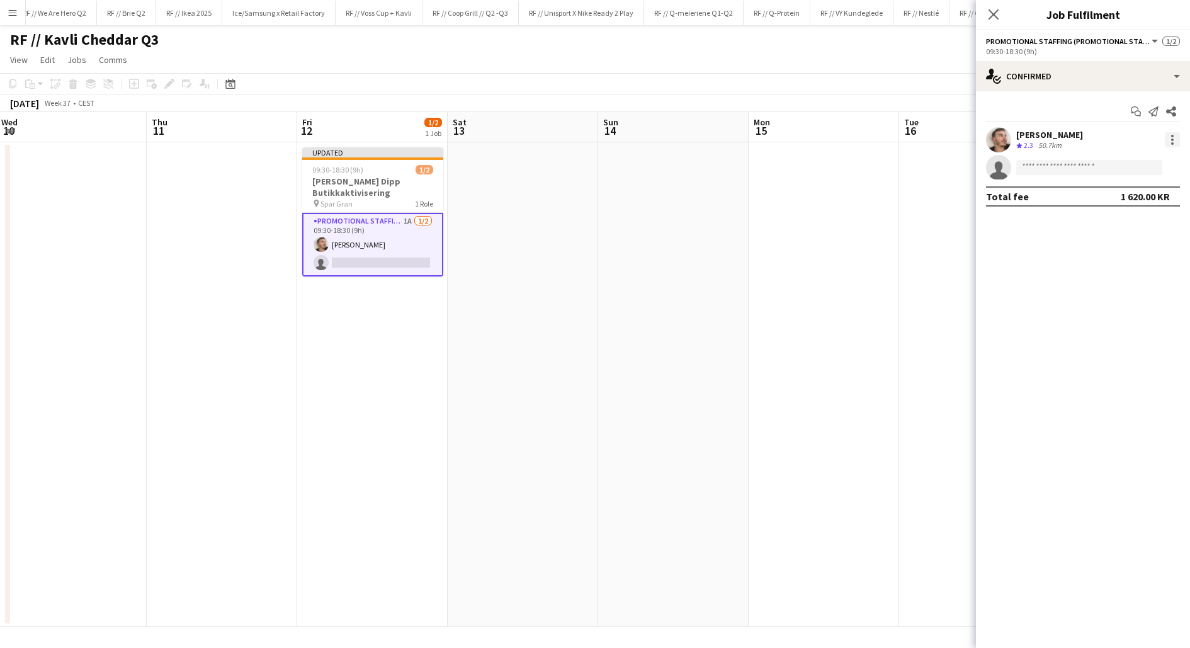
click at [1171, 140] on div at bounding box center [1172, 139] width 3 height 3
click at [1135, 269] on button "Remove" at bounding box center [1130, 284] width 98 height 30
click at [717, 251] on app-date-cell at bounding box center [672, 384] width 150 height 484
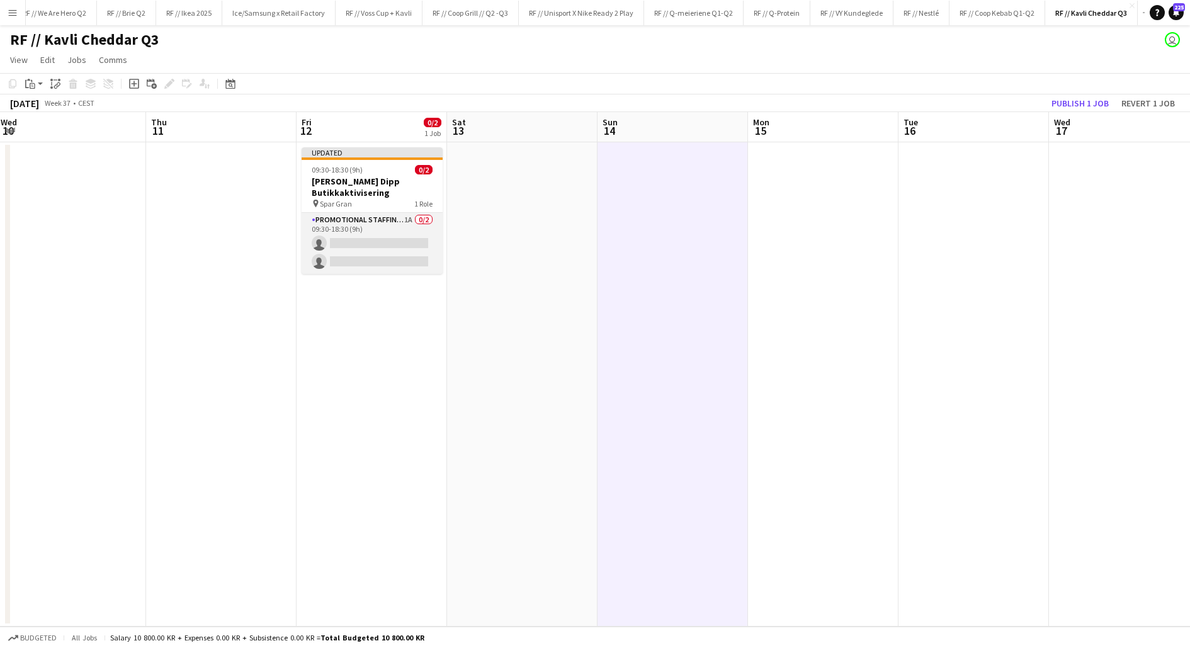
click at [337, 243] on app-card-role "Promotional Staffing (Promotional Staff) 1A 0/2 09:30-18:30 (9h) single-neutral…" at bounding box center [371, 243] width 141 height 61
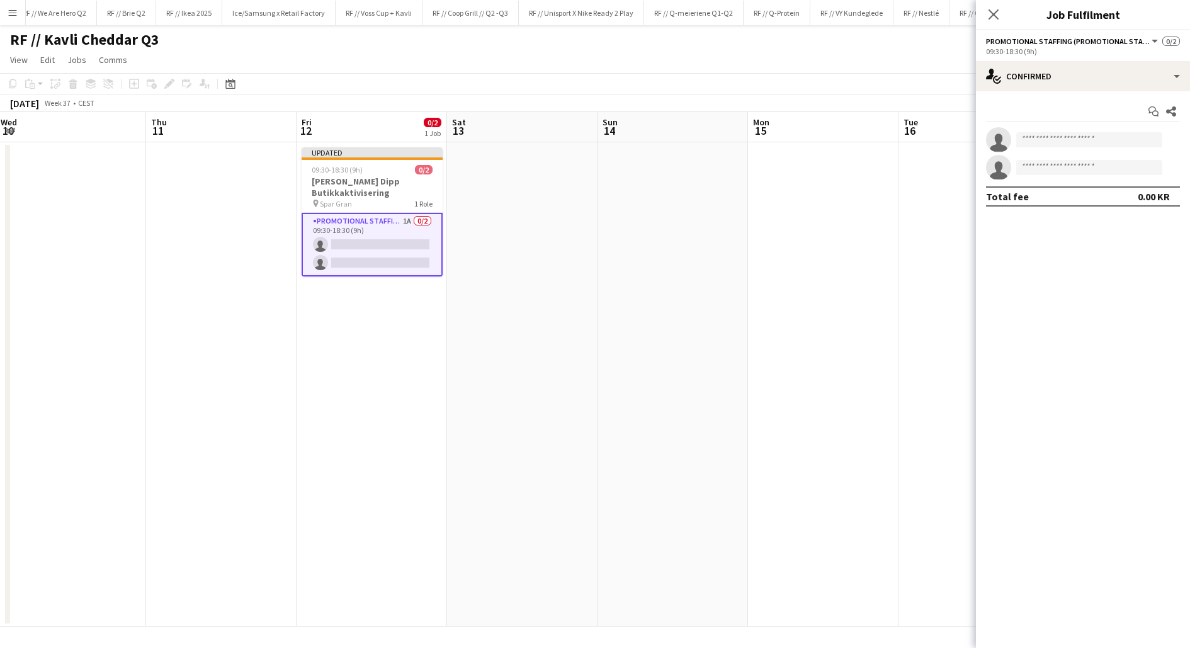
click at [606, 237] on app-date-cell at bounding box center [672, 384] width 150 height 484
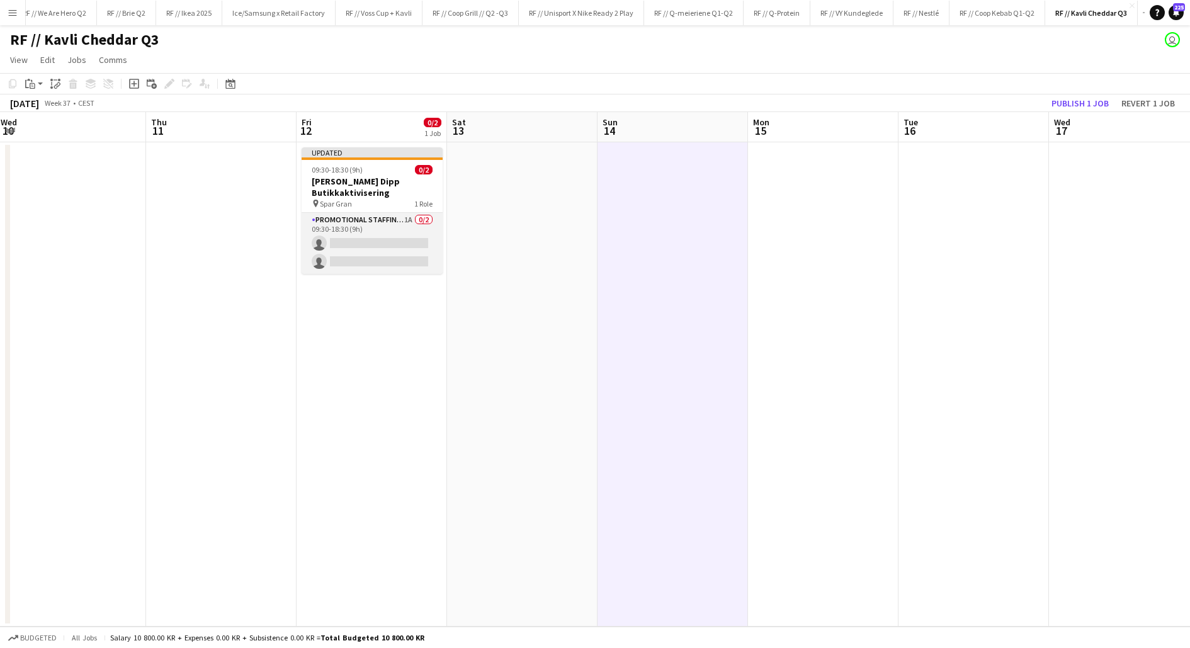
click at [373, 247] on app-card-role "Promotional Staffing (Promotional Staff) 1A 0/2 09:30-18:30 (9h) single-neutral…" at bounding box center [371, 243] width 141 height 61
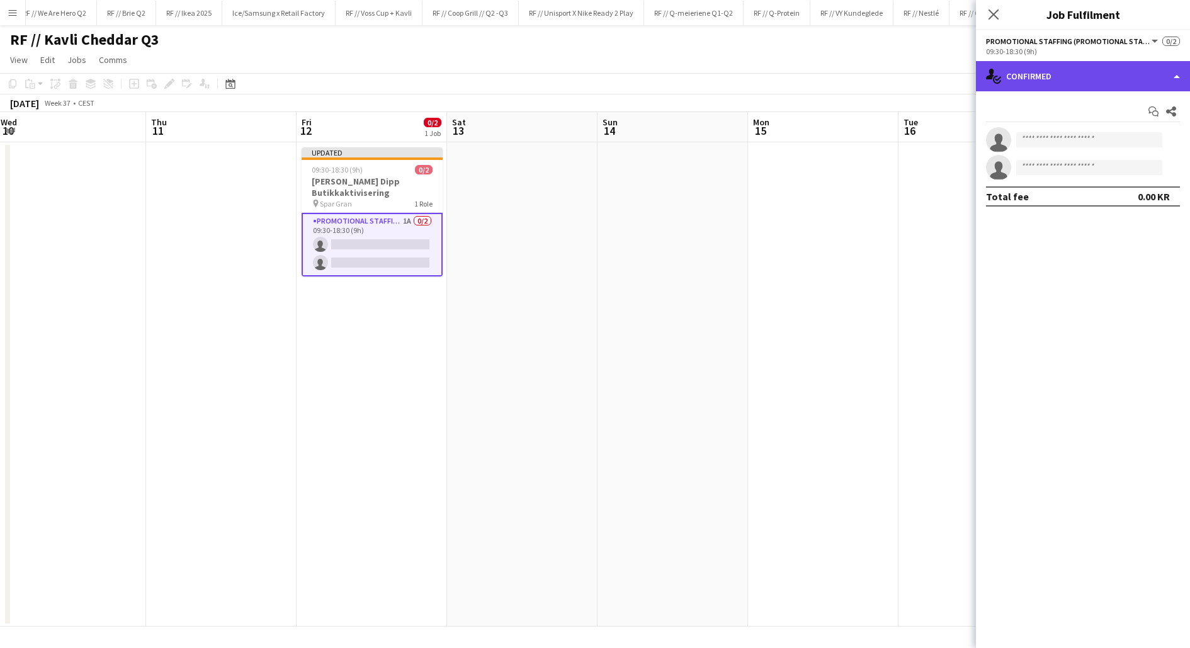
click at [1030, 70] on div "single-neutral-actions-check-2 Confirmed" at bounding box center [1083, 76] width 214 height 30
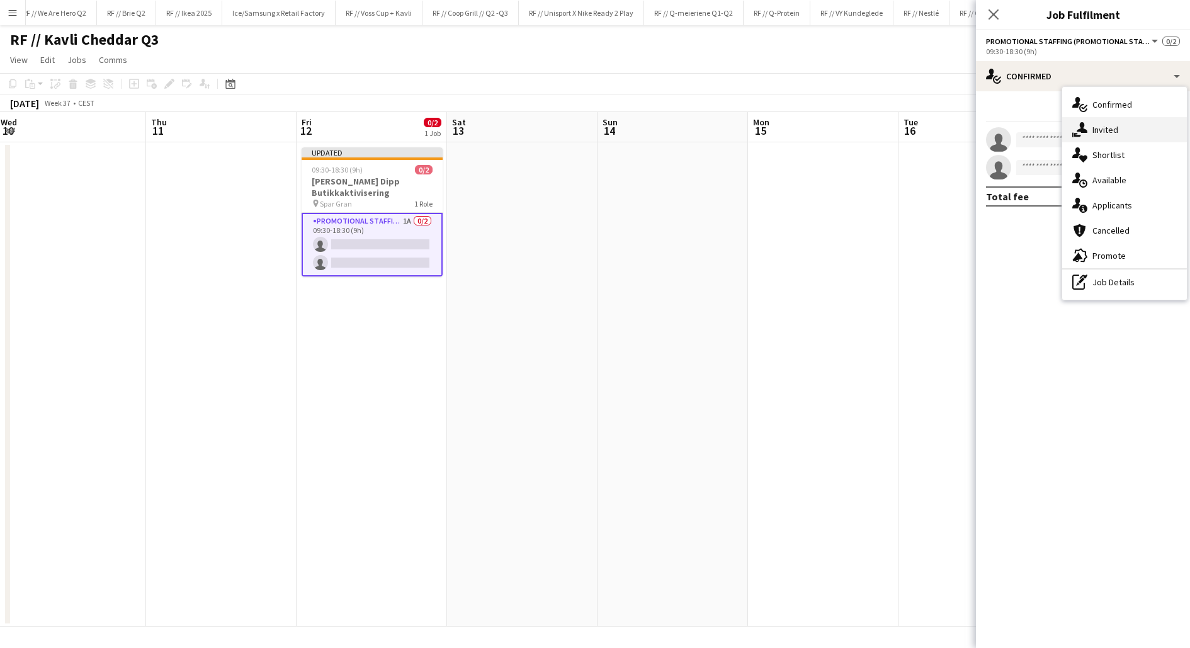
click at [1076, 133] on icon at bounding box center [1077, 135] width 7 height 4
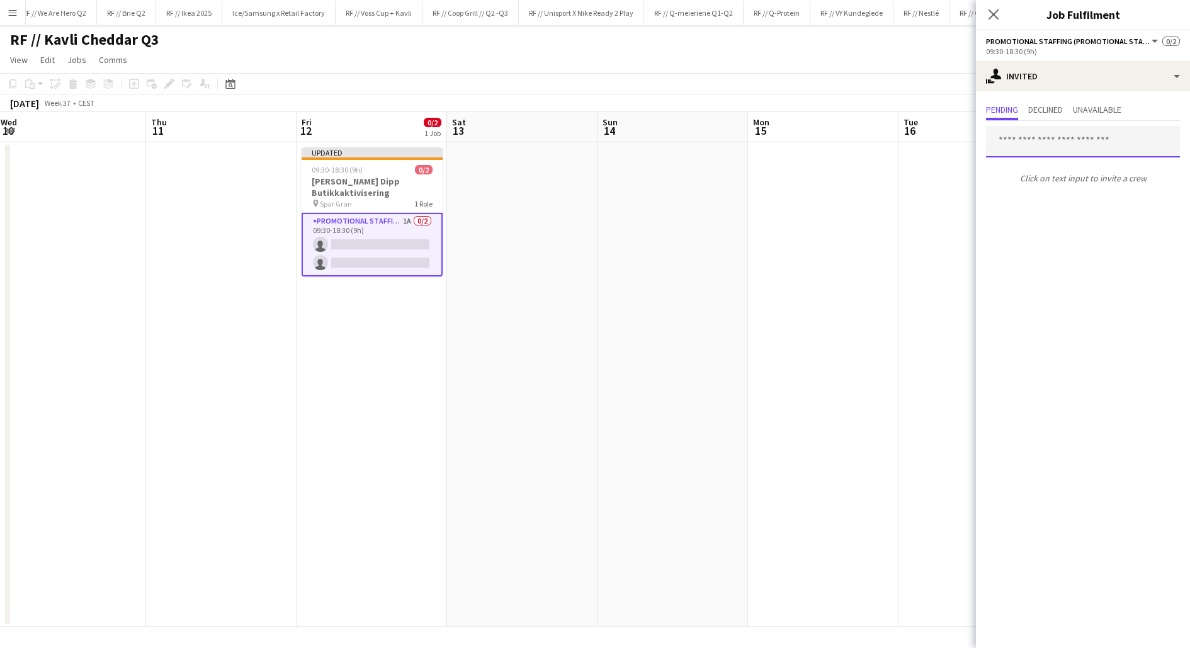
click at [1049, 152] on input "text" at bounding box center [1083, 141] width 194 height 31
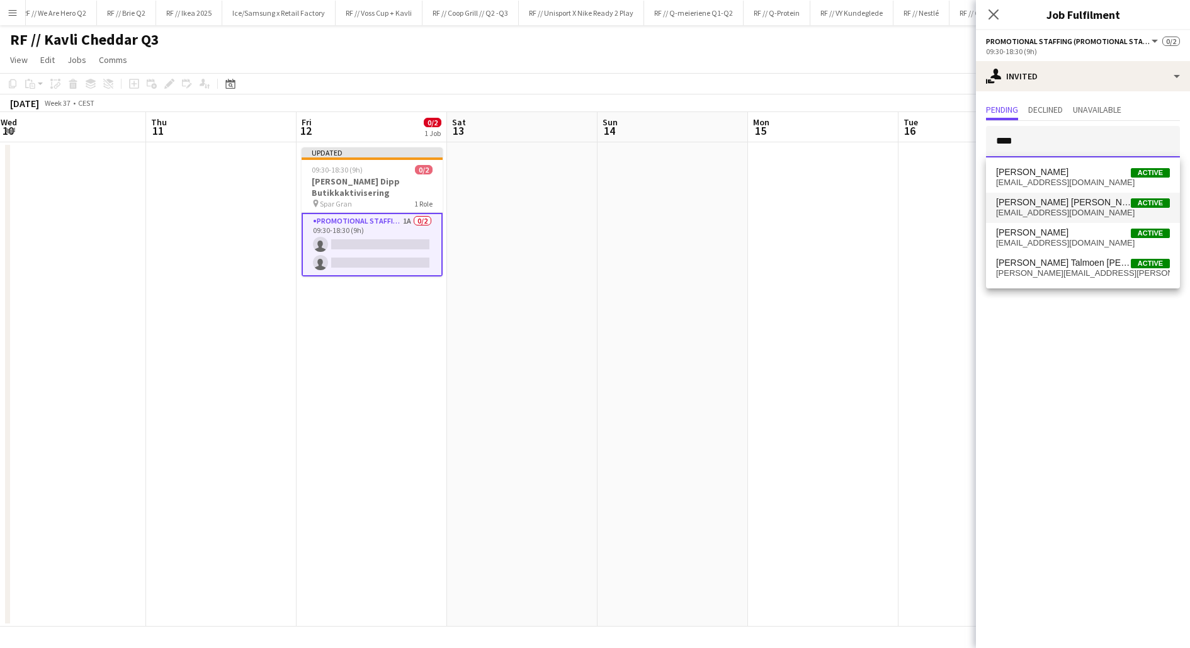
type input "****"
click at [1051, 201] on span "Dina Humstad Seland" at bounding box center [1063, 202] width 135 height 11
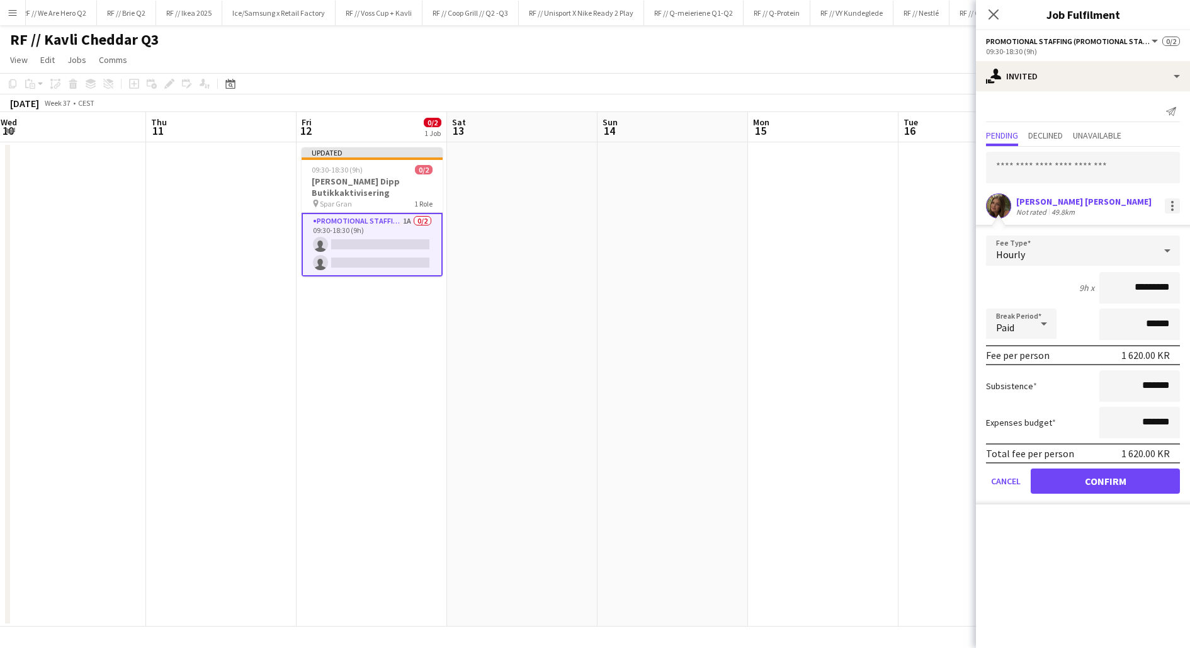
click at [1177, 206] on div at bounding box center [1171, 205] width 15 height 15
click at [1144, 316] on span "Cancel invitation" at bounding box center [1132, 318] width 74 height 11
click at [1094, 173] on input "text" at bounding box center [1083, 167] width 194 height 31
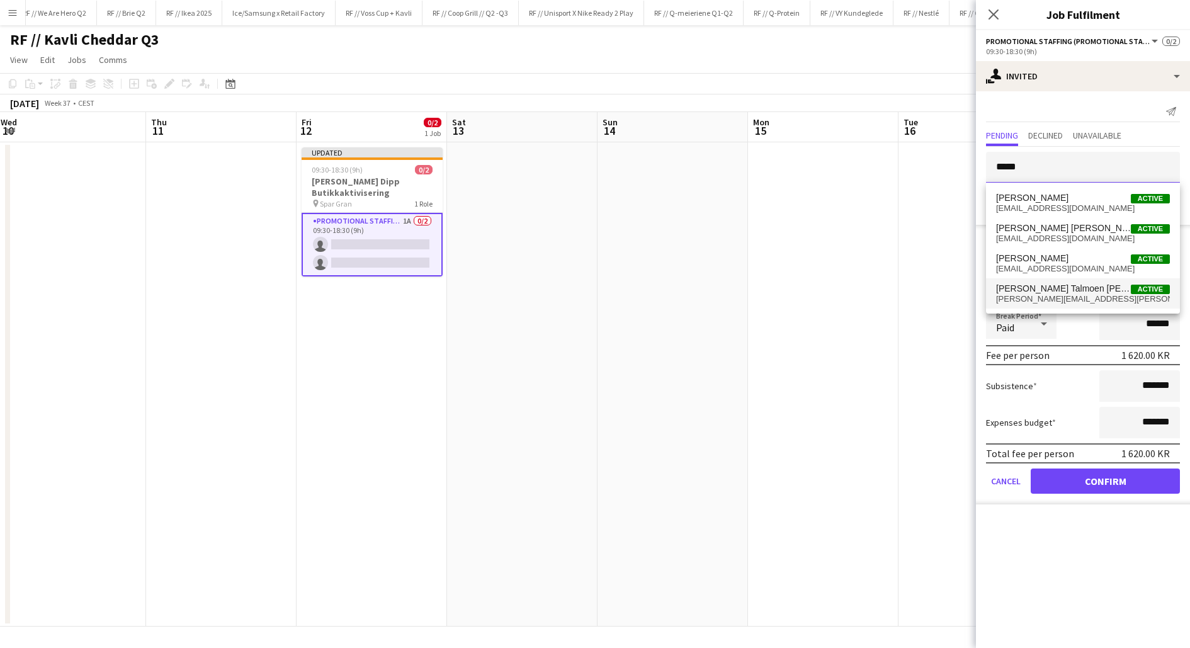
type input "****"
click at [1091, 290] on span "[PERSON_NAME] Talmoen [PERSON_NAME]" at bounding box center [1063, 288] width 135 height 11
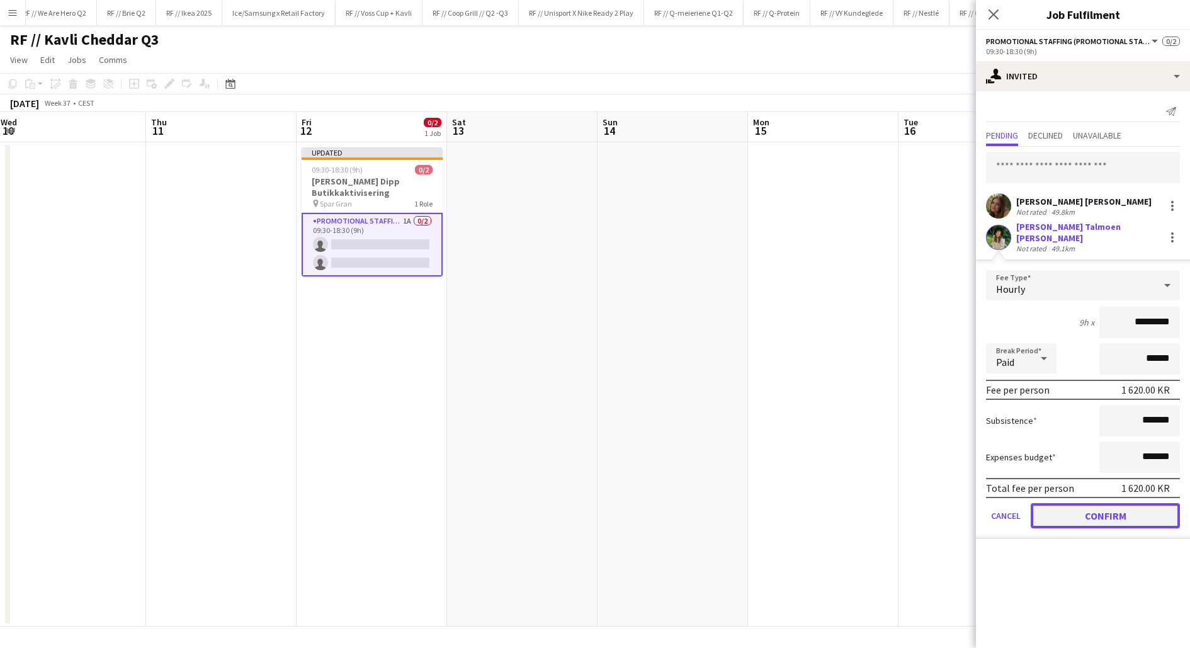
click at [1109, 510] on button "Confirm" at bounding box center [1104, 515] width 149 height 25
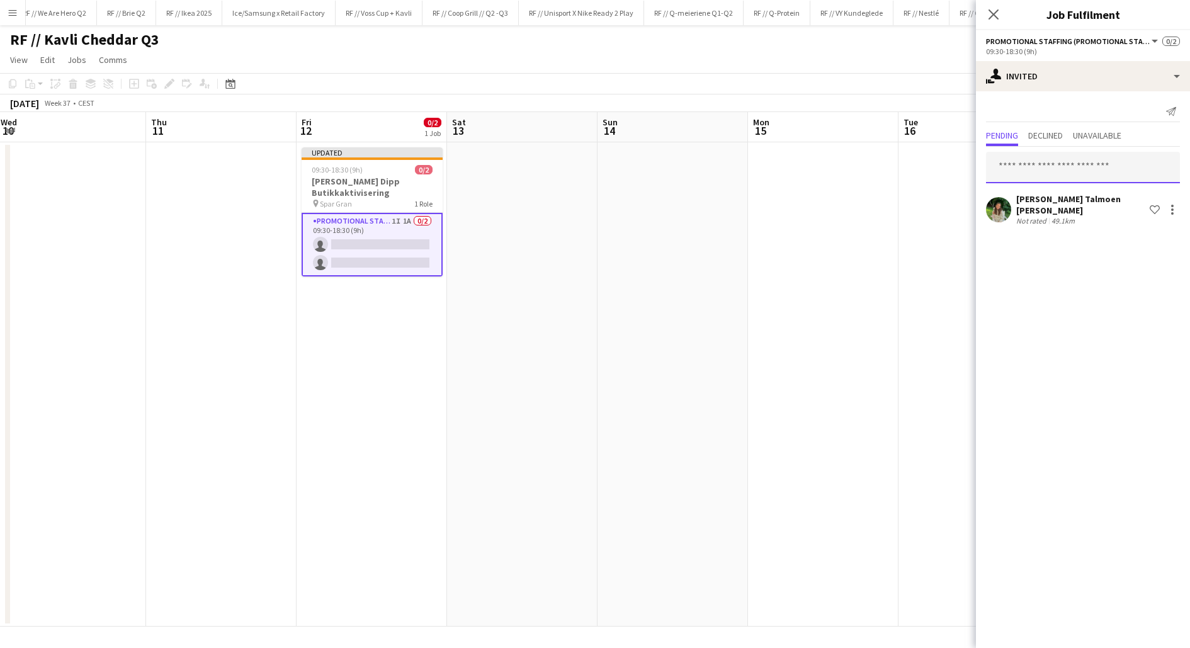
click at [1022, 162] on input "text" at bounding box center [1083, 167] width 194 height 31
click at [361, 238] on app-card-role "Promotional Staffing (Promotional Staff) 1I 1A 0/2 09:30-18:30 (9h) single-neut…" at bounding box center [371, 245] width 141 height 64
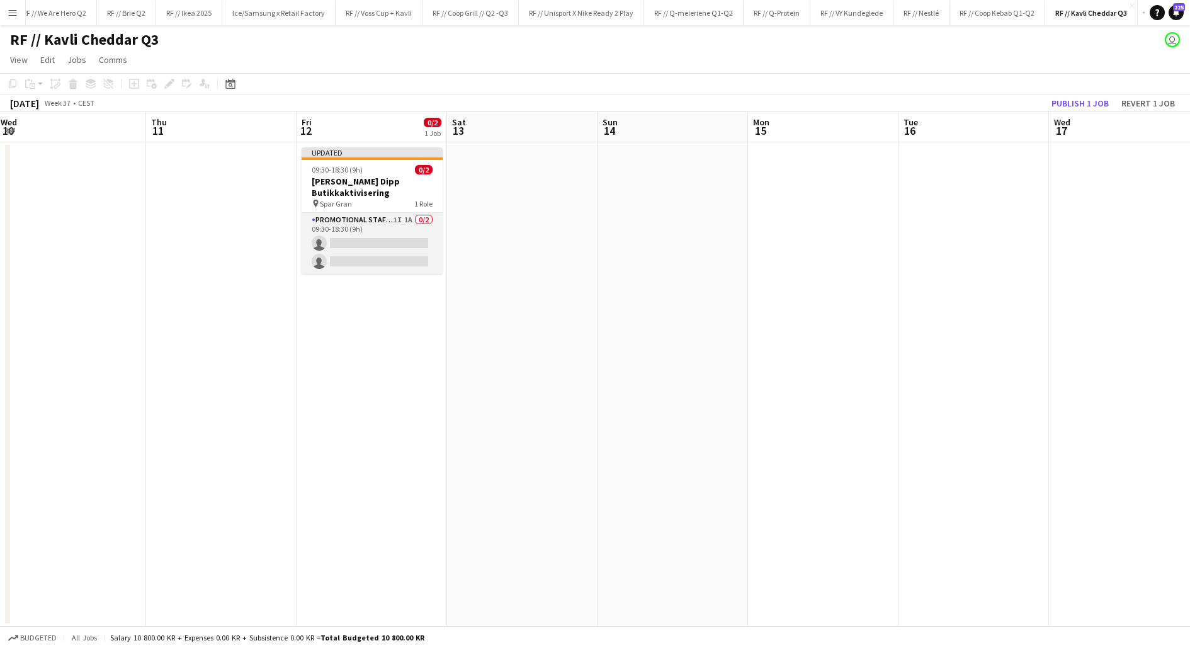
click at [369, 249] on app-card-role "Promotional Staffing (Promotional Staff) 1I 1A 0/2 09:30-18:30 (9h) single-neut…" at bounding box center [371, 243] width 141 height 61
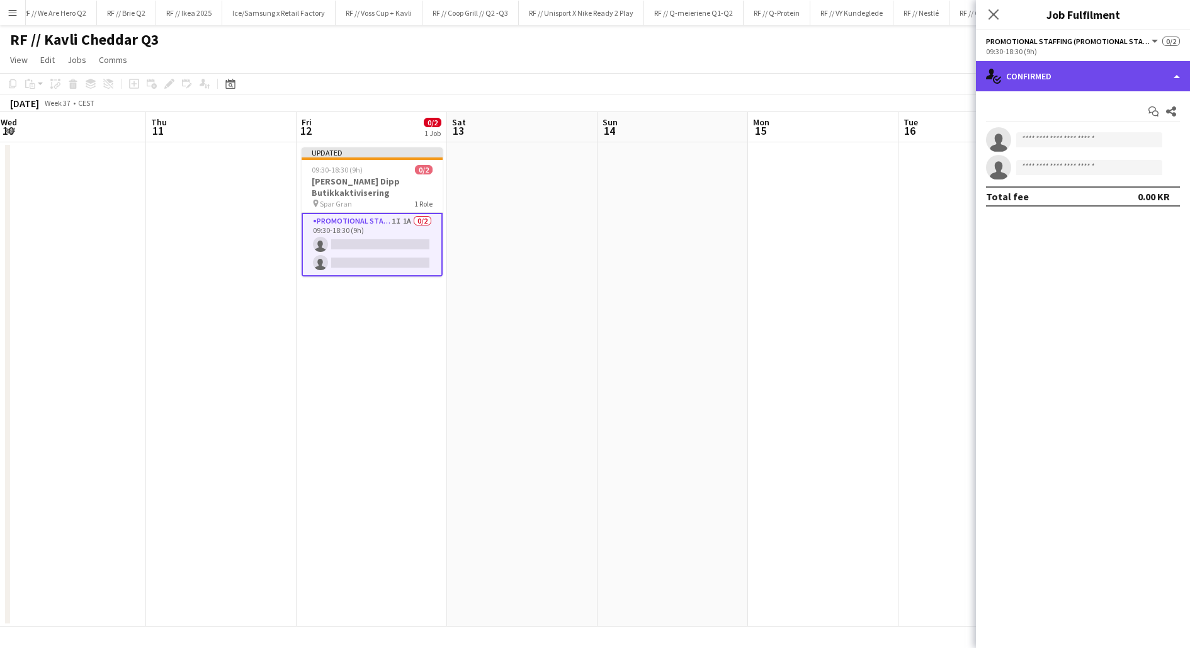
click at [1037, 70] on div "single-neutral-actions-check-2 Confirmed" at bounding box center [1083, 76] width 214 height 30
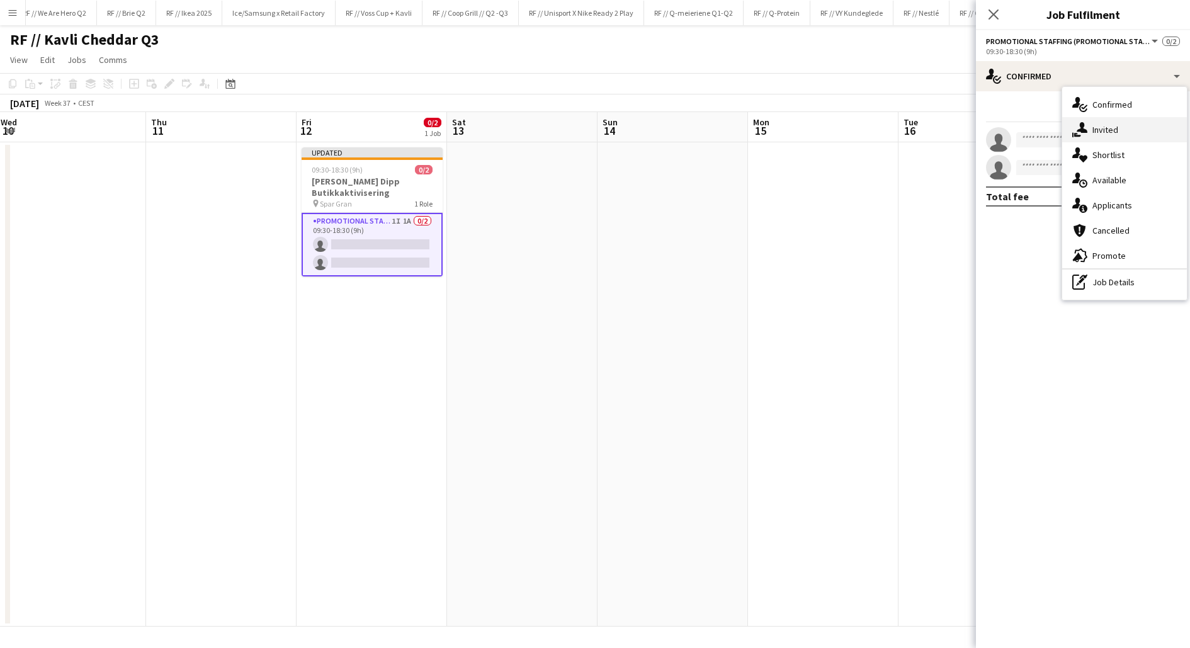
click at [1092, 121] on div "single-neutral-actions-share-1 Invited" at bounding box center [1124, 129] width 125 height 25
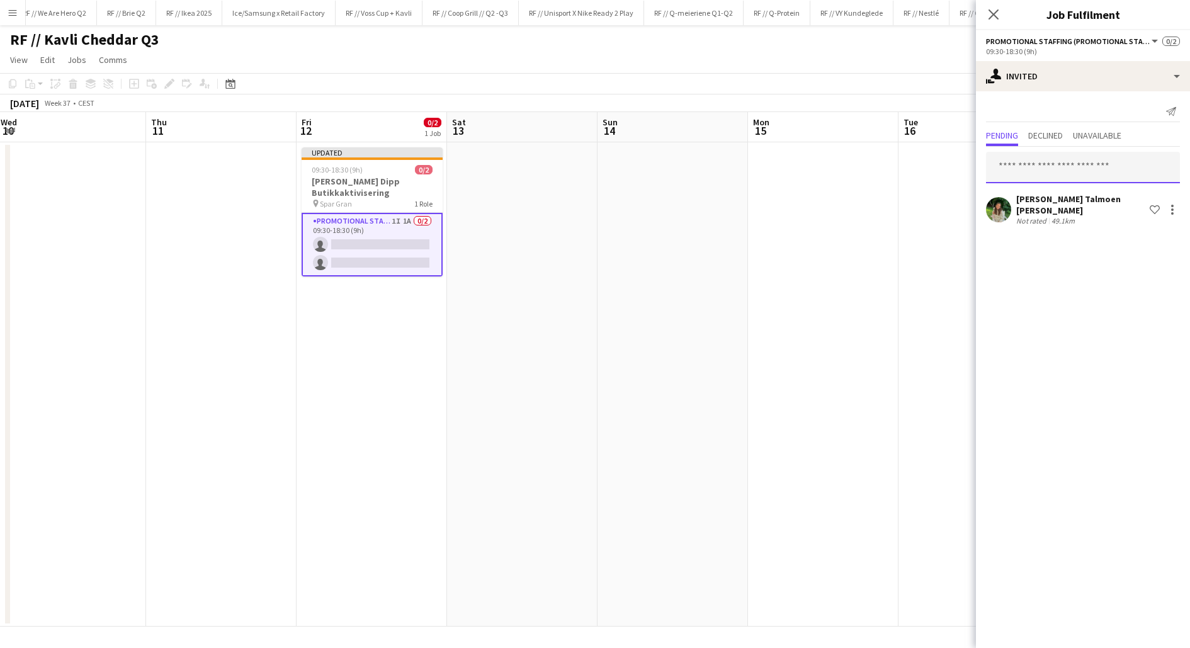
click at [1057, 165] on input "text" at bounding box center [1083, 167] width 194 height 31
type input "*********"
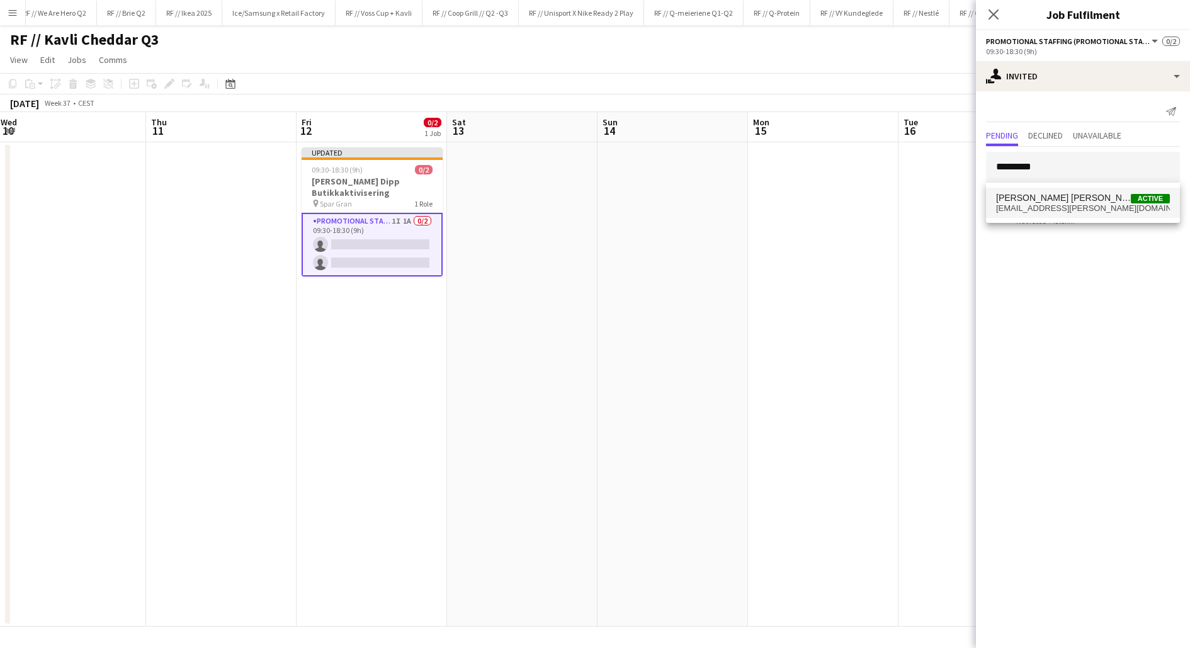
click at [1062, 201] on span "[PERSON_NAME] [PERSON_NAME]" at bounding box center [1063, 198] width 135 height 11
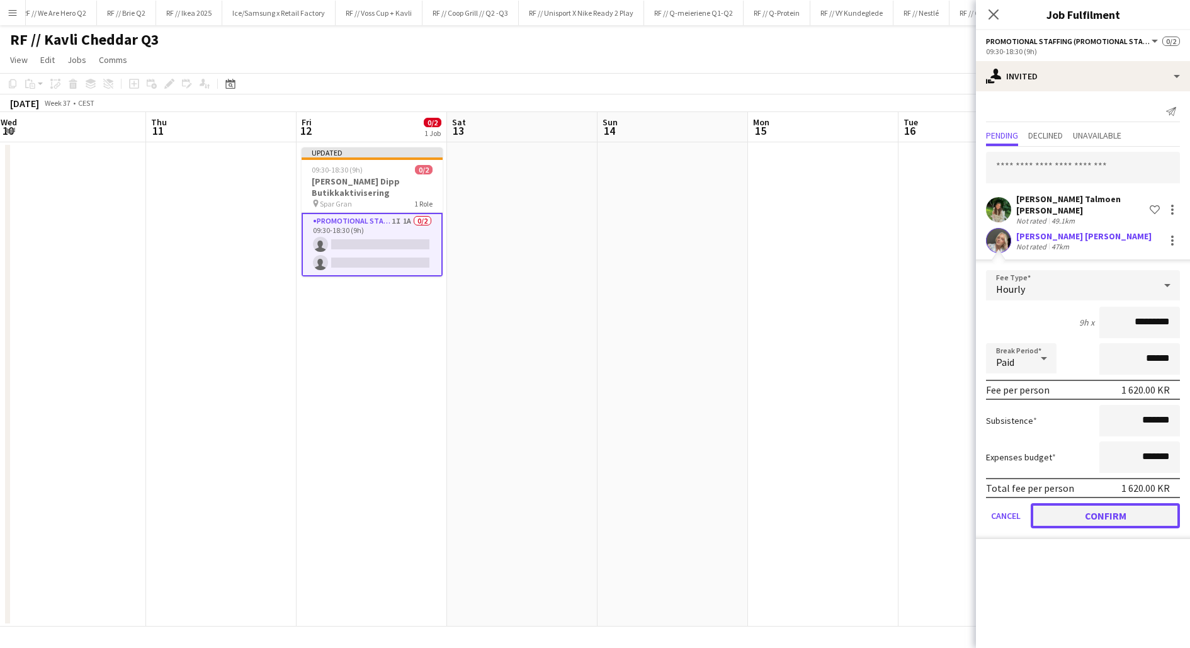
click at [1089, 504] on button "Confirm" at bounding box center [1104, 515] width 149 height 25
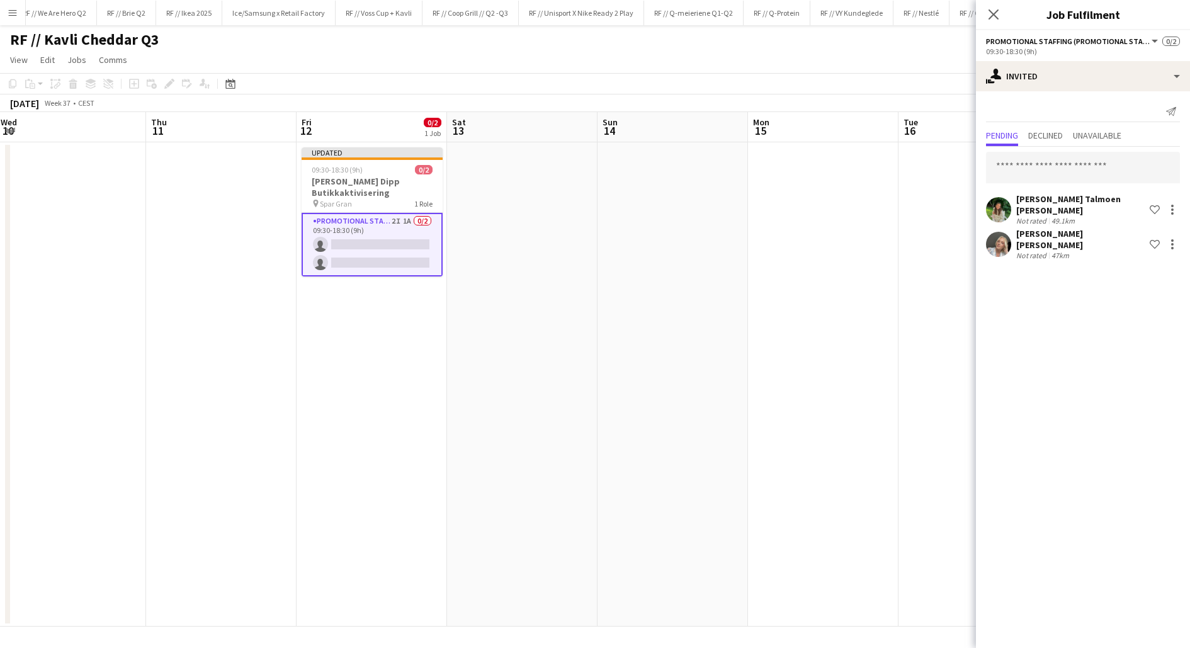
click at [370, 251] on app-card-role "Promotional Staffing (Promotional Staff) 2I 1A 0/2 09:30-18:30 (9h) single-neut…" at bounding box center [371, 245] width 141 height 64
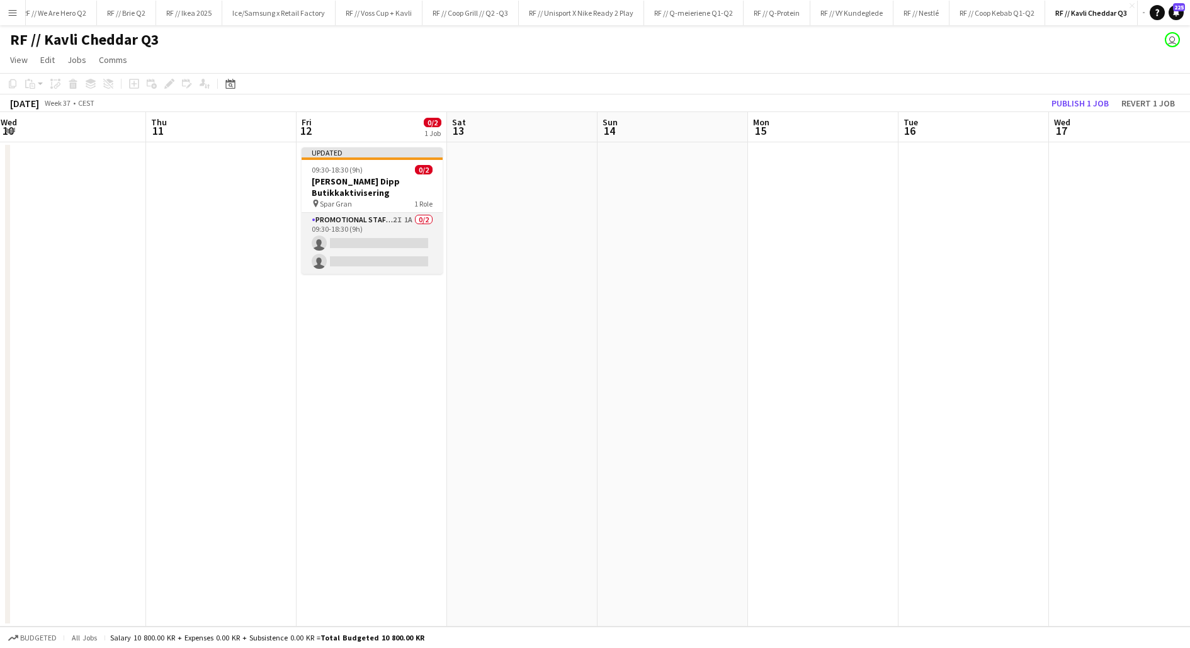
click at [369, 247] on app-card-role "Promotional Staffing (Promotional Staff) 2I 1A 0/2 09:30-18:30 (9h) single-neut…" at bounding box center [371, 243] width 141 height 61
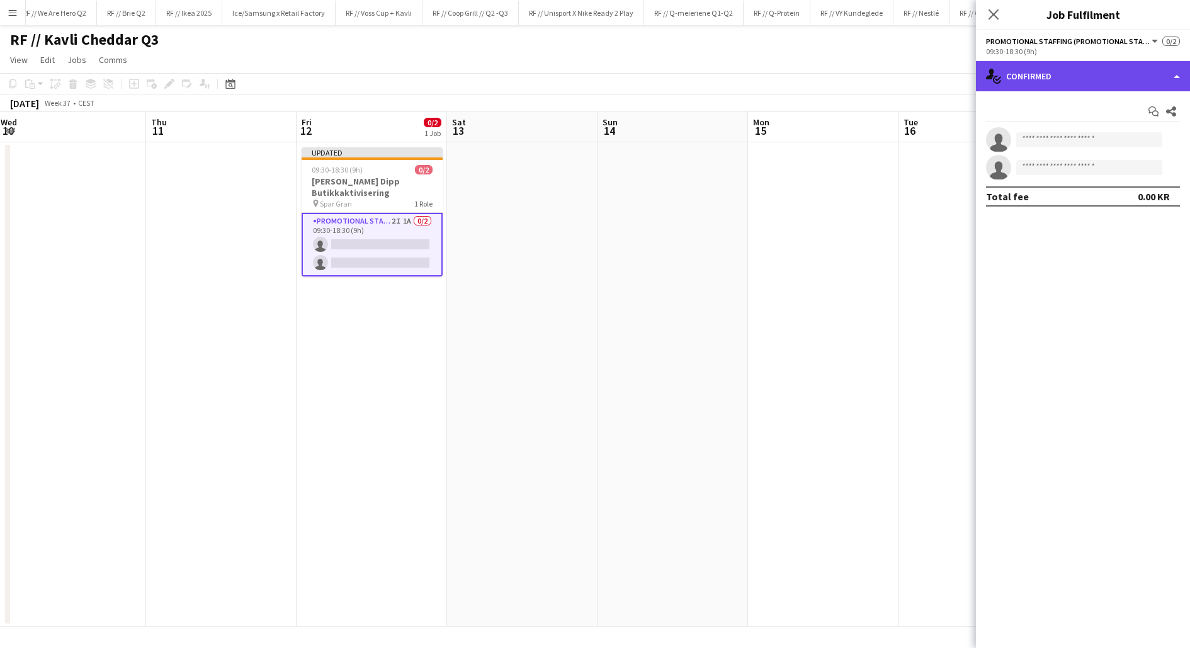
click at [1076, 69] on div "single-neutral-actions-check-2 Confirmed" at bounding box center [1083, 76] width 214 height 30
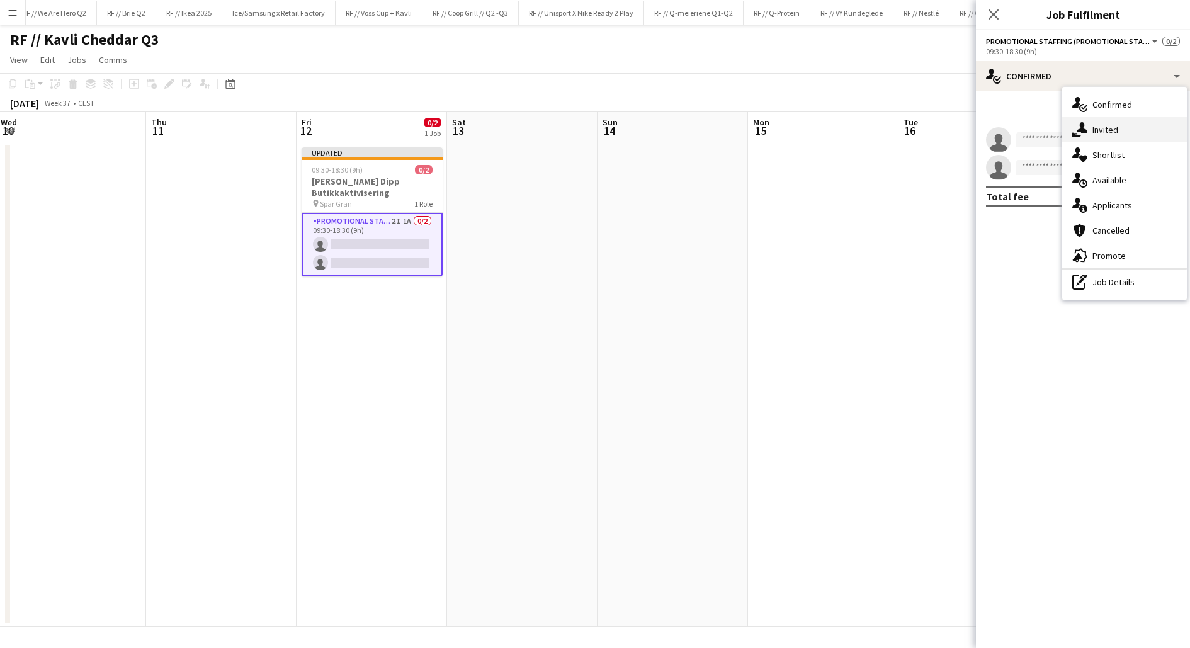
click at [1084, 133] on icon "single-neutral-actions-share-1" at bounding box center [1079, 129] width 15 height 15
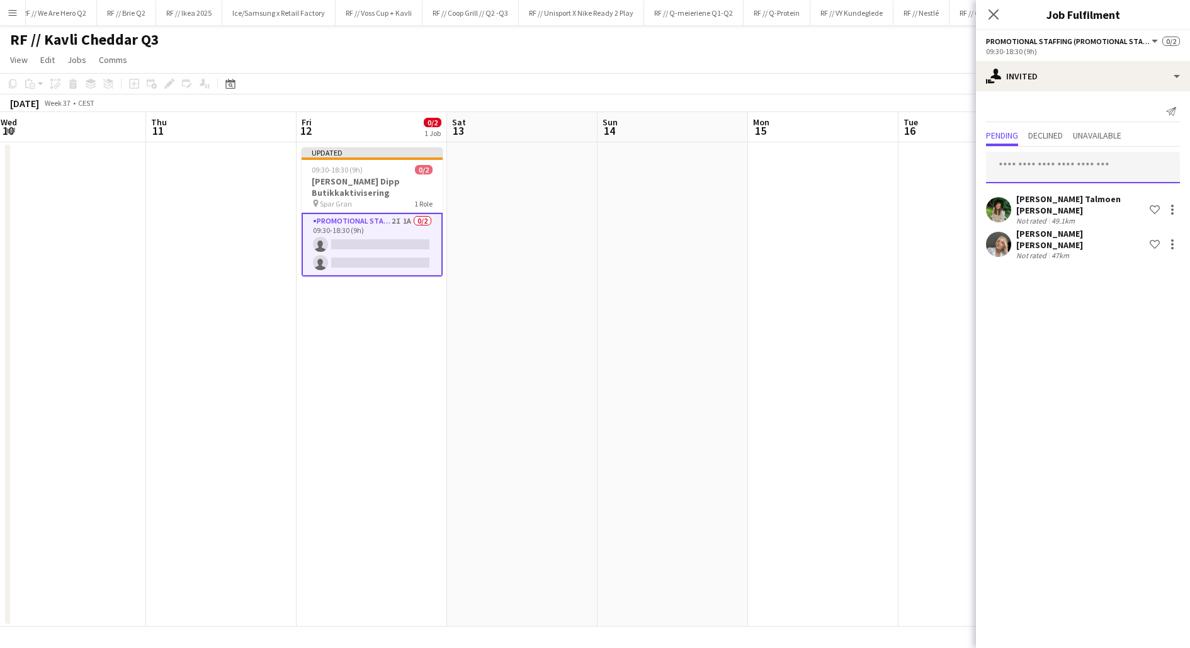
click at [1052, 163] on input "text" at bounding box center [1083, 167] width 194 height 31
type input "******"
click at [1068, 202] on span "[PERSON_NAME]" at bounding box center [1032, 198] width 72 height 11
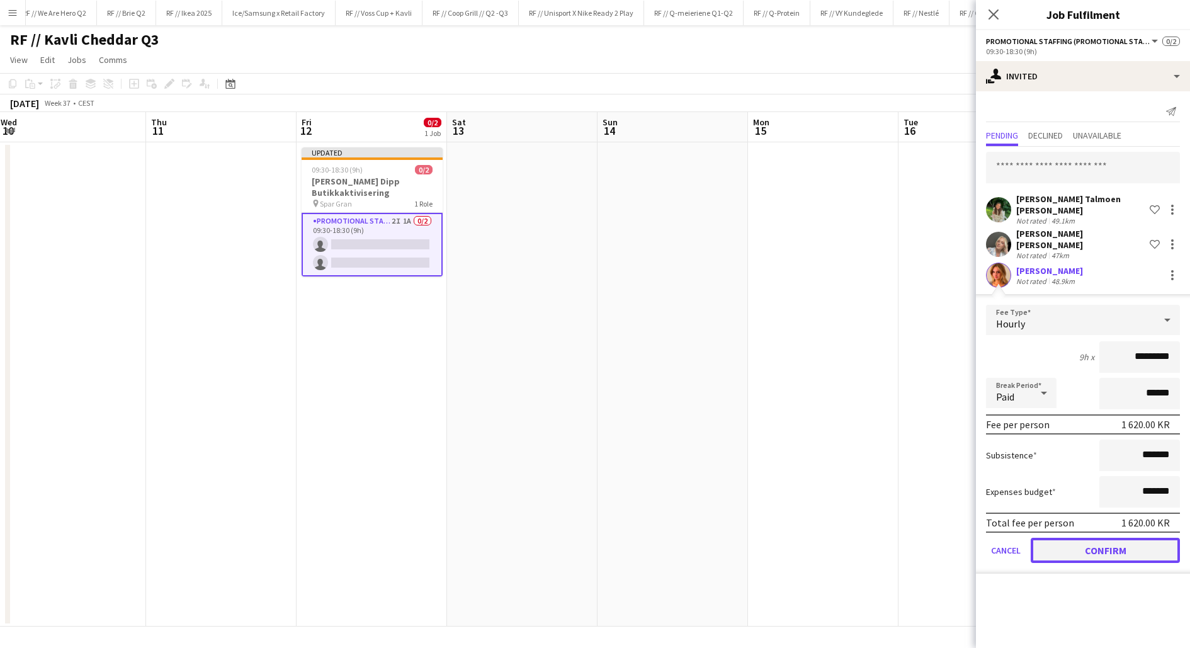
click at [1110, 538] on button "Confirm" at bounding box center [1104, 550] width 149 height 25
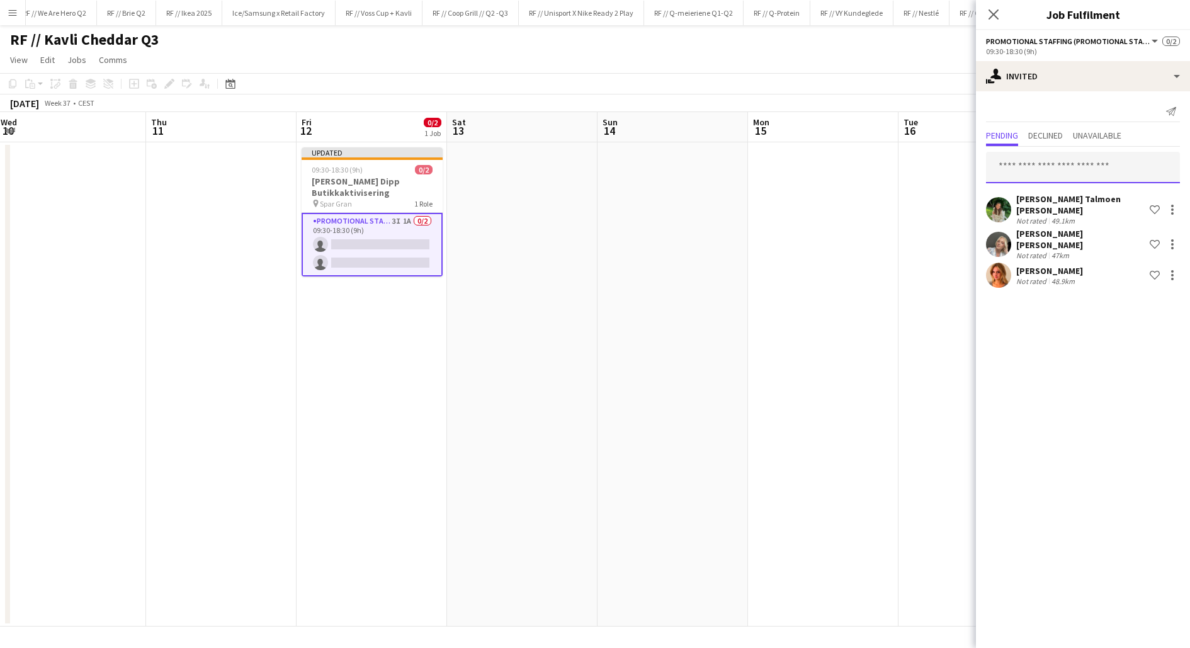
click at [1062, 164] on input "text" at bounding box center [1083, 167] width 194 height 31
type input "**********"
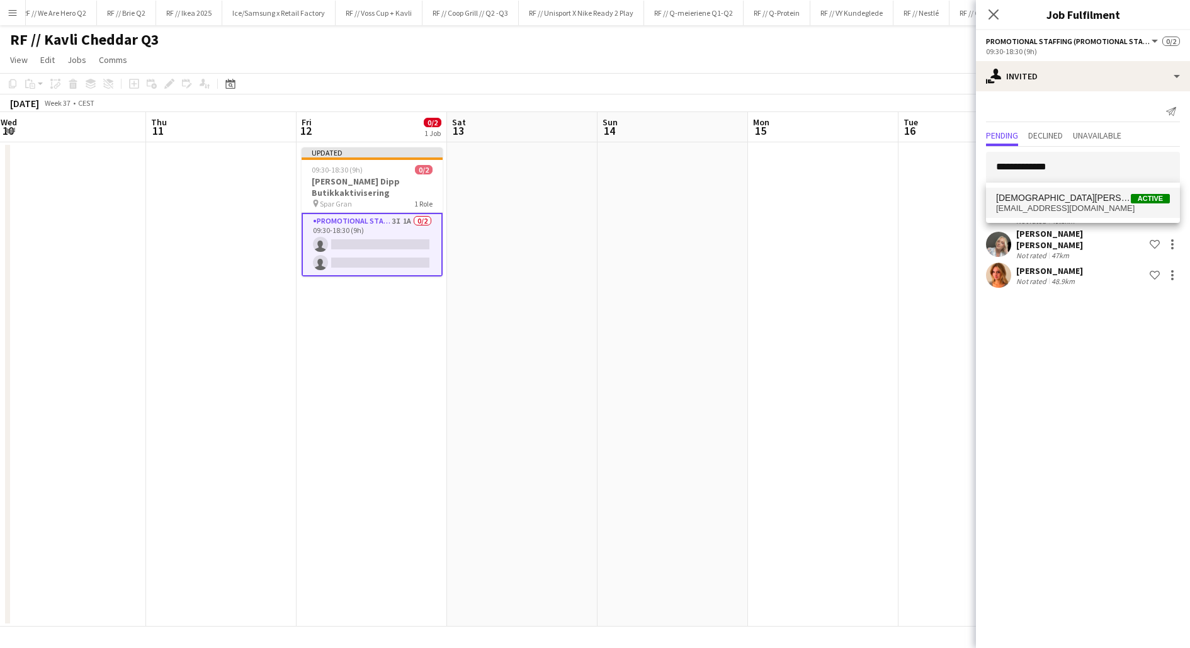
click at [1059, 201] on span "Christian Tohje Active" at bounding box center [1083, 198] width 174 height 11
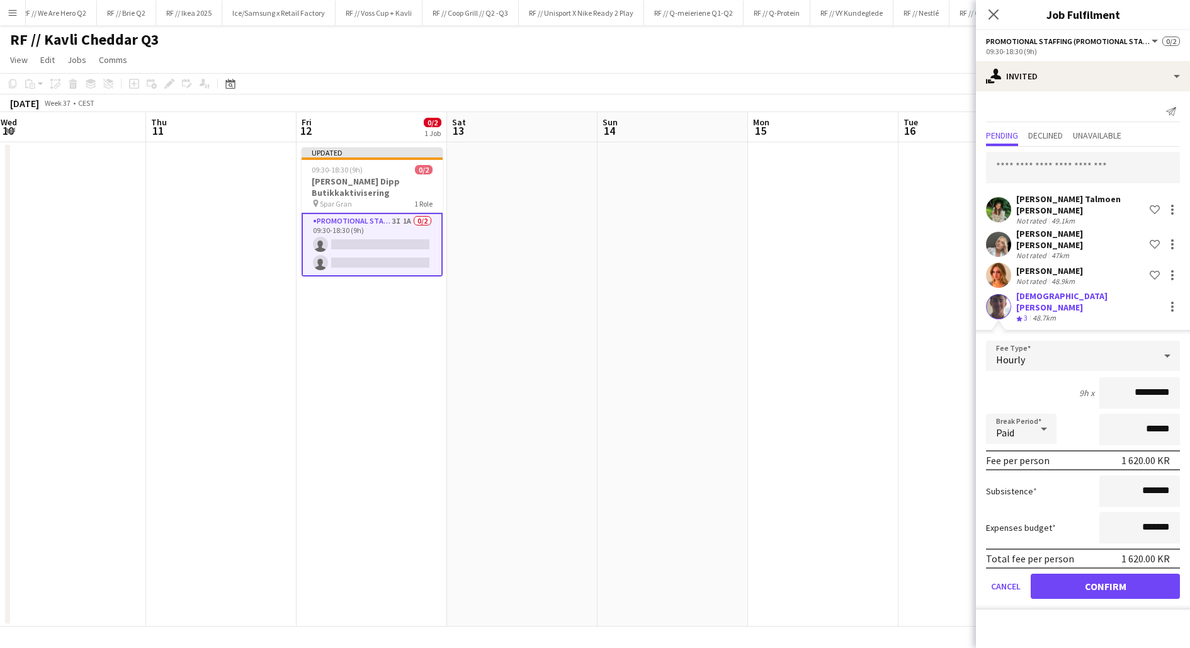
click at [1105, 577] on form "Fee Type Hourly 9h x ********* Break Period Paid ****** Fee per person 1 620.00…" at bounding box center [1083, 475] width 214 height 269
click at [1104, 573] on button "Confirm" at bounding box center [1104, 585] width 149 height 25
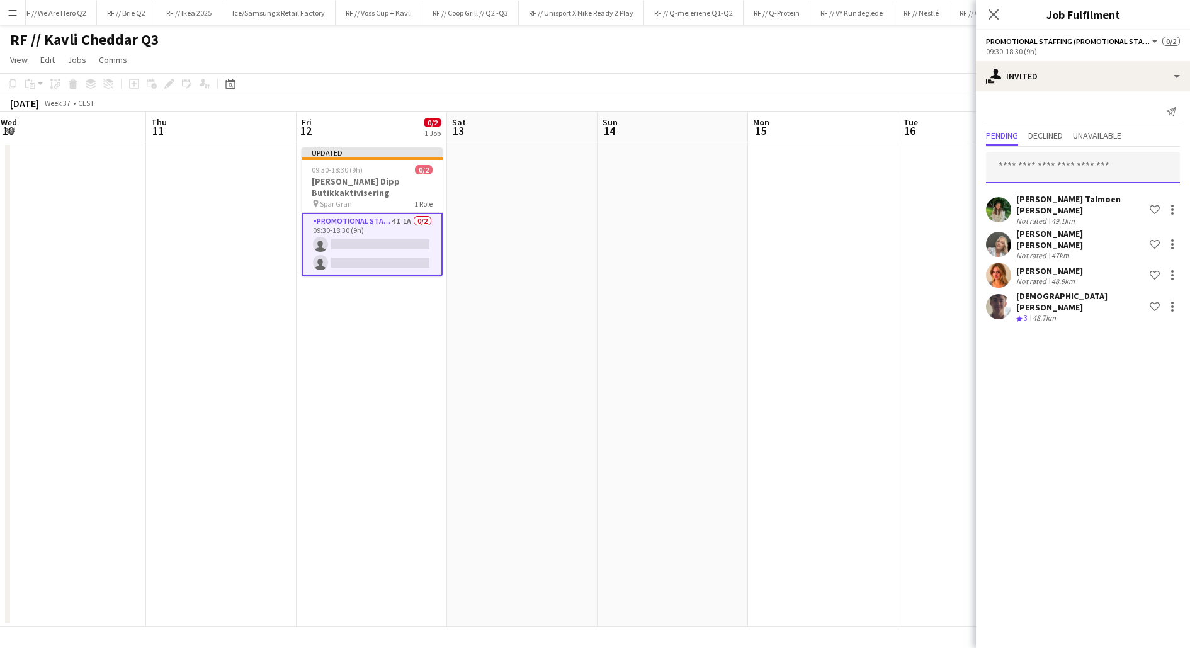
click at [1035, 172] on input "text" at bounding box center [1083, 167] width 194 height 31
type input "*********"
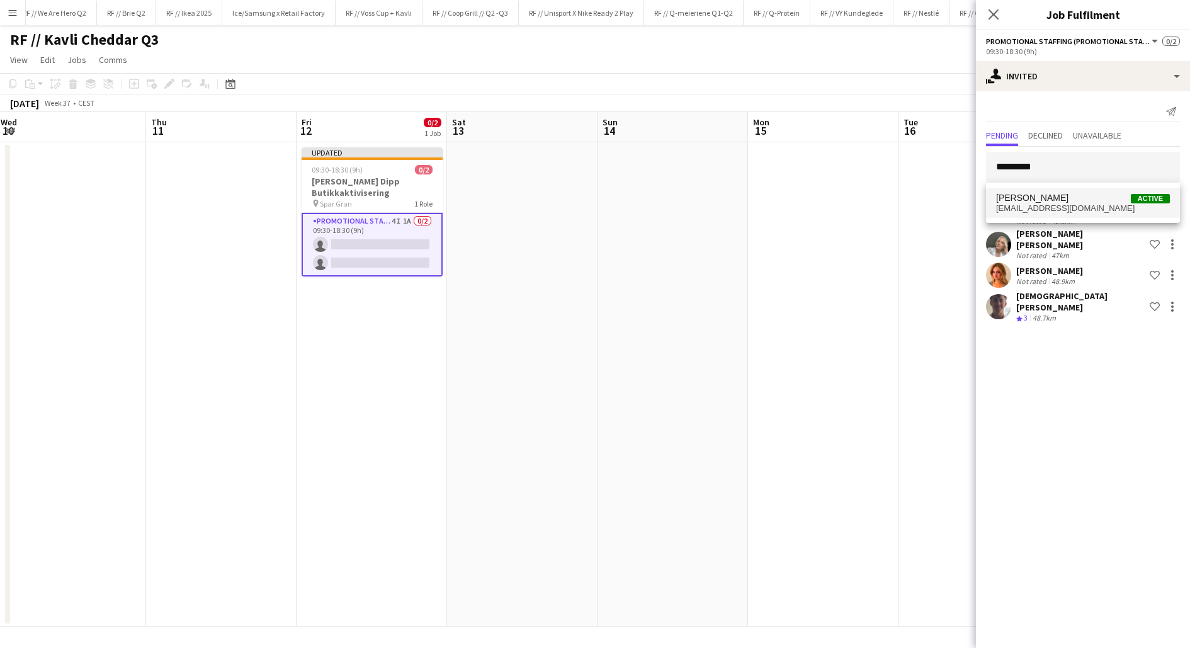
click at [1048, 206] on span "[EMAIL_ADDRESS][DOMAIN_NAME]" at bounding box center [1083, 208] width 174 height 10
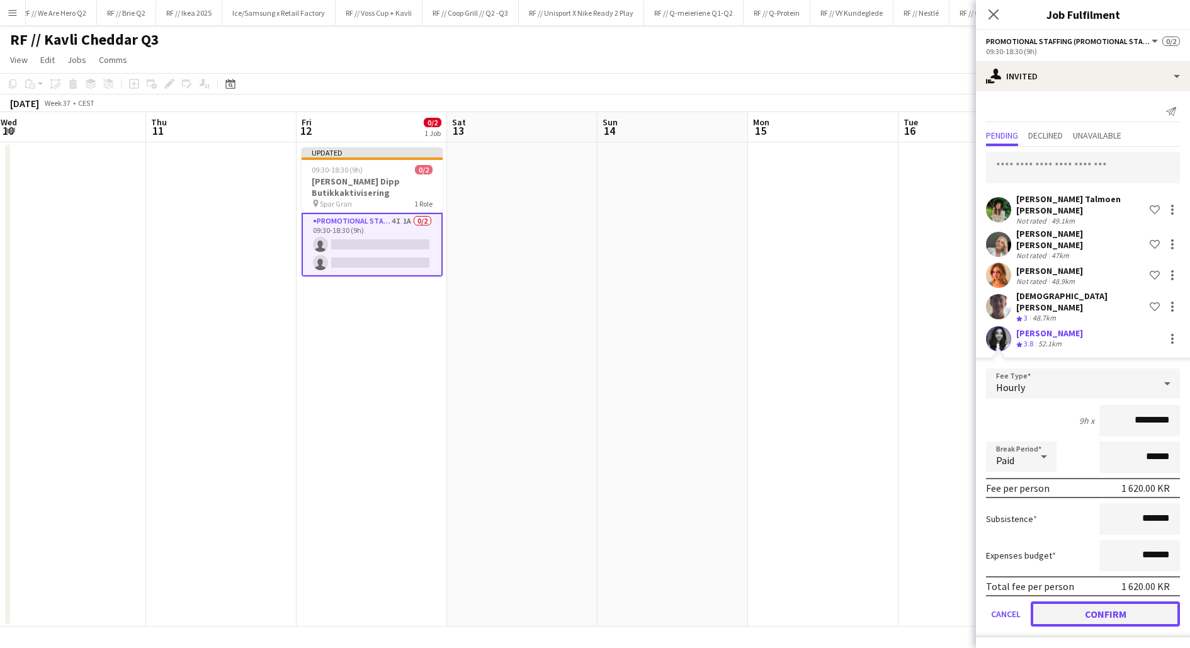
click at [1114, 601] on button "Confirm" at bounding box center [1104, 613] width 149 height 25
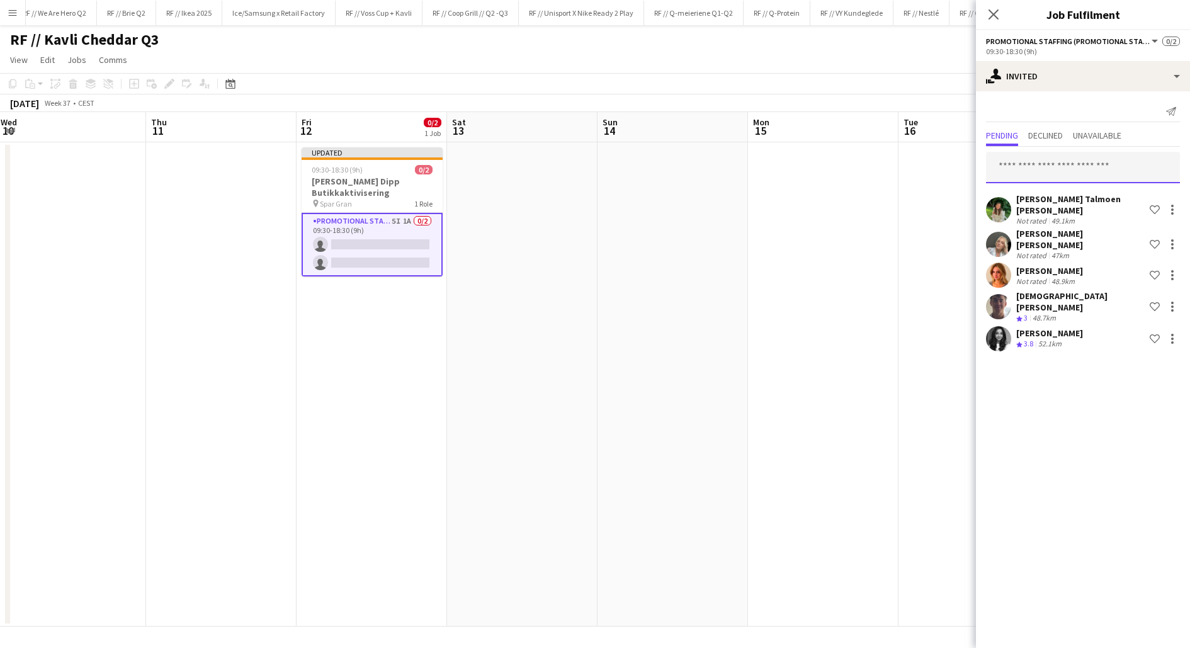
click at [1055, 166] on input "text" at bounding box center [1083, 167] width 194 height 31
type input "**********"
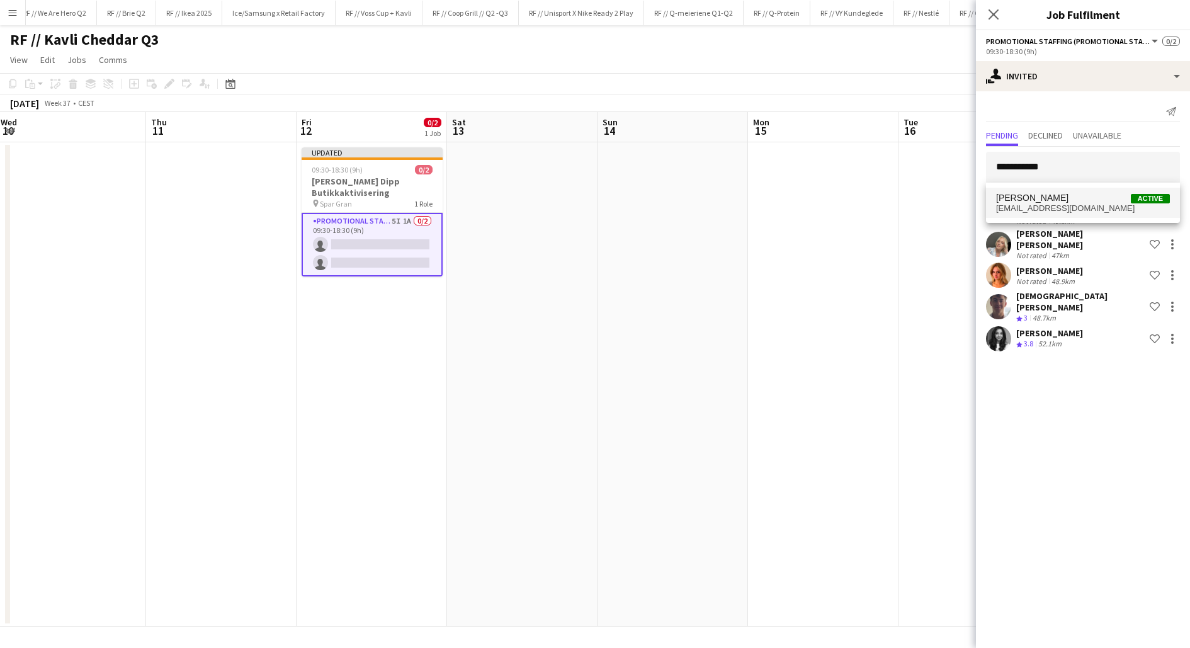
click at [1066, 205] on span "[EMAIL_ADDRESS][DOMAIN_NAME]" at bounding box center [1083, 208] width 174 height 10
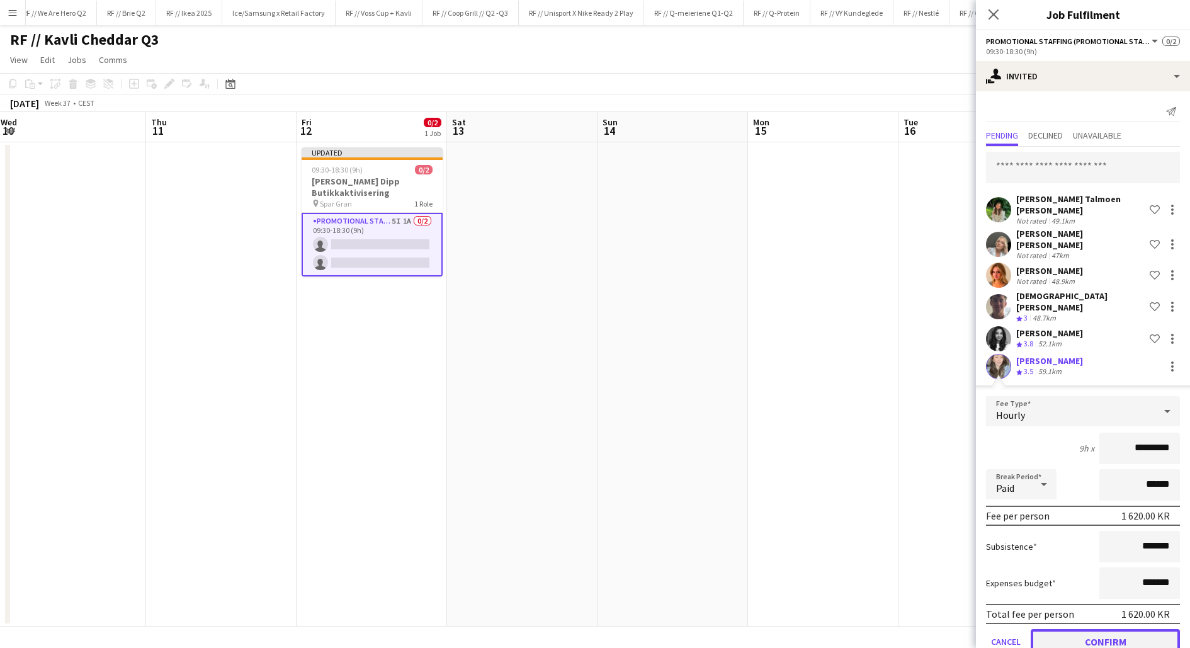
click at [1114, 629] on button "Confirm" at bounding box center [1104, 641] width 149 height 25
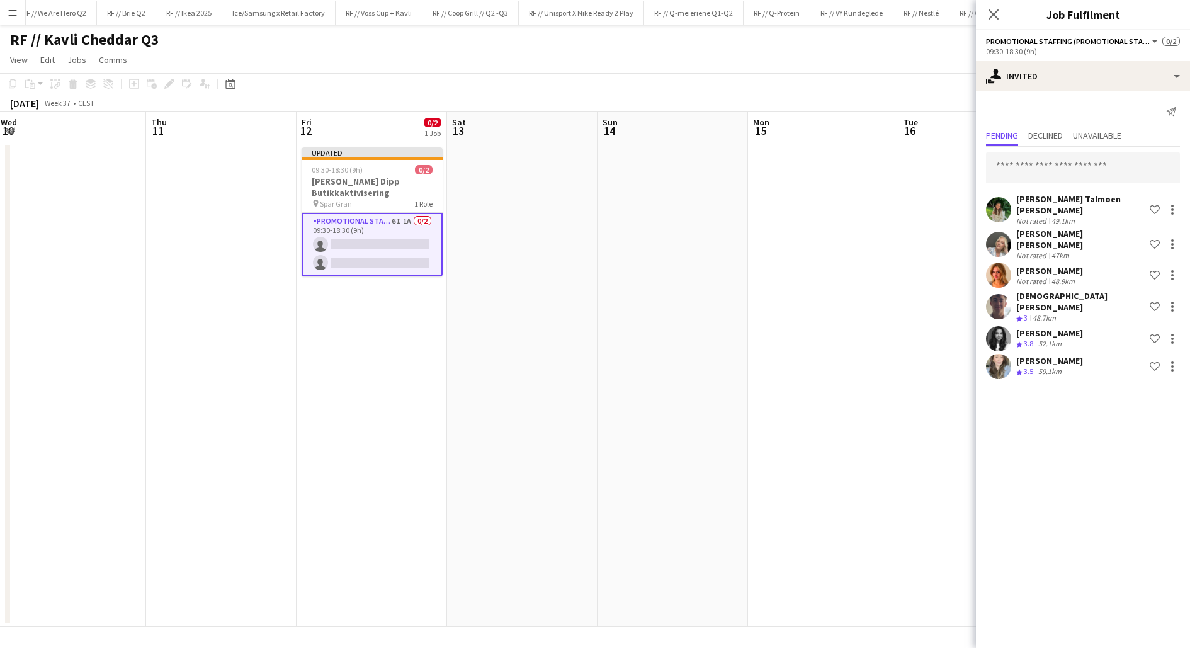
click at [375, 252] on app-card-role "Promotional Staffing (Promotional Staff) 6I 1A 0/2 09:30-18:30 (9h) single-neut…" at bounding box center [371, 245] width 141 height 64
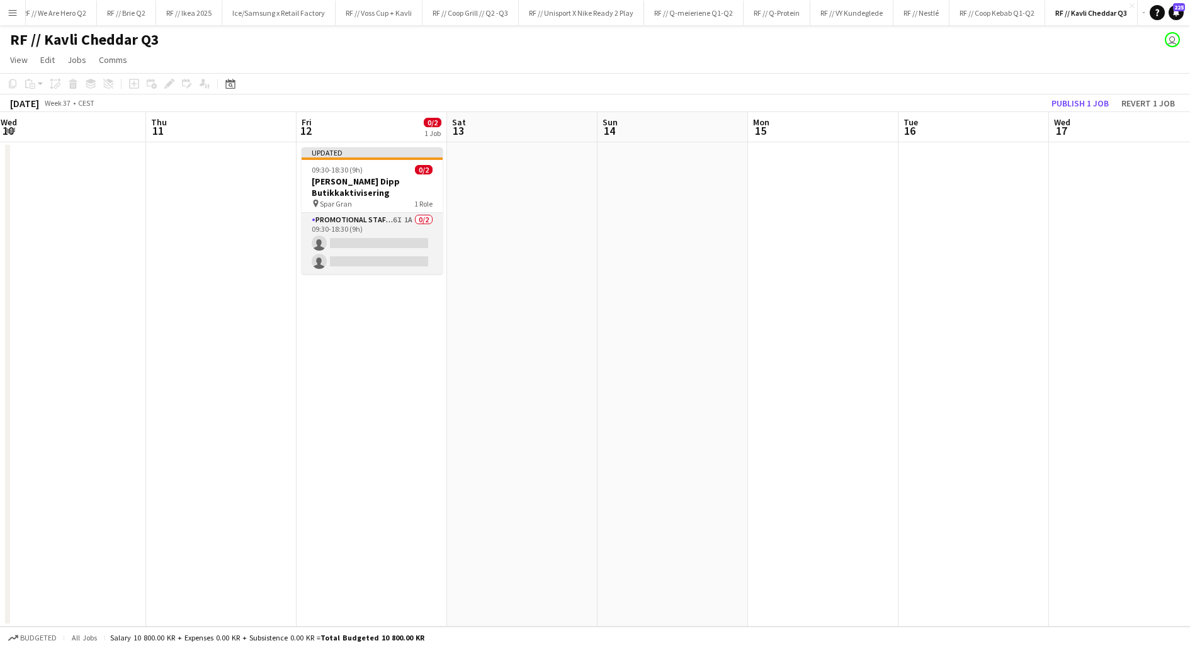
click at [375, 252] on app-card-role "Promotional Staffing (Promotional Staff) 6I 1A 0/2 09:30-18:30 (9h) single-neut…" at bounding box center [371, 243] width 141 height 61
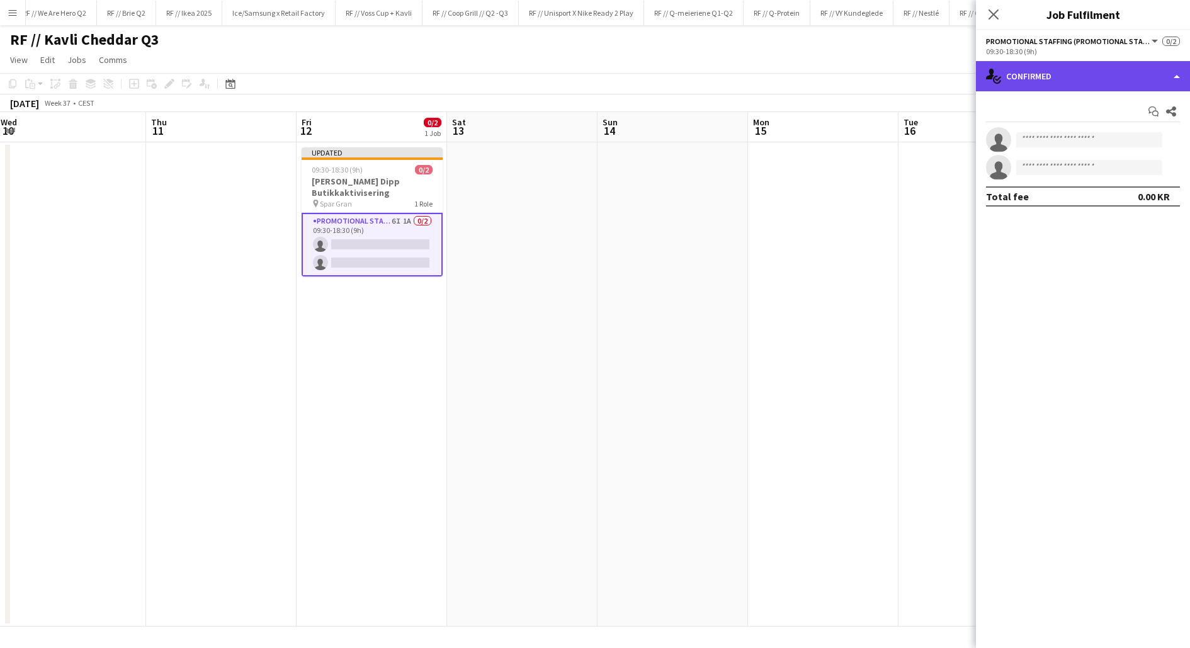
click at [1040, 79] on div "single-neutral-actions-check-2 Confirmed" at bounding box center [1083, 76] width 214 height 30
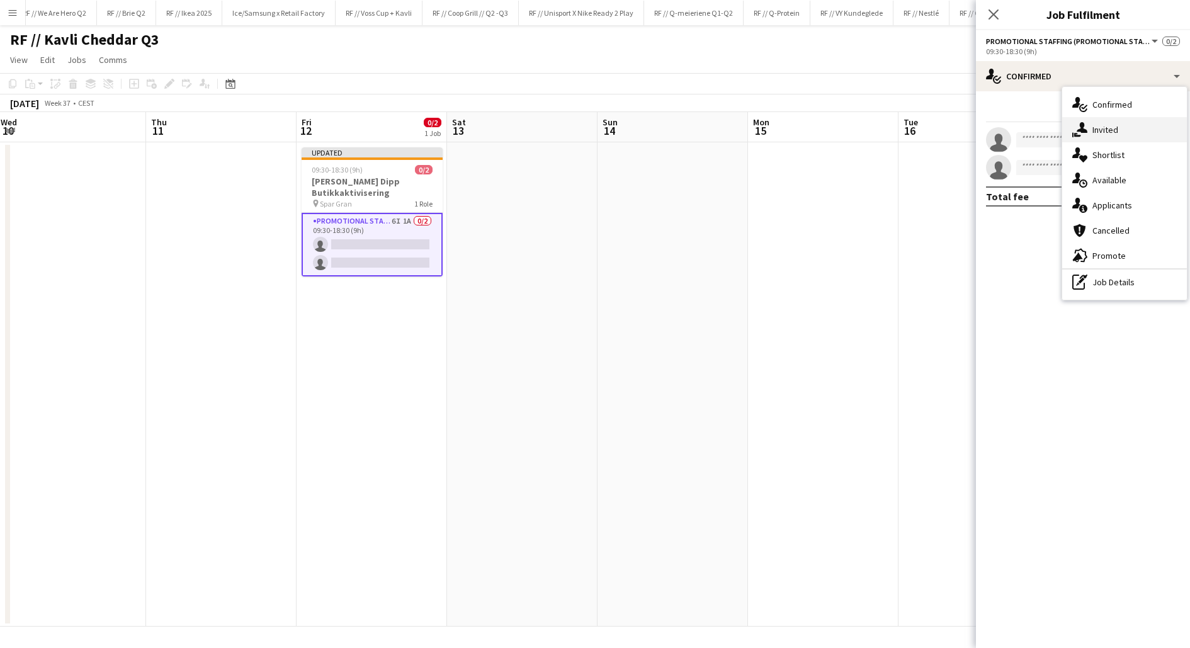
click at [1081, 137] on icon "single-neutral-actions-share-1" at bounding box center [1079, 129] width 15 height 15
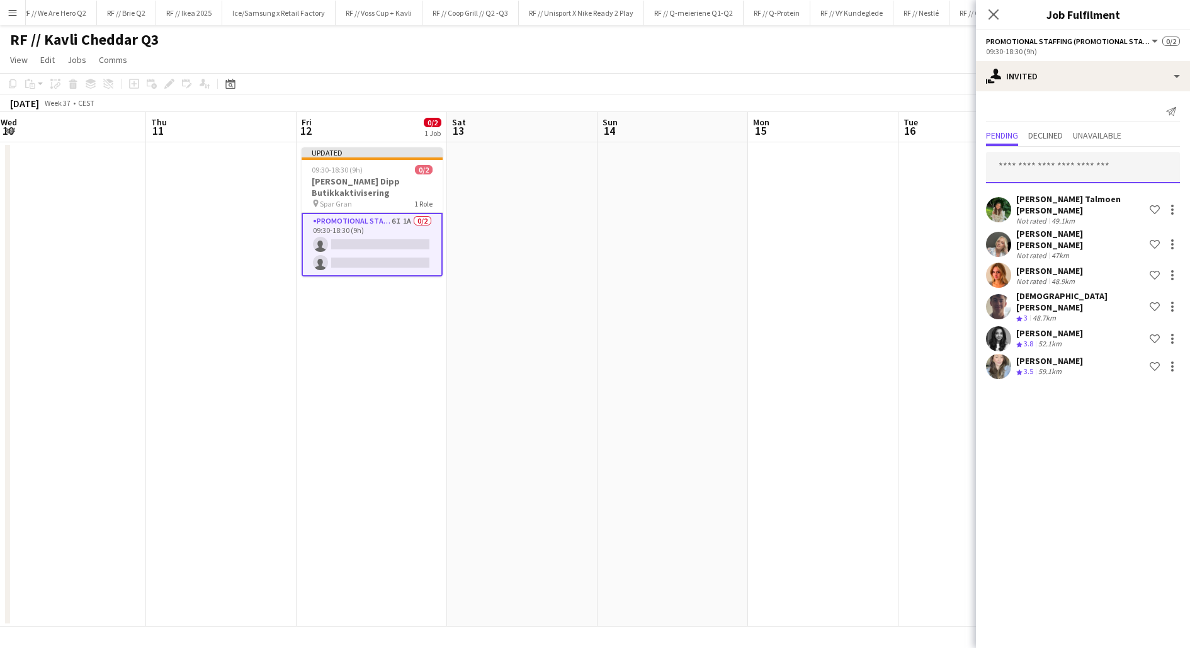
click at [1062, 169] on input "text" at bounding box center [1083, 167] width 194 height 31
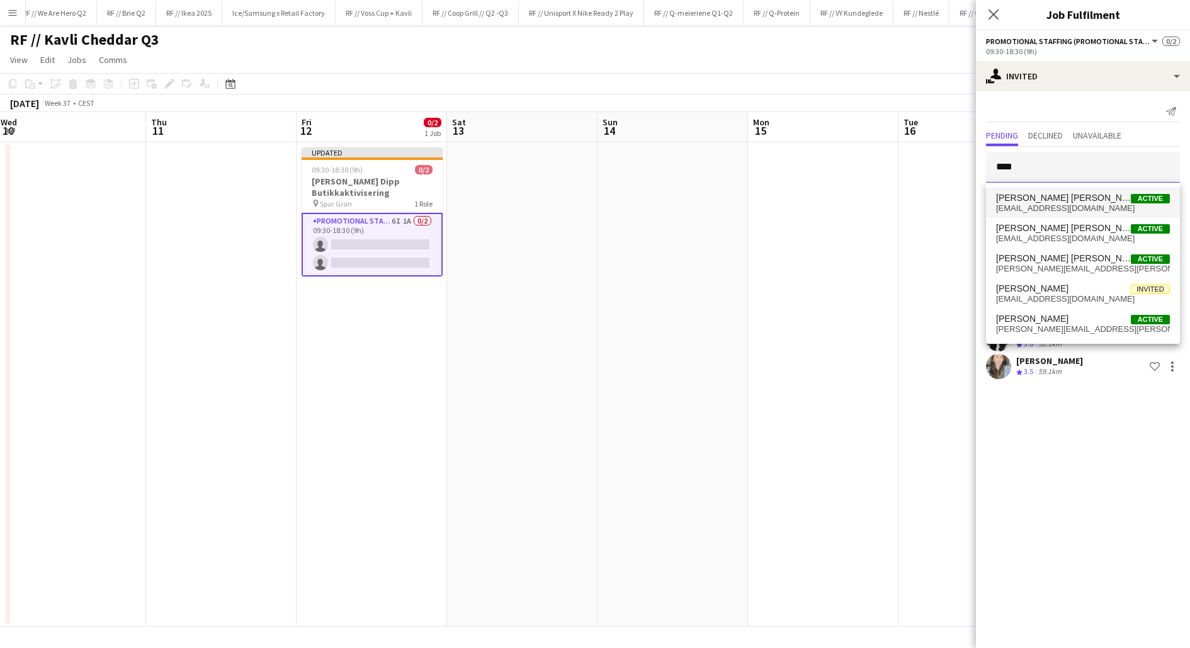
type input "****"
click at [1062, 198] on span "[PERSON_NAME] [PERSON_NAME]" at bounding box center [1063, 198] width 135 height 11
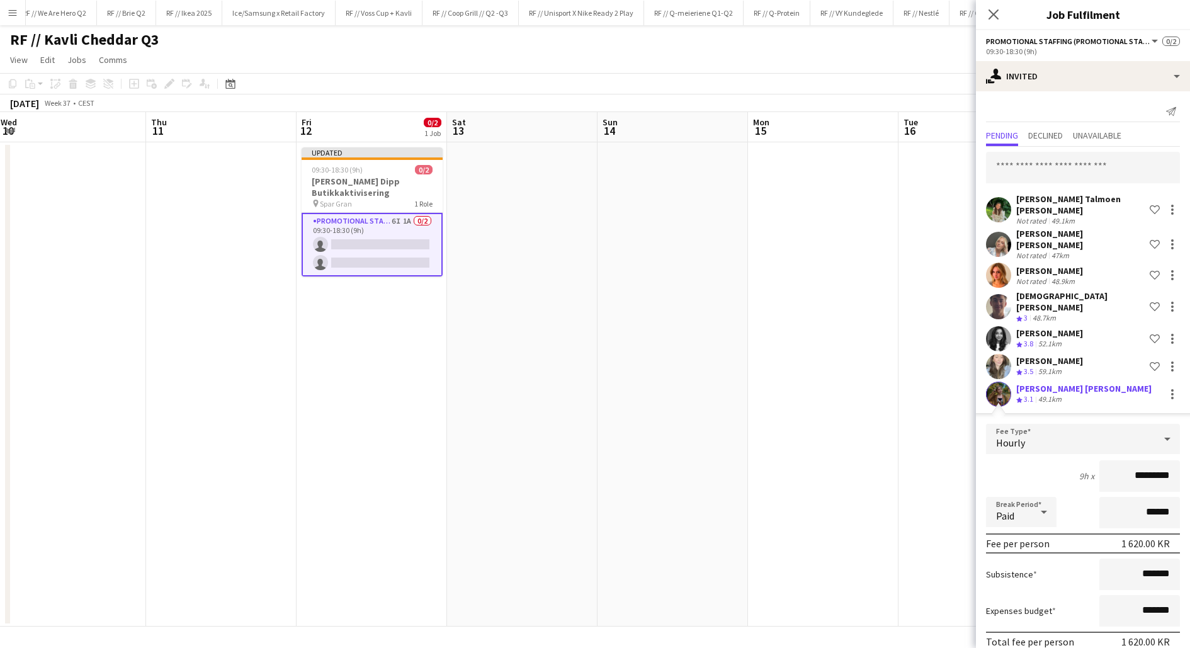
scroll to position [33, 0]
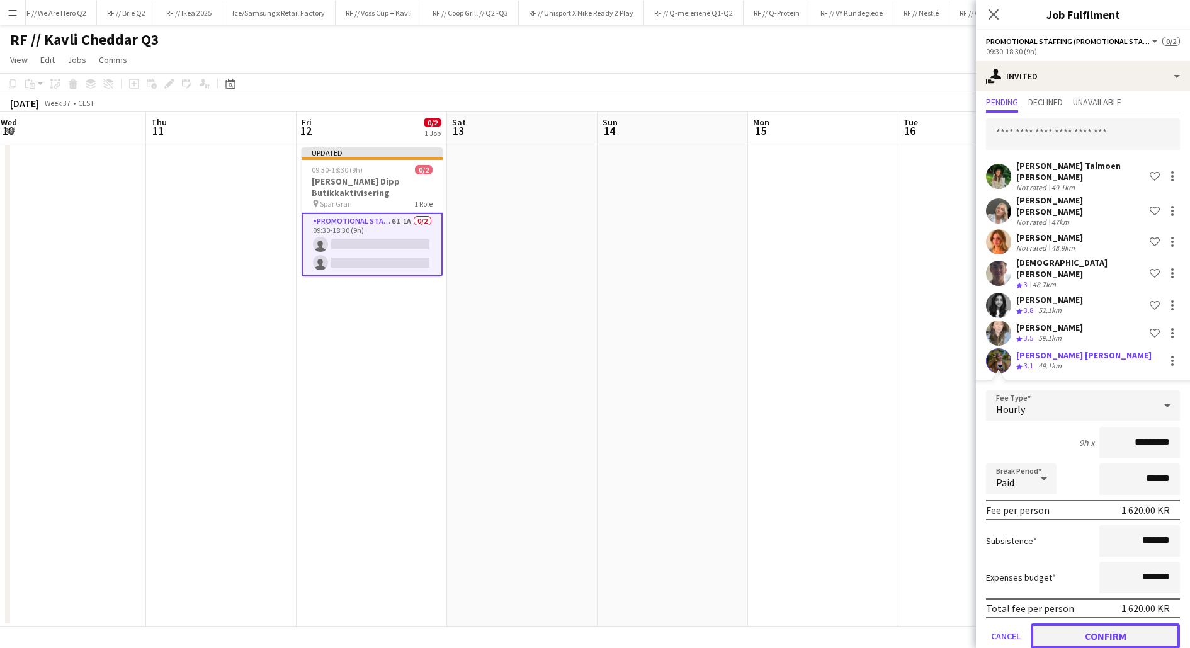
click at [1104, 623] on button "Confirm" at bounding box center [1104, 635] width 149 height 25
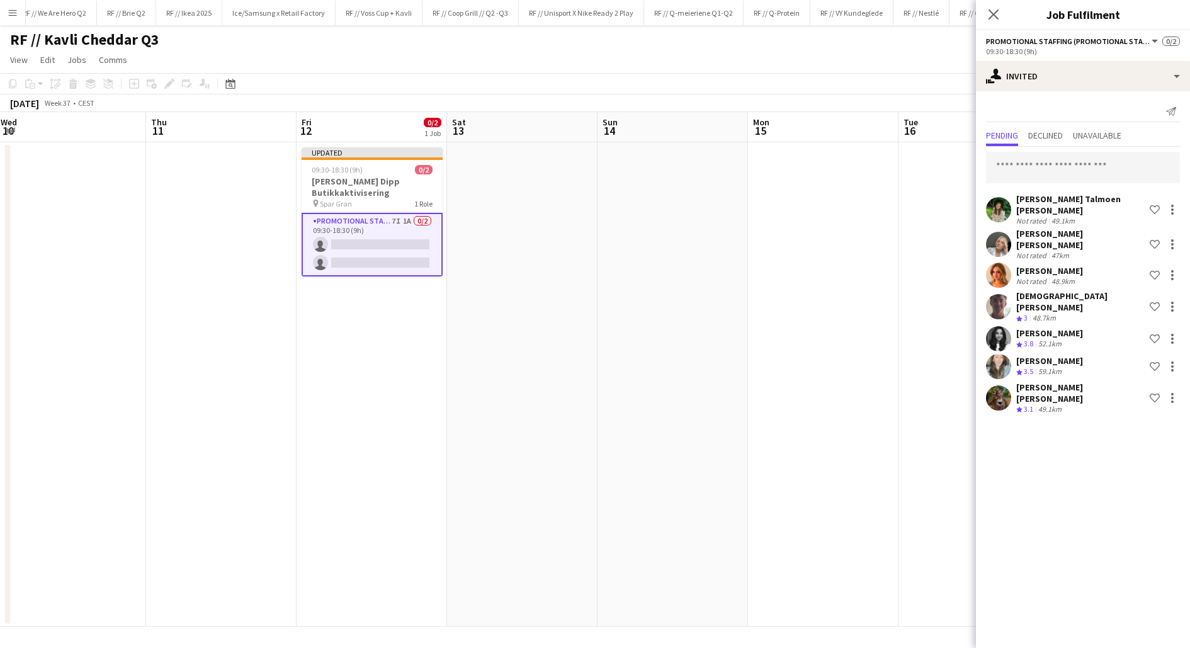
scroll to position [0, 0]
click at [909, 341] on app-date-cell at bounding box center [973, 384] width 150 height 484
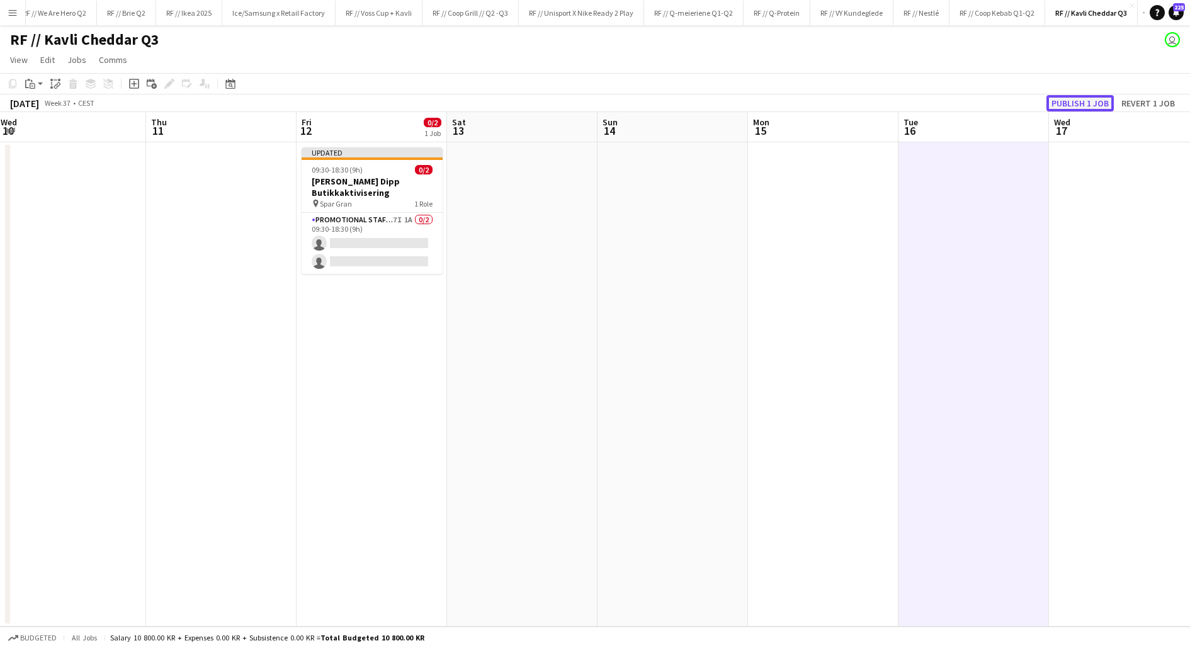
click at [1076, 101] on button "Publish 1 job" at bounding box center [1079, 103] width 67 height 16
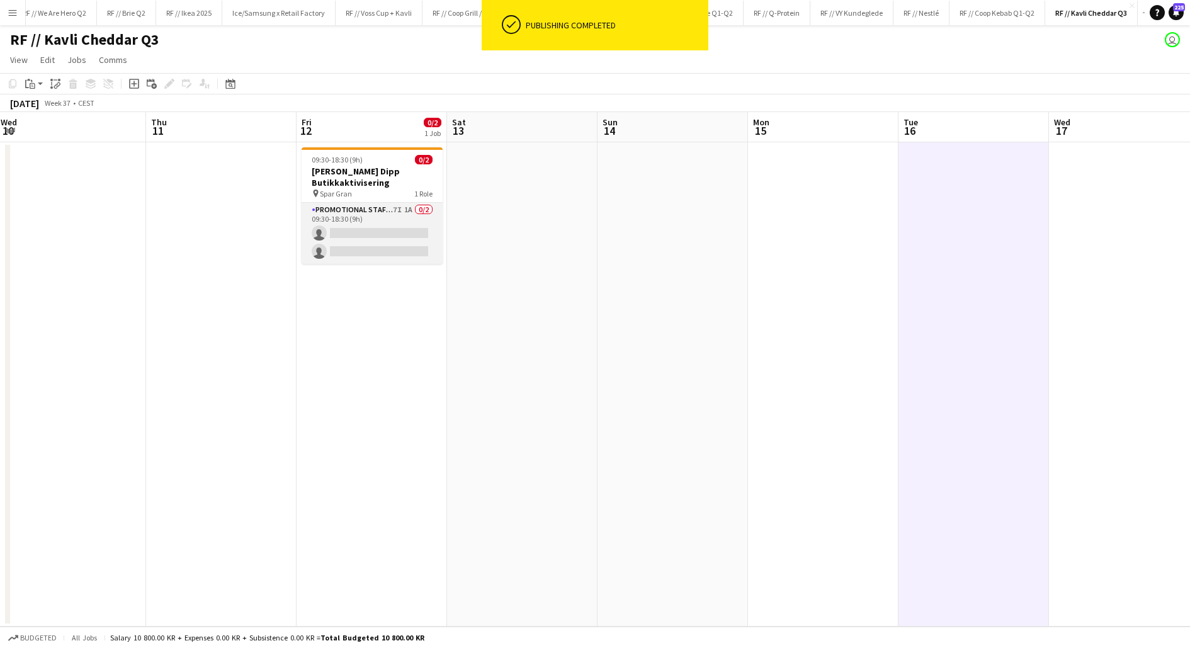
click at [380, 242] on app-card-role "Promotional Staffing (Promotional Staff) 7I 1A 0/2 09:30-18:30 (9h) single-neut…" at bounding box center [371, 233] width 141 height 61
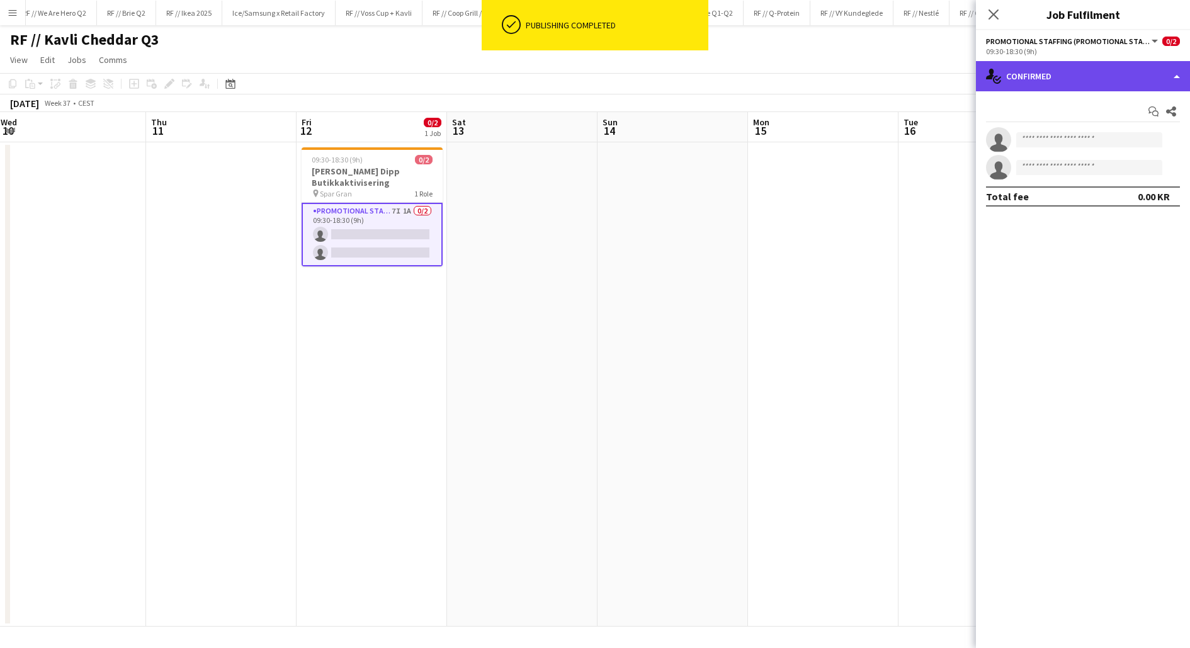
click at [1045, 90] on div "single-neutral-actions-check-2 Confirmed" at bounding box center [1083, 76] width 214 height 30
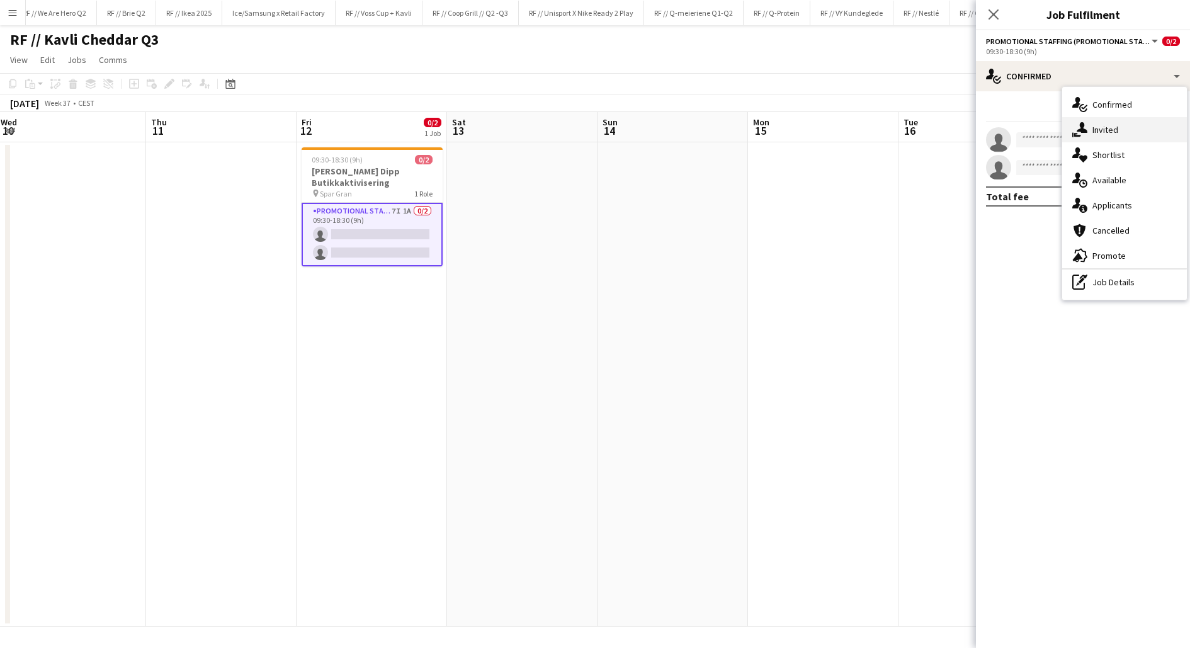
click at [1083, 125] on icon at bounding box center [1081, 127] width 11 height 11
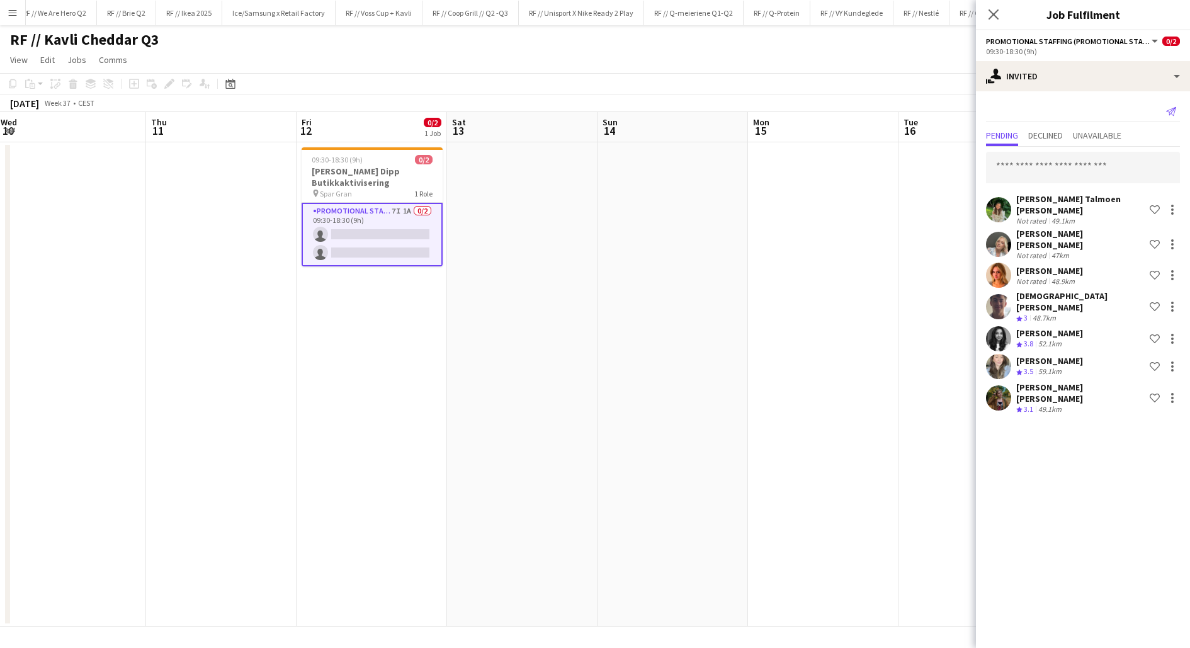
click at [1169, 112] on icon "Send notification" at bounding box center [1171, 111] width 10 height 10
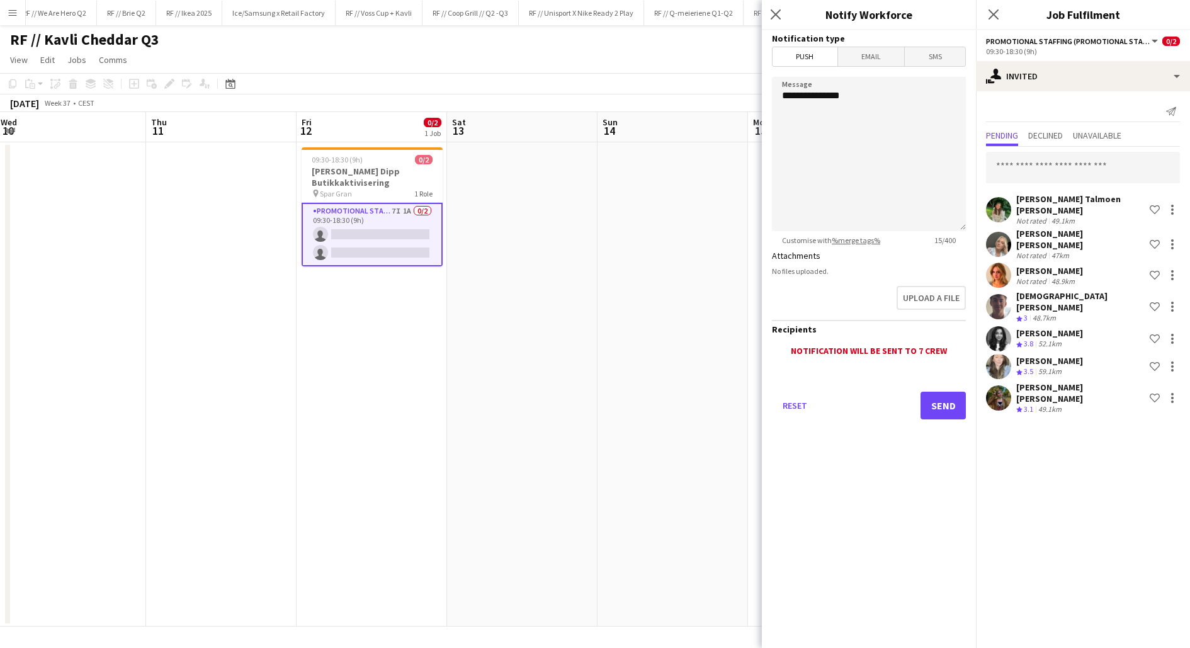
click at [939, 63] on span "SMS" at bounding box center [934, 56] width 60 height 19
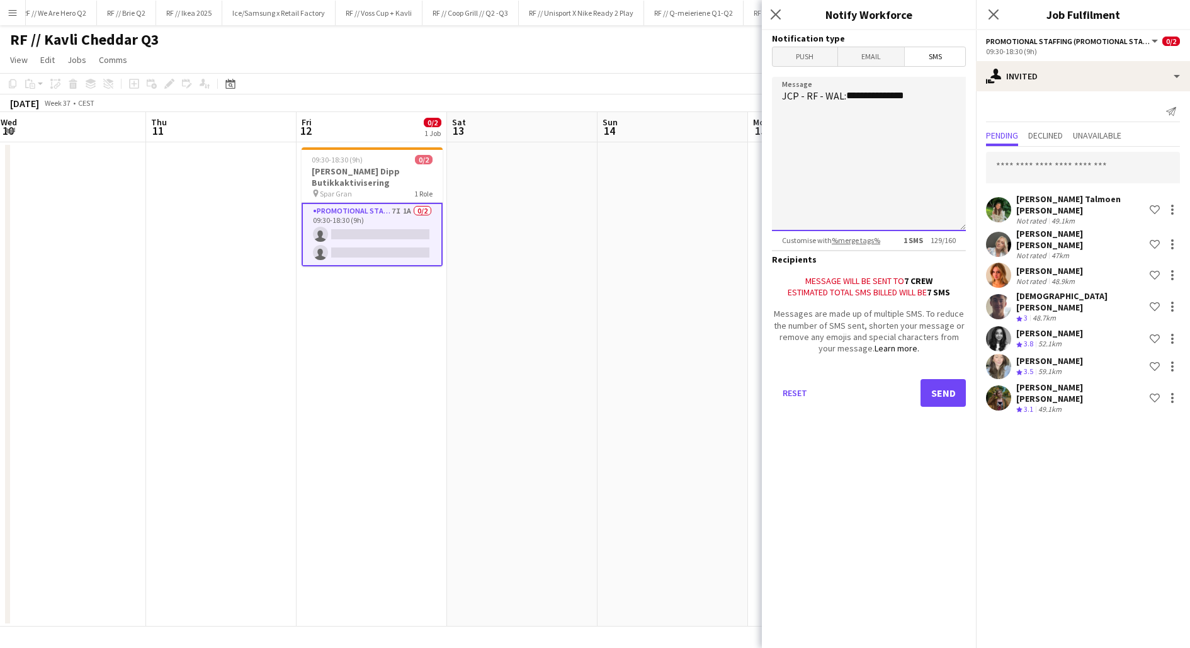
click at [846, 96] on textarea "**********" at bounding box center [869, 154] width 194 height 154
click at [835, 123] on textarea "**********" at bounding box center [869, 154] width 194 height 154
drag, startPoint x: 842, startPoint y: 191, endPoint x: 923, endPoint y: 193, distance: 81.2
click at [923, 193] on textarea "**********" at bounding box center [869, 154] width 194 height 154
click at [855, 171] on textarea "**********" at bounding box center [869, 154] width 194 height 154
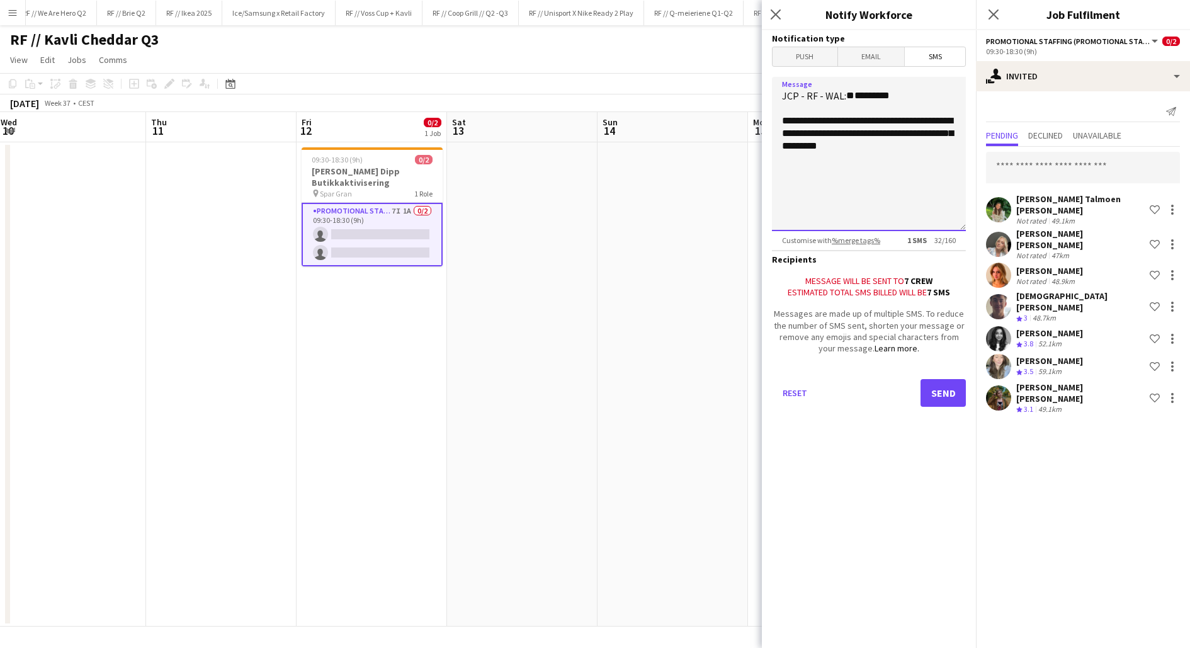
click at [855, 171] on textarea "**********" at bounding box center [869, 154] width 194 height 154
type textarea "**********"
click at [937, 399] on button "Send" at bounding box center [942, 393] width 45 height 28
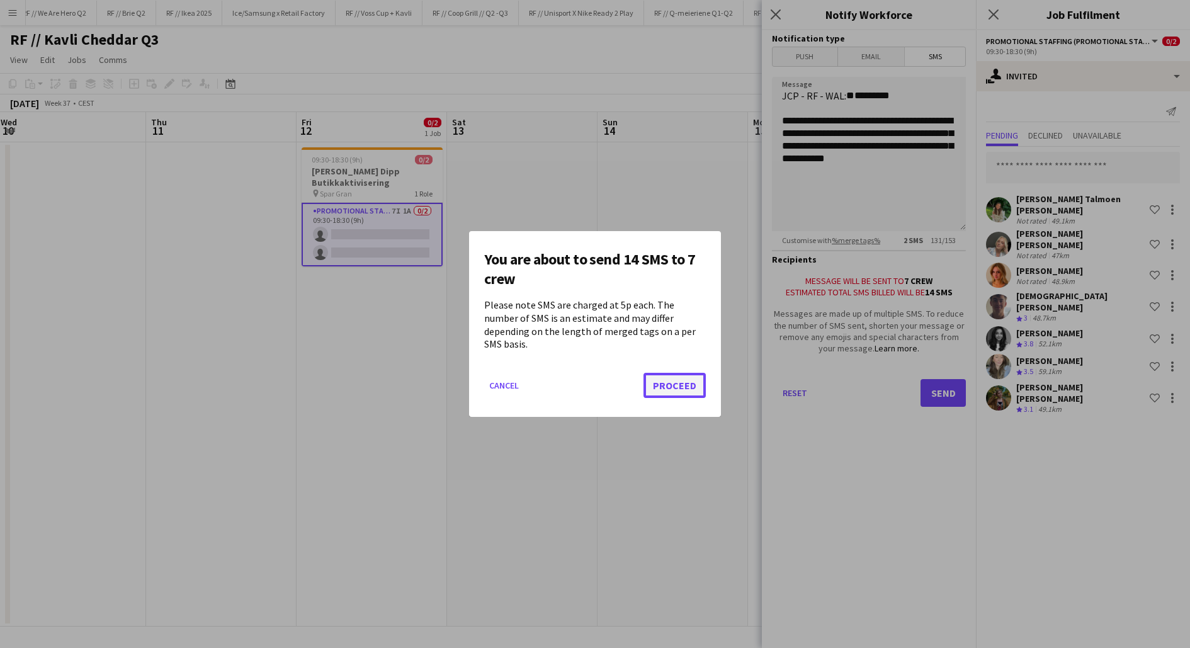
click at [664, 376] on button "Proceed" at bounding box center [674, 385] width 62 height 25
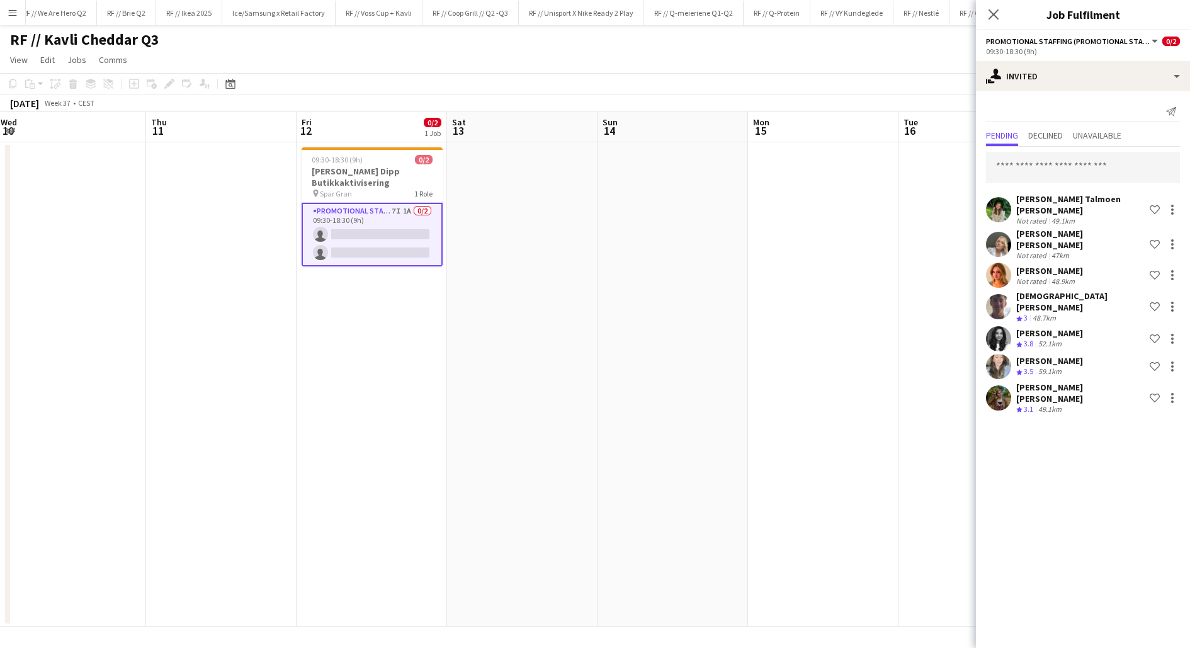
click at [664, 376] on app-date-cell at bounding box center [672, 384] width 150 height 484
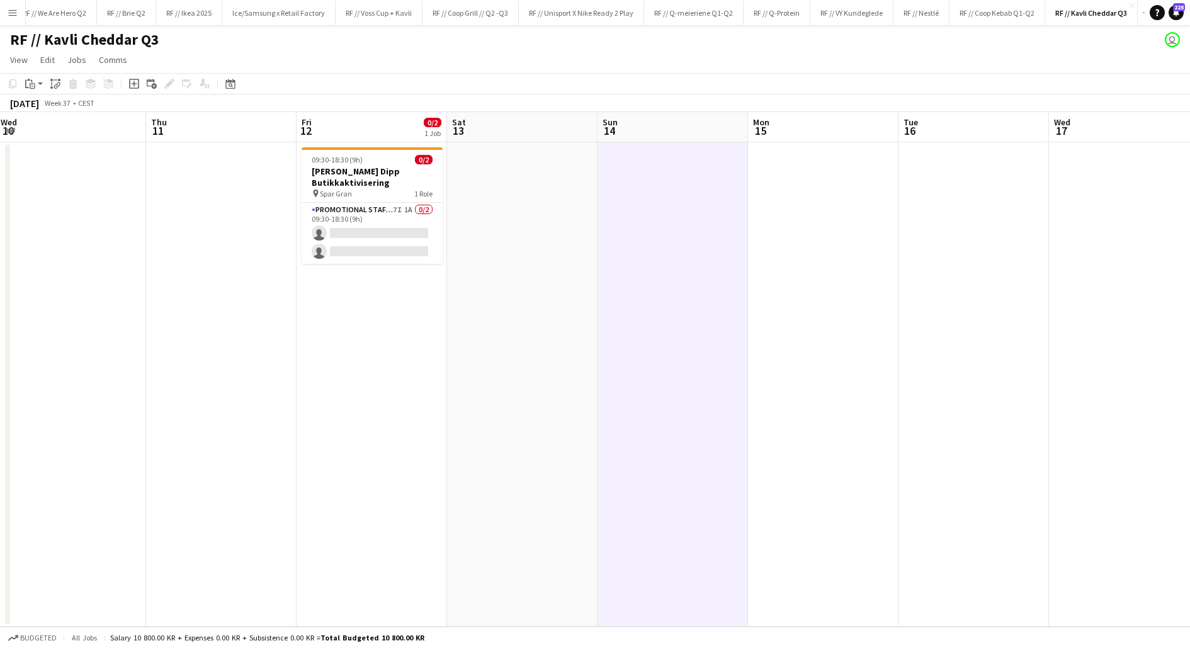
click at [633, 318] on app-date-cell at bounding box center [672, 384] width 150 height 484
